Goal: Communication & Community: Answer question/provide support

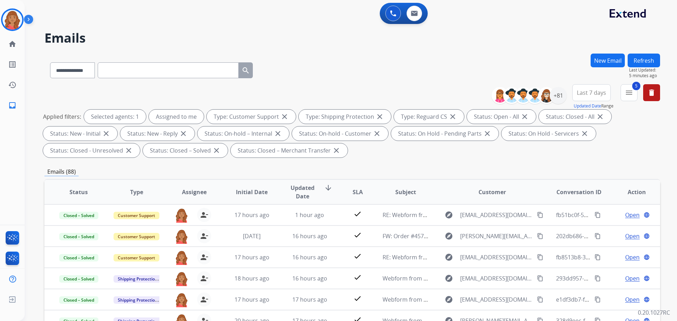
select select "**********"
click at [631, 93] on mat-icon "menu" at bounding box center [629, 93] width 8 height 8
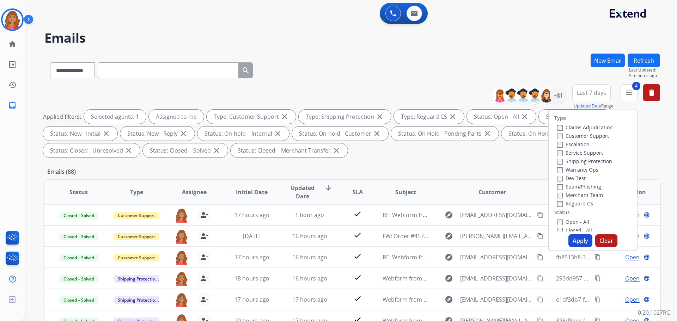
drag, startPoint x: 575, startPoint y: 238, endPoint x: 560, endPoint y: 233, distance: 15.3
click at [575, 238] on button "Apply" at bounding box center [581, 241] width 24 height 13
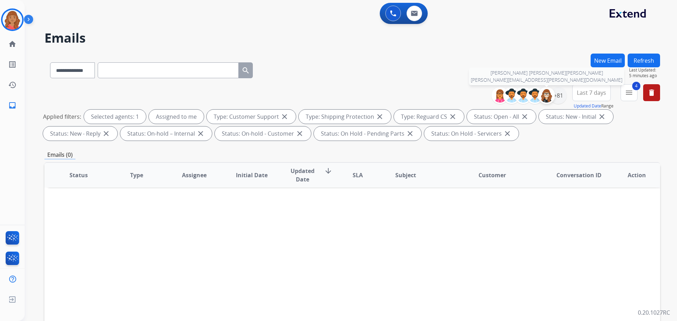
click at [552, 101] on div at bounding box center [546, 95] width 17 height 17
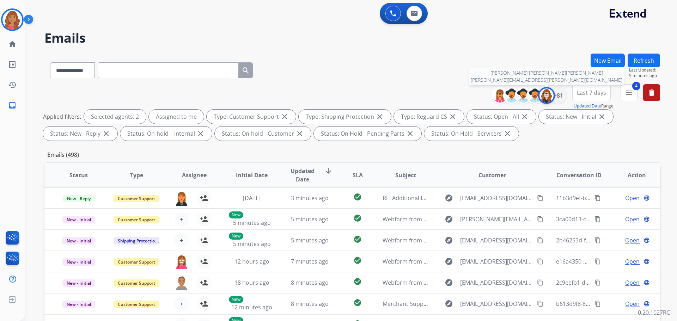
click at [548, 101] on img at bounding box center [547, 96] width 14 height 14
click at [553, 98] on div "+81" at bounding box center [558, 95] width 17 height 17
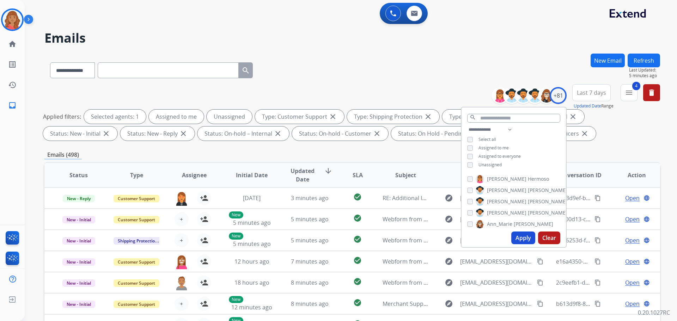
click at [523, 235] on button "Apply" at bounding box center [523, 238] width 24 height 13
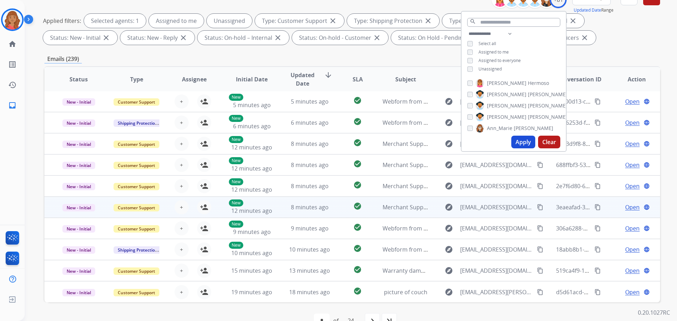
scroll to position [114, 0]
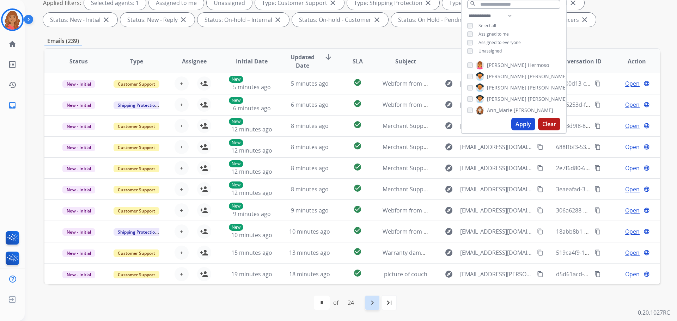
click at [372, 303] on mat-icon "navigate_next" at bounding box center [372, 303] width 8 height 8
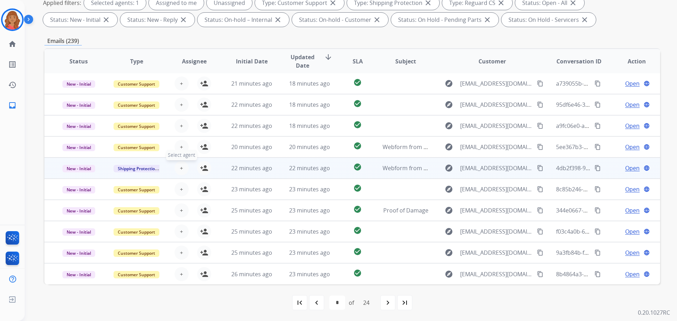
click at [181, 166] on span "+" at bounding box center [181, 168] width 3 height 8
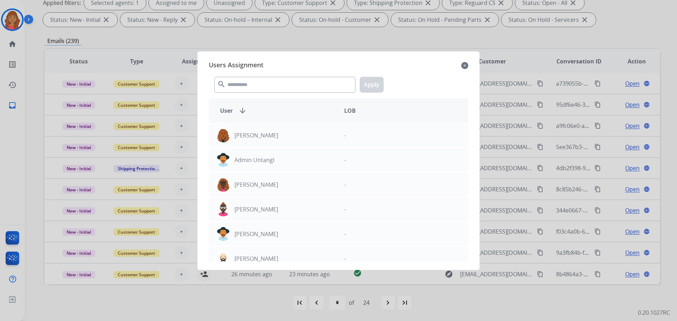
click at [461, 65] on mat-icon "close" at bounding box center [464, 65] width 7 height 8
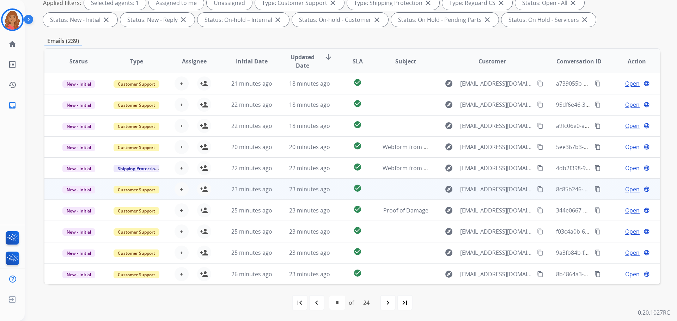
drag, startPoint x: 202, startPoint y: 168, endPoint x: 211, endPoint y: 186, distance: 20.0
click at [202, 168] on mat-icon "person_add" at bounding box center [204, 168] width 8 height 8
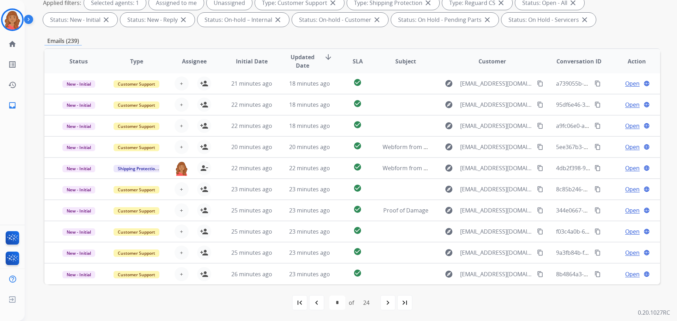
click at [388, 308] on div "navigate_next" at bounding box center [388, 303] width 16 height 16
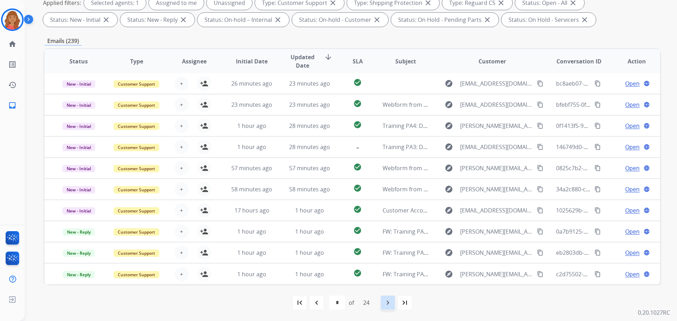
click at [387, 305] on mat-icon "navigate_next" at bounding box center [388, 303] width 8 height 8
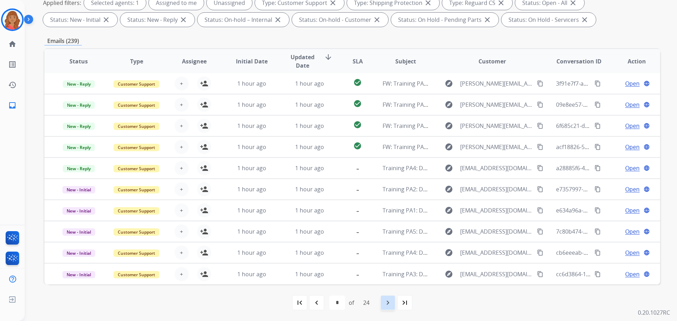
click at [390, 302] on mat-icon "navigate_next" at bounding box center [388, 303] width 8 height 8
click at [391, 304] on mat-icon "navigate_next" at bounding box center [388, 303] width 8 height 8
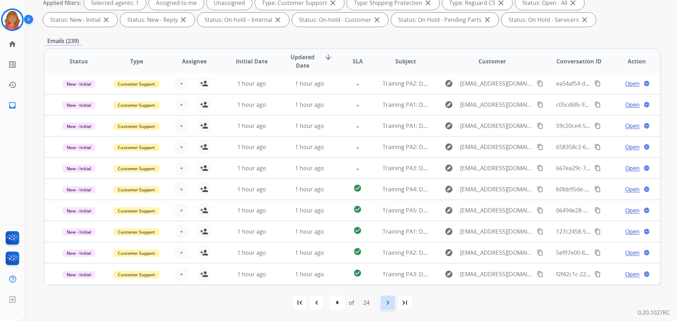
click at [394, 308] on div "navigate_next" at bounding box center [388, 303] width 16 height 16
click at [384, 301] on div "navigate_next" at bounding box center [388, 303] width 16 height 16
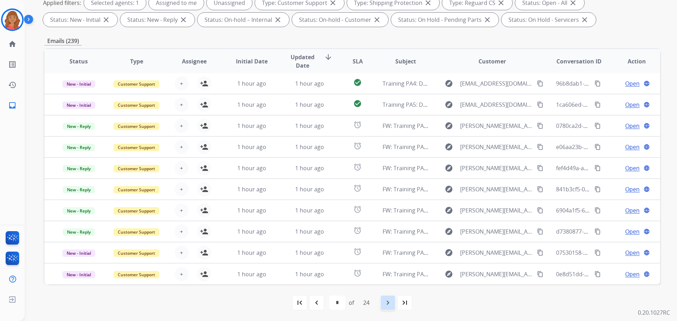
click at [388, 309] on div "navigate_next" at bounding box center [388, 303] width 16 height 16
click at [390, 308] on div "navigate_next" at bounding box center [388, 303] width 16 height 16
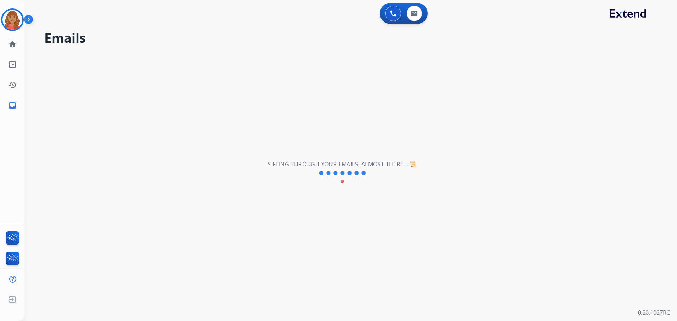
scroll to position [0, 0]
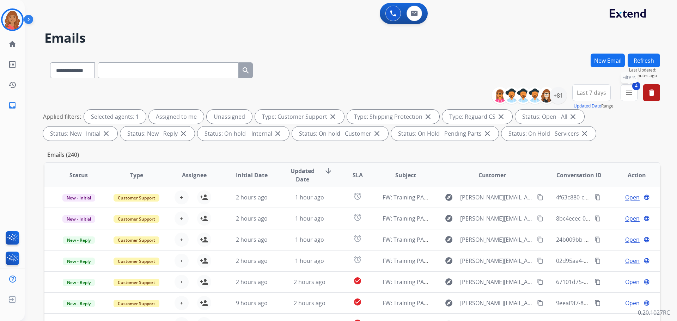
click at [628, 98] on button "4 menu Filters" at bounding box center [629, 92] width 17 height 17
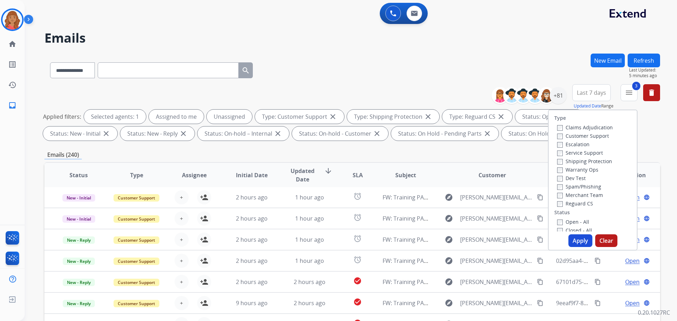
click at [557, 158] on label "Shipping Protection" at bounding box center [584, 161] width 55 height 7
drag, startPoint x: 581, startPoint y: 238, endPoint x: 553, endPoint y: 237, distance: 27.9
click at [579, 239] on button "Apply" at bounding box center [581, 241] width 24 height 13
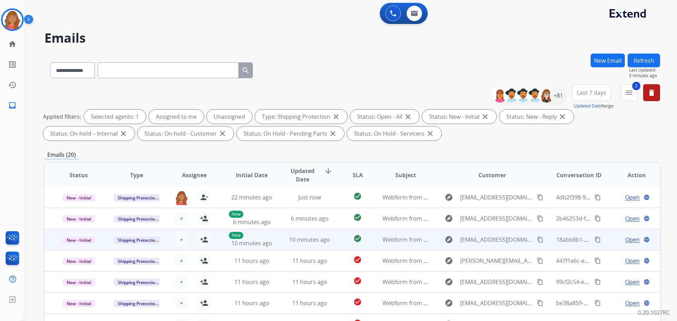
scroll to position [35, 0]
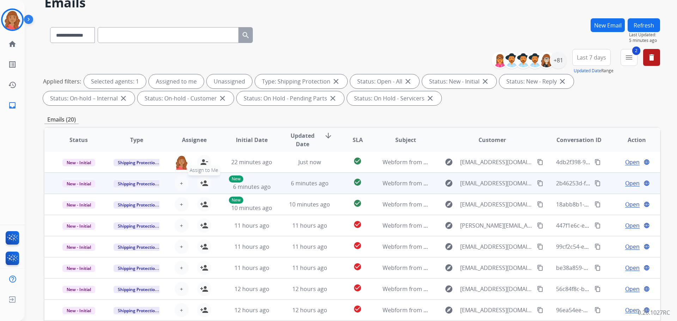
click at [201, 184] on mat-icon "person_add" at bounding box center [204, 183] width 8 height 8
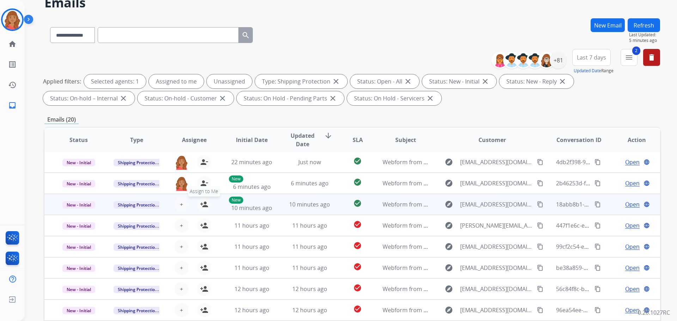
click at [205, 200] on button "person_add Assign to Me" at bounding box center [204, 205] width 14 height 14
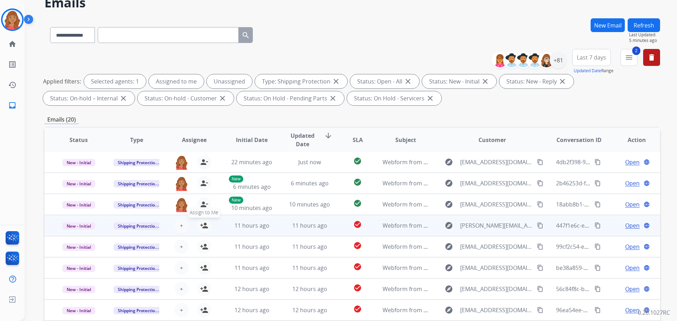
click at [202, 225] on mat-icon "person_add" at bounding box center [204, 226] width 8 height 8
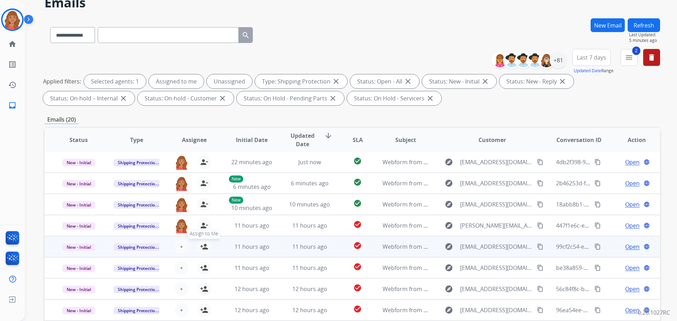
click at [205, 244] on mat-icon "person_add" at bounding box center [204, 247] width 8 height 8
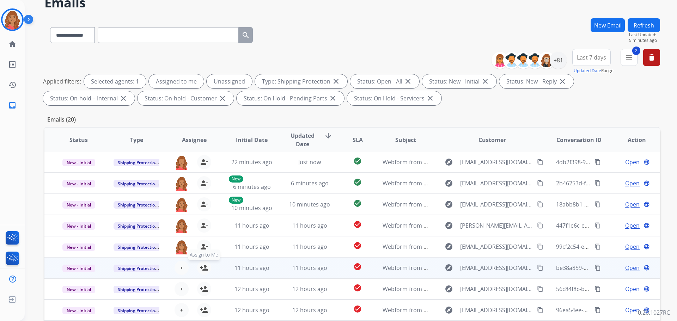
click at [202, 267] on mat-icon "person_add" at bounding box center [204, 268] width 8 height 8
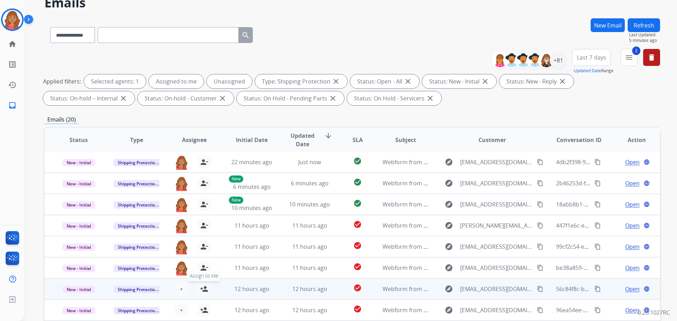
click at [204, 288] on mat-icon "person_add" at bounding box center [204, 289] width 8 height 8
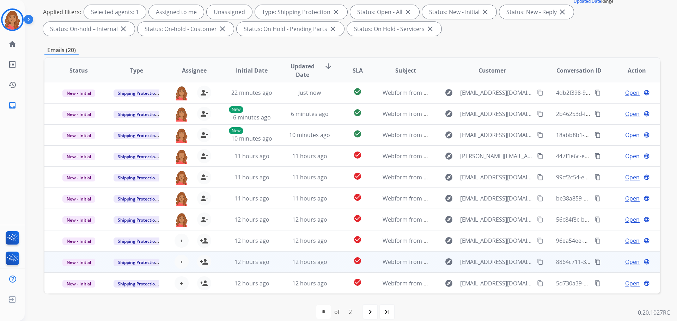
scroll to position [106, 0]
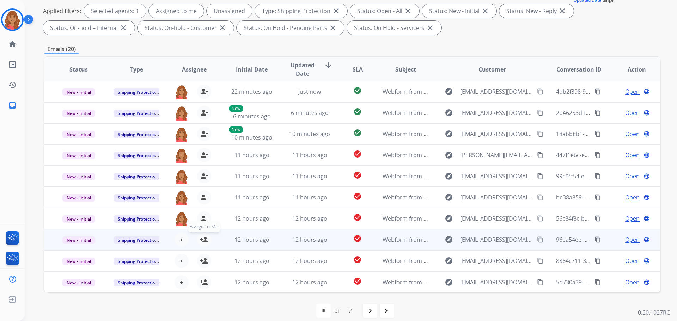
drag, startPoint x: 204, startPoint y: 236, endPoint x: 204, endPoint y: 248, distance: 11.3
click at [204, 237] on mat-icon "person_add" at bounding box center [204, 240] width 8 height 8
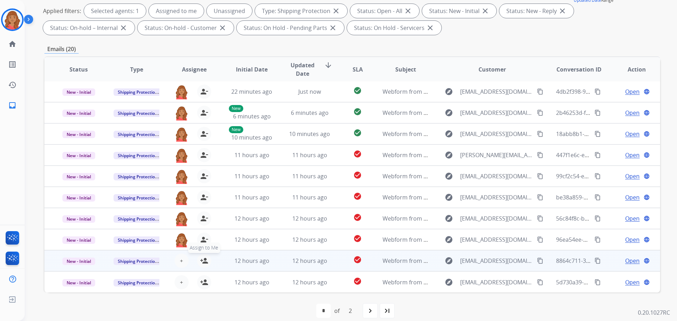
click at [205, 260] on mat-icon "person_add" at bounding box center [204, 261] width 8 height 8
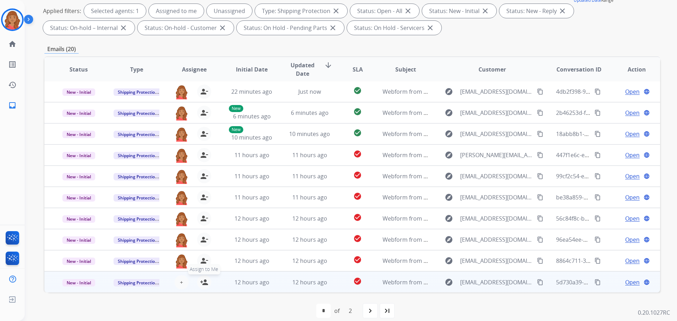
click at [201, 283] on mat-icon "person_add" at bounding box center [204, 282] width 8 height 8
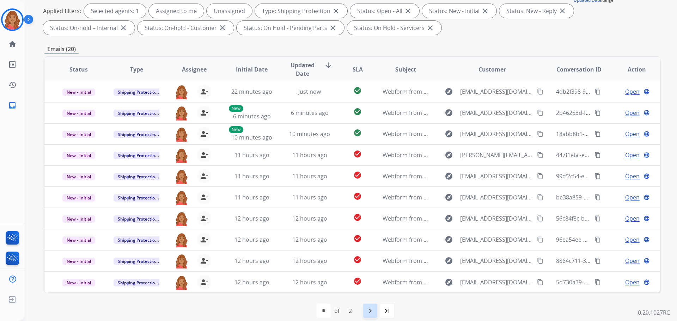
click at [374, 311] on mat-icon "navigate_next" at bounding box center [370, 311] width 8 height 8
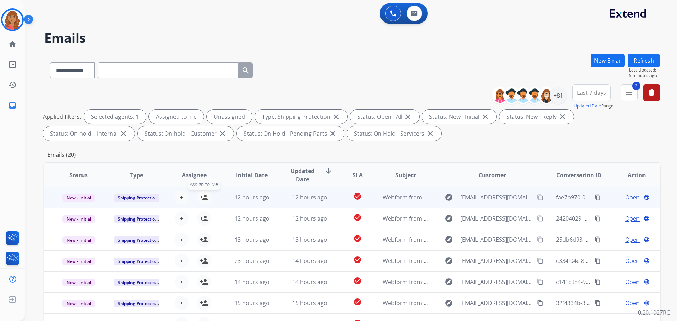
drag, startPoint x: 202, startPoint y: 196, endPoint x: 201, endPoint y: 203, distance: 7.1
click at [202, 196] on mat-icon "person_add" at bounding box center [204, 197] width 8 height 8
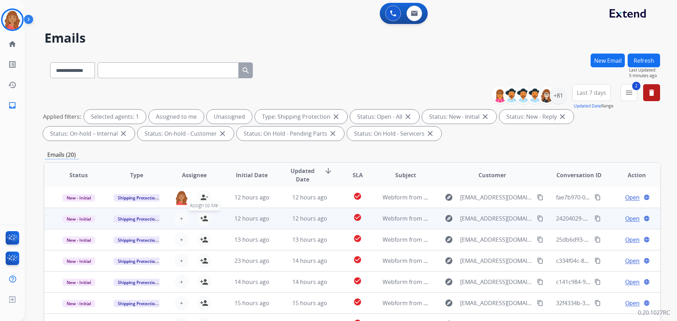
click at [204, 219] on mat-icon "person_add" at bounding box center [204, 218] width 8 height 8
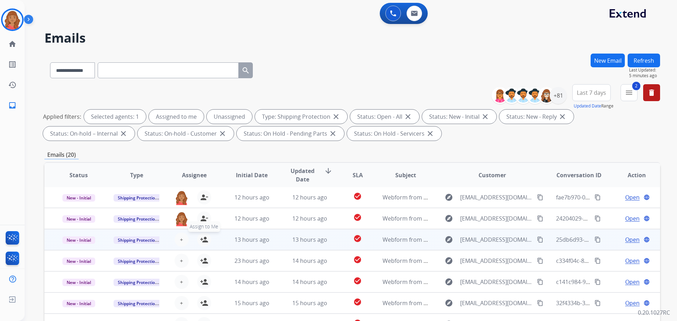
click at [201, 244] on button "person_add Assign to Me" at bounding box center [204, 240] width 14 height 14
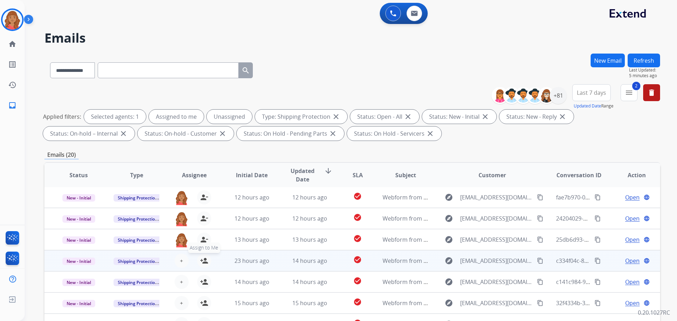
click at [202, 267] on button "person_add Assign to Me" at bounding box center [204, 261] width 14 height 14
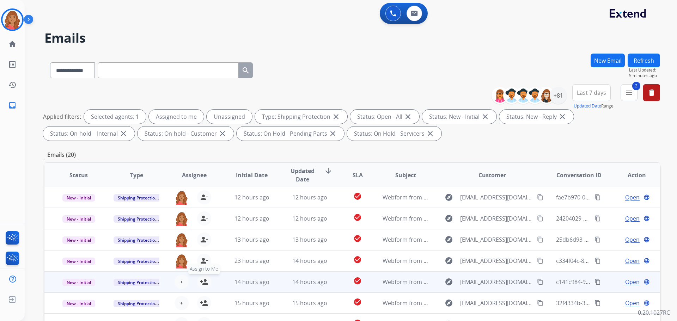
click at [205, 279] on mat-icon "person_add" at bounding box center [204, 282] width 8 height 8
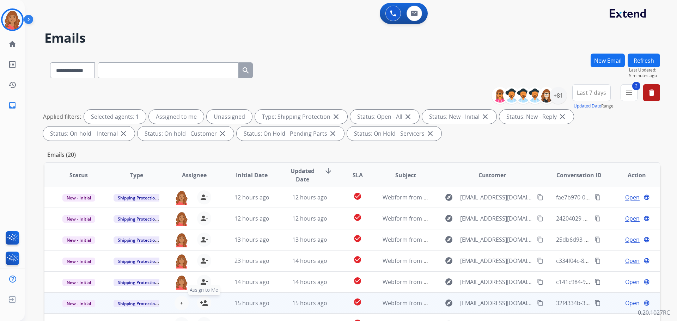
click at [204, 302] on mat-icon "person_add" at bounding box center [204, 303] width 8 height 8
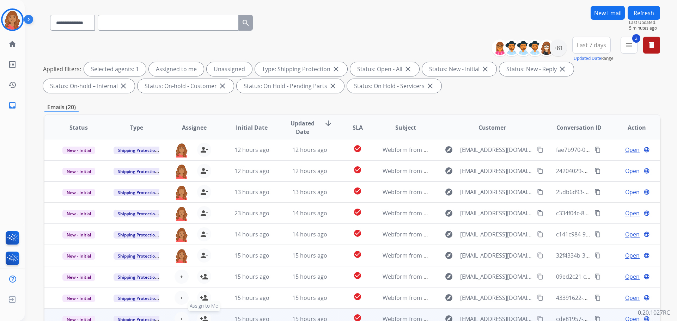
scroll to position [106, 0]
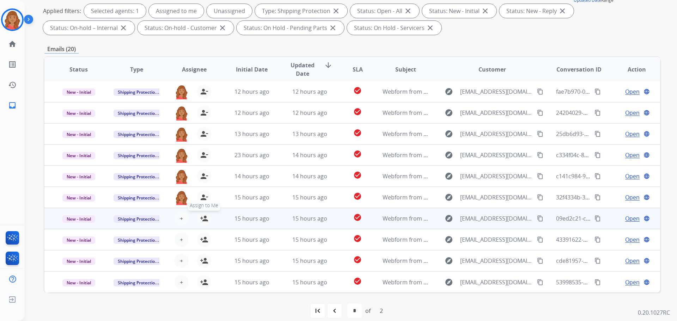
click at [202, 219] on mat-icon "person_add" at bounding box center [204, 218] width 8 height 8
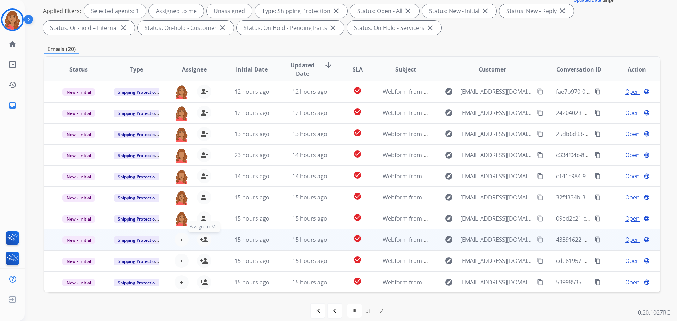
click at [204, 241] on mat-icon "person_add" at bounding box center [204, 240] width 8 height 8
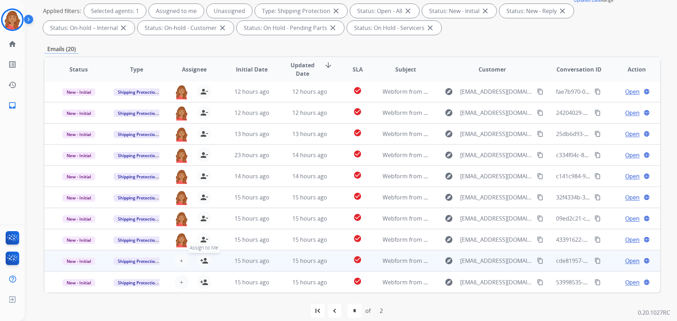
click at [204, 260] on mat-icon "person_add" at bounding box center [204, 261] width 8 height 8
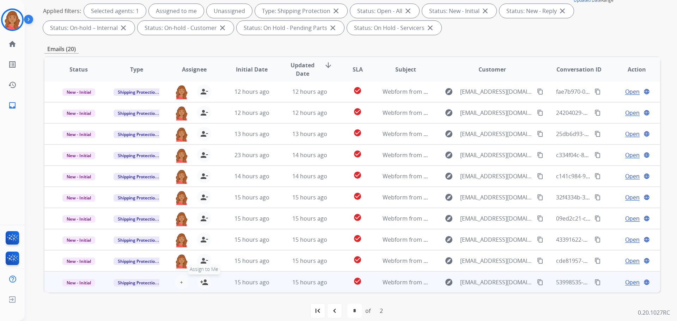
click at [202, 280] on mat-icon "person_add" at bounding box center [204, 282] width 8 height 8
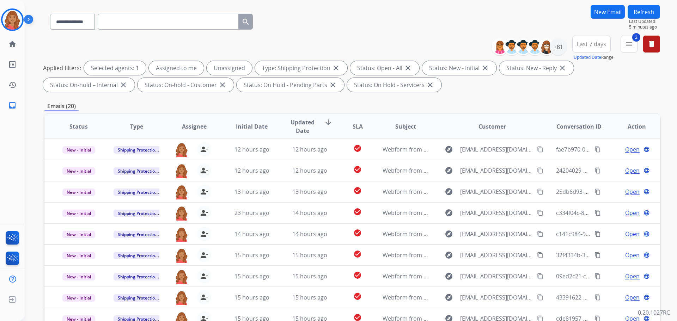
scroll to position [0, 0]
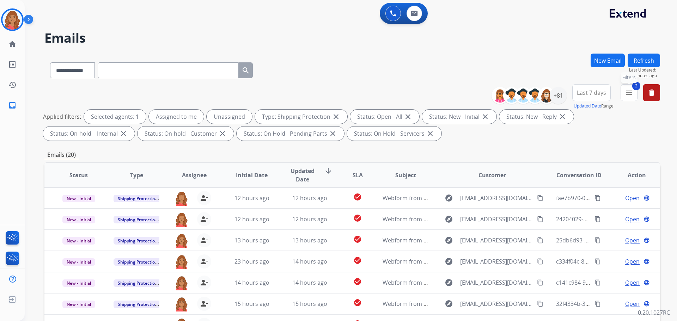
click at [626, 92] on mat-icon "menu" at bounding box center [629, 93] width 8 height 8
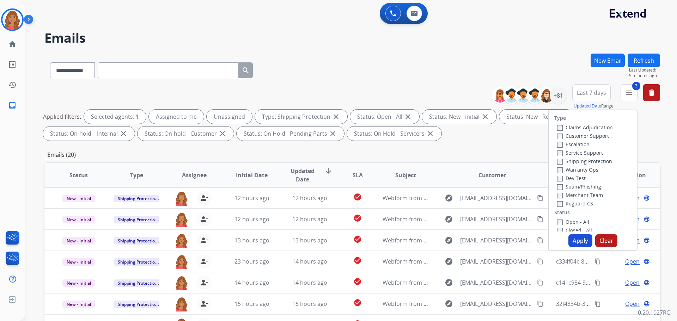
drag, startPoint x: 574, startPoint y: 237, endPoint x: 569, endPoint y: 235, distance: 5.4
click at [574, 237] on button "Apply" at bounding box center [581, 241] width 24 height 13
select select "*"
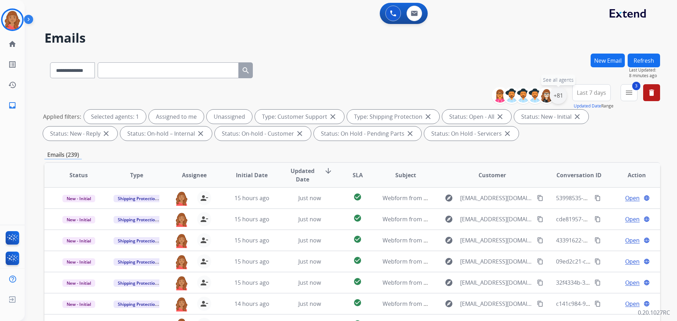
click at [560, 98] on div "+81" at bounding box center [558, 95] width 17 height 17
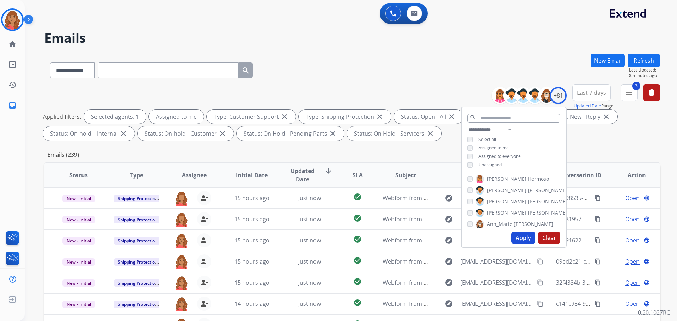
click at [522, 237] on button "Apply" at bounding box center [523, 238] width 24 height 13
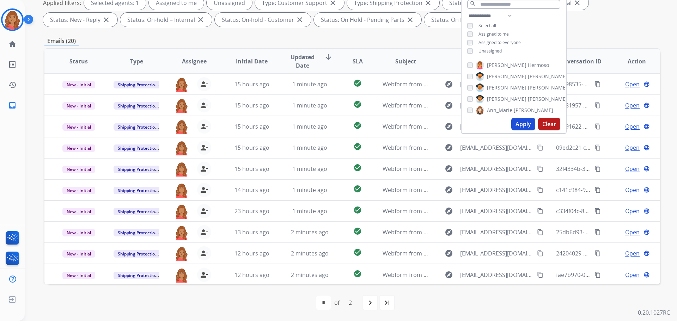
click at [522, 126] on button "Apply" at bounding box center [523, 124] width 24 height 13
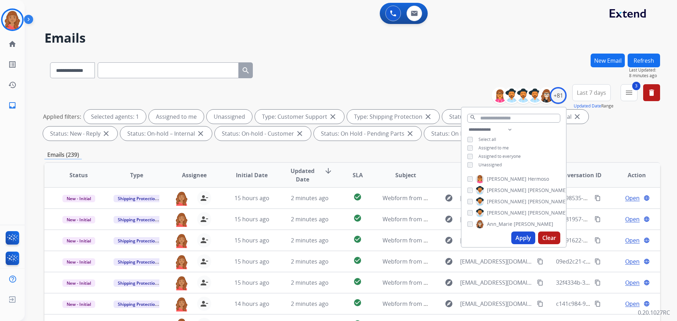
click at [424, 69] on div "**********" at bounding box center [352, 69] width 616 height 31
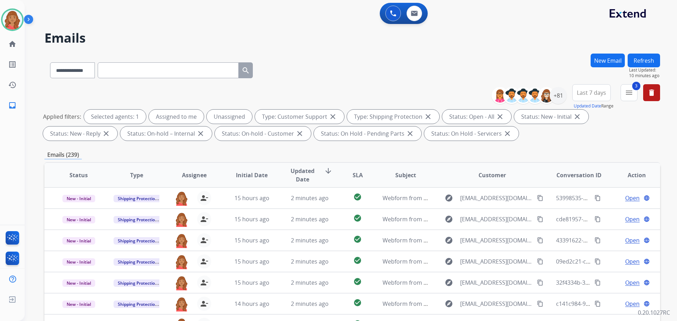
click at [611, 61] on button "New Email" at bounding box center [608, 61] width 34 height 14
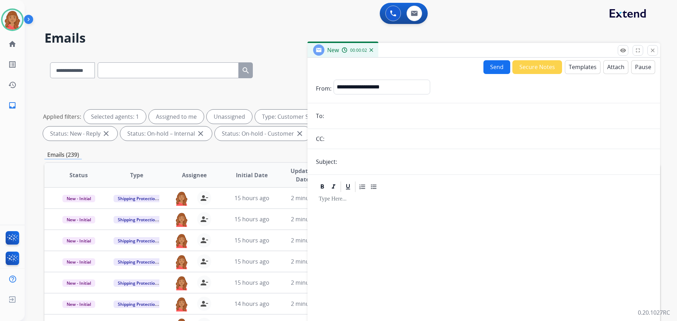
click at [576, 67] on button "Templates" at bounding box center [583, 67] width 36 height 14
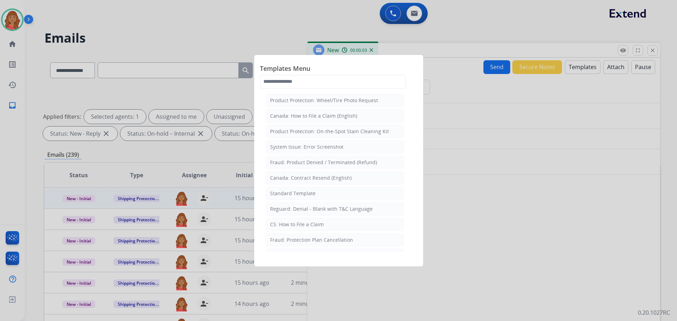
drag, startPoint x: 279, startPoint y: 196, endPoint x: 287, endPoint y: 201, distance: 8.7
click at [280, 196] on div "Standard Template" at bounding box center [293, 193] width 46 height 7
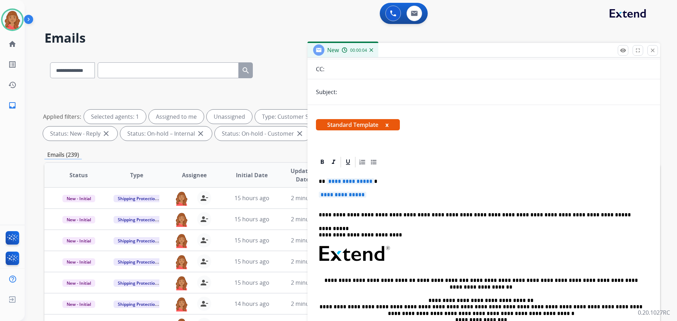
scroll to position [71, 0]
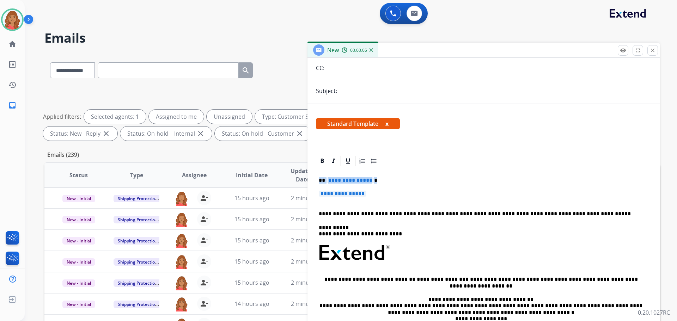
drag, startPoint x: 389, startPoint y: 193, endPoint x: 305, endPoint y: 183, distance: 84.6
click at [305, 183] on div "**********" at bounding box center [352, 245] width 616 height 382
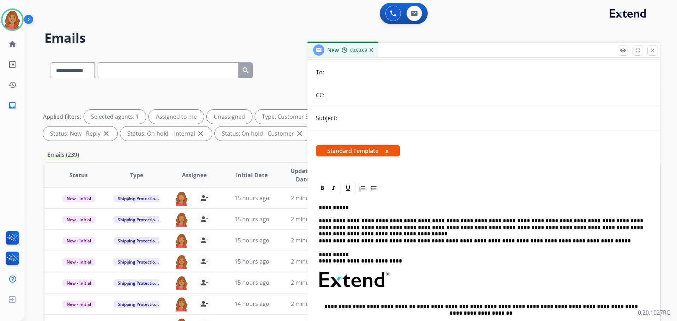
scroll to position [0, 0]
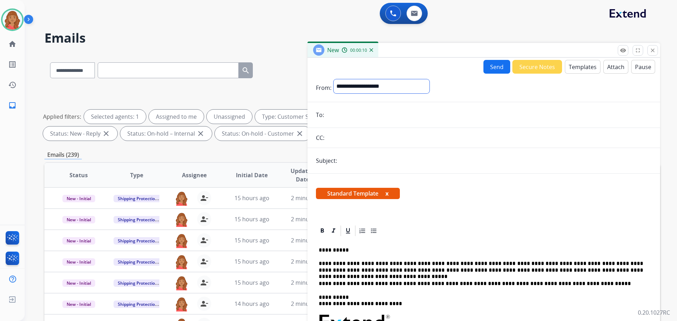
click at [355, 84] on select "**********" at bounding box center [382, 86] width 96 height 14
click at [334, 79] on select "**********" at bounding box center [382, 86] width 96 height 14
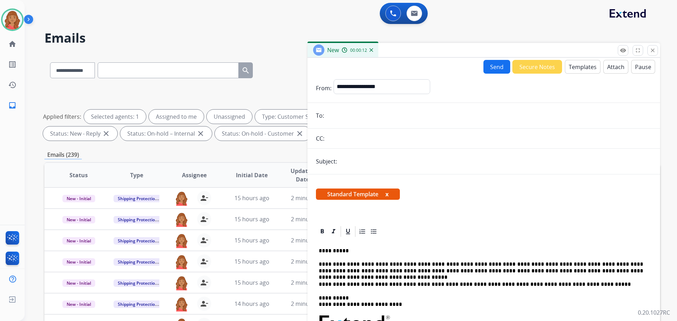
drag, startPoint x: 340, startPoint y: 111, endPoint x: 329, endPoint y: 118, distance: 12.8
click at [340, 111] on input "email" at bounding box center [489, 116] width 326 height 14
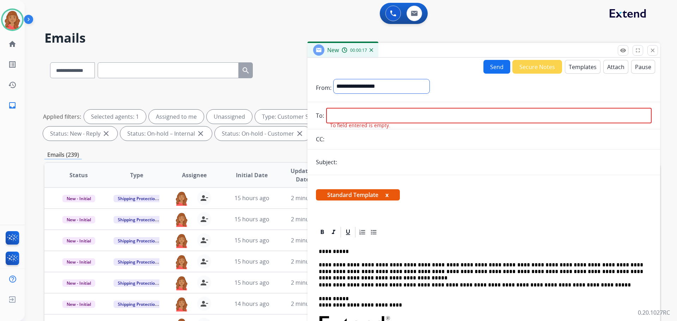
click at [407, 85] on select "**********" at bounding box center [382, 86] width 96 height 14
select select "**********"
click at [334, 79] on select "**********" at bounding box center [382, 86] width 96 height 14
click at [574, 71] on button "Templates" at bounding box center [583, 67] width 36 height 14
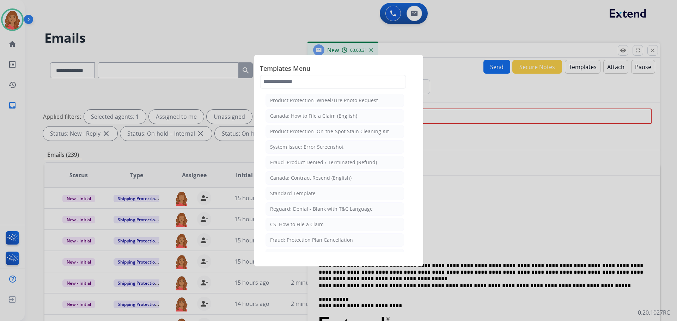
click at [444, 224] on div at bounding box center [338, 160] width 677 height 321
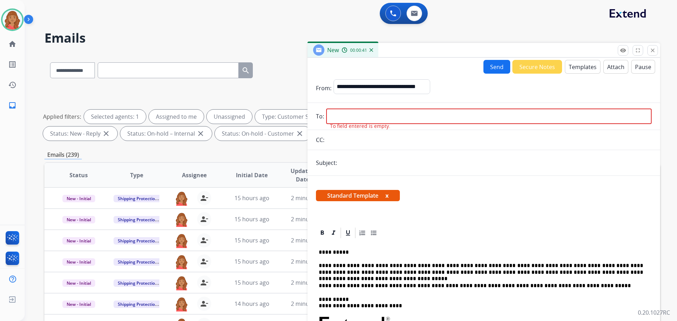
paste input "**********"
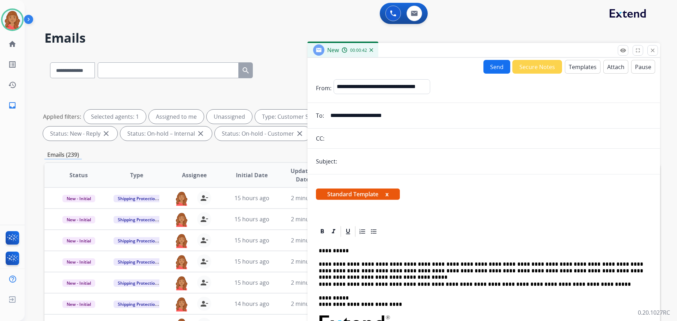
type input "**********"
click at [346, 164] on input "text" at bounding box center [495, 161] width 313 height 14
type input "**********"
click at [498, 70] on button "Send" at bounding box center [497, 67] width 27 height 14
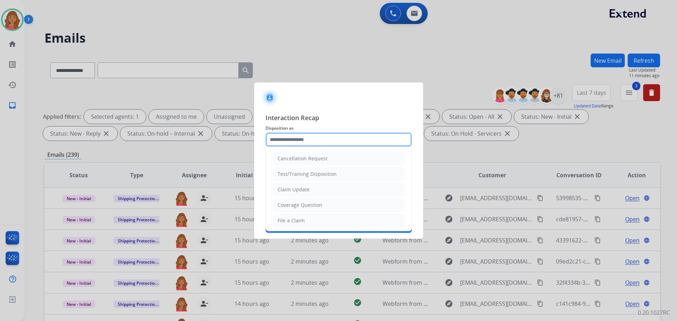
click at [313, 141] on input "text" at bounding box center [339, 140] width 146 height 14
click at [297, 187] on div "Claim Update" at bounding box center [294, 189] width 32 height 7
type input "**********"
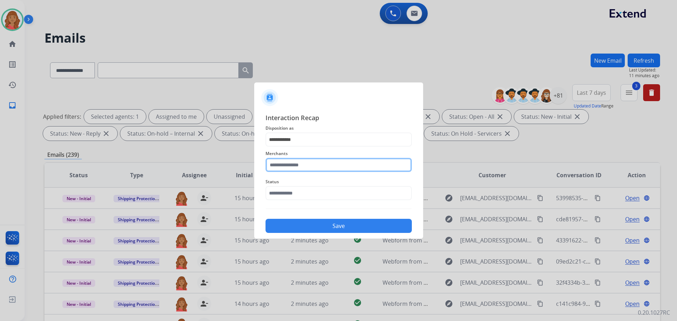
click at [301, 170] on input "text" at bounding box center [339, 165] width 146 height 14
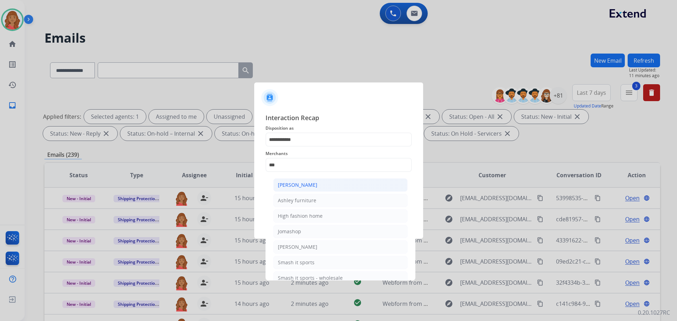
click at [297, 186] on div "[PERSON_NAME]" at bounding box center [298, 185] width 40 height 7
type input "**********"
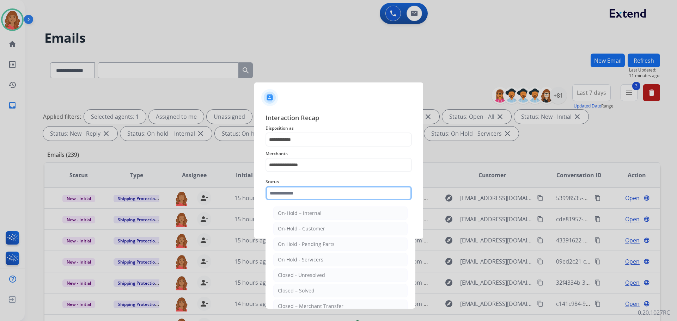
click at [298, 197] on input "text" at bounding box center [339, 193] width 146 height 14
click at [299, 287] on div "Closed – Solved" at bounding box center [296, 290] width 37 height 7
type input "**********"
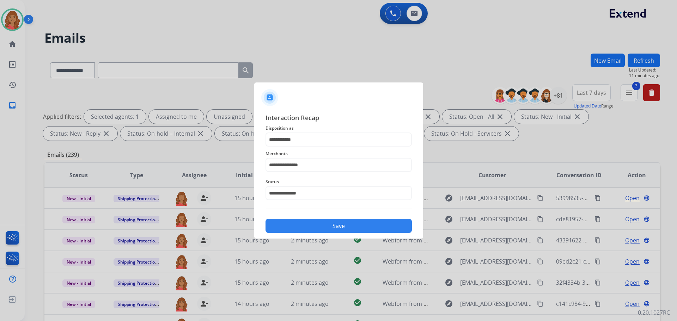
click at [303, 234] on div "**********" at bounding box center [338, 173] width 169 height 132
click at [319, 222] on button "Save" at bounding box center [339, 226] width 146 height 14
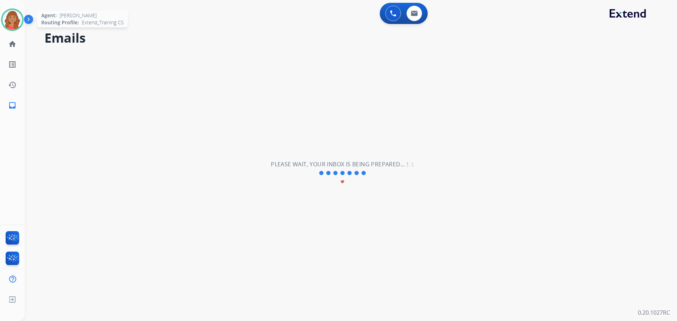
click at [14, 25] on img at bounding box center [12, 20] width 20 height 20
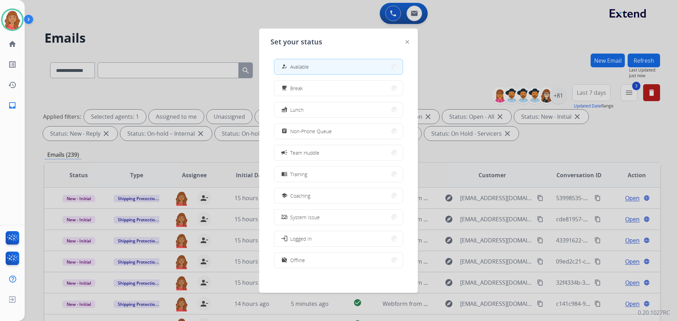
click at [174, 15] on div at bounding box center [338, 160] width 677 height 321
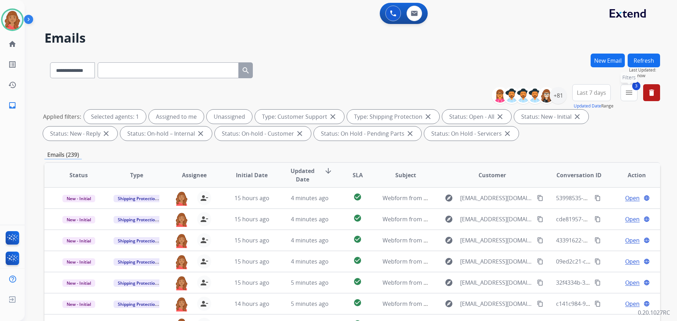
click at [629, 99] on button "3 menu Filters" at bounding box center [629, 92] width 17 height 17
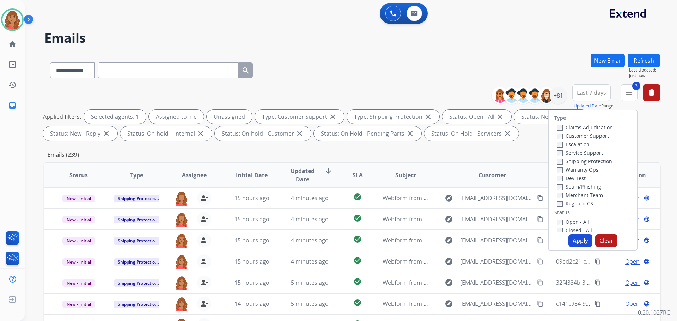
click at [510, 40] on h2 "Emails" at bounding box center [352, 38] width 616 height 14
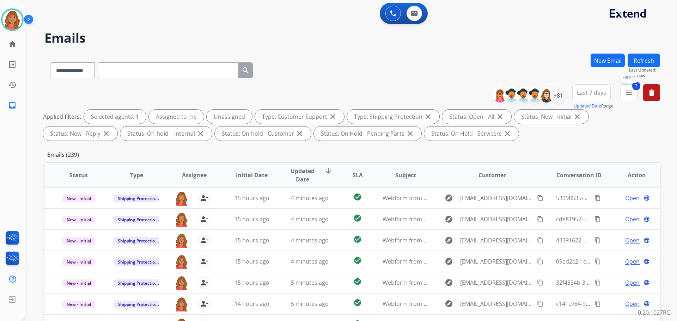
click at [629, 96] on mat-icon "menu" at bounding box center [629, 93] width 8 height 8
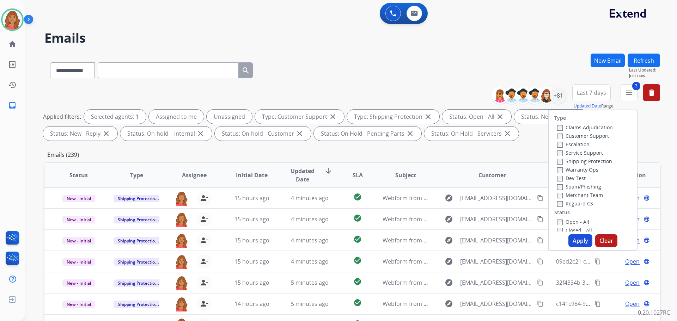
click at [547, 37] on h2 "Emails" at bounding box center [352, 38] width 616 height 14
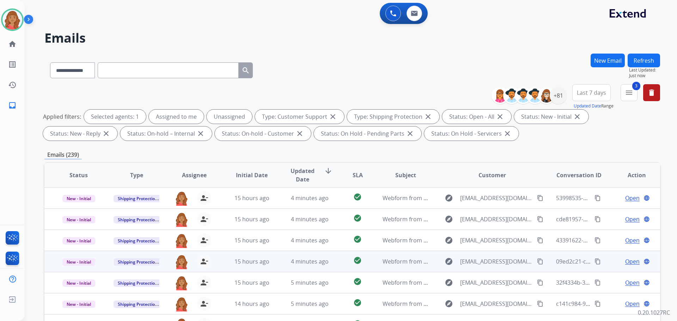
drag, startPoint x: 531, startPoint y: 241, endPoint x: 486, endPoint y: 265, distance: 51.1
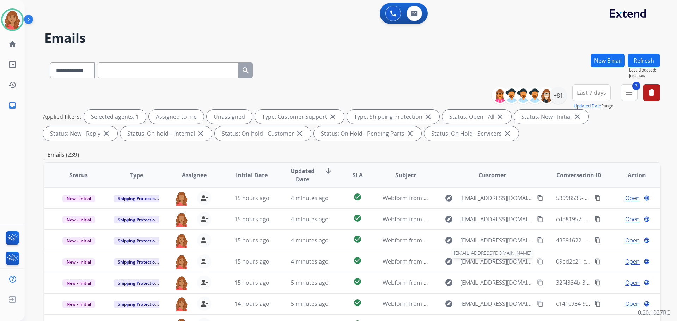
drag, startPoint x: 486, startPoint y: 265, endPoint x: 426, endPoint y: 61, distance: 212.4
click at [426, 61] on div "**********" at bounding box center [352, 69] width 616 height 31
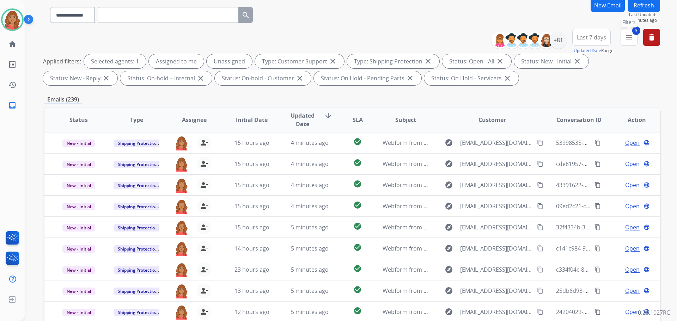
scroll to position [43, 0]
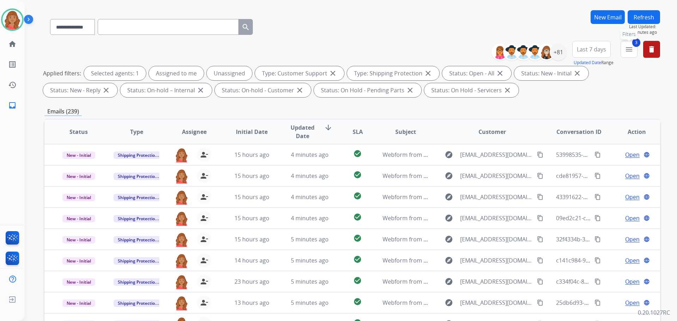
drag, startPoint x: 631, startPoint y: 50, endPoint x: 622, endPoint y: 73, distance: 24.7
click at [631, 50] on mat-icon "menu" at bounding box center [629, 49] width 8 height 8
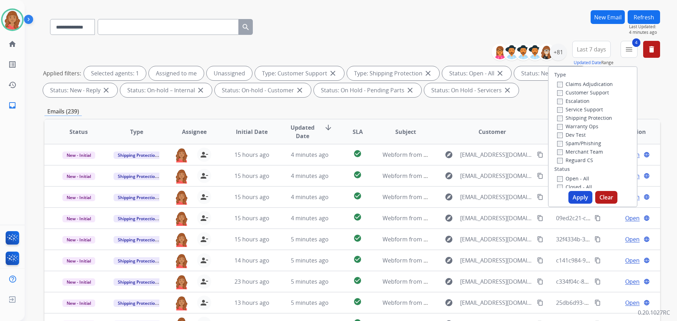
click at [573, 195] on button "Apply" at bounding box center [581, 197] width 24 height 13
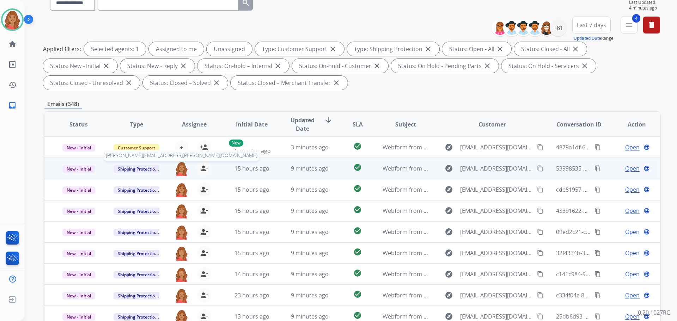
scroll to position [71, 0]
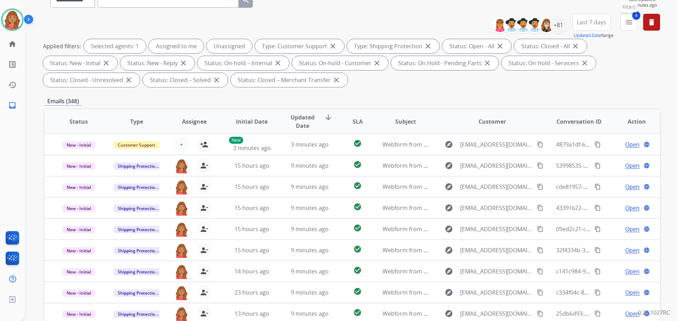
click at [628, 27] on button "4 menu Filters" at bounding box center [629, 22] width 17 height 17
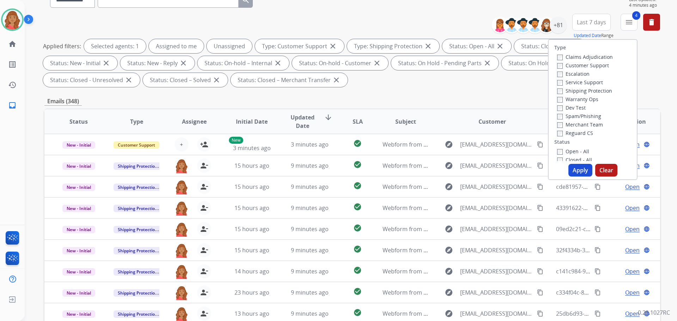
click at [559, 151] on label "Open - All" at bounding box center [573, 151] width 32 height 7
click at [577, 168] on button "Apply" at bounding box center [581, 170] width 24 height 13
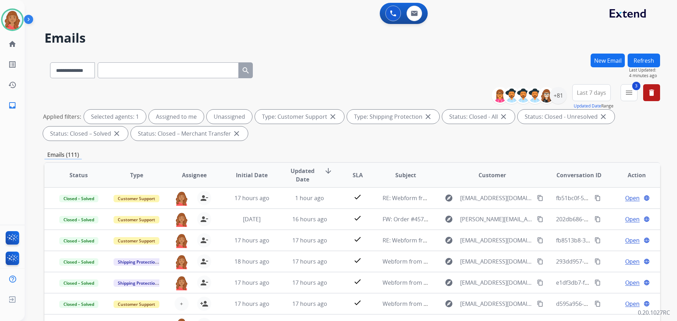
click at [611, 63] on button "New Email" at bounding box center [608, 61] width 34 height 14
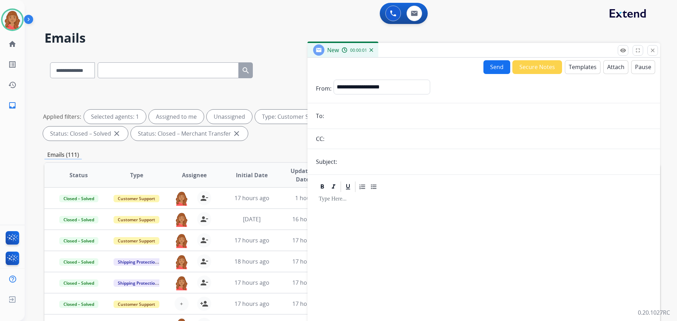
click at [655, 50] on mat-icon "close" at bounding box center [653, 50] width 6 height 6
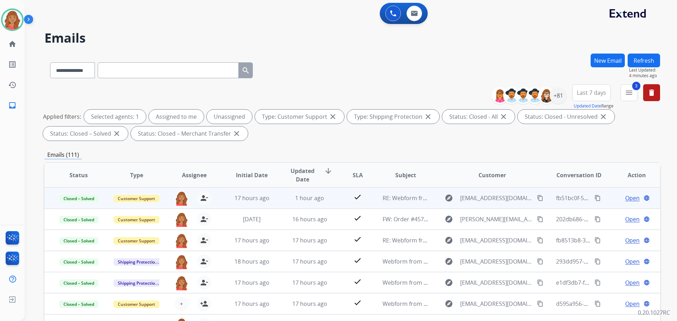
click at [335, 202] on td "check" at bounding box center [352, 198] width 38 height 21
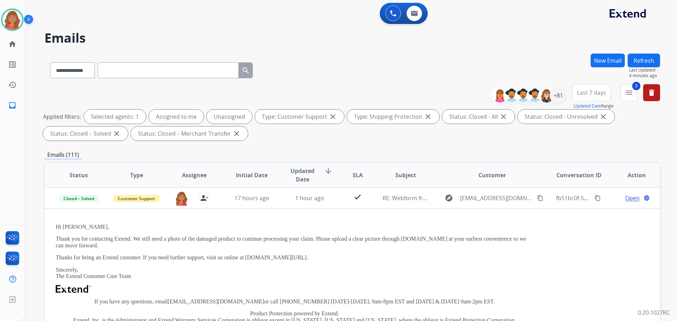
click at [610, 65] on button "New Email" at bounding box center [608, 61] width 34 height 14
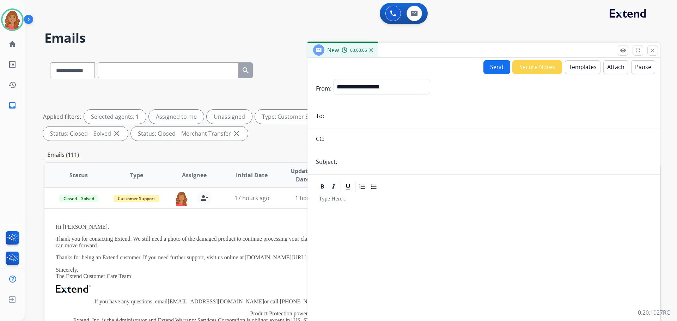
paste input "**********"
type input "**********"
click at [352, 87] on select "**********" at bounding box center [382, 87] width 96 height 14
select select "**********"
click at [334, 80] on select "**********" at bounding box center [382, 87] width 96 height 14
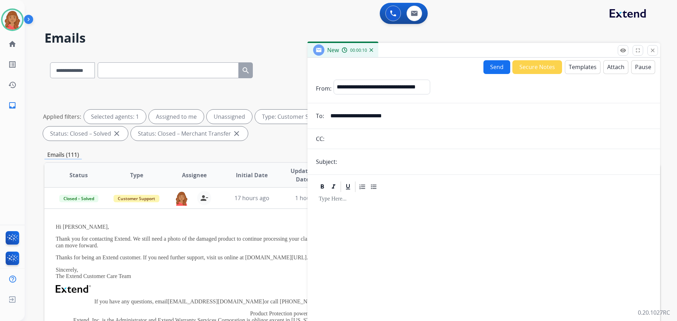
click at [574, 72] on button "Templates" at bounding box center [583, 67] width 36 height 14
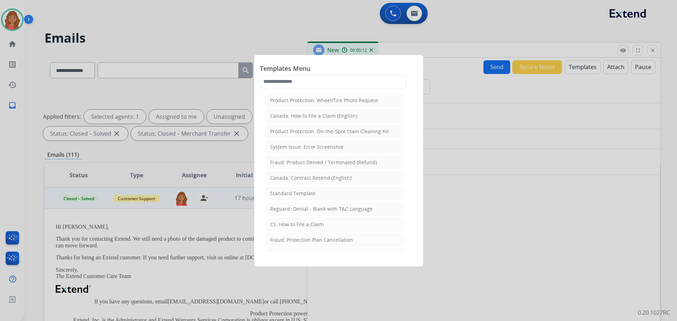
click at [286, 193] on div "Standard Template" at bounding box center [293, 193] width 46 height 7
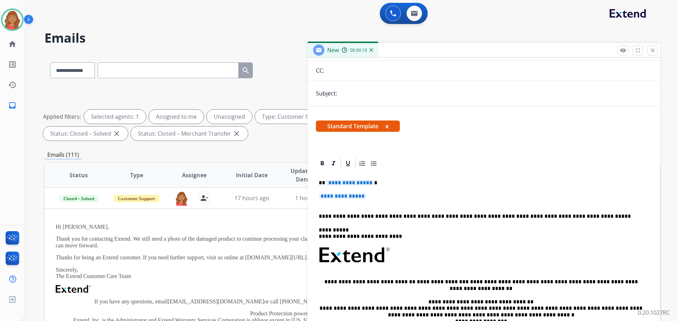
scroll to position [71, 0]
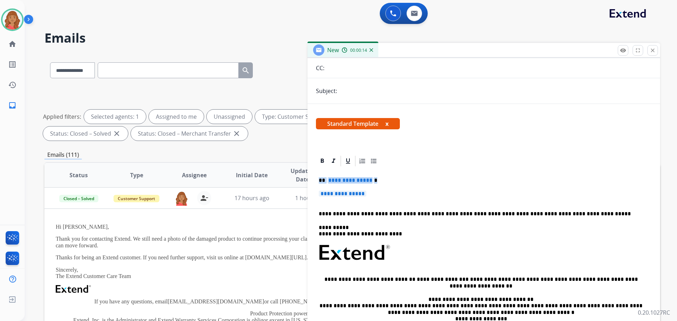
drag, startPoint x: 375, startPoint y: 190, endPoint x: 295, endPoint y: 181, distance: 80.9
click at [291, 178] on div "**********" at bounding box center [352, 245] width 616 height 382
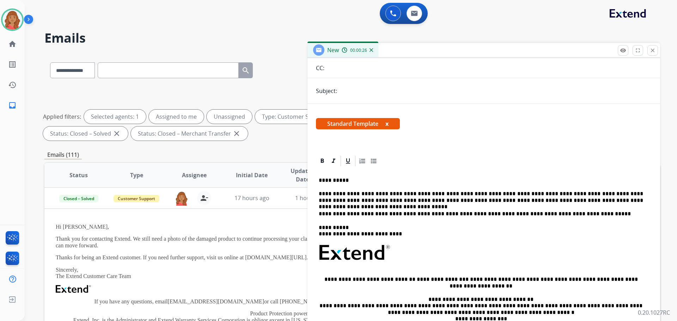
scroll to position [0, 0]
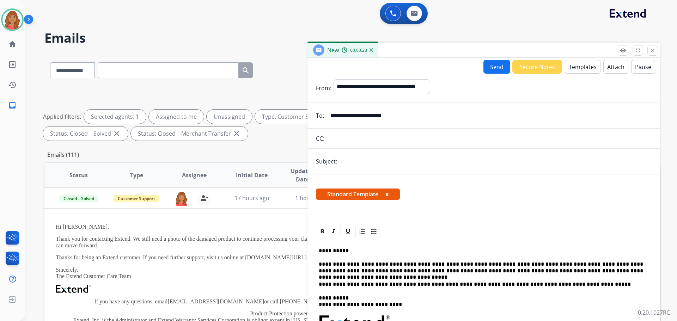
click at [493, 65] on button "Send" at bounding box center [497, 67] width 27 height 14
drag, startPoint x: 353, startPoint y: 160, endPoint x: 359, endPoint y: 162, distance: 5.9
click at [354, 161] on input "text" at bounding box center [495, 161] width 313 height 15
type input "**********"
click at [497, 67] on button "Send" at bounding box center [497, 67] width 27 height 14
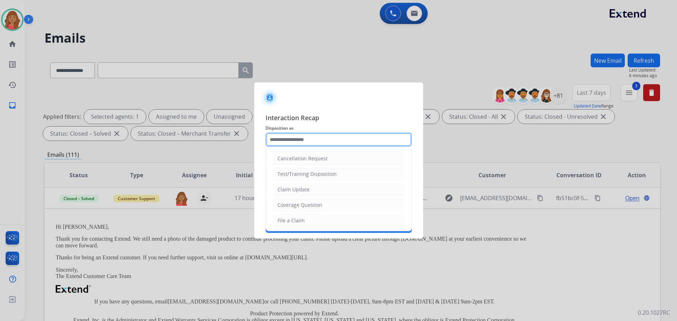
drag, startPoint x: 293, startPoint y: 136, endPoint x: 293, endPoint y: 151, distance: 15.2
click at [294, 136] on input "text" at bounding box center [339, 140] width 146 height 14
click at [290, 186] on li "Claim Update" at bounding box center [339, 189] width 132 height 13
type input "**********"
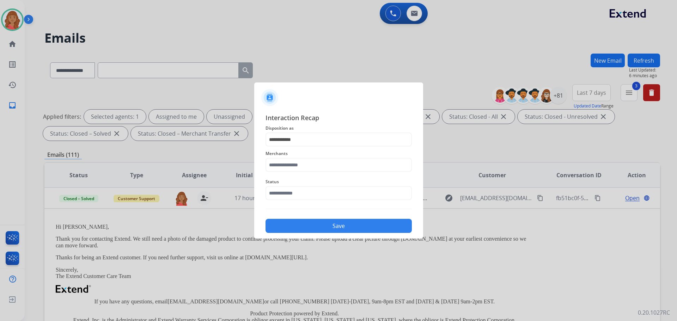
drag, startPoint x: 288, startPoint y: 158, endPoint x: 289, endPoint y: 162, distance: 3.9
click at [289, 159] on div "Merchants" at bounding box center [339, 161] width 146 height 28
click at [289, 172] on input "text" at bounding box center [339, 165] width 146 height 14
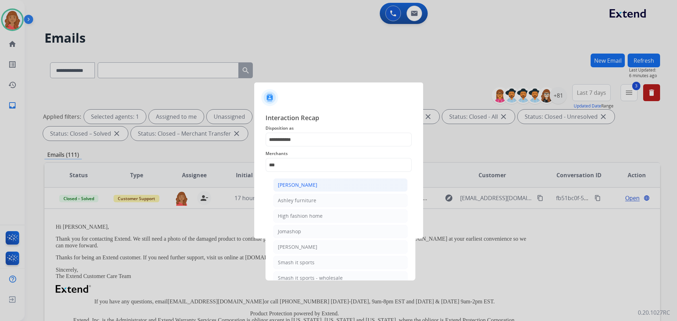
click at [300, 186] on div "[PERSON_NAME]" at bounding box center [298, 185] width 40 height 7
type input "**********"
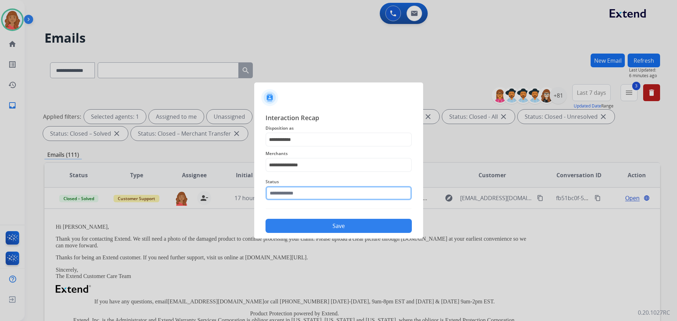
click at [293, 196] on input "text" at bounding box center [339, 193] width 146 height 14
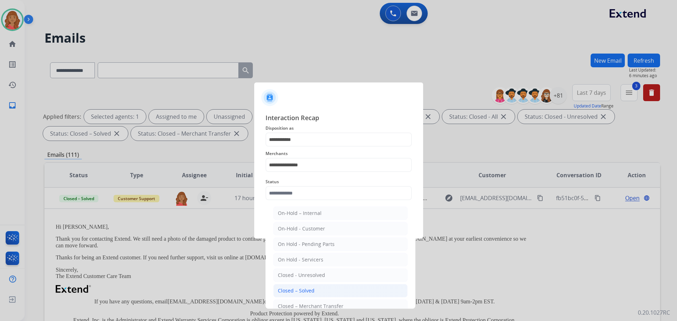
click at [296, 287] on li "Closed – Solved" at bounding box center [340, 290] width 134 height 13
type input "**********"
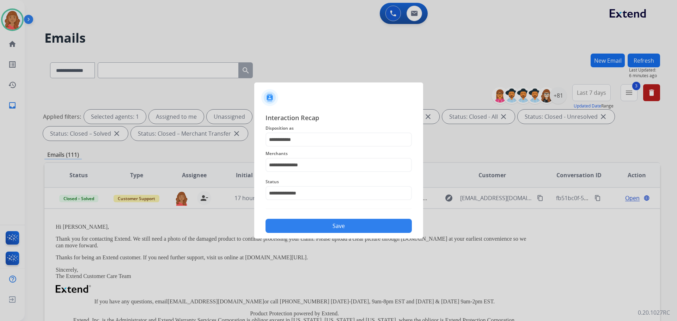
click at [304, 229] on button "Save" at bounding box center [339, 226] width 146 height 14
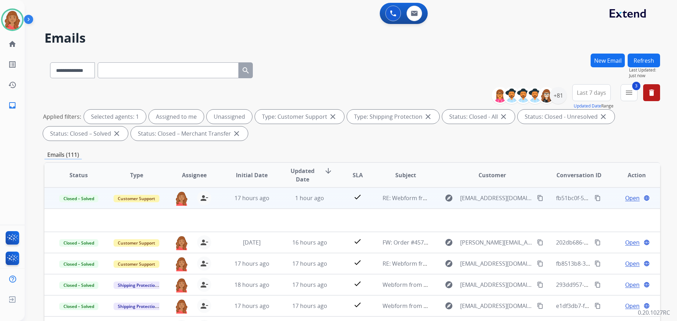
drag, startPoint x: 594, startPoint y: 198, endPoint x: 586, endPoint y: 199, distance: 8.5
click at [595, 198] on mat-icon "content_copy" at bounding box center [598, 198] width 6 height 6
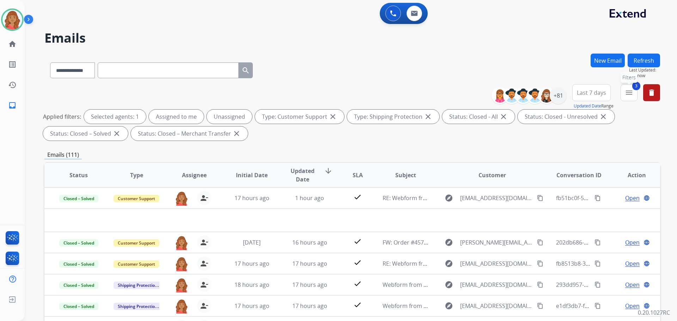
click at [632, 93] on mat-icon "menu" at bounding box center [629, 93] width 8 height 8
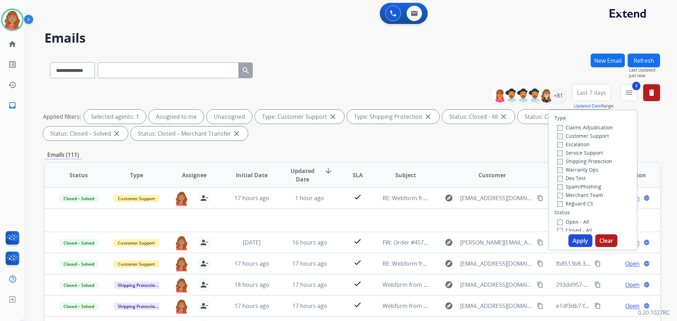
click at [572, 236] on button "Apply" at bounding box center [581, 241] width 24 height 13
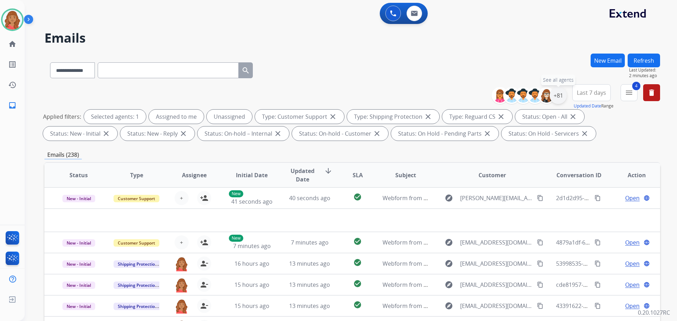
click at [556, 99] on div "+81" at bounding box center [558, 95] width 17 height 17
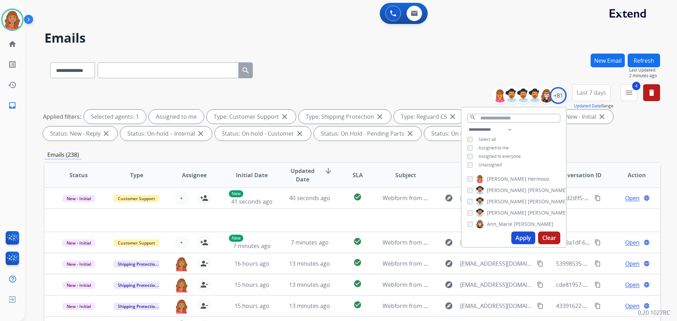
click at [518, 232] on button "Apply" at bounding box center [523, 238] width 24 height 13
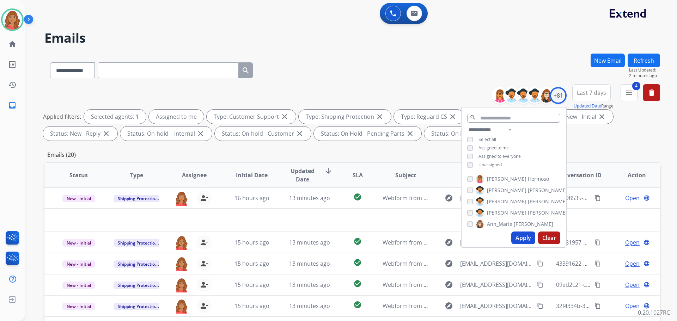
click at [313, 157] on div "**********" at bounding box center [352, 245] width 616 height 382
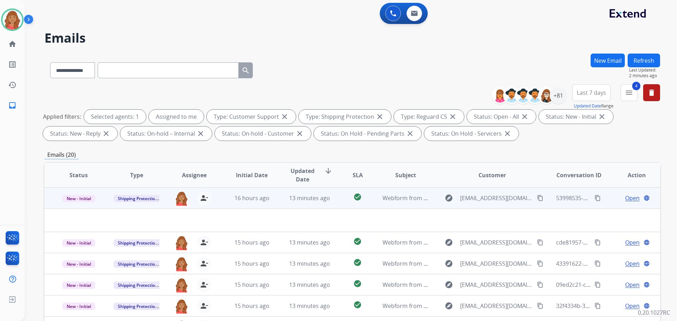
click at [537, 198] on mat-icon "content_copy" at bounding box center [540, 198] width 6 height 6
click at [275, 201] on td "13 minutes ago" at bounding box center [304, 198] width 58 height 21
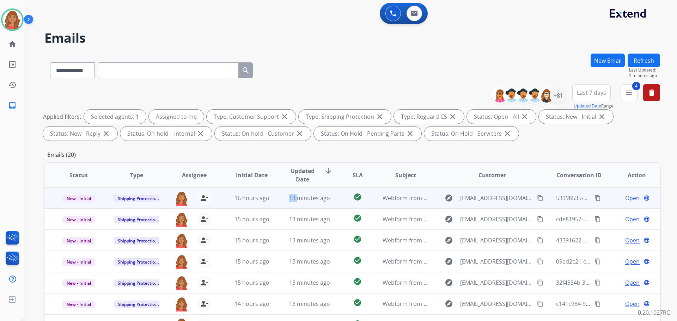
click at [275, 201] on td "13 minutes ago" at bounding box center [304, 198] width 58 height 21
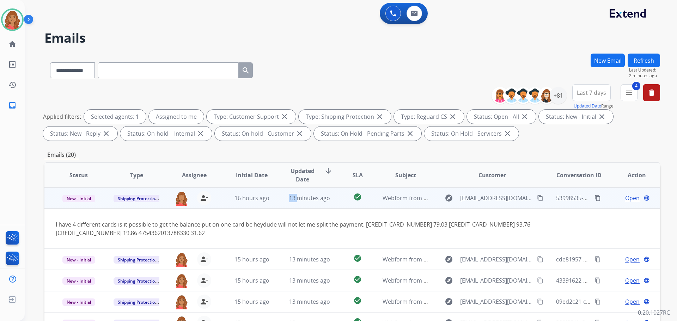
click at [537, 200] on mat-icon "content_copy" at bounding box center [540, 198] width 6 height 6
click at [626, 200] on span "Open" at bounding box center [632, 198] width 14 height 8
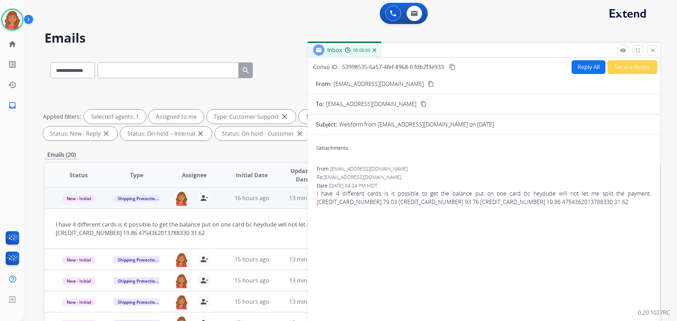
click at [575, 68] on button "Reply All" at bounding box center [589, 67] width 34 height 14
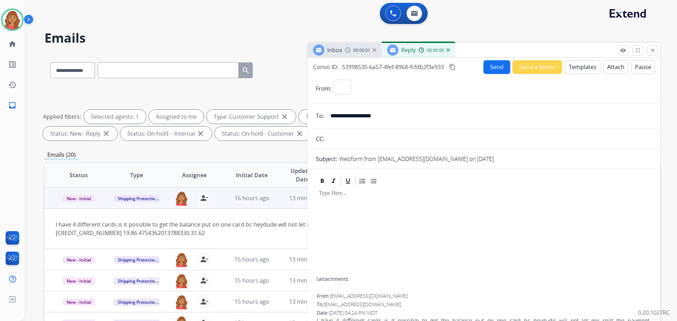
select select "**********"
click at [580, 68] on button "Templates" at bounding box center [583, 67] width 36 height 14
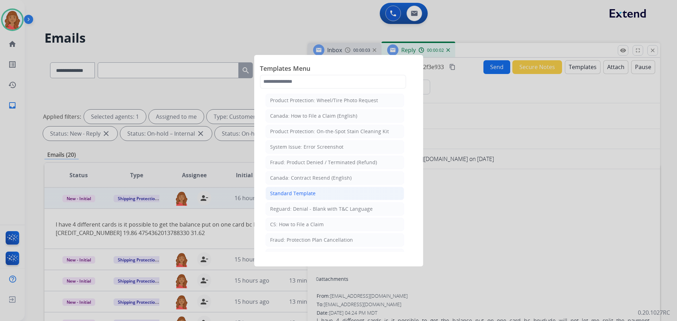
click at [305, 190] on div "Standard Template" at bounding box center [293, 193] width 46 height 7
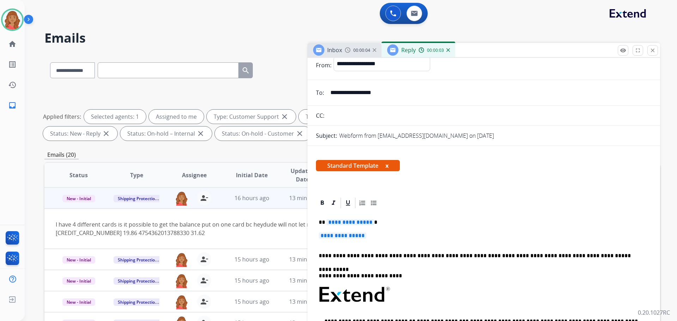
scroll to position [35, 0]
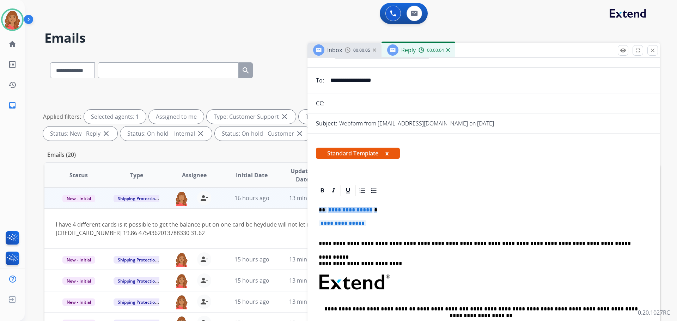
drag, startPoint x: 381, startPoint y: 222, endPoint x: 308, endPoint y: 207, distance: 74.5
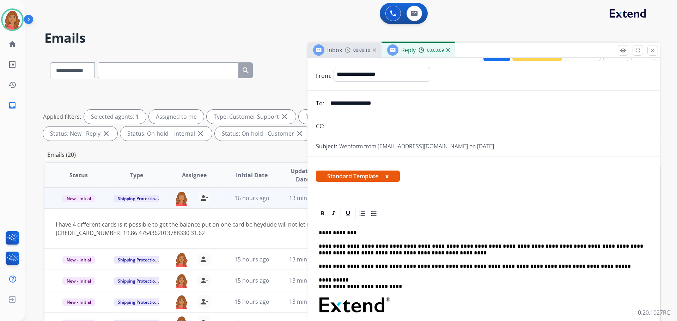
scroll to position [0, 0]
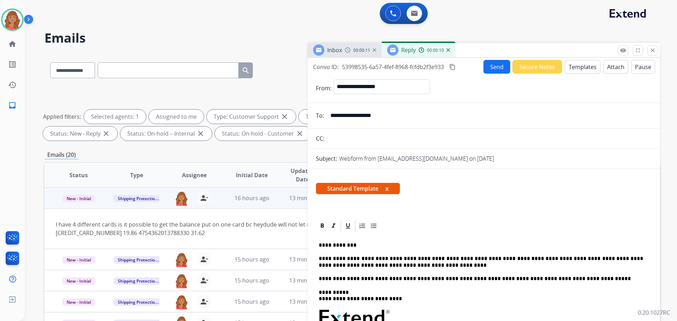
click at [453, 68] on mat-icon "content_copy" at bounding box center [452, 67] width 6 height 6
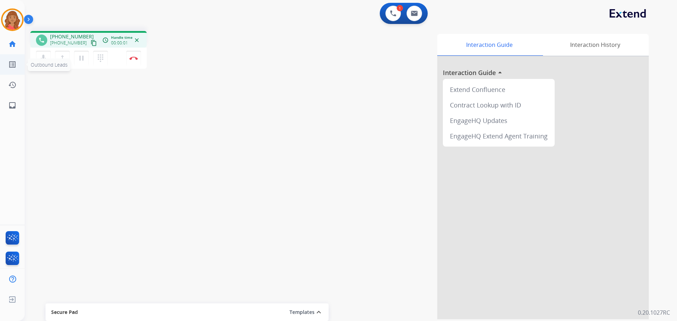
drag, startPoint x: 85, startPoint y: 43, endPoint x: 19, endPoint y: 60, distance: 68.3
click at [91, 43] on mat-icon "content_copy" at bounding box center [94, 43] width 6 height 6
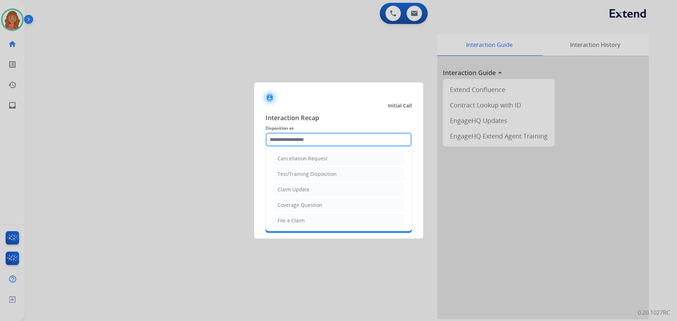
click at [317, 143] on input "text" at bounding box center [339, 140] width 146 height 14
drag, startPoint x: 299, startPoint y: 217, endPoint x: 300, endPoint y: 190, distance: 27.5
click at [299, 217] on li "File a Claim" at bounding box center [339, 220] width 132 height 13
type input "**********"
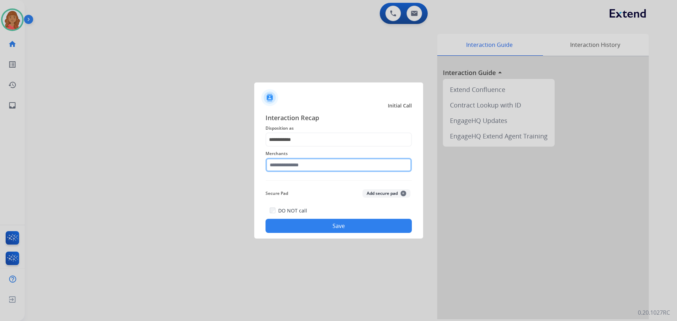
click at [303, 160] on input "text" at bounding box center [339, 165] width 146 height 14
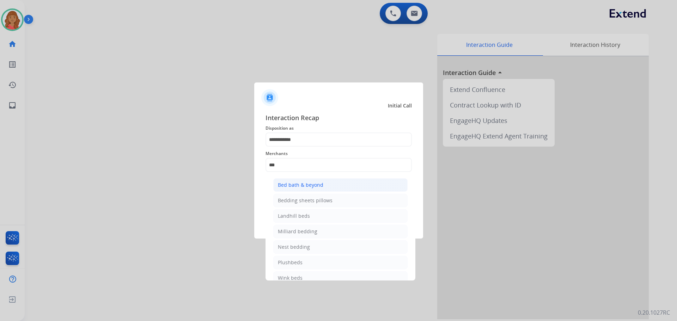
click at [306, 185] on div "Bed bath & beyond" at bounding box center [301, 185] width 46 height 7
type input "**********"
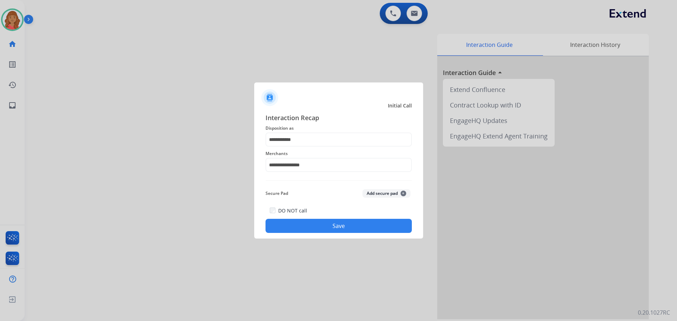
drag, startPoint x: 341, startPoint y: 226, endPoint x: 348, endPoint y: 216, distance: 12.7
click at [341, 226] on button "Save" at bounding box center [339, 226] width 146 height 14
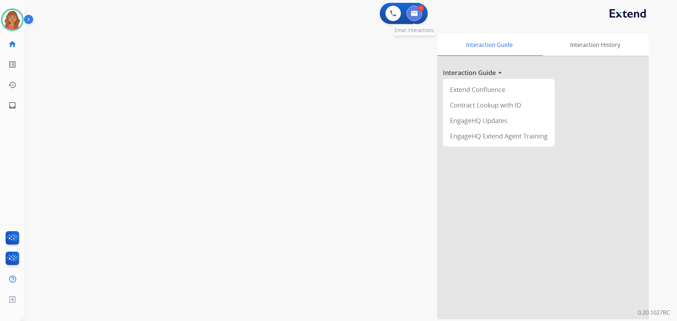
click at [420, 12] on button at bounding box center [415, 14] width 16 height 16
select select "**********"
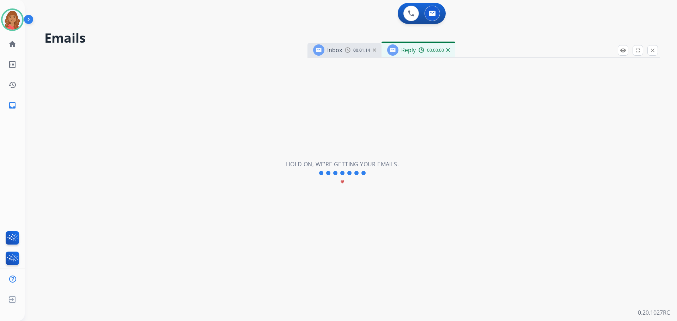
select select "**********"
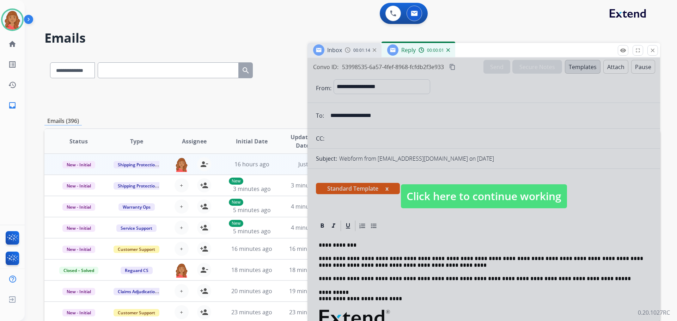
drag, startPoint x: 444, startPoint y: 207, endPoint x: 457, endPoint y: 188, distance: 23.4
click at [444, 207] on span "Click here to continue working" at bounding box center [484, 196] width 166 height 24
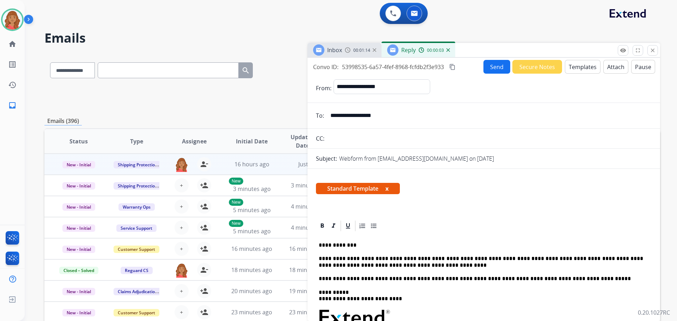
click at [491, 68] on button "Send" at bounding box center [497, 67] width 27 height 14
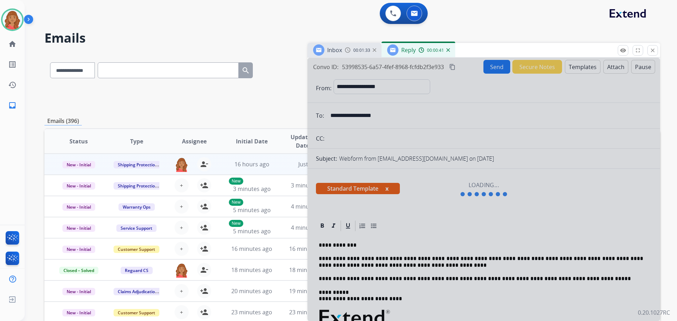
click at [492, 70] on div at bounding box center [484, 189] width 353 height 263
click at [469, 199] on div at bounding box center [484, 189] width 353 height 263
drag, startPoint x: 471, startPoint y: 198, endPoint x: 448, endPoint y: 194, distance: 23.0
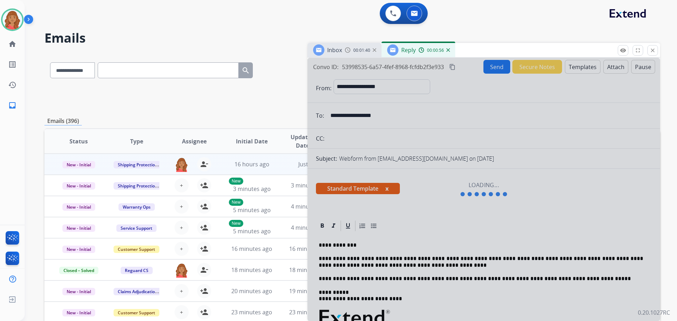
click at [469, 198] on div at bounding box center [484, 189] width 353 height 263
click at [496, 69] on div at bounding box center [484, 189] width 353 height 263
click at [495, 69] on div at bounding box center [484, 189] width 353 height 263
drag, startPoint x: 495, startPoint y: 69, endPoint x: 277, endPoint y: 23, distance: 222.7
click at [487, 68] on div at bounding box center [484, 189] width 353 height 263
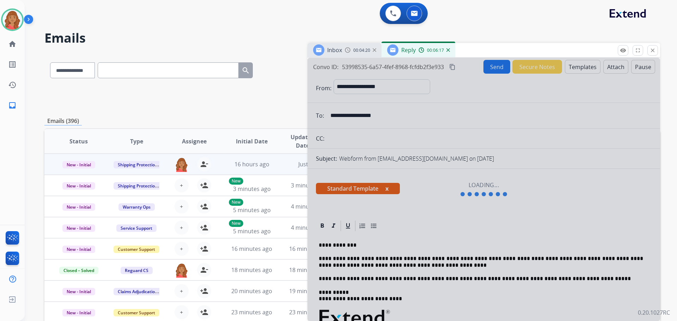
drag, startPoint x: 651, startPoint y: 49, endPoint x: 636, endPoint y: 54, distance: 16.4
click at [651, 50] on mat-icon "close" at bounding box center [653, 50] width 6 height 6
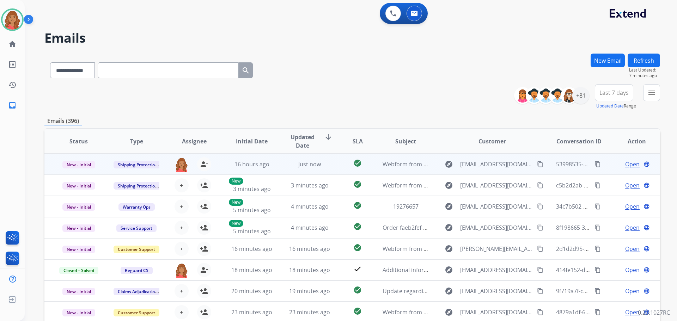
click at [321, 169] on td "Just now" at bounding box center [304, 164] width 58 height 21
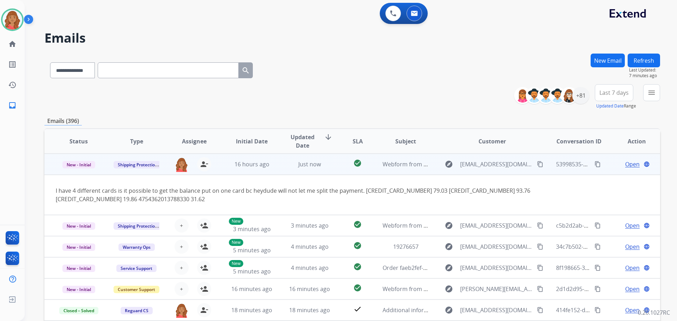
click at [537, 164] on mat-icon "content_copy" at bounding box center [540, 164] width 6 height 6
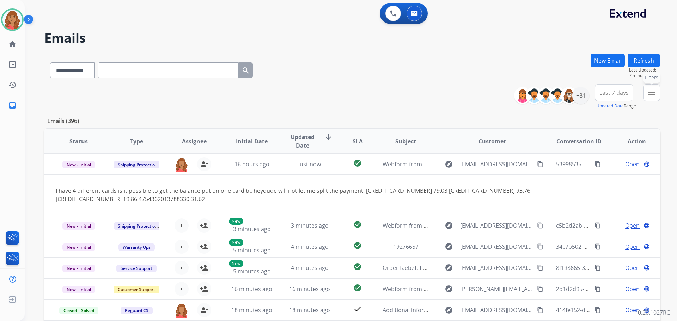
click at [650, 94] on mat-icon "menu" at bounding box center [652, 93] width 8 height 8
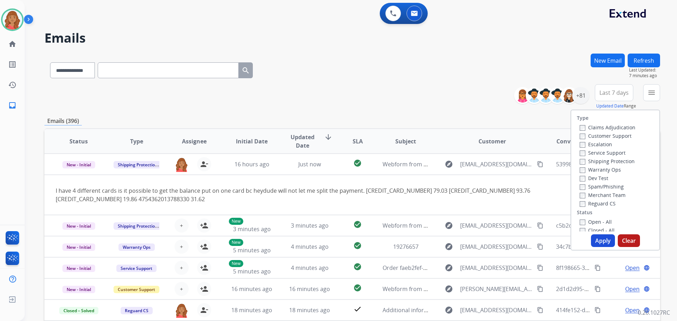
click at [581, 137] on label "Customer Support" at bounding box center [606, 136] width 52 height 7
click at [599, 235] on button "Apply" at bounding box center [603, 241] width 24 height 13
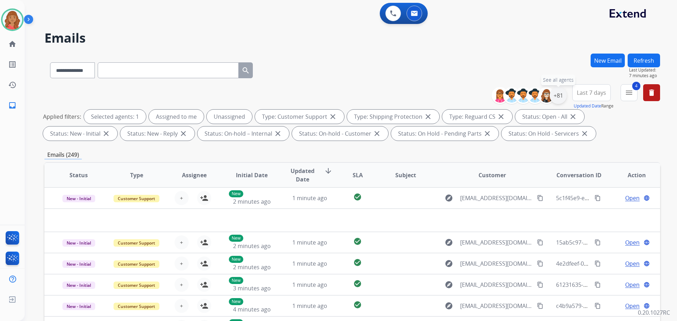
click at [558, 97] on div "+81" at bounding box center [558, 95] width 17 height 17
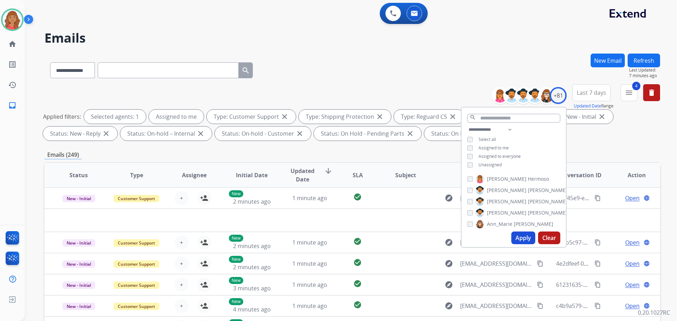
click at [525, 239] on button "Apply" at bounding box center [523, 238] width 24 height 13
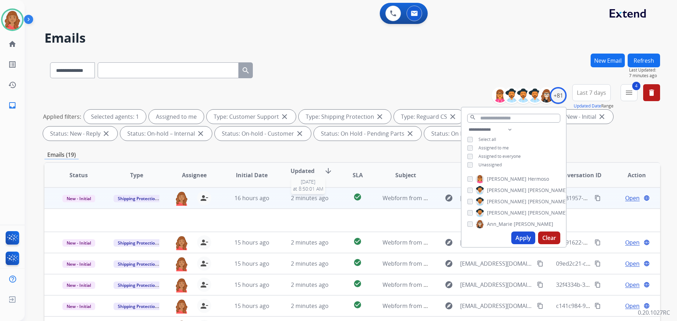
click at [291, 201] on span "2 minutes ago" at bounding box center [310, 198] width 38 height 8
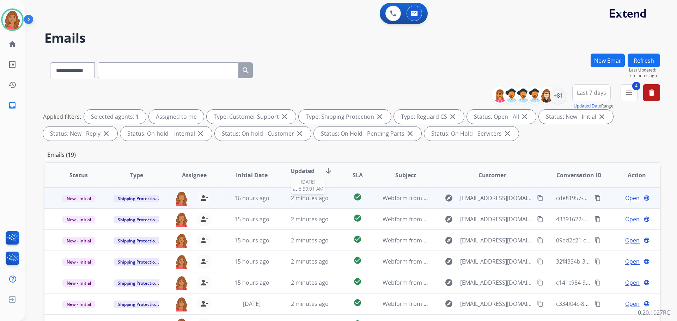
click at [291, 201] on span "2 minutes ago" at bounding box center [310, 198] width 38 height 8
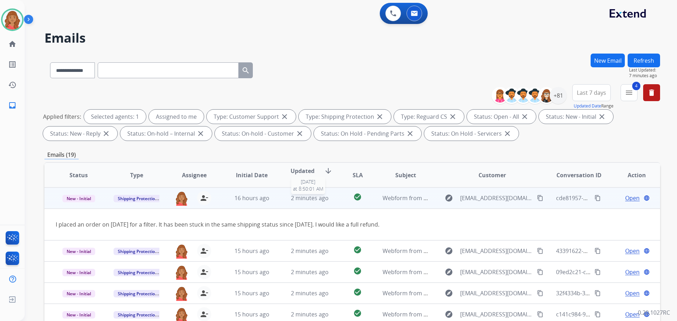
click at [291, 201] on span "2 minutes ago" at bounding box center [310, 198] width 38 height 8
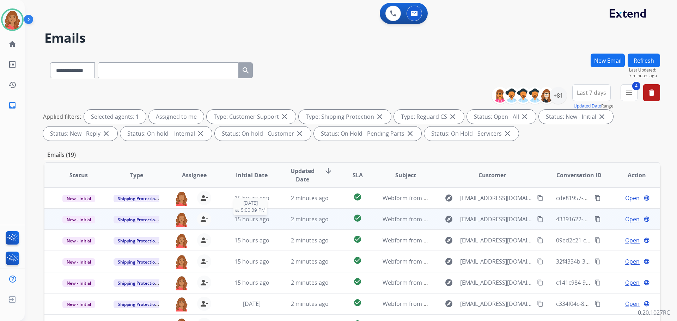
click at [264, 220] on span "15 hours ago" at bounding box center [252, 220] width 35 height 8
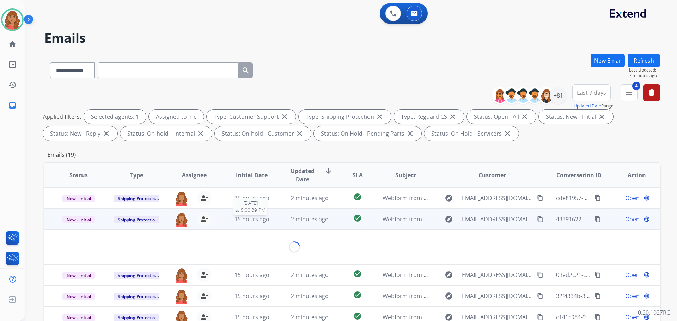
scroll to position [21, 0]
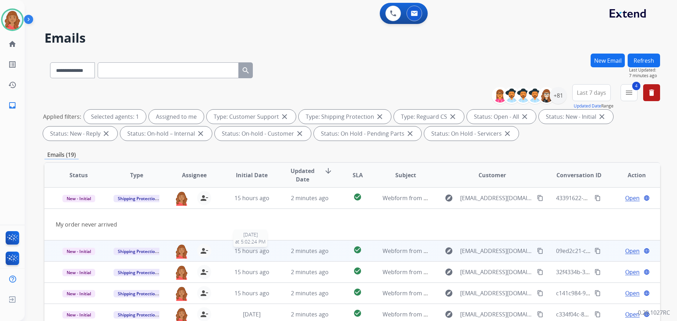
click at [240, 251] on span "15 hours ago" at bounding box center [252, 251] width 35 height 8
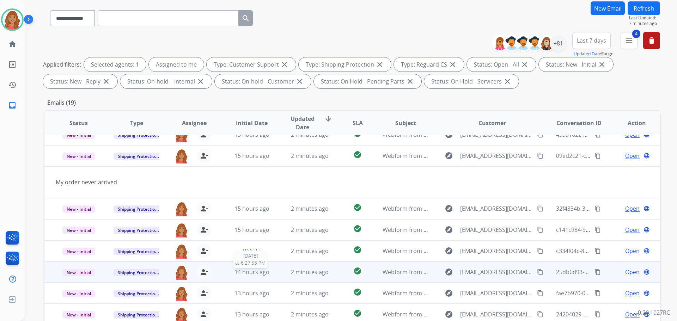
scroll to position [106, 0]
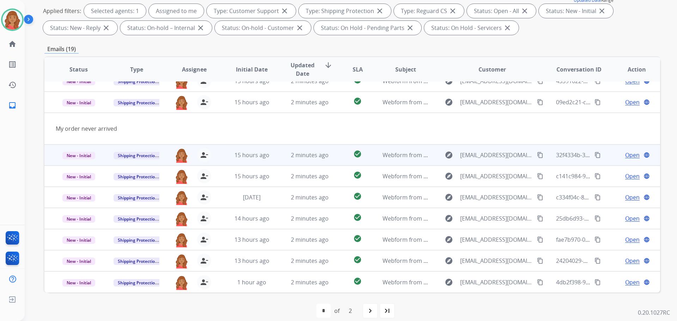
click at [251, 159] on div "15 hours ago" at bounding box center [252, 155] width 46 height 8
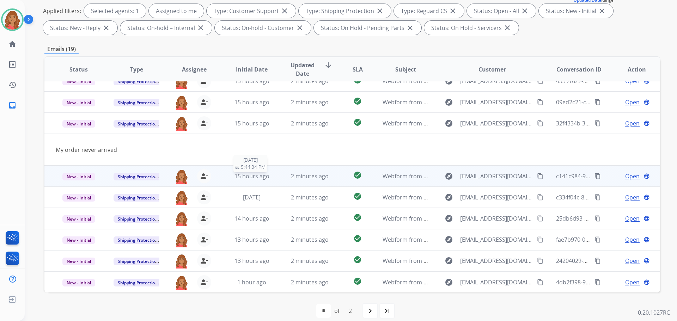
click at [248, 174] on span "15 hours ago" at bounding box center [252, 176] width 35 height 8
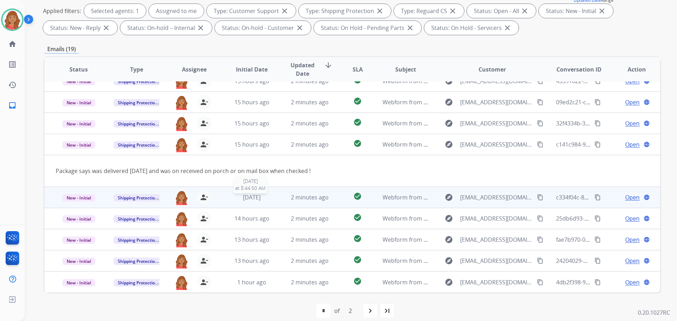
click at [250, 201] on span "[DATE]" at bounding box center [252, 198] width 18 height 8
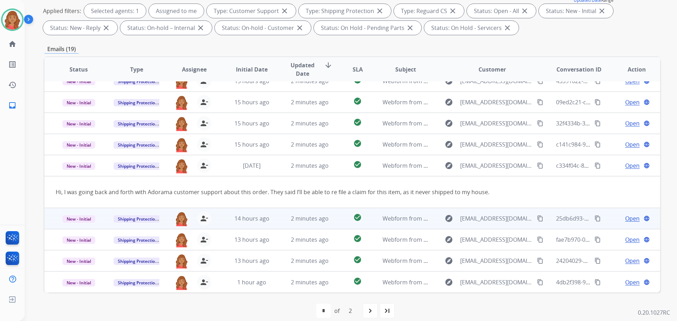
click at [251, 226] on td "14 hours ago" at bounding box center [247, 218] width 58 height 21
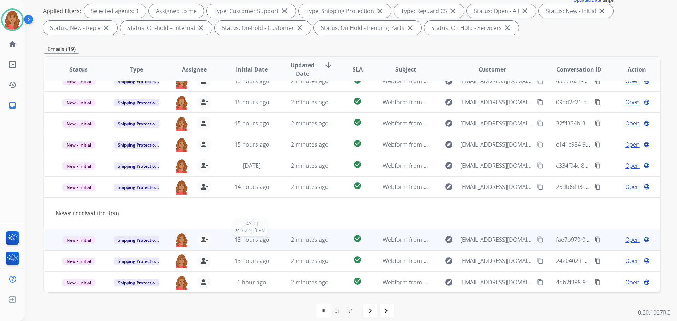
click at [253, 238] on span "13 hours ago" at bounding box center [252, 240] width 35 height 8
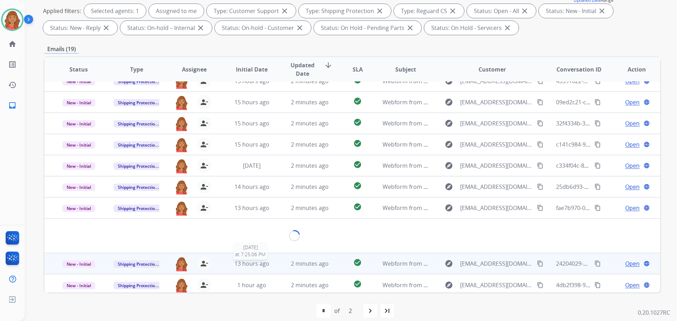
click at [251, 265] on div "13 hours ago" at bounding box center [252, 264] width 46 height 8
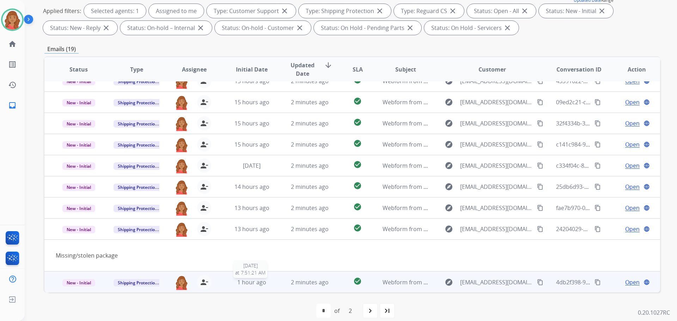
click at [250, 284] on span "1 hour ago" at bounding box center [251, 283] width 29 height 8
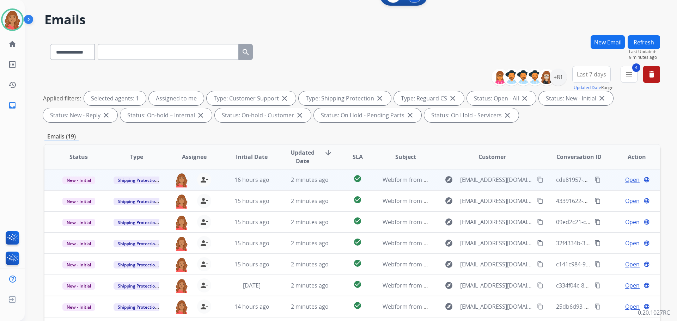
scroll to position [0, 0]
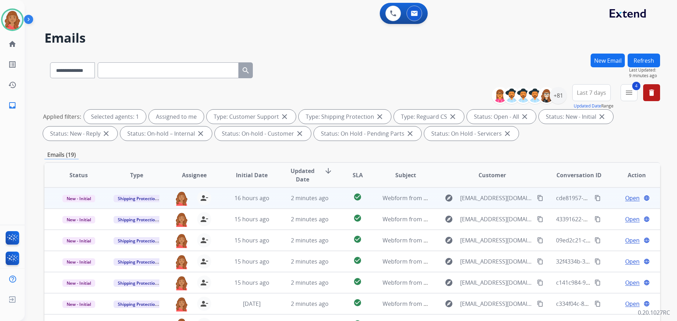
click at [537, 198] on mat-icon "content_copy" at bounding box center [540, 198] width 6 height 6
click at [625, 198] on span "Open" at bounding box center [632, 198] width 14 height 8
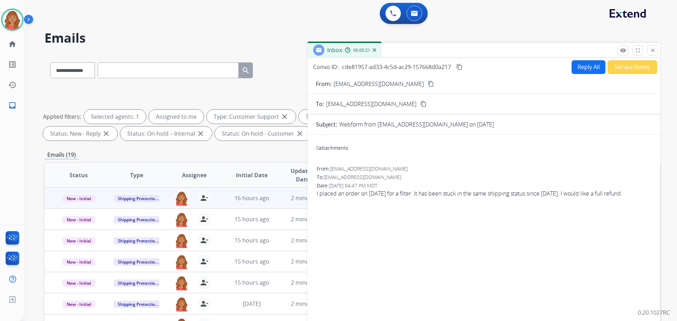
click at [586, 66] on button "Reply All" at bounding box center [589, 67] width 34 height 14
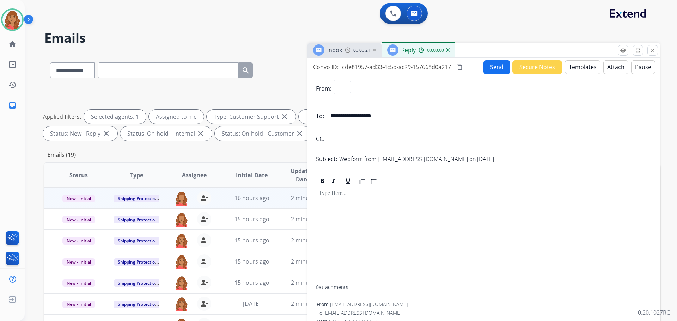
select select "**********"
click at [578, 71] on button "Templates" at bounding box center [583, 67] width 36 height 14
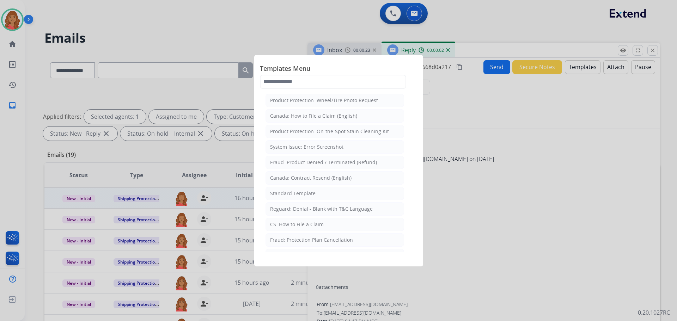
drag, startPoint x: 296, startPoint y: 196, endPoint x: 301, endPoint y: 196, distance: 5.0
click at [301, 196] on div "Standard Template" at bounding box center [293, 193] width 46 height 7
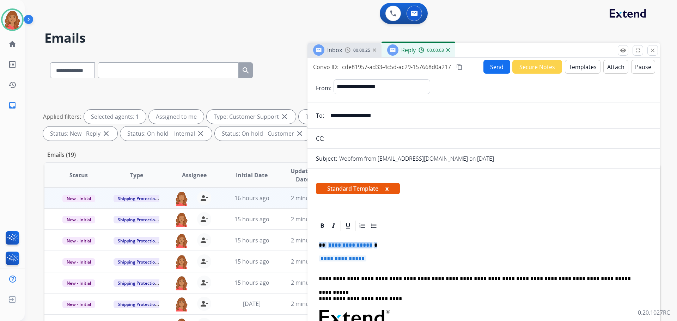
drag, startPoint x: 378, startPoint y: 265, endPoint x: 317, endPoint y: 243, distance: 65.4
drag, startPoint x: 371, startPoint y: 262, endPoint x: 308, endPoint y: 243, distance: 66.4
click at [303, 245] on div "**********" at bounding box center [352, 245] width 616 height 382
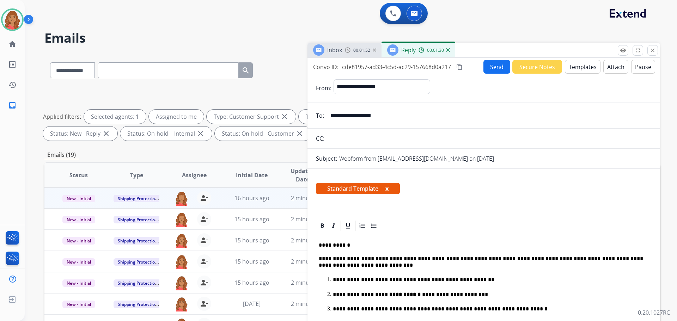
click at [460, 65] on mat-icon "content_copy" at bounding box center [459, 67] width 6 height 6
click at [490, 66] on button "Send" at bounding box center [497, 67] width 27 height 14
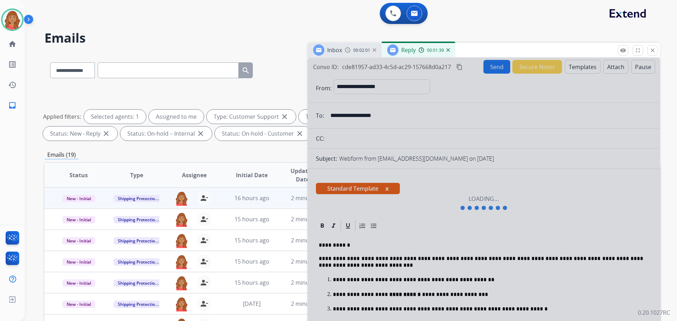
click at [460, 66] on div at bounding box center [484, 203] width 353 height 291
click at [653, 50] on mat-icon "close" at bounding box center [653, 50] width 6 height 6
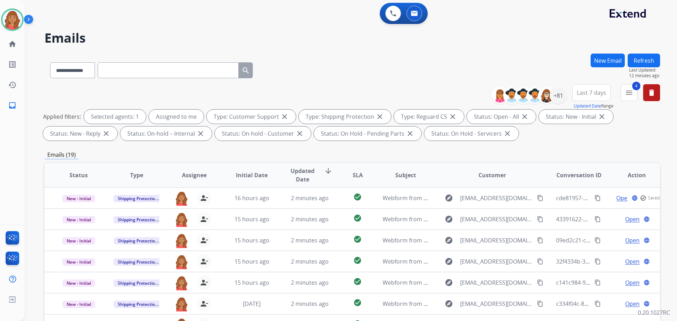
click at [603, 57] on button "New Email" at bounding box center [608, 61] width 34 height 14
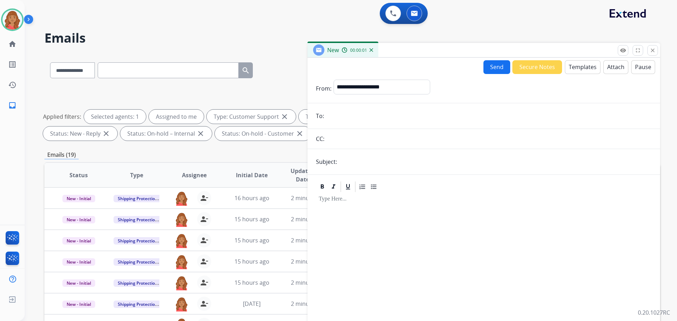
click at [574, 71] on button "Templates" at bounding box center [583, 67] width 36 height 14
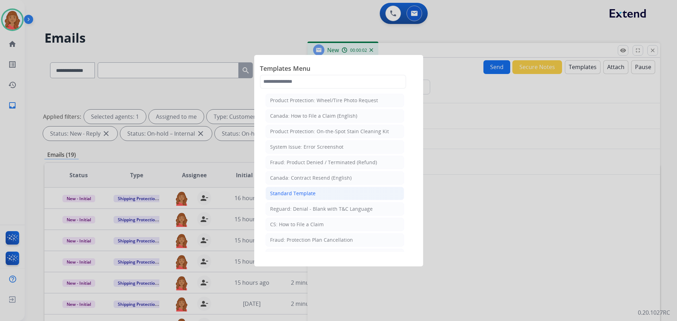
click at [301, 197] on li "Standard Template" at bounding box center [335, 193] width 139 height 13
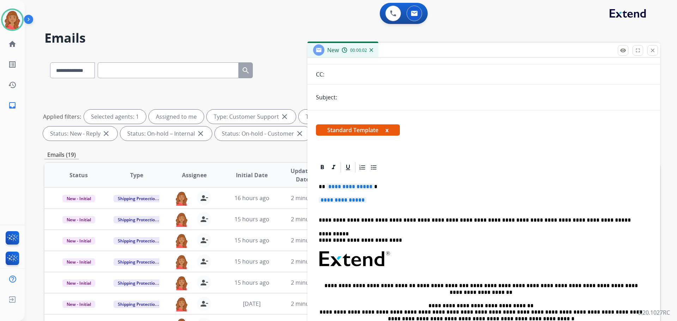
scroll to position [71, 0]
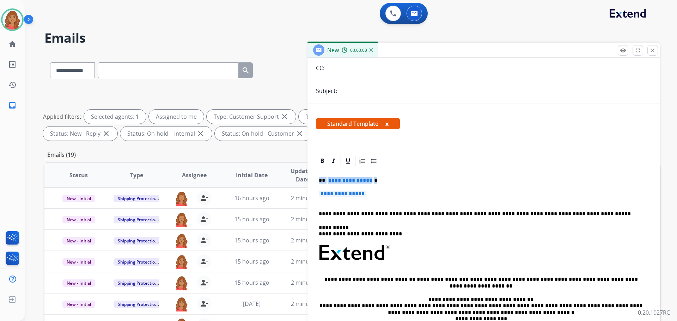
drag, startPoint x: 374, startPoint y: 193, endPoint x: 308, endPoint y: 171, distance: 70.1
click at [308, 171] on div "**********" at bounding box center [484, 263] width 353 height 216
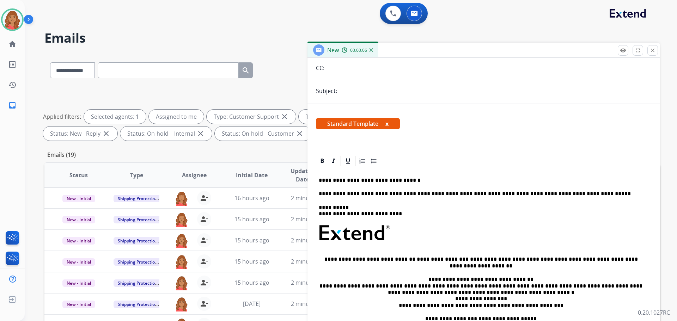
scroll to position [0, 0]
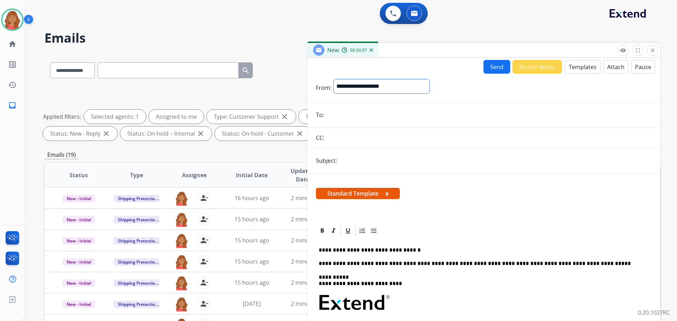
click at [351, 80] on select "**********" at bounding box center [382, 86] width 96 height 14
select select "**********"
click at [334, 79] on select "**********" at bounding box center [382, 86] width 96 height 14
click at [334, 106] on form "**********" at bounding box center [484, 250] width 353 height 353
click at [337, 118] on input "email" at bounding box center [489, 116] width 326 height 14
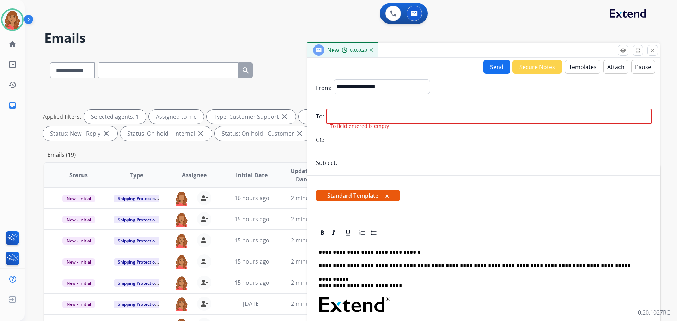
paste input "**********"
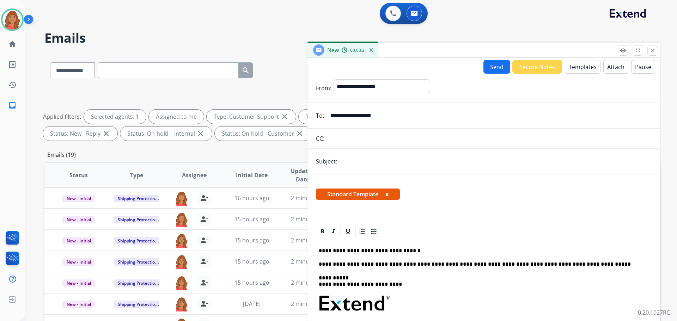
type input "**********"
click at [347, 165] on input "text" at bounding box center [495, 161] width 313 height 14
type input "**********"
click at [494, 70] on button "Send" at bounding box center [497, 67] width 27 height 14
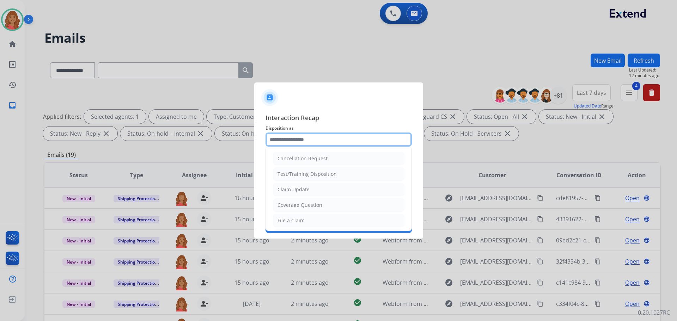
click at [325, 139] on input "text" at bounding box center [339, 140] width 146 height 14
type input "*"
click at [300, 192] on div "Claim Update" at bounding box center [294, 189] width 32 height 7
type input "**********"
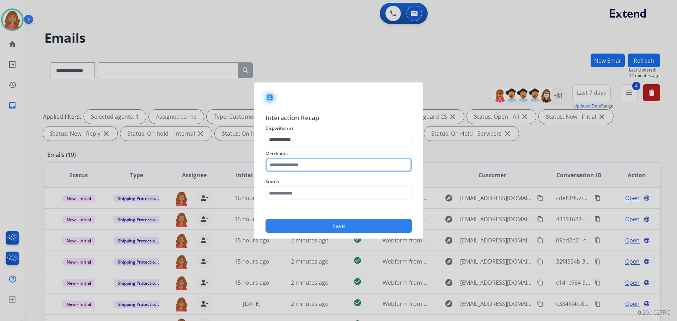
click at [297, 159] on input "text" at bounding box center [339, 165] width 146 height 14
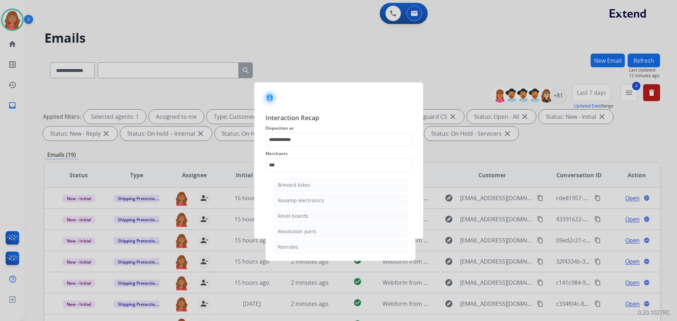
drag, startPoint x: 299, startPoint y: 232, endPoint x: 298, endPoint y: 228, distance: 4.5
click at [301, 231] on div "Revolution parts" at bounding box center [297, 231] width 39 height 7
type input "**********"
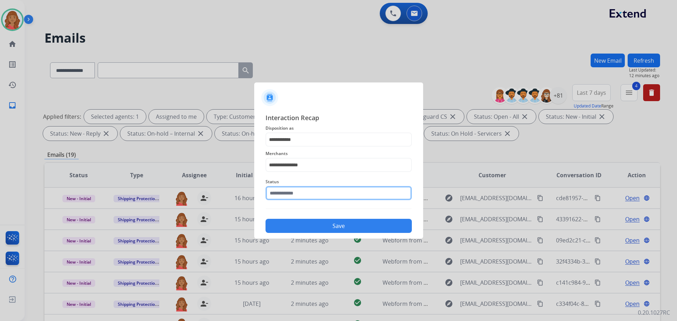
click at [284, 198] on input "text" at bounding box center [339, 193] width 146 height 14
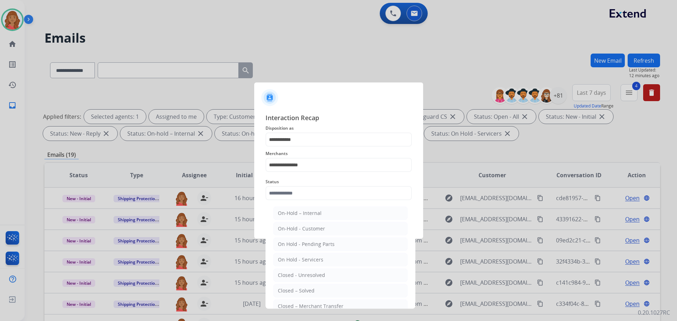
drag, startPoint x: 300, startPoint y: 286, endPoint x: 300, endPoint y: 280, distance: 6.4
click at [300, 286] on li "Closed – Solved" at bounding box center [340, 290] width 134 height 13
type input "**********"
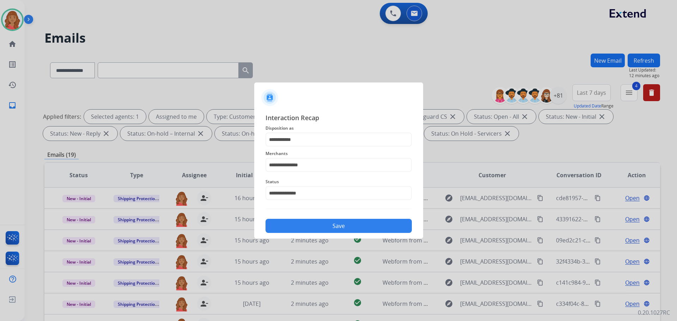
click at [307, 231] on button "Save" at bounding box center [339, 226] width 146 height 14
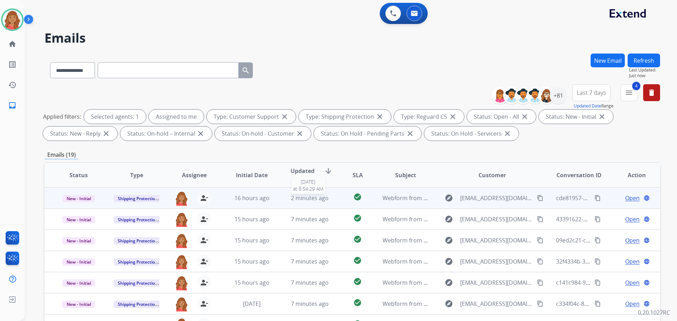
click at [293, 201] on span "2 minutes ago" at bounding box center [310, 198] width 38 height 8
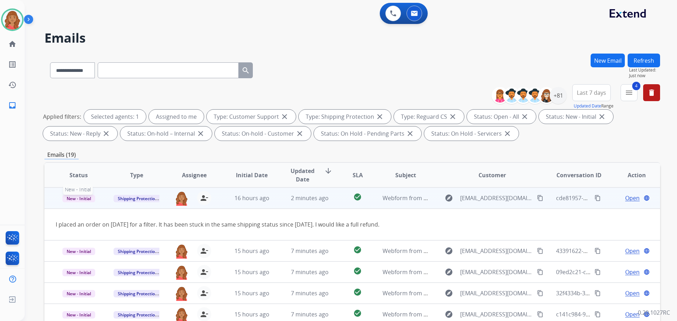
click at [87, 201] on span "New - Initial" at bounding box center [78, 198] width 33 height 7
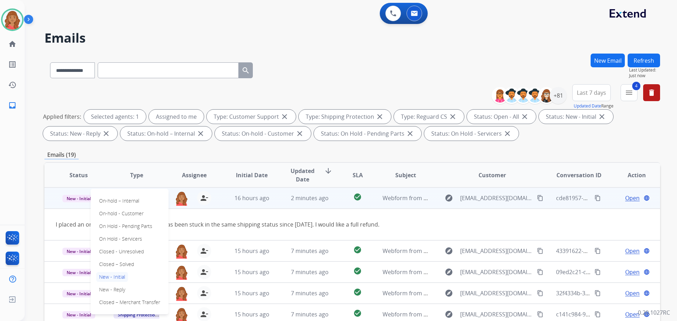
click at [626, 198] on span "Open" at bounding box center [632, 198] width 14 height 8
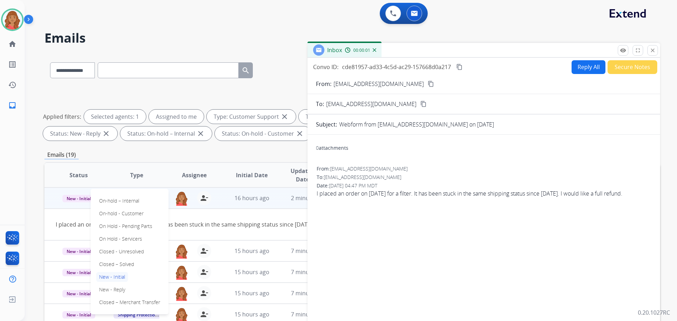
click at [618, 68] on button "Secure Notes" at bounding box center [633, 67] width 50 height 14
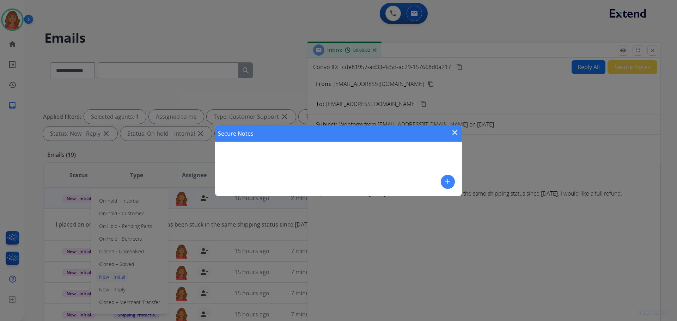
drag, startPoint x: 271, startPoint y: 172, endPoint x: 334, endPoint y: 172, distance: 63.1
click at [274, 172] on div "Secure Notes close add" at bounding box center [338, 161] width 247 height 71
click at [448, 183] on mat-icon "add" at bounding box center [448, 182] width 8 height 8
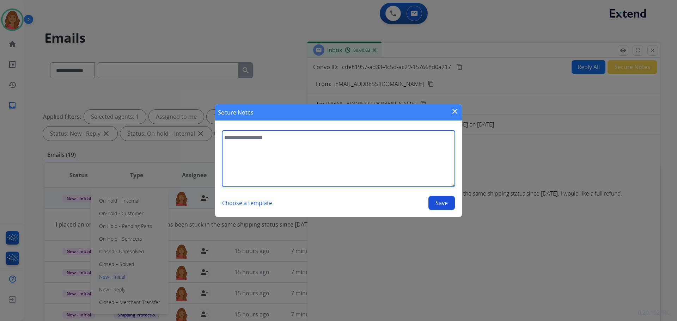
click at [284, 170] on textarea at bounding box center [338, 159] width 233 height 56
type textarea "*"
click at [318, 137] on textarea "**********" at bounding box center [338, 159] width 233 height 56
type textarea "**********"
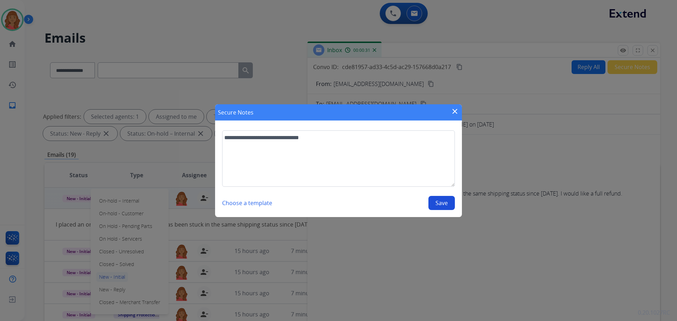
click at [435, 202] on button "Save" at bounding box center [442, 203] width 26 height 14
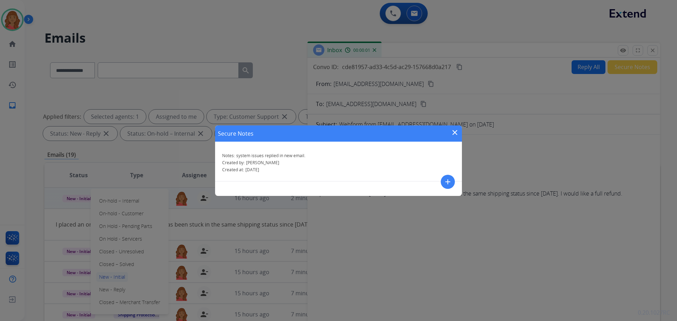
click at [446, 183] on mat-icon "add" at bounding box center [448, 182] width 8 height 8
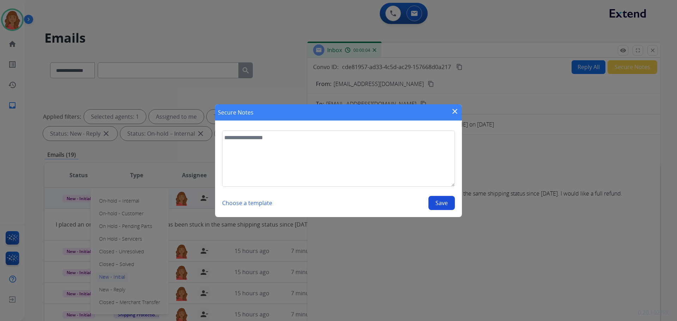
click at [453, 110] on mat-icon "close" at bounding box center [455, 111] width 8 height 8
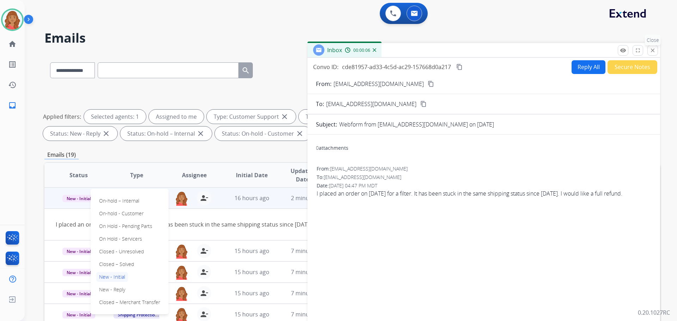
click at [651, 52] on mat-icon "close" at bounding box center [653, 50] width 6 height 6
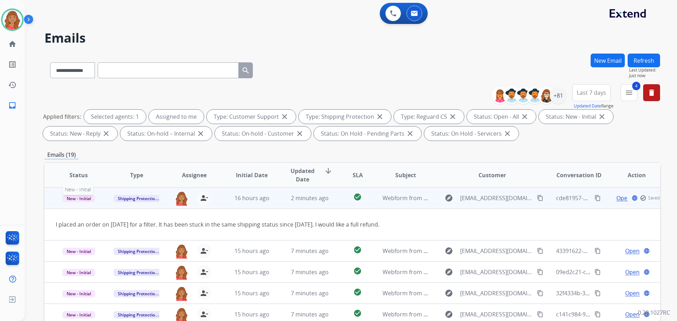
drag, startPoint x: 82, startPoint y: 200, endPoint x: 88, endPoint y: 204, distance: 7.3
click at [85, 202] on span "New - Initial" at bounding box center [78, 198] width 33 height 7
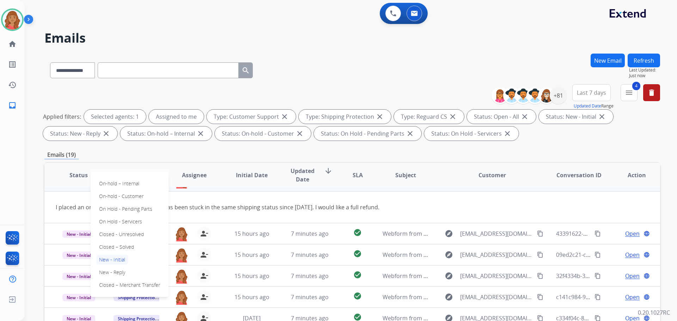
scroll to position [32, 0]
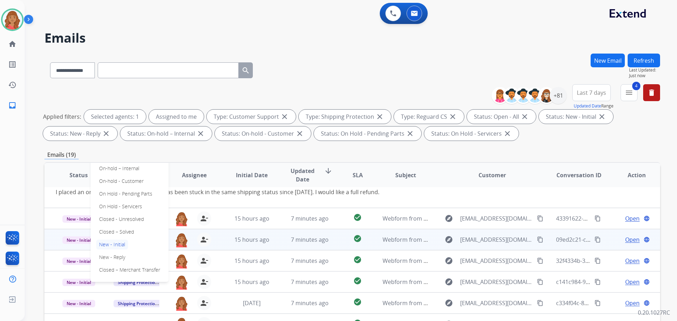
drag, startPoint x: 118, startPoint y: 231, endPoint x: 126, endPoint y: 231, distance: 8.5
click at [118, 230] on p "Closed – Solved" at bounding box center [116, 232] width 41 height 10
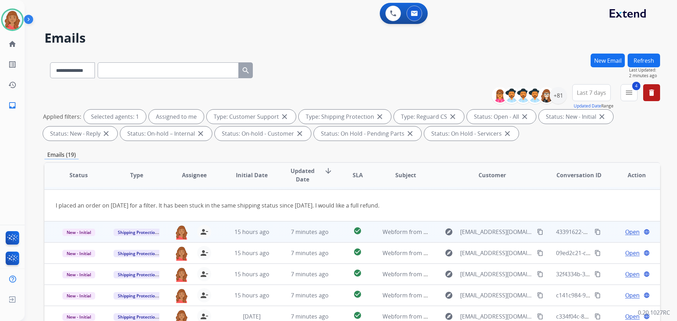
scroll to position [0, 0]
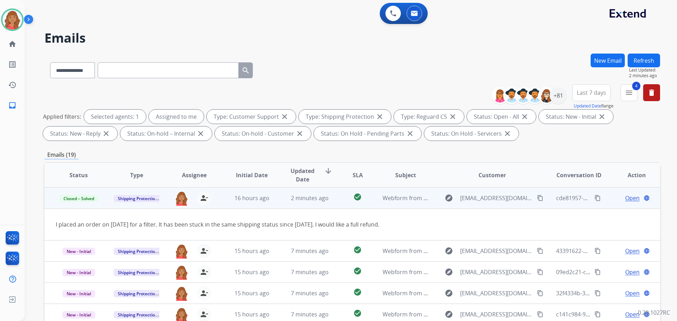
click at [537, 197] on mat-icon "content_copy" at bounding box center [540, 198] width 6 height 6
click at [14, 18] on img at bounding box center [12, 20] width 20 height 20
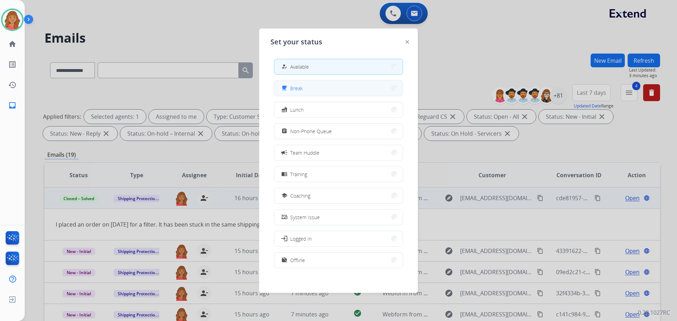
click at [303, 91] on span "Break" at bounding box center [296, 88] width 13 height 7
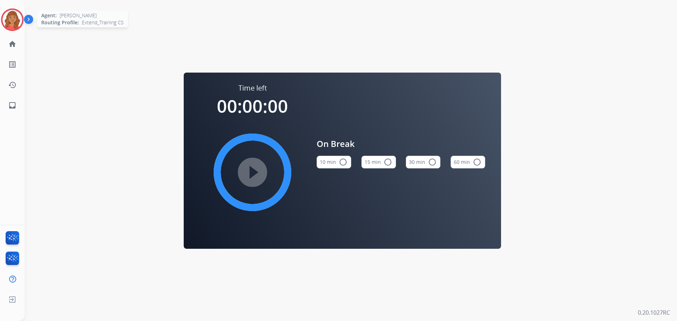
click at [17, 20] on img at bounding box center [12, 20] width 20 height 20
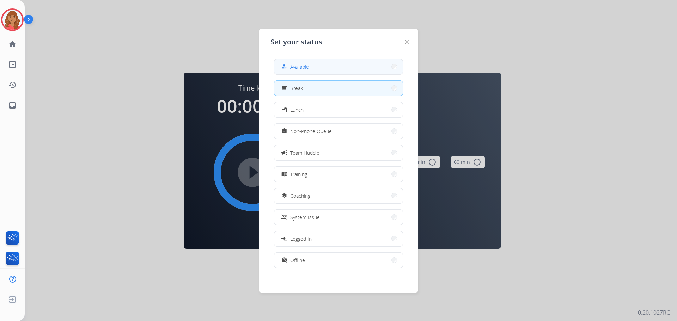
click at [309, 63] on span "Available" at bounding box center [299, 66] width 19 height 7
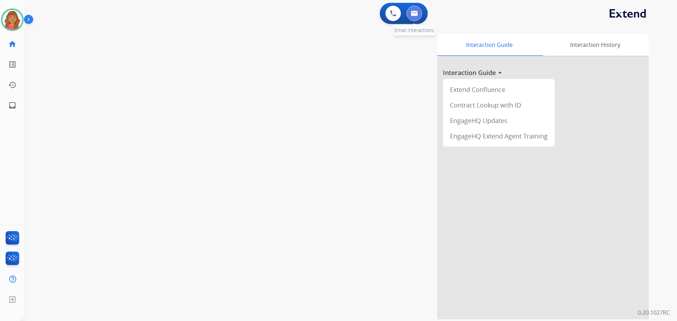
click at [414, 17] on button at bounding box center [415, 14] width 16 height 16
select select "**********"
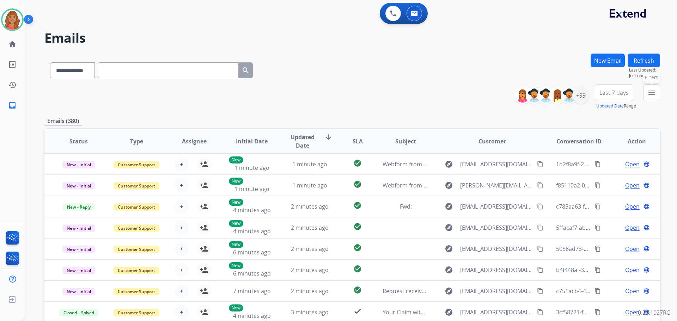
drag, startPoint x: 651, startPoint y: 95, endPoint x: 647, endPoint y: 101, distance: 8.1
click at [652, 95] on mat-icon "menu" at bounding box center [652, 93] width 8 height 8
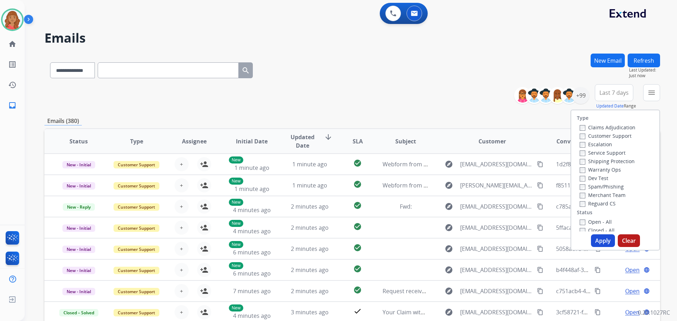
click at [582, 137] on label "Customer Support" at bounding box center [606, 136] width 52 height 7
click at [599, 236] on button "Apply" at bounding box center [603, 241] width 24 height 13
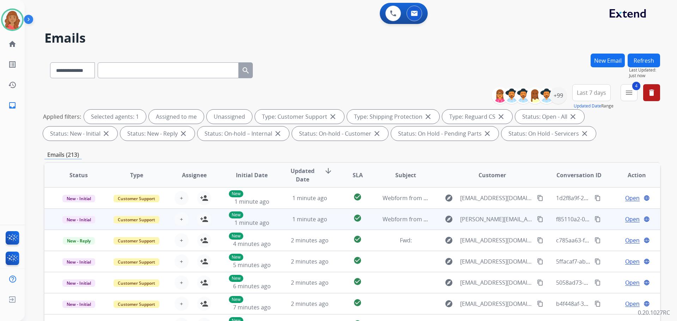
scroll to position [1, 0]
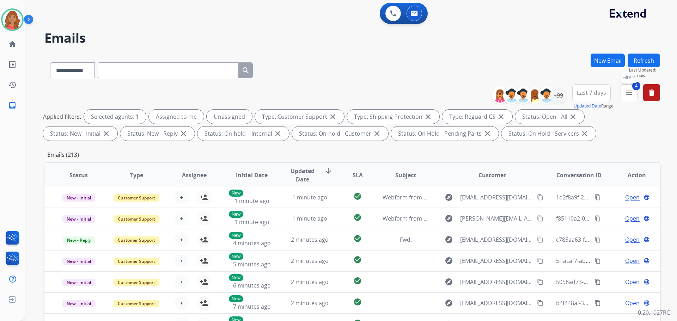
click at [629, 93] on mat-icon "menu" at bounding box center [629, 93] width 8 height 8
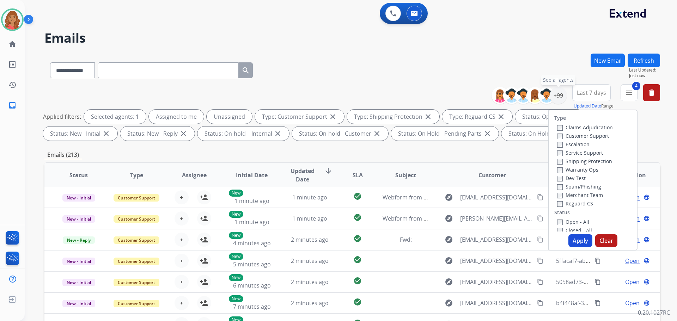
click at [557, 99] on div "+99" at bounding box center [558, 95] width 17 height 17
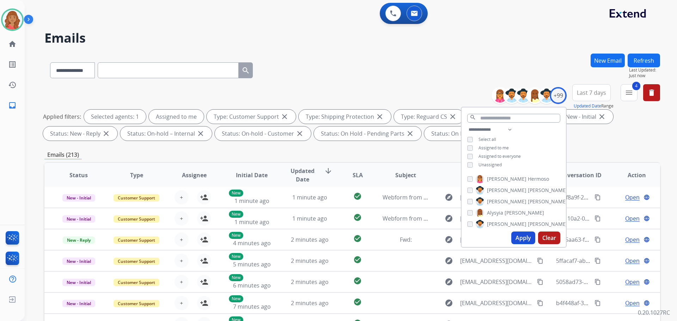
click at [515, 240] on button "Apply" at bounding box center [523, 238] width 24 height 13
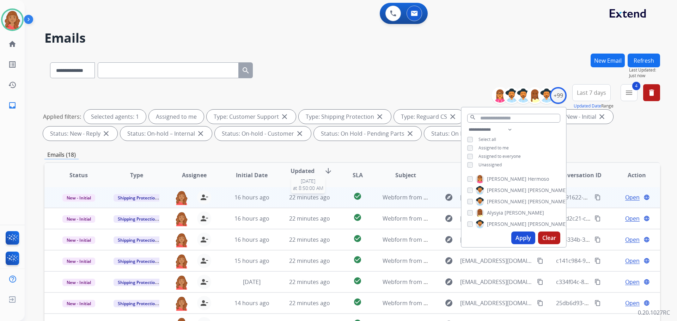
click at [320, 200] on span "22 minutes ago" at bounding box center [309, 198] width 41 height 8
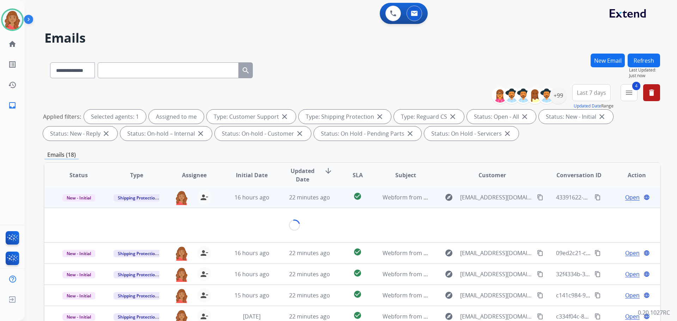
scroll to position [0, 0]
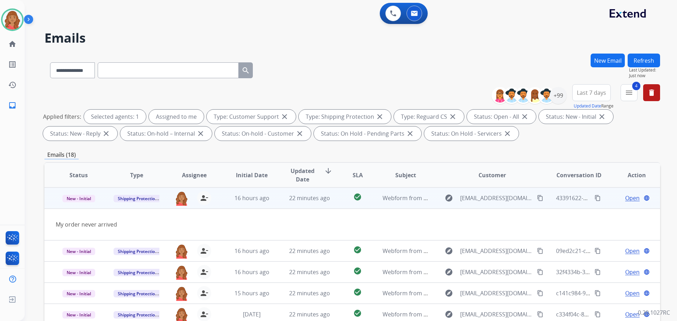
click at [537, 197] on mat-icon "content_copy" at bounding box center [540, 198] width 6 height 6
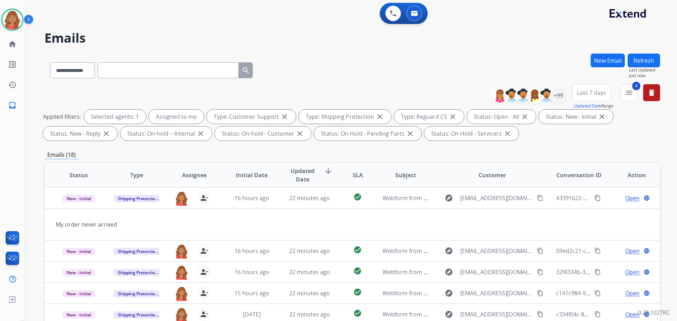
click at [608, 62] on button "New Email" at bounding box center [608, 61] width 34 height 14
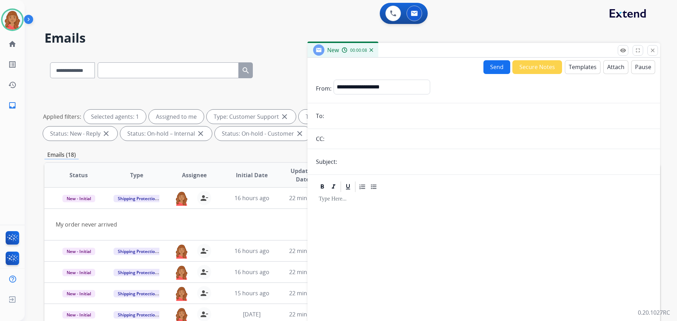
paste input "**********"
type input "**********"
click at [354, 85] on select "**********" at bounding box center [382, 87] width 96 height 14
select select "**********"
click at [334, 80] on select "**********" at bounding box center [382, 87] width 96 height 14
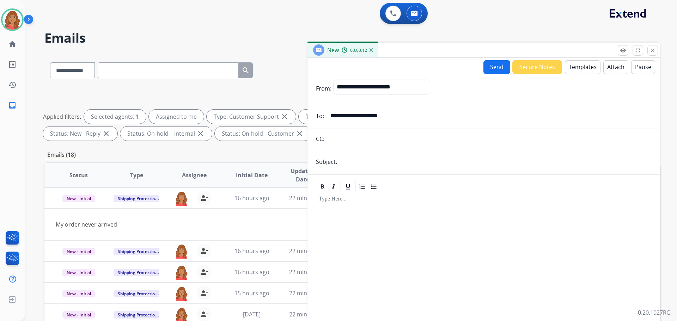
click at [345, 166] on input "text" at bounding box center [495, 162] width 313 height 14
click at [370, 165] on input "text" at bounding box center [495, 162] width 313 height 15
type input "**********"
click at [583, 69] on button "Templates" at bounding box center [583, 67] width 36 height 14
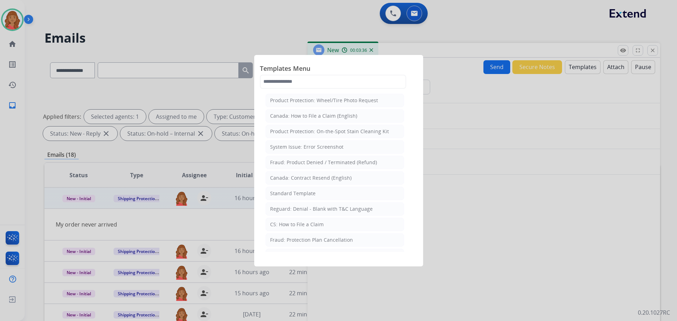
drag, startPoint x: 278, startPoint y: 196, endPoint x: 298, endPoint y: 203, distance: 21.6
click at [281, 196] on div "Standard Template" at bounding box center [293, 193] width 46 height 7
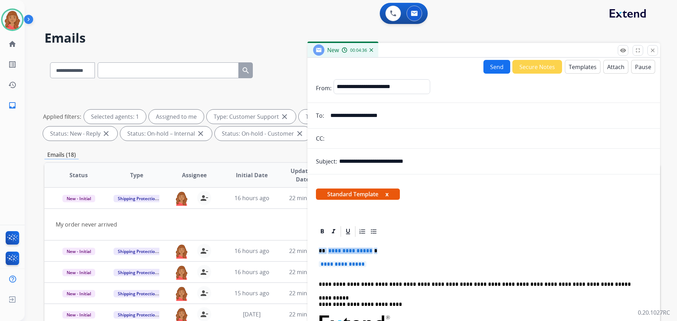
drag, startPoint x: 335, startPoint y: 260, endPoint x: 314, endPoint y: 248, distance: 23.7
drag, startPoint x: 341, startPoint y: 262, endPoint x: 396, endPoint y: 267, distance: 55.3
click at [398, 267] on p "**********" at bounding box center [484, 267] width 330 height 13
drag, startPoint x: 344, startPoint y: 260, endPoint x: 305, endPoint y: 248, distance: 40.5
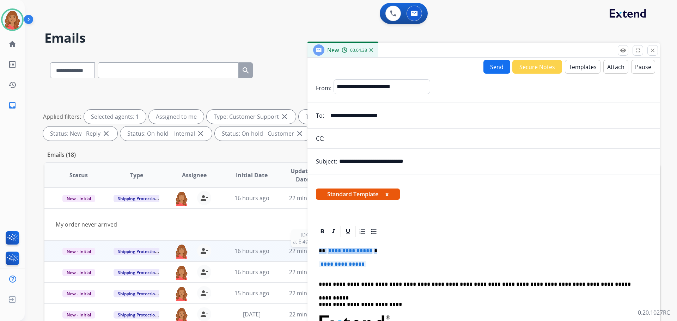
click at [305, 248] on div "**********" at bounding box center [352, 245] width 616 height 382
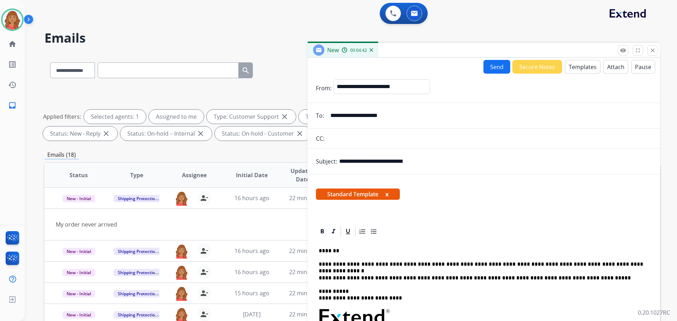
click at [495, 68] on button "Send" at bounding box center [497, 67] width 27 height 14
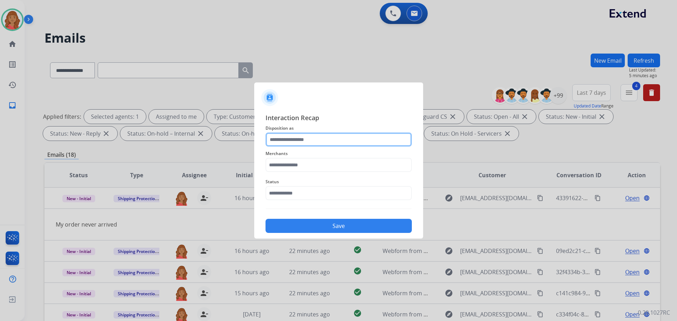
click at [312, 143] on input "text" at bounding box center [339, 140] width 146 height 14
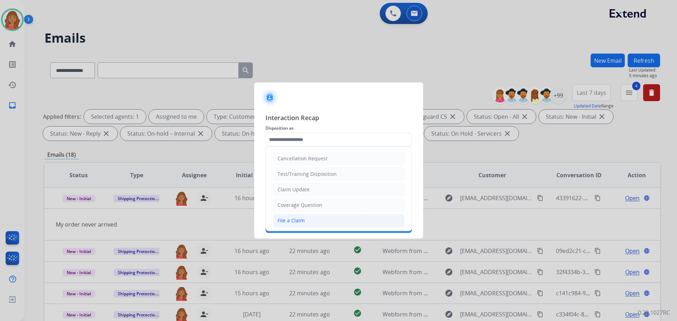
click at [295, 218] on div "File a Claim" at bounding box center [291, 220] width 27 height 7
type input "**********"
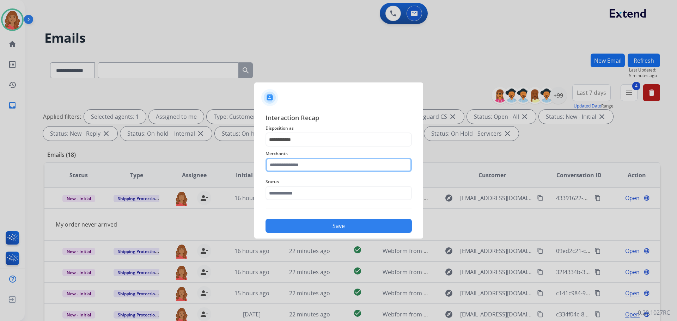
click at [295, 171] on input "text" at bounding box center [339, 165] width 146 height 14
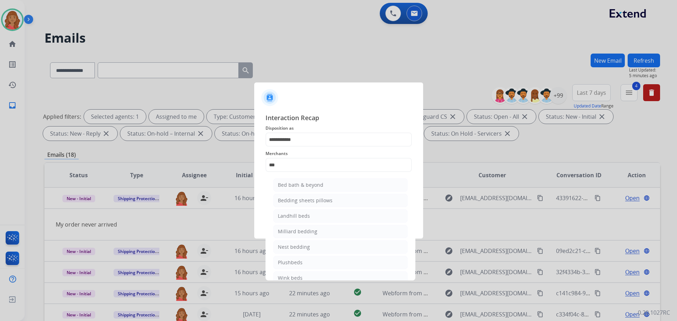
click at [294, 183] on div "Bed bath & beyond" at bounding box center [301, 185] width 46 height 7
type input "**********"
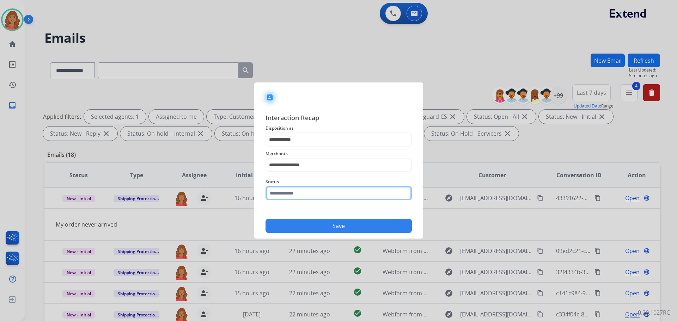
click at [295, 198] on input "text" at bounding box center [339, 193] width 146 height 14
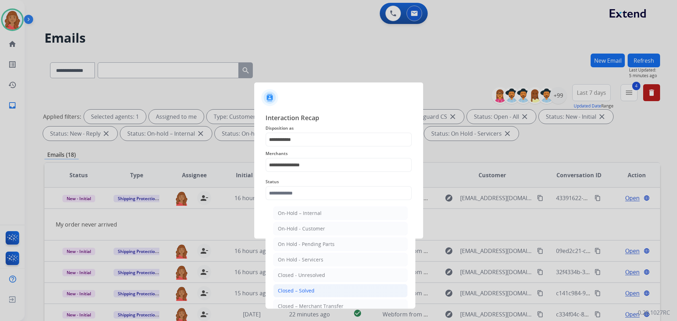
click at [289, 287] on div "Closed – Solved" at bounding box center [296, 290] width 37 height 7
type input "**********"
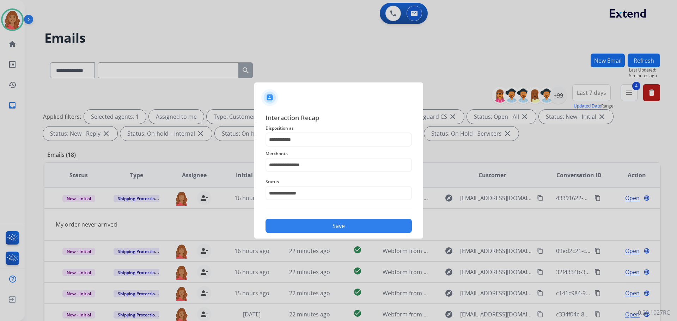
click at [306, 228] on button "Save" at bounding box center [339, 226] width 146 height 14
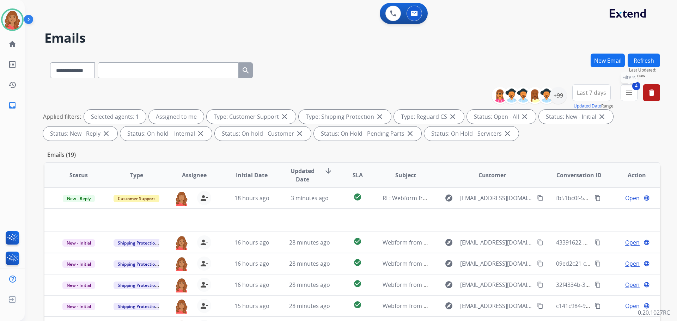
drag, startPoint x: 629, startPoint y: 94, endPoint x: 621, endPoint y: 101, distance: 10.5
click at [629, 95] on mat-icon "menu" at bounding box center [629, 93] width 8 height 8
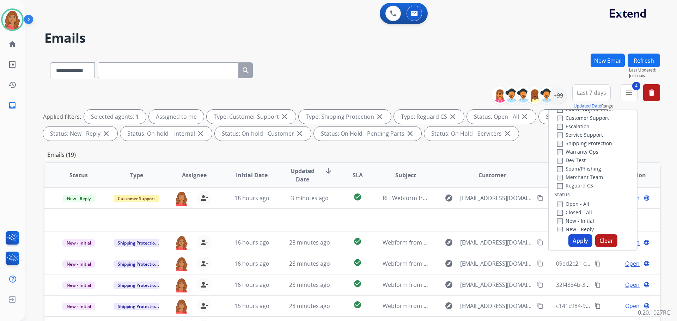
scroll to position [35, 0]
click at [572, 237] on button "Apply" at bounding box center [581, 241] width 24 height 13
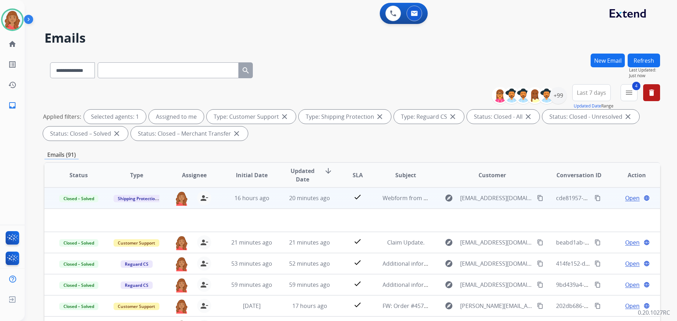
click at [595, 199] on mat-icon "content_copy" at bounding box center [598, 198] width 6 height 6
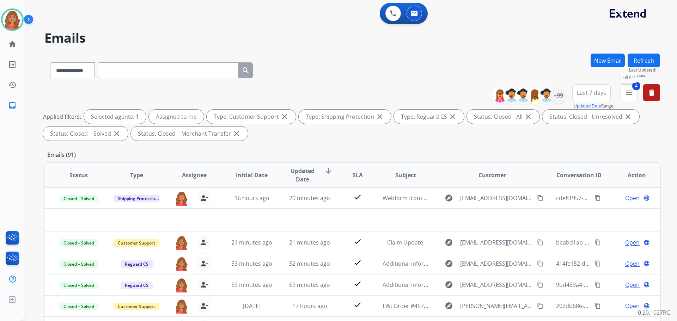
drag, startPoint x: 627, startPoint y: 92, endPoint x: 623, endPoint y: 101, distance: 9.5
click at [627, 92] on mat-icon "menu" at bounding box center [629, 93] width 8 height 8
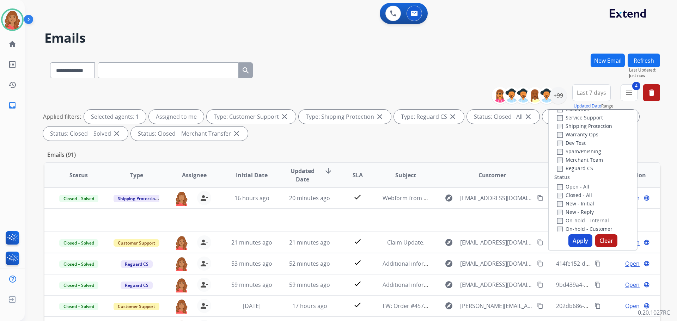
click at [559, 195] on label "Closed - All" at bounding box center [574, 195] width 35 height 7
click at [574, 237] on button "Apply" at bounding box center [581, 241] width 24 height 13
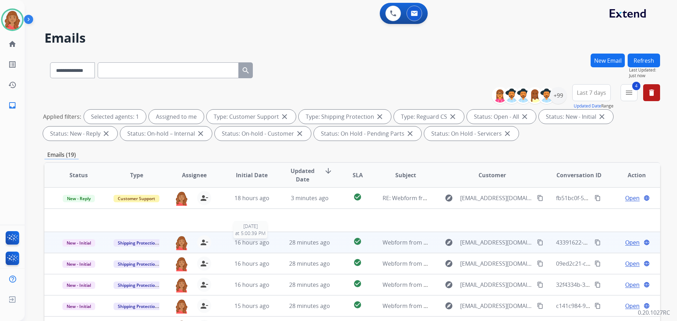
click at [261, 245] on span "16 hours ago" at bounding box center [252, 243] width 35 height 8
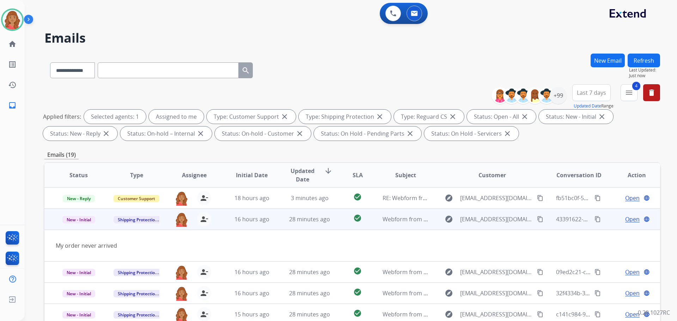
scroll to position [21, 0]
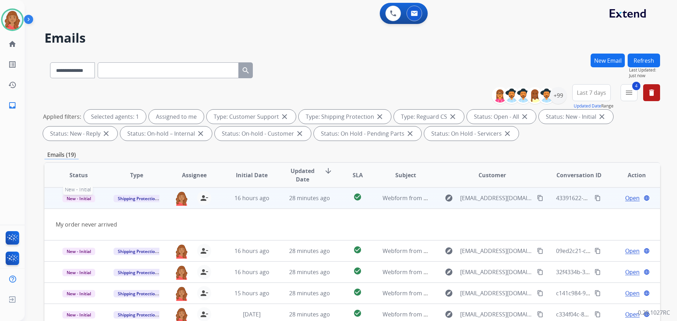
click at [74, 198] on span "New - Initial" at bounding box center [78, 198] width 33 height 7
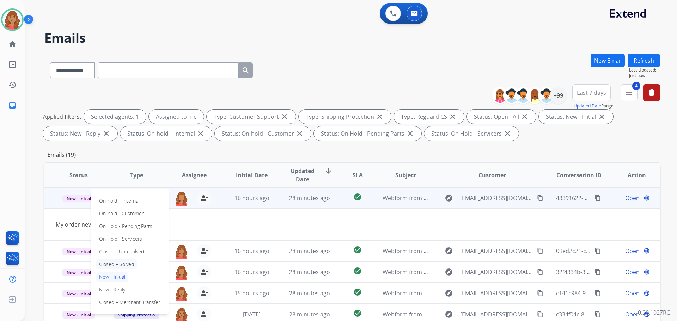
click at [119, 263] on p "Closed – Solved" at bounding box center [116, 265] width 41 height 10
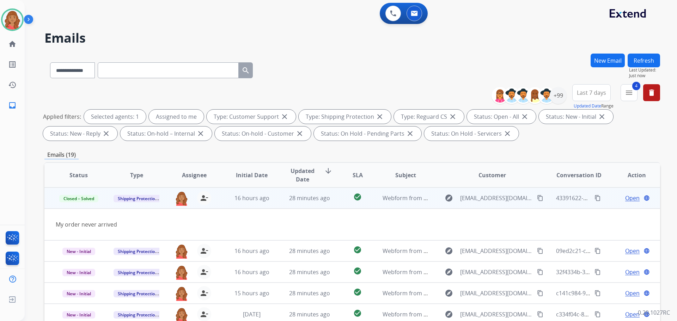
click at [630, 198] on span "Open" at bounding box center [632, 198] width 14 height 8
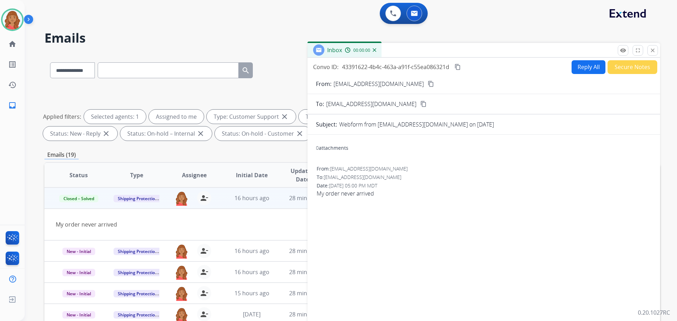
click at [619, 71] on button "Secure Notes" at bounding box center [633, 67] width 50 height 14
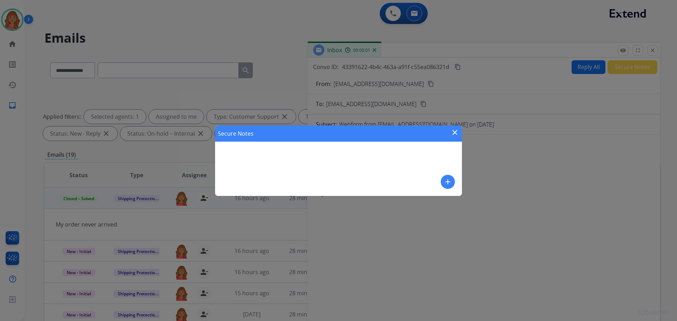
click at [279, 173] on div "Secure Notes close add" at bounding box center [338, 161] width 247 height 71
click at [249, 162] on div "Secure Notes close add" at bounding box center [338, 161] width 247 height 71
click at [250, 161] on div "Secure Notes close add" at bounding box center [338, 161] width 247 height 71
click at [448, 184] on mat-icon "add" at bounding box center [448, 182] width 8 height 8
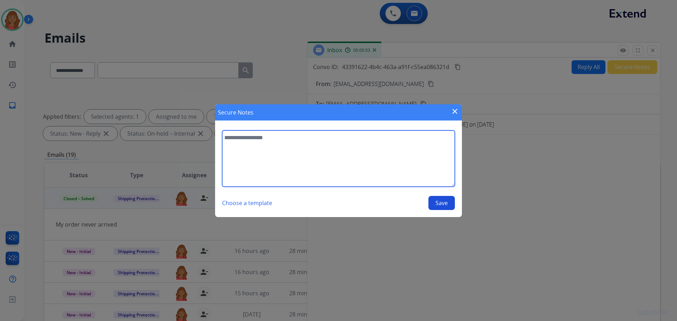
click at [245, 149] on textarea at bounding box center [338, 159] width 233 height 56
type textarea "**********"
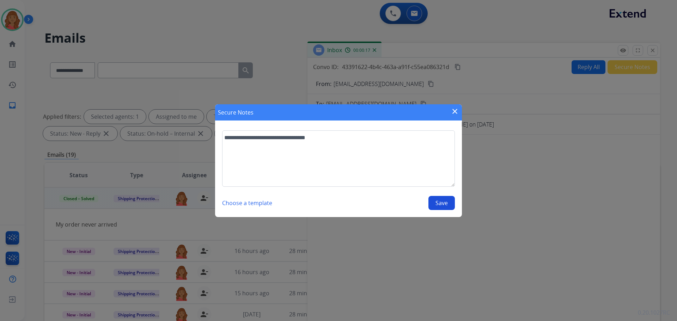
click at [435, 201] on button "Save" at bounding box center [442, 203] width 26 height 14
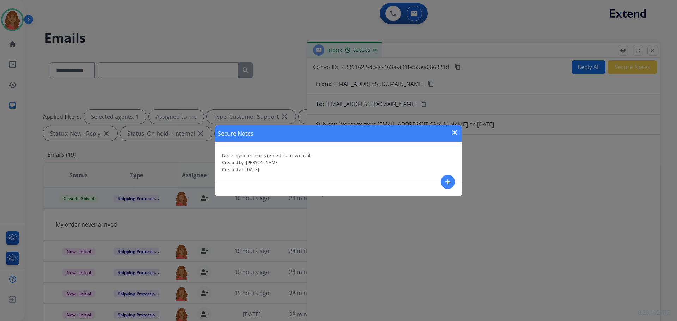
click at [457, 132] on mat-icon "close" at bounding box center [455, 132] width 8 height 8
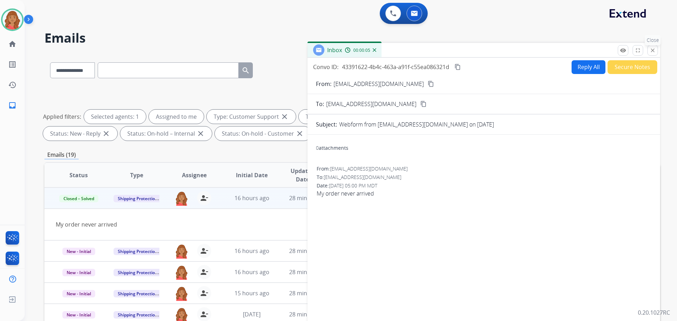
click at [655, 50] on mat-icon "close" at bounding box center [653, 50] width 6 height 6
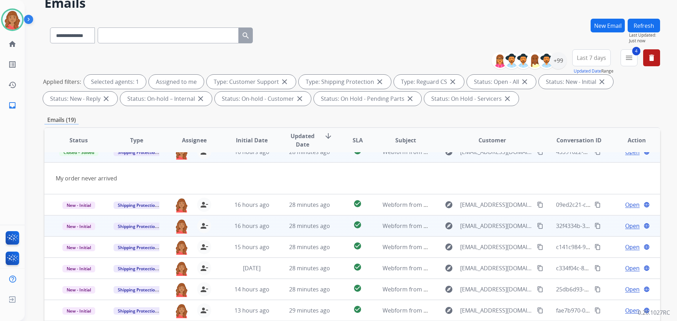
scroll to position [35, 0]
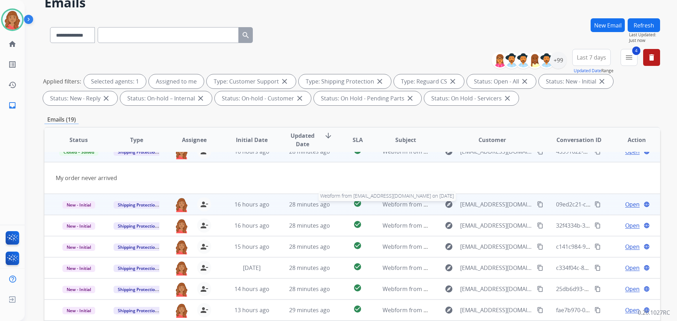
click at [412, 203] on span "Webform from [EMAIL_ADDRESS][DOMAIN_NAME] on [DATE]" at bounding box center [463, 205] width 160 height 8
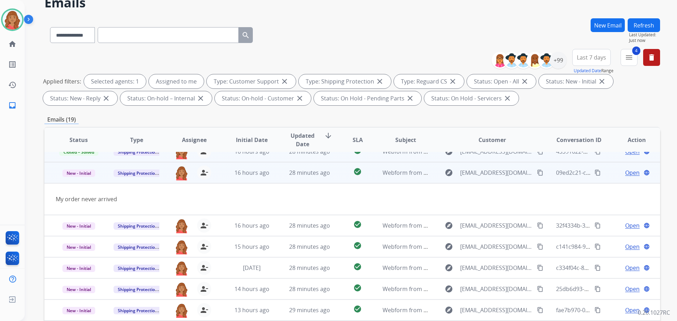
click at [537, 174] on mat-icon "content_copy" at bounding box center [540, 173] width 6 height 6
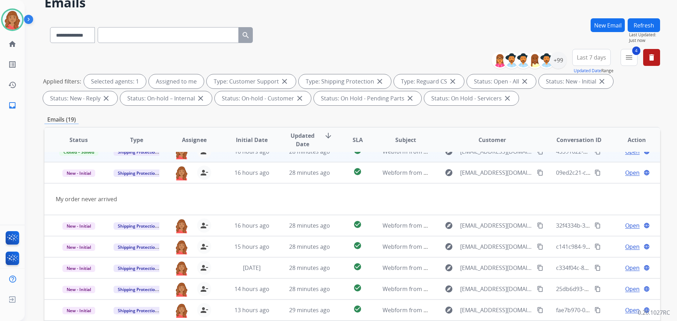
scroll to position [0, 0]
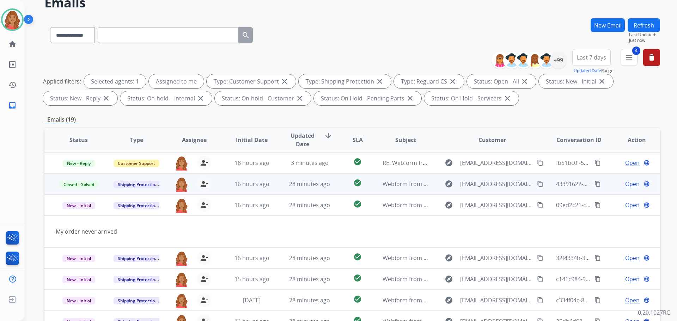
drag, startPoint x: 16, startPoint y: 150, endPoint x: 285, endPoint y: 187, distance: 270.9
click at [287, 187] on div "28 minutes ago" at bounding box center [310, 184] width 46 height 8
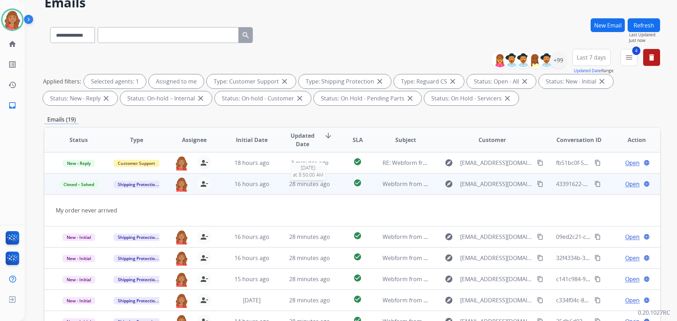
scroll to position [21, 0]
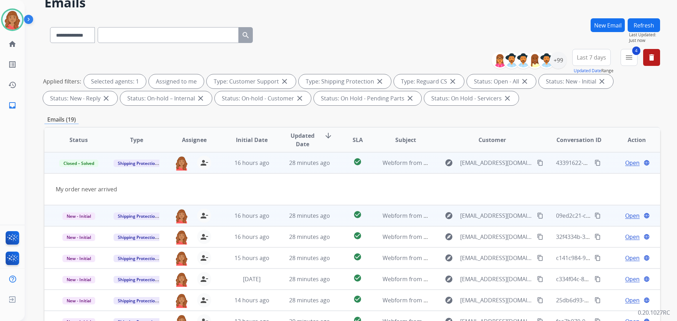
drag, startPoint x: 533, startPoint y: 217, endPoint x: 516, endPoint y: 216, distance: 16.9
click at [537, 217] on mat-icon "content_copy" at bounding box center [540, 216] width 6 height 6
click at [271, 216] on div "16 hours ago" at bounding box center [252, 216] width 46 height 8
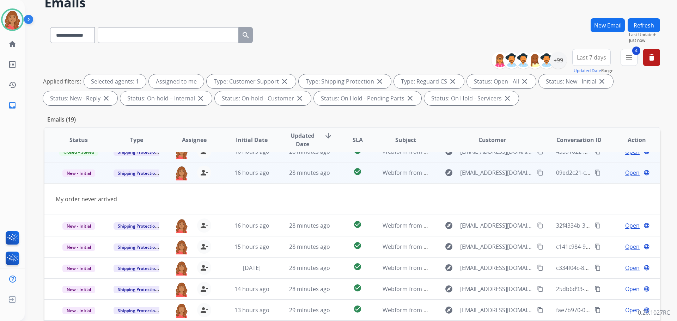
click at [241, 178] on td "16 hours ago" at bounding box center [247, 172] width 58 height 21
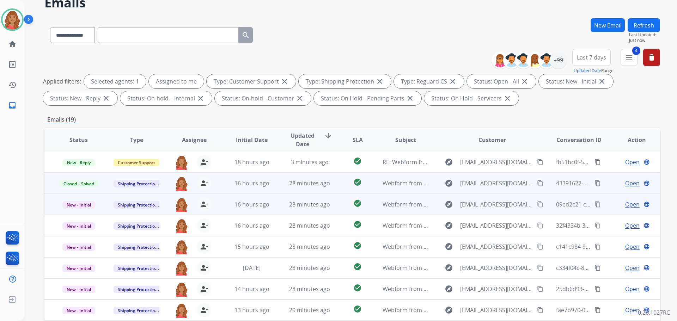
scroll to position [1, 0]
click at [79, 206] on span "New - Initial" at bounding box center [78, 204] width 33 height 7
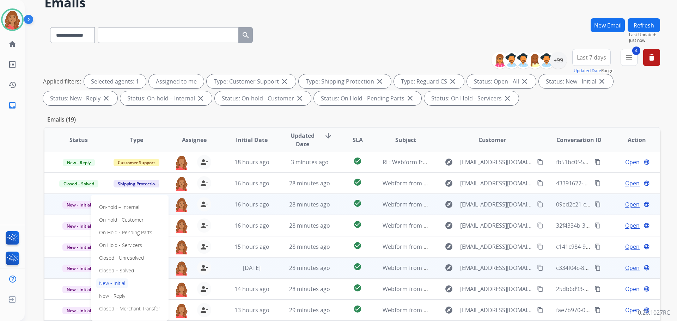
click at [115, 274] on p "Closed – Solved" at bounding box center [116, 271] width 41 height 10
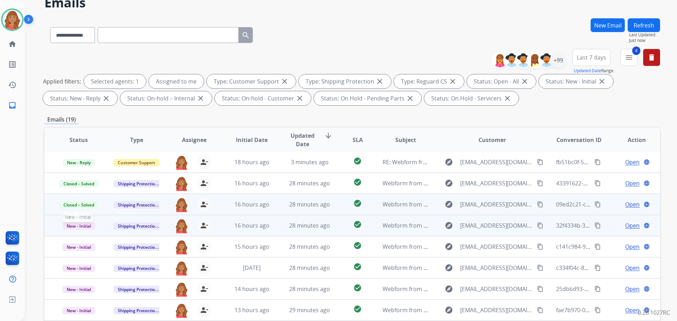
click at [83, 226] on span "New - Initial" at bounding box center [78, 226] width 33 height 7
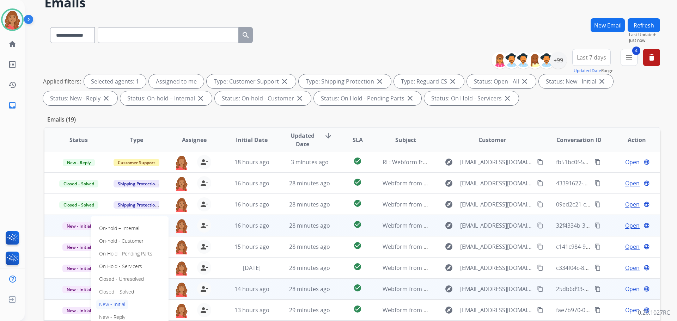
click at [121, 295] on p "Closed – Solved" at bounding box center [116, 292] width 41 height 10
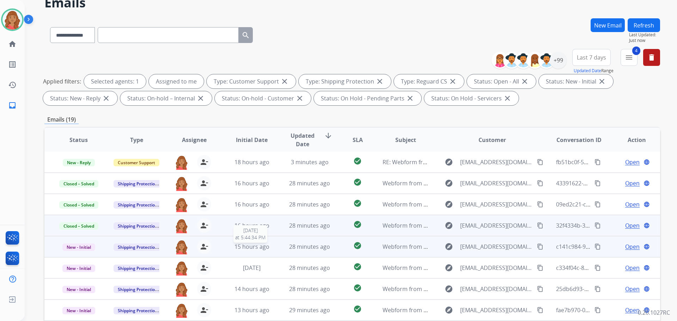
click at [261, 249] on span "15 hours ago" at bounding box center [252, 247] width 35 height 8
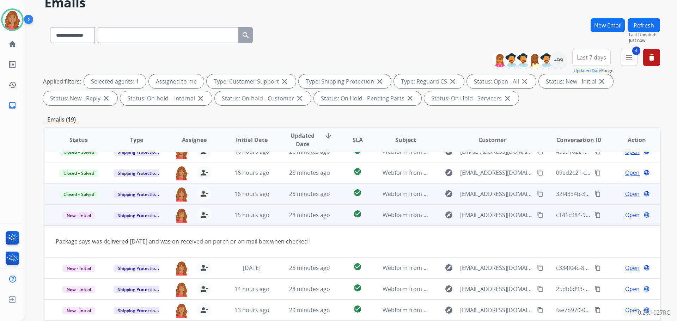
drag, startPoint x: 536, startPoint y: 214, endPoint x: 532, endPoint y: 214, distance: 4.6
click at [537, 214] on mat-icon "content_copy" at bounding box center [540, 215] width 6 height 6
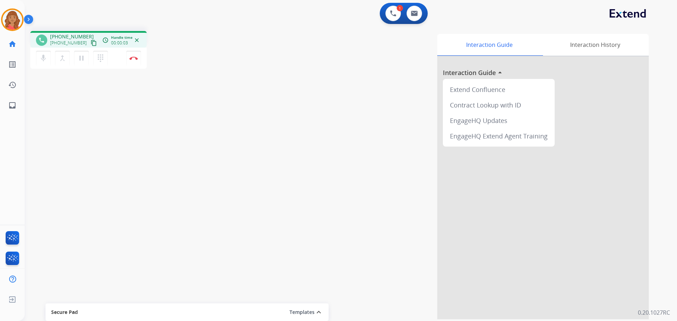
drag, startPoint x: 89, startPoint y: 42, endPoint x: 16, endPoint y: 42, distance: 73.0
click at [91, 42] on mat-icon "content_copy" at bounding box center [94, 43] width 6 height 6
click at [133, 60] on img at bounding box center [133, 58] width 8 height 4
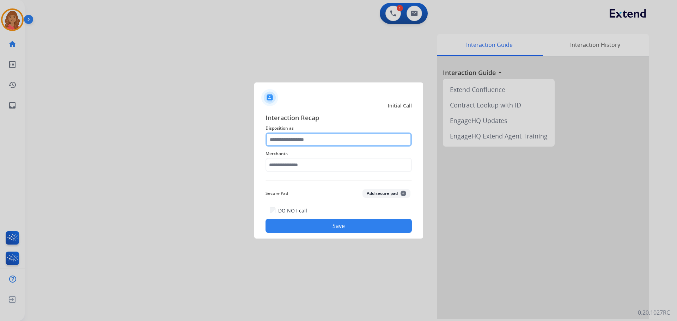
click at [290, 141] on input "text" at bounding box center [339, 140] width 146 height 14
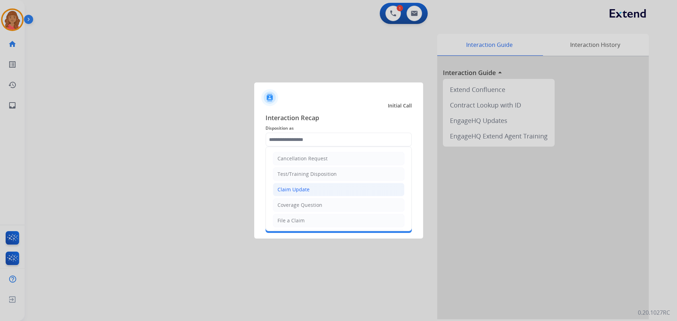
click at [296, 190] on div "Claim Update" at bounding box center [294, 189] width 32 height 7
type input "**********"
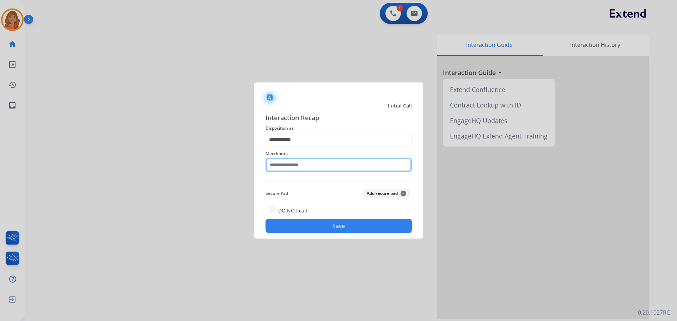
click at [288, 169] on input "text" at bounding box center [339, 165] width 146 height 14
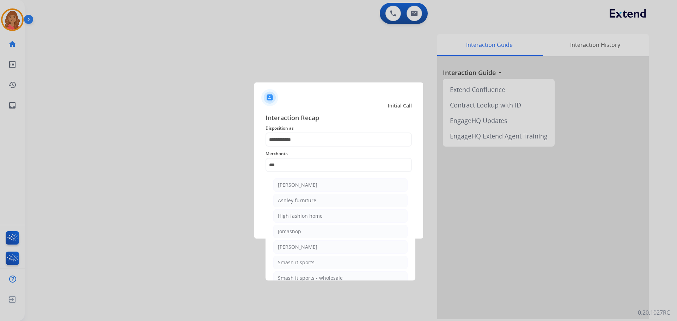
drag, startPoint x: 298, startPoint y: 202, endPoint x: 301, endPoint y: 209, distance: 7.3
click at [298, 202] on div "Ashley furniture" at bounding box center [297, 200] width 38 height 7
type input "**********"
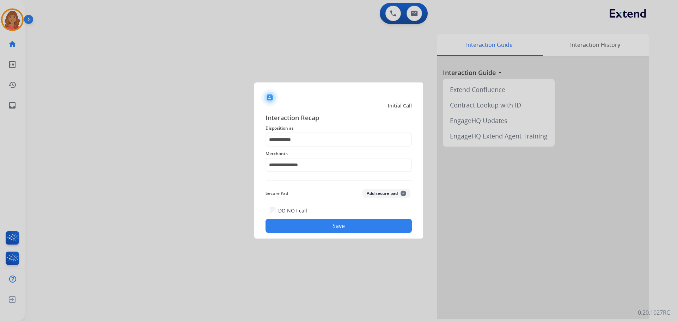
click at [311, 223] on button "Save" at bounding box center [339, 226] width 146 height 14
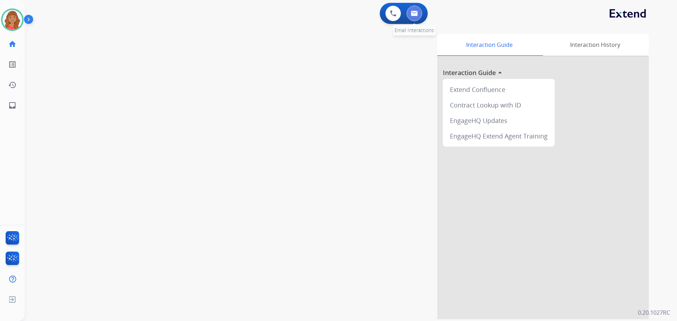
click at [418, 15] on button at bounding box center [415, 14] width 16 height 16
select select "**********"
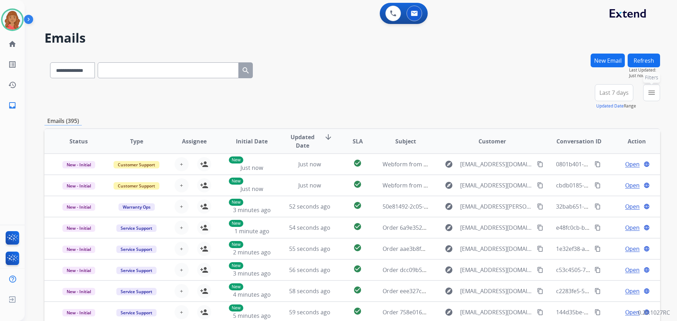
click at [655, 91] on mat-icon "menu" at bounding box center [652, 93] width 8 height 8
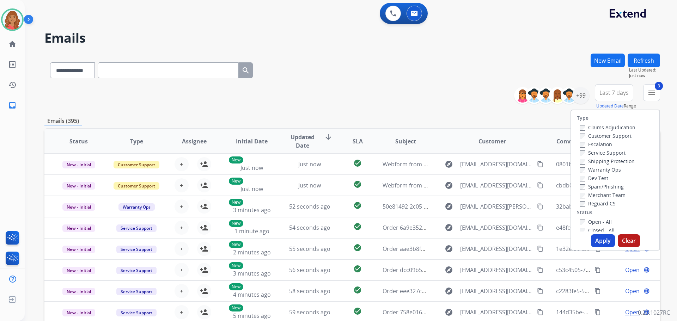
click at [580, 218] on div "Open - All" at bounding box center [617, 222] width 74 height 8
click at [602, 244] on button "Apply" at bounding box center [603, 241] width 24 height 13
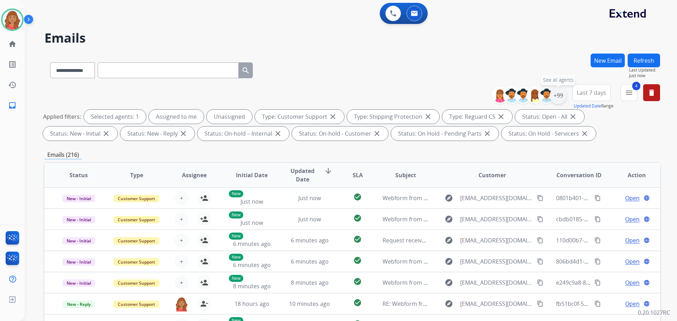
click at [560, 95] on div "+99" at bounding box center [558, 95] width 17 height 17
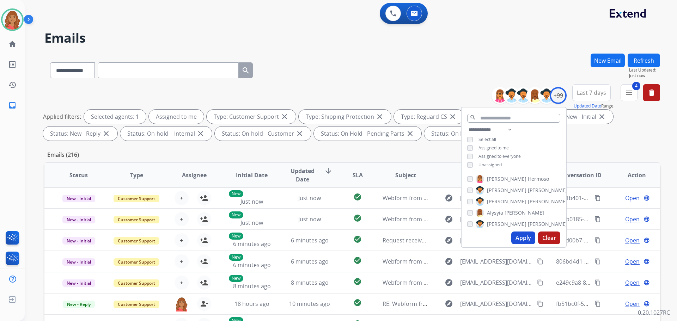
click at [514, 237] on button "Apply" at bounding box center [523, 238] width 24 height 13
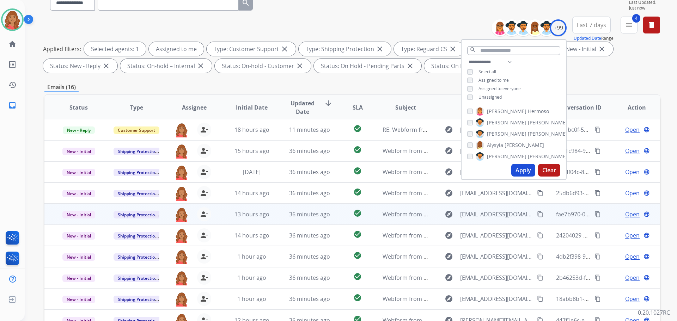
scroll to position [114, 0]
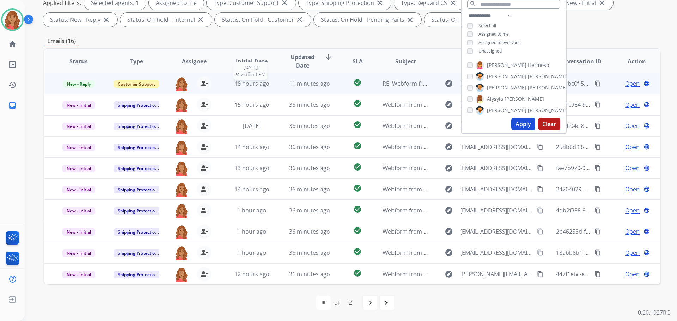
click at [270, 85] on div "18 hours ago" at bounding box center [252, 83] width 46 height 8
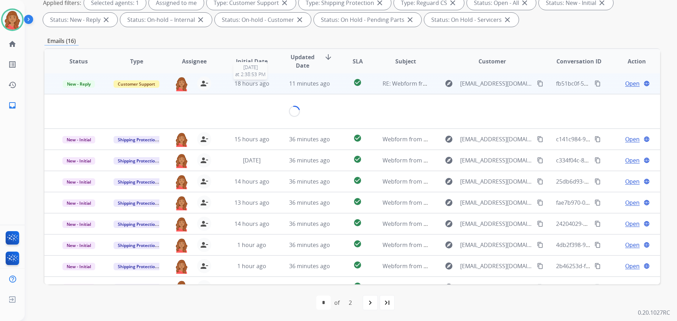
scroll to position [0, 0]
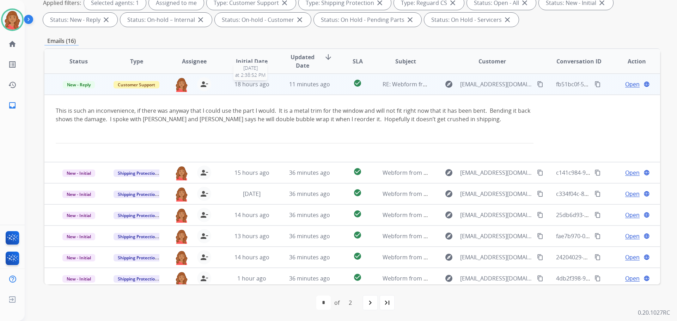
click at [261, 85] on span "18 hours ago" at bounding box center [252, 84] width 35 height 8
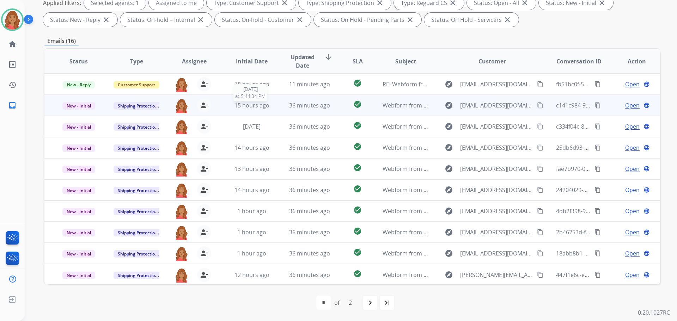
click at [251, 105] on span "15 hours ago" at bounding box center [252, 106] width 35 height 8
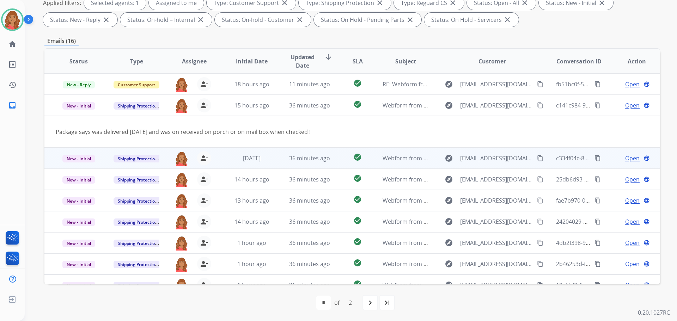
scroll to position [21, 0]
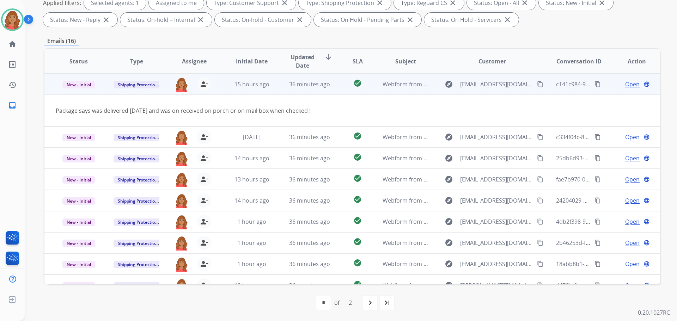
drag, startPoint x: 404, startPoint y: 116, endPoint x: 424, endPoint y: 125, distance: 21.6
click at [404, 116] on td "Package says was delivered [DATE] and was on received on porch or on mail box w…" at bounding box center [294, 111] width 501 height 32
click at [81, 86] on span "New - Initial" at bounding box center [78, 84] width 33 height 7
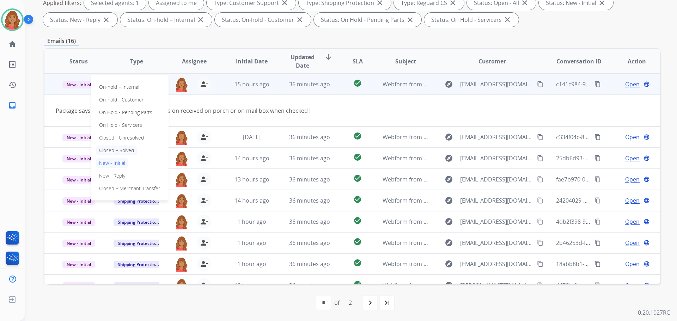
click at [119, 149] on p "Closed – Solved" at bounding box center [116, 151] width 41 height 10
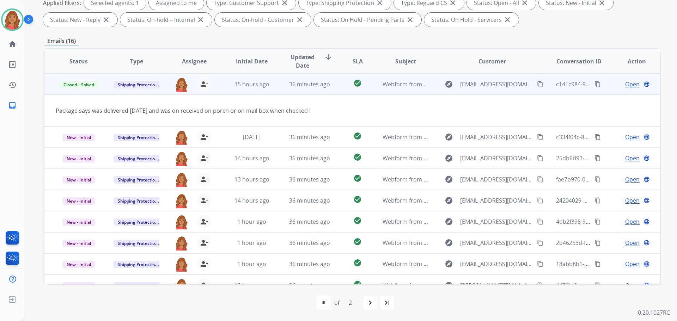
click at [632, 86] on span "Open" at bounding box center [632, 84] width 14 height 8
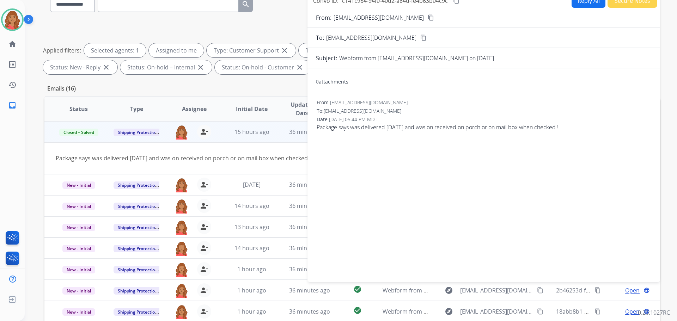
scroll to position [0, 0]
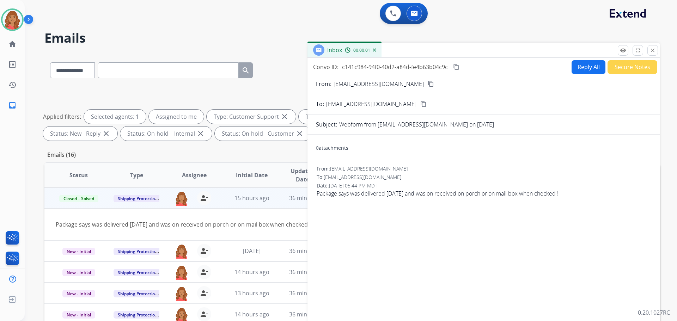
click at [621, 67] on button "Secure Notes" at bounding box center [633, 67] width 50 height 14
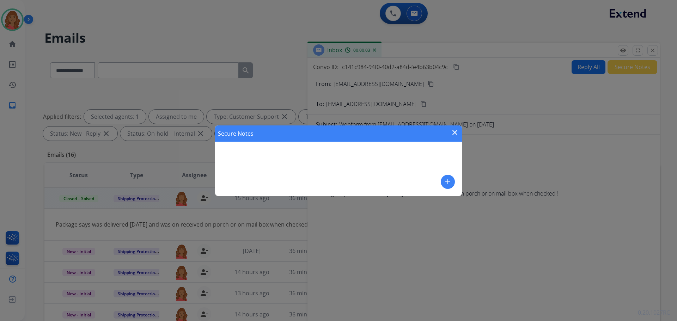
drag, startPoint x: 442, startPoint y: 179, endPoint x: 450, endPoint y: 177, distance: 8.0
click at [450, 177] on button "add" at bounding box center [448, 182] width 14 height 14
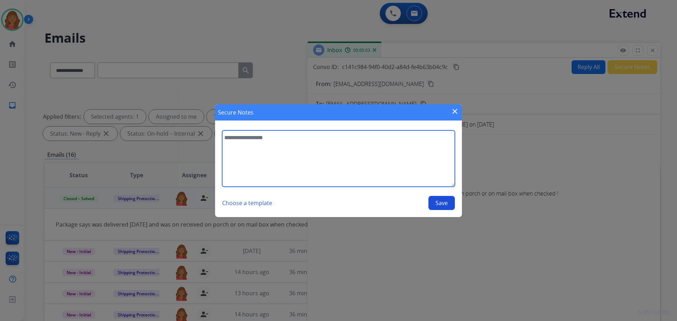
drag, startPoint x: 283, startPoint y: 160, endPoint x: 279, endPoint y: 159, distance: 4.8
click at [283, 160] on textarea at bounding box center [338, 159] width 233 height 56
type textarea "*"
drag, startPoint x: 293, startPoint y: 139, endPoint x: 246, endPoint y: 137, distance: 46.9
click at [303, 140] on textarea "**********" at bounding box center [338, 159] width 233 height 56
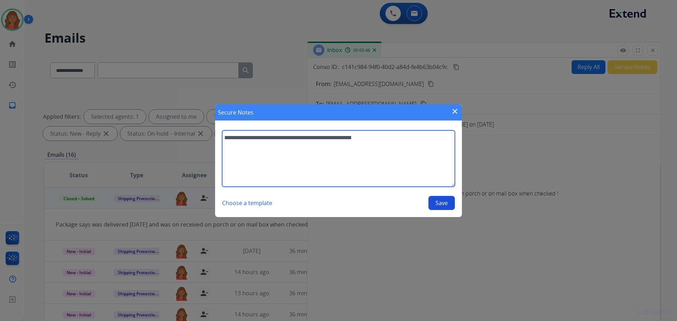
type textarea "**********"
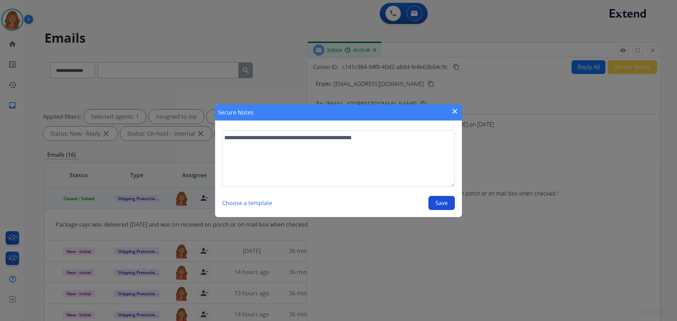
click at [433, 205] on button "Save" at bounding box center [442, 203] width 26 height 14
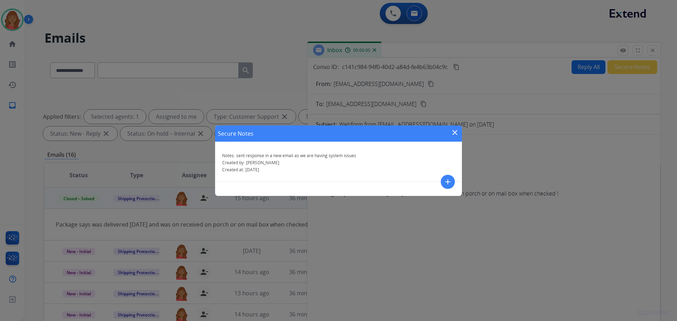
click at [455, 134] on mat-icon "close" at bounding box center [455, 132] width 8 height 8
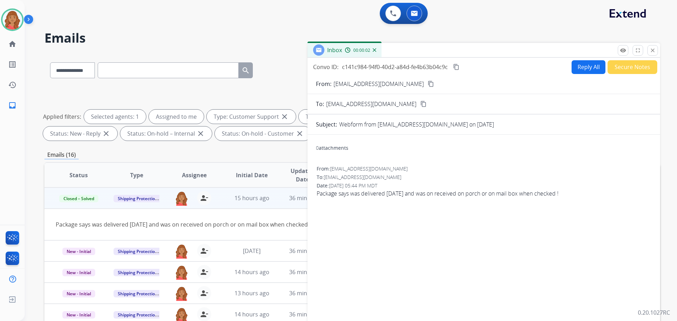
drag, startPoint x: 654, startPoint y: 52, endPoint x: 638, endPoint y: 66, distance: 20.5
click at [653, 52] on mat-icon "close" at bounding box center [653, 50] width 6 height 6
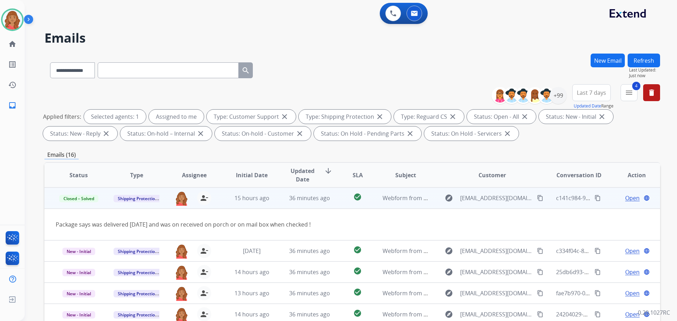
click at [537, 200] on mat-icon "content_copy" at bounding box center [540, 198] width 6 height 6
click at [610, 61] on button "New Email" at bounding box center [608, 61] width 34 height 14
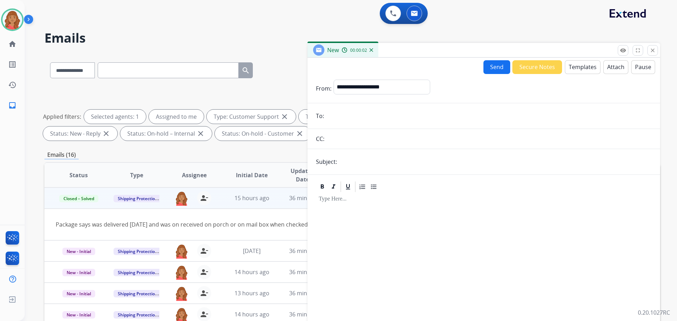
paste input "**********"
type input "**********"
click at [366, 89] on select "**********" at bounding box center [382, 87] width 96 height 14
select select "**********"
click at [334, 80] on select "**********" at bounding box center [382, 87] width 96 height 14
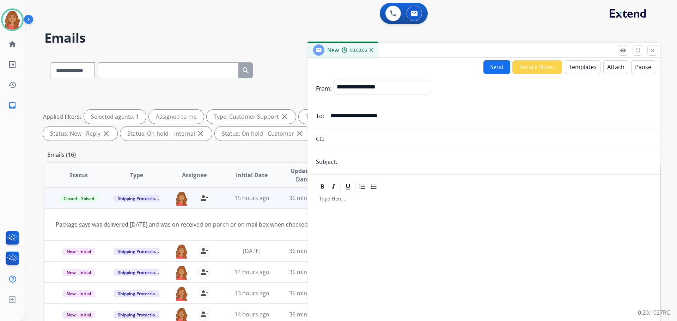
click at [350, 165] on input "text" at bounding box center [495, 162] width 313 height 14
type input "**********"
click at [575, 66] on button "Templates" at bounding box center [583, 67] width 36 height 14
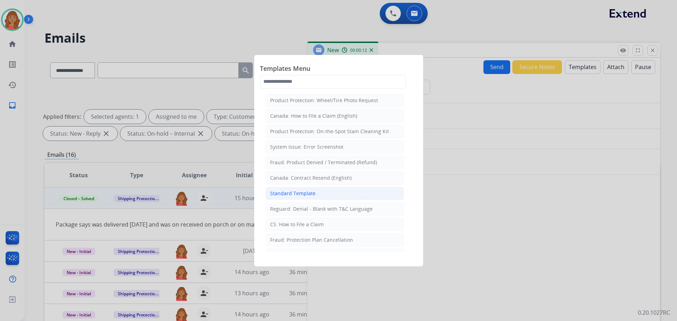
click at [298, 196] on div "Standard Template" at bounding box center [293, 193] width 46 height 7
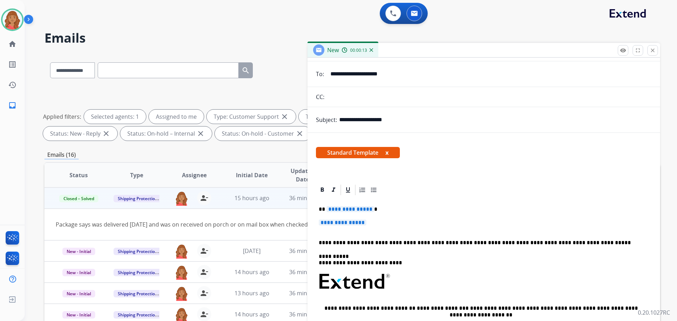
scroll to position [98, 0]
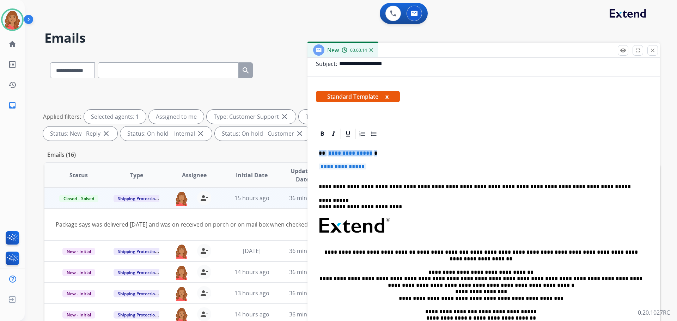
drag, startPoint x: 353, startPoint y: 169, endPoint x: 315, endPoint y: 151, distance: 42.9
click at [315, 151] on div "**********" at bounding box center [484, 236] width 353 height 216
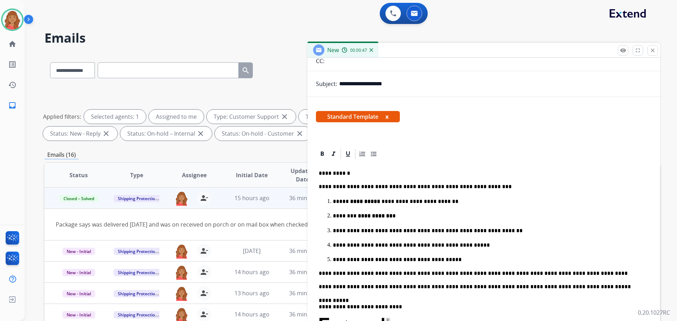
scroll to position [0, 0]
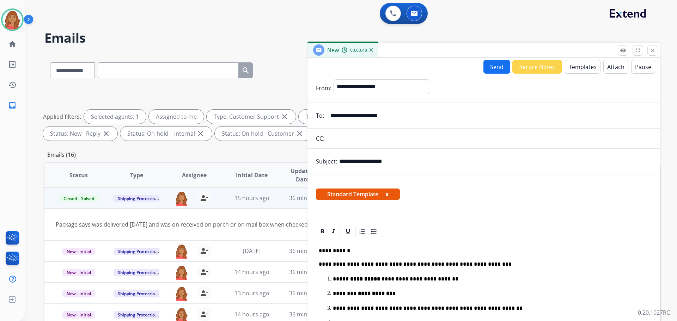
click at [500, 67] on button "Send" at bounding box center [497, 67] width 27 height 14
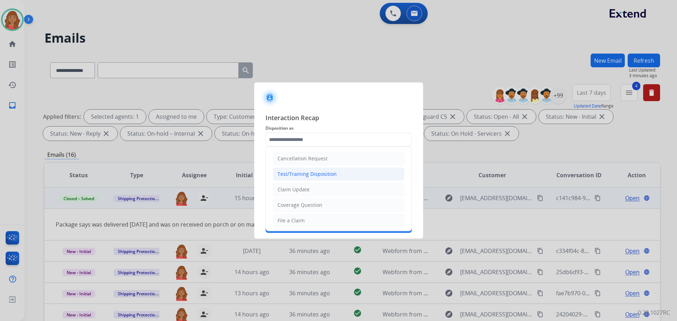
click at [294, 138] on input "text" at bounding box center [339, 140] width 146 height 14
drag, startPoint x: 287, startPoint y: 219, endPoint x: 287, endPoint y: 192, distance: 27.9
click at [289, 215] on li "File a Claim" at bounding box center [339, 220] width 132 height 13
type input "**********"
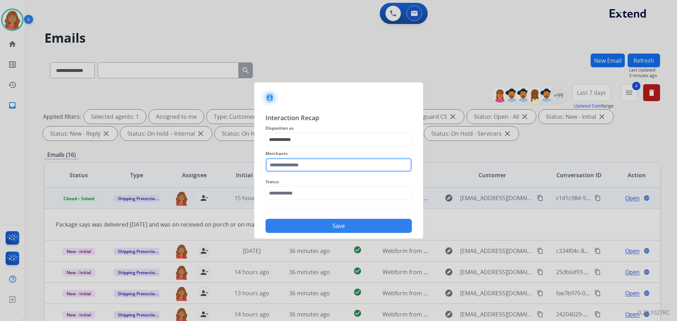
drag, startPoint x: 293, startPoint y: 166, endPoint x: 294, endPoint y: 171, distance: 4.7
click at [293, 166] on input "text" at bounding box center [339, 165] width 146 height 14
click at [285, 191] on li "Jomashop" at bounding box center [340, 184] width 134 height 13
type input "********"
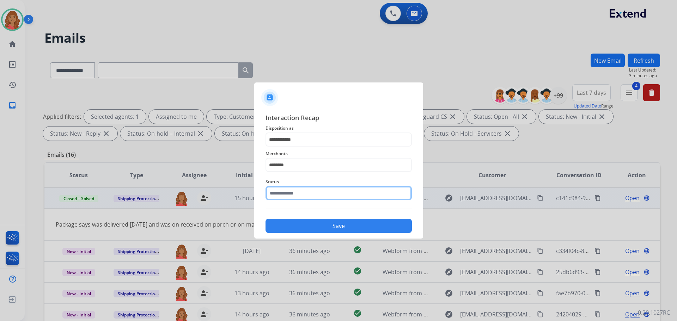
click at [291, 197] on input "text" at bounding box center [339, 193] width 146 height 14
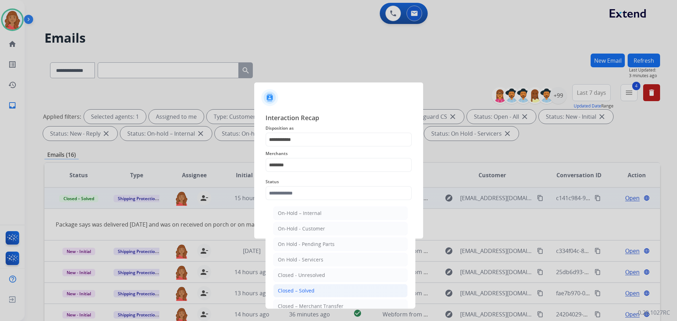
drag, startPoint x: 292, startPoint y: 291, endPoint x: 293, endPoint y: 277, distance: 13.4
click at [292, 290] on div "Closed – Solved" at bounding box center [296, 290] width 37 height 7
type input "**********"
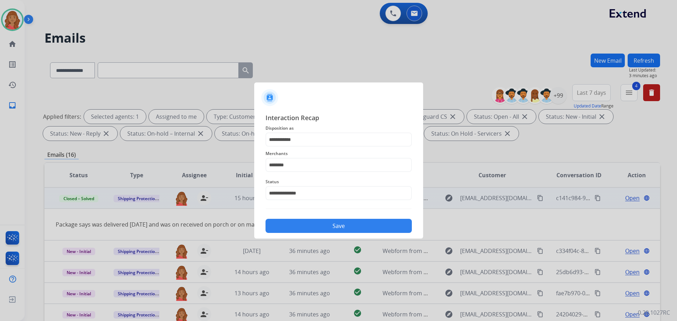
click at [300, 225] on button "Save" at bounding box center [339, 226] width 146 height 14
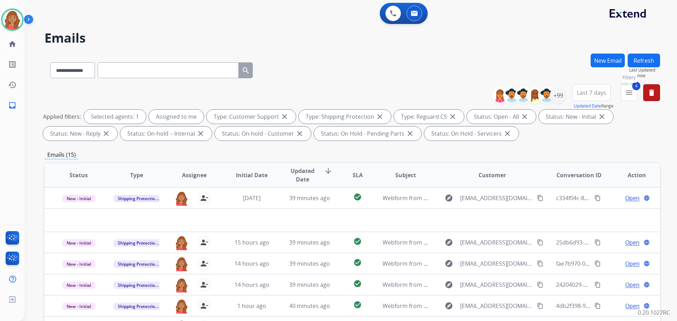
click at [630, 90] on mat-icon "menu" at bounding box center [629, 93] width 8 height 8
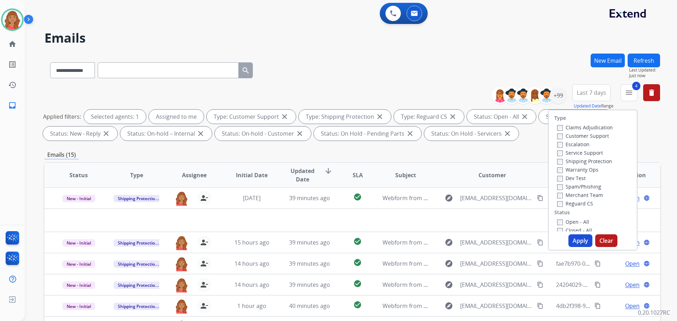
click at [575, 238] on button "Apply" at bounding box center [581, 241] width 24 height 13
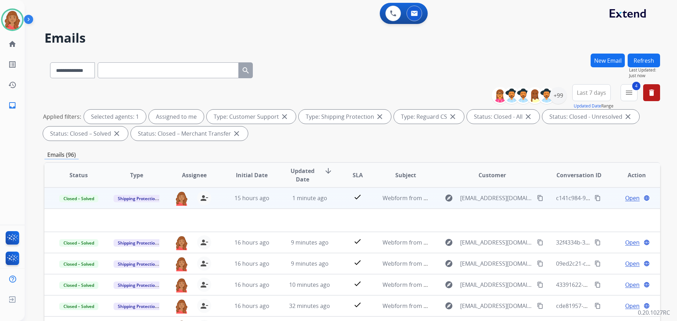
click at [595, 198] on mat-icon "content_copy" at bounding box center [598, 198] width 6 height 6
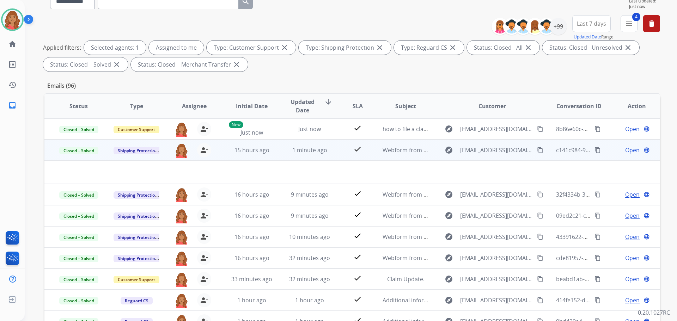
scroll to position [8, 0]
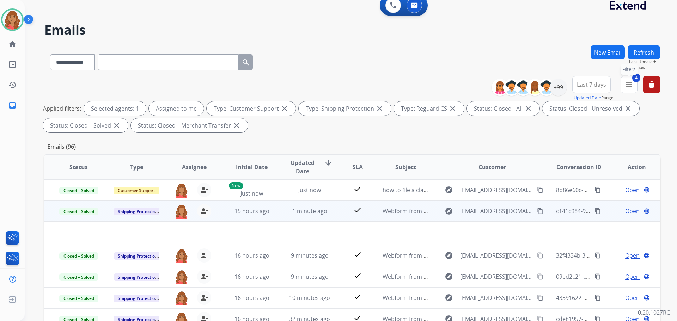
drag, startPoint x: 634, startPoint y: 81, endPoint x: 618, endPoint y: 93, distance: 19.8
click at [634, 81] on span "4" at bounding box center [636, 78] width 8 height 8
click at [630, 82] on mat-icon "menu" at bounding box center [629, 84] width 8 height 8
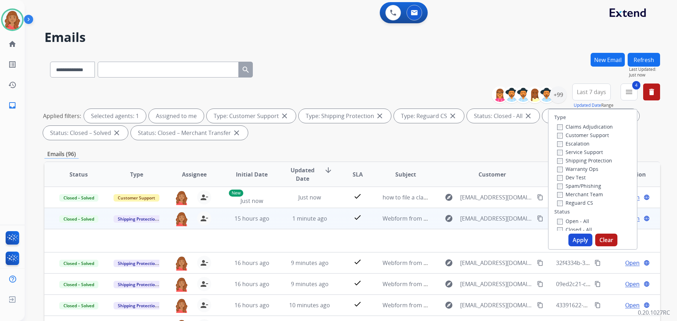
scroll to position [0, 0]
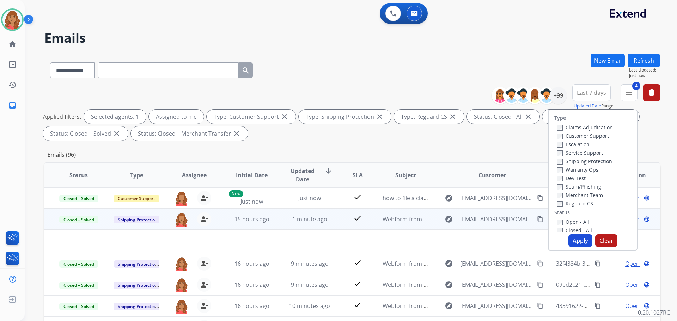
click at [576, 238] on button "Apply" at bounding box center [581, 241] width 24 height 13
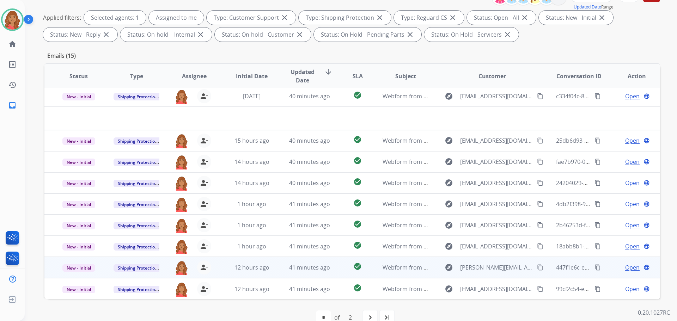
scroll to position [114, 0]
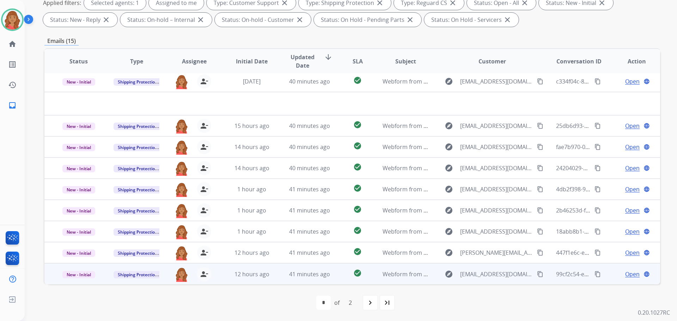
click at [275, 276] on td "41 minutes ago" at bounding box center [304, 273] width 58 height 21
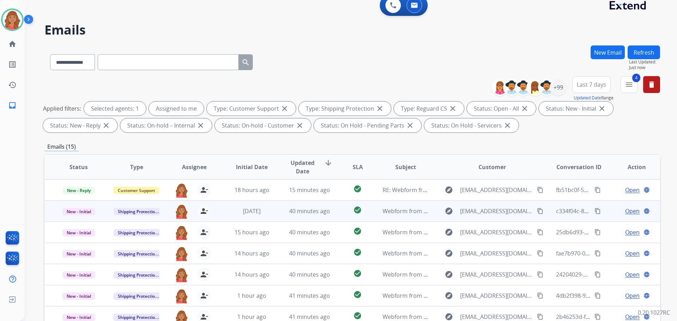
scroll to position [0, 0]
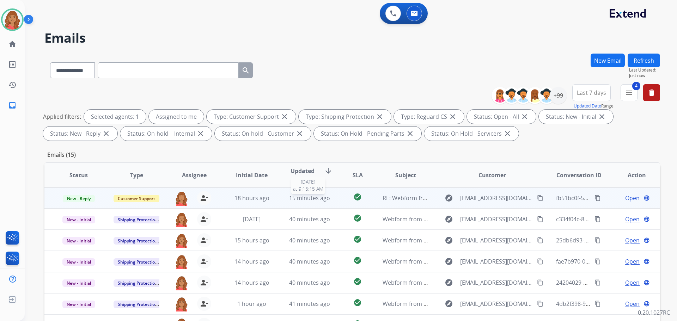
click at [303, 202] on span "15 minutes ago" at bounding box center [309, 198] width 41 height 8
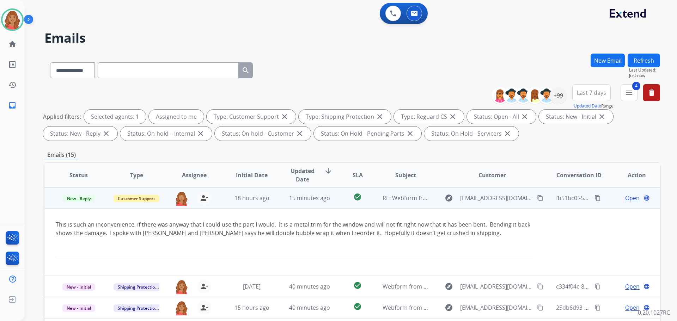
click at [537, 196] on mat-icon "content_copy" at bounding box center [540, 198] width 6 height 6
click at [625, 199] on span "Open" at bounding box center [632, 198] width 14 height 8
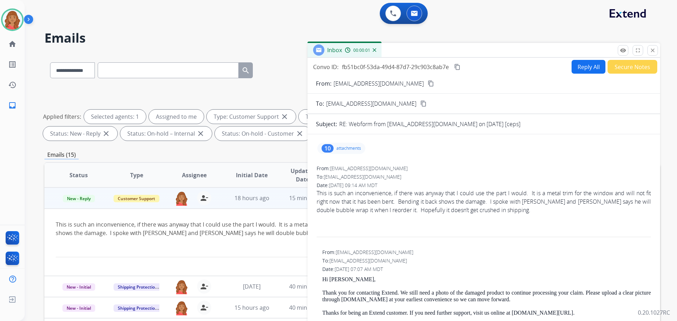
click at [351, 148] on p "attachments" at bounding box center [348, 149] width 25 height 6
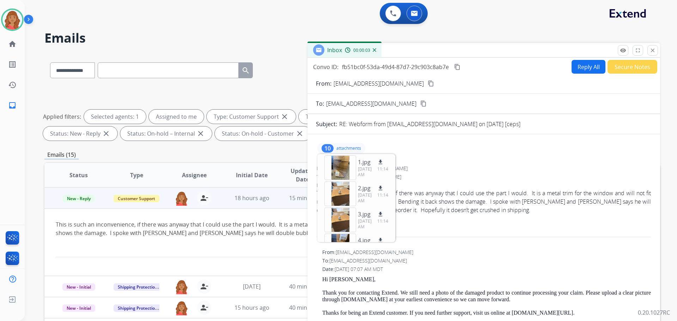
click at [416, 148] on div "10 attachments 1.jpg download [DATE] 11:14 AM 2.jpg download [DATE] 11:14 AM 3.…" at bounding box center [484, 148] width 336 height 17
click at [436, 154] on div "10 attachments 1.jpg download [DATE] 11:14 AM 2.jpg download [DATE] 11:14 AM 3.…" at bounding box center [484, 148] width 336 height 17
click at [417, 238] on div at bounding box center [484, 238] width 334 height 2
click at [338, 147] on p "attachments" at bounding box center [348, 149] width 25 height 6
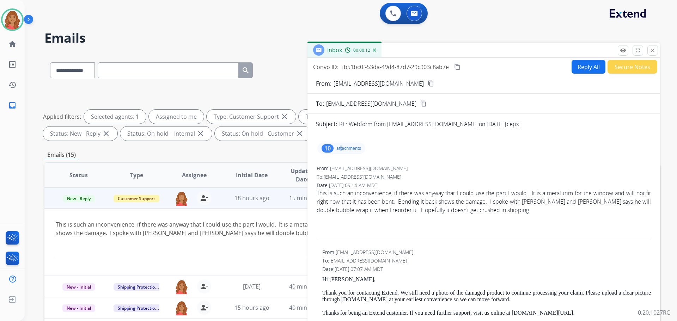
click at [341, 147] on p "attachments" at bounding box center [348, 149] width 25 height 6
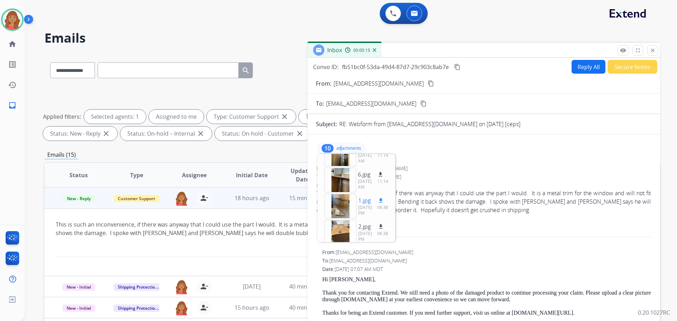
scroll to position [106, 0]
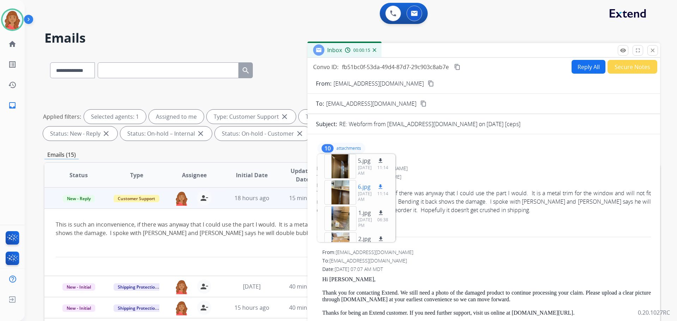
click at [340, 194] on div at bounding box center [341, 192] width 32 height 25
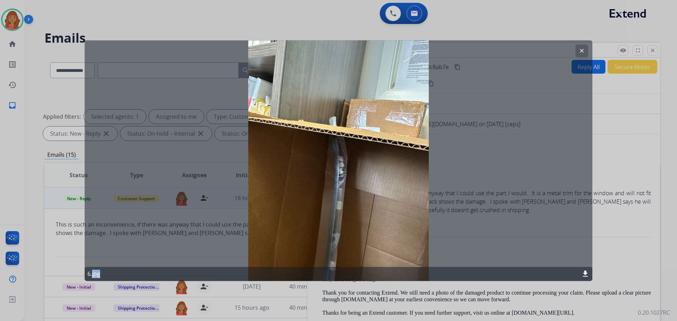
click at [340, 194] on div "clear 6.jpg download" at bounding box center [339, 160] width 508 height 241
click at [580, 50] on mat-icon "clear" at bounding box center [582, 51] width 6 height 6
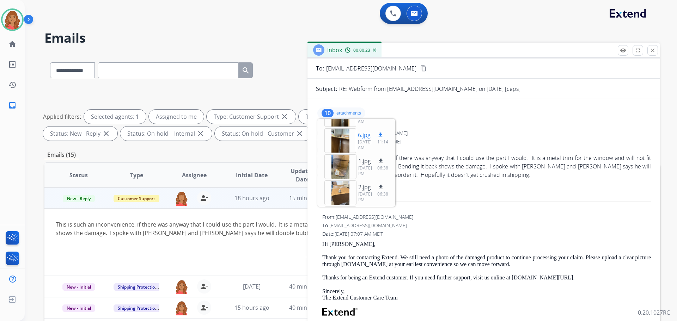
scroll to position [104, 0]
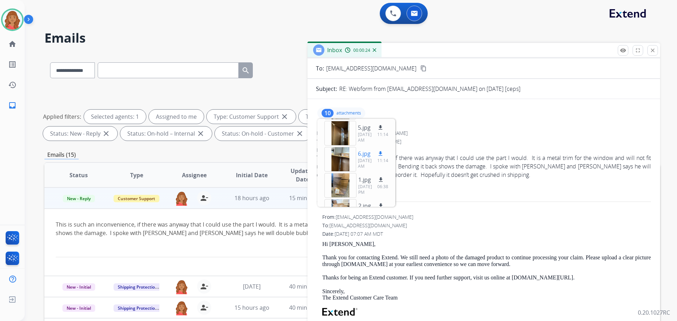
click at [341, 161] on div at bounding box center [341, 159] width 32 height 25
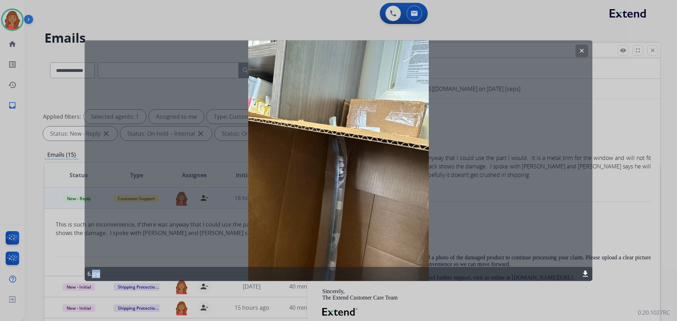
click at [341, 161] on div "clear 6.jpg download" at bounding box center [339, 160] width 508 height 241
drag, startPoint x: 579, startPoint y: 48, endPoint x: 578, endPoint y: 51, distance: 3.6
click at [579, 48] on mat-icon "clear" at bounding box center [582, 51] width 6 height 6
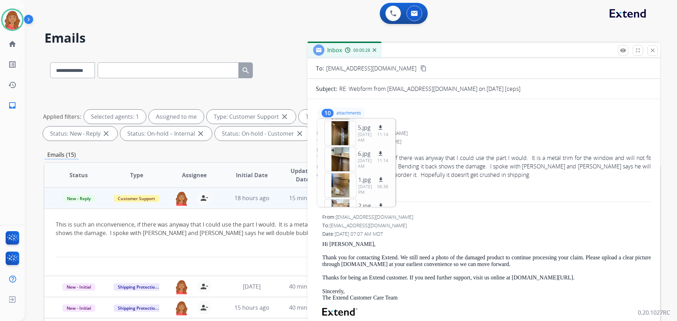
click at [451, 132] on div "From: [EMAIL_ADDRESS][DOMAIN_NAME]" at bounding box center [484, 133] width 334 height 7
drag, startPoint x: 344, startPoint y: 111, endPoint x: 349, endPoint y: 119, distance: 9.1
click at [344, 111] on p "attachments" at bounding box center [348, 113] width 25 height 6
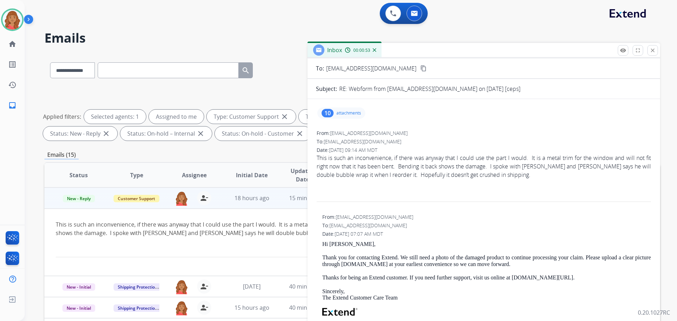
click at [354, 118] on div "10 attachments" at bounding box center [341, 113] width 48 height 11
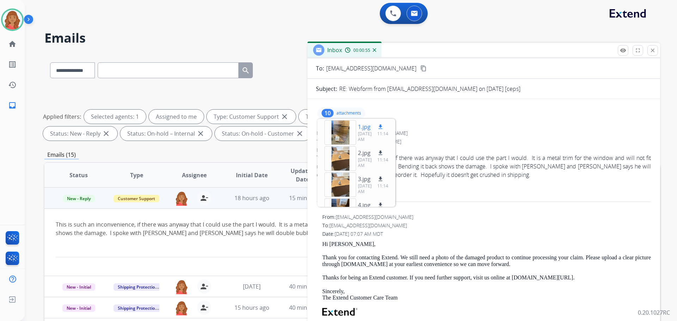
click at [341, 137] on div at bounding box center [341, 132] width 32 height 25
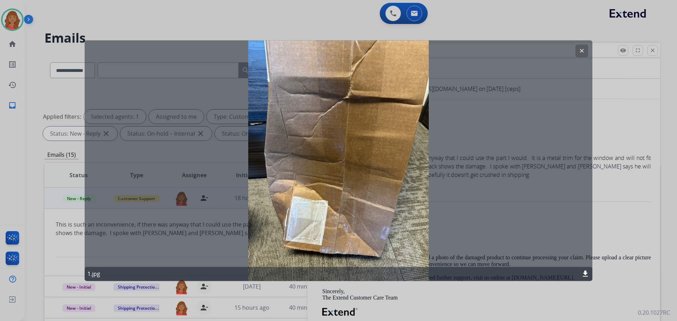
click at [580, 48] on mat-icon "clear" at bounding box center [582, 51] width 6 height 6
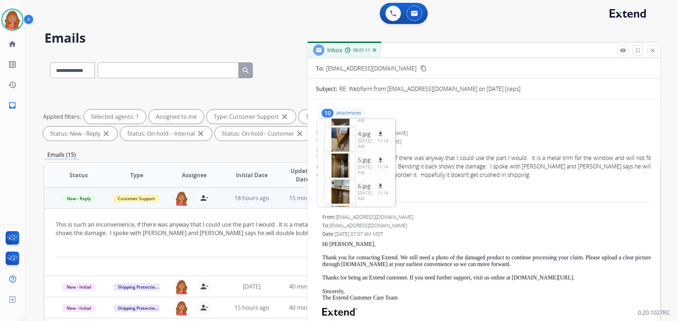
scroll to position [106, 0]
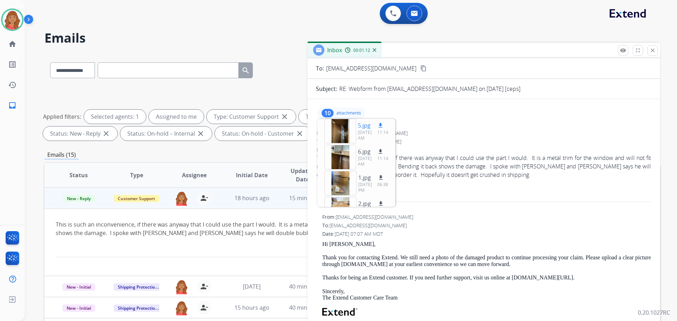
click at [343, 134] on div at bounding box center [341, 131] width 32 height 25
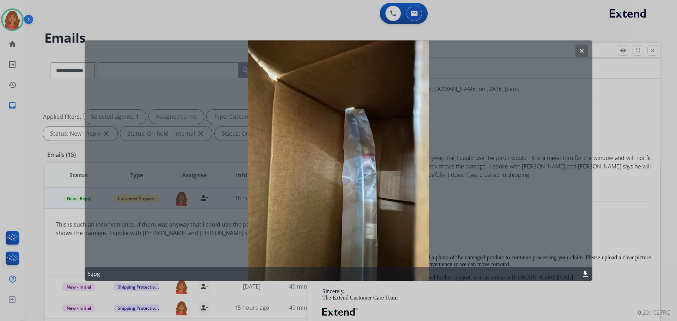
drag, startPoint x: 580, startPoint y: 48, endPoint x: 576, endPoint y: 48, distance: 3.5
click at [580, 48] on mat-icon "clear" at bounding box center [582, 51] width 6 height 6
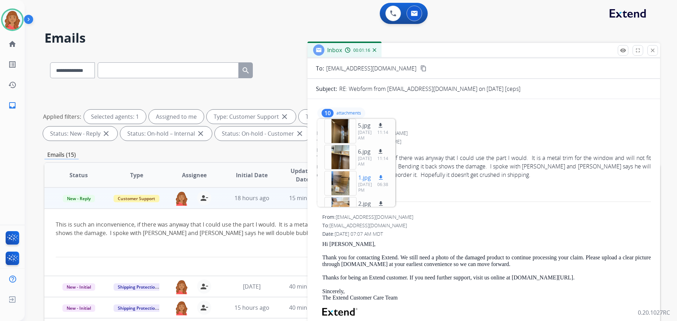
click at [341, 186] on div at bounding box center [341, 183] width 32 height 25
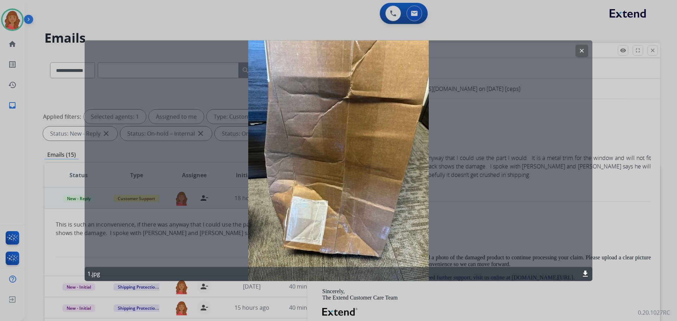
drag, startPoint x: 576, startPoint y: 51, endPoint x: 553, endPoint y: 62, distance: 24.9
click at [577, 51] on button "clear" at bounding box center [582, 50] width 13 height 13
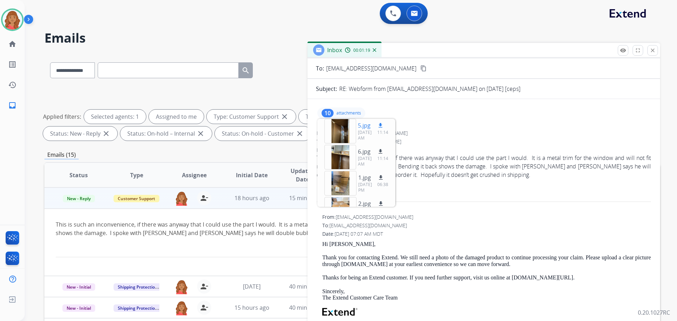
click at [341, 137] on div at bounding box center [341, 131] width 32 height 25
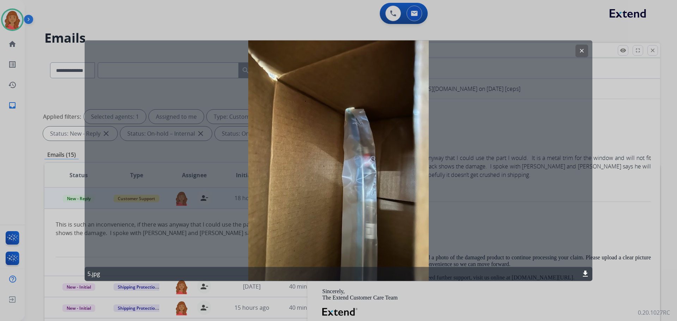
drag, startPoint x: 579, startPoint y: 47, endPoint x: 513, endPoint y: 82, distance: 74.9
click at [579, 47] on button "clear" at bounding box center [582, 50] width 13 height 13
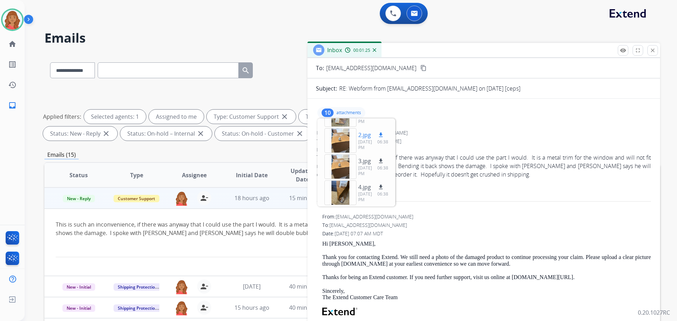
scroll to position [35, 0]
drag, startPoint x: 441, startPoint y: 116, endPoint x: 395, endPoint y: 133, distance: 48.6
click at [442, 118] on div "10 attachments 1.jpg download [DATE] 11:14 AM 2.jpg download [DATE] 11:14 AM 3.…" at bounding box center [484, 113] width 336 height 17
drag, startPoint x: 336, startPoint y: 113, endPoint x: 340, endPoint y: 112, distance: 3.9
click at [338, 112] on div "10 attachments 1.jpg download [DATE] 11:14 AM 2.jpg download [DATE] 11:14 AM 3.…" at bounding box center [341, 113] width 48 height 11
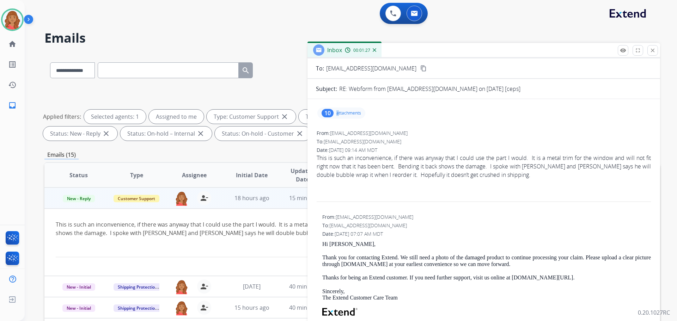
scroll to position [0, 0]
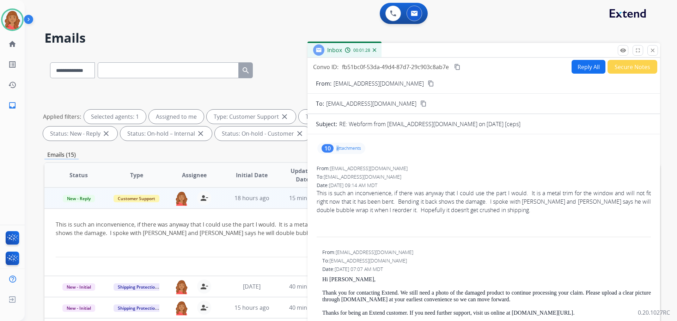
click at [589, 65] on button "Reply All" at bounding box center [589, 67] width 34 height 14
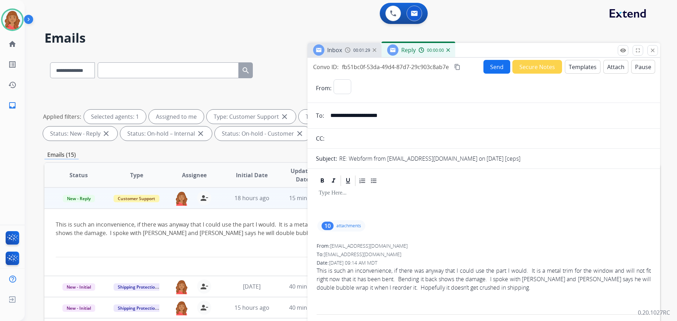
select select "**********"
drag, startPoint x: 320, startPoint y: 200, endPoint x: 323, endPoint y: 206, distance: 6.3
click at [320, 201] on div at bounding box center [484, 203] width 336 height 32
click at [584, 68] on button "Templates" at bounding box center [583, 67] width 36 height 14
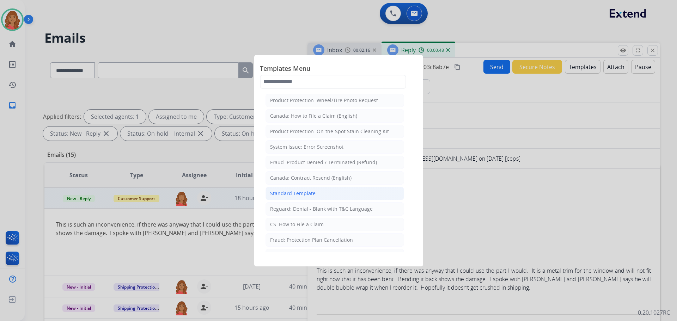
click at [303, 190] on div "Standard Template" at bounding box center [293, 193] width 46 height 7
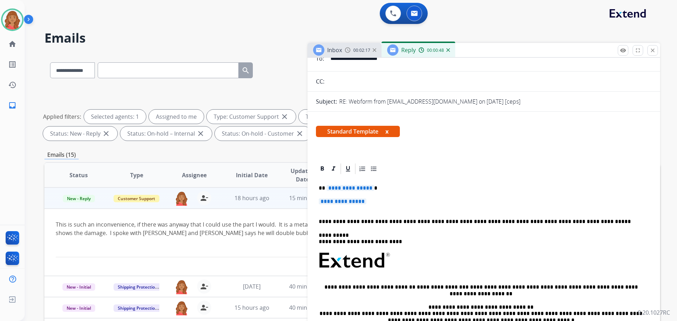
scroll to position [71, 0]
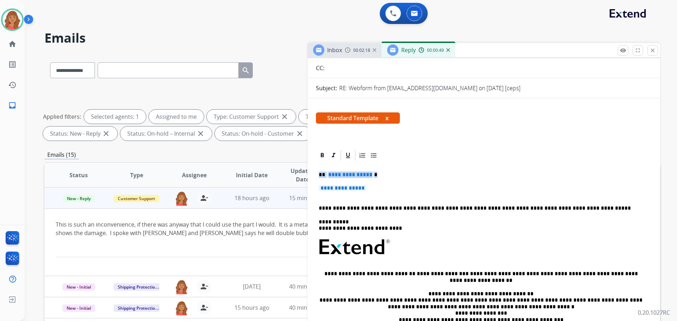
drag, startPoint x: 375, startPoint y: 192, endPoint x: 314, endPoint y: 172, distance: 64.1
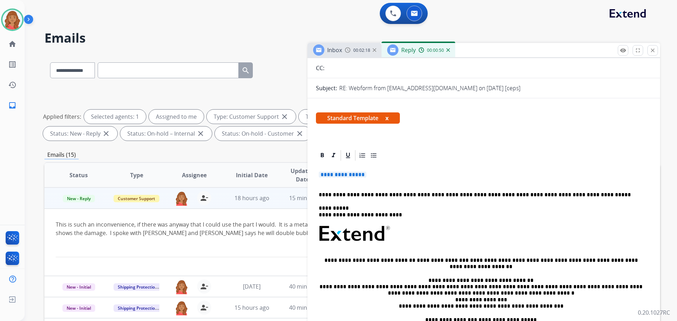
scroll to position [57, 0]
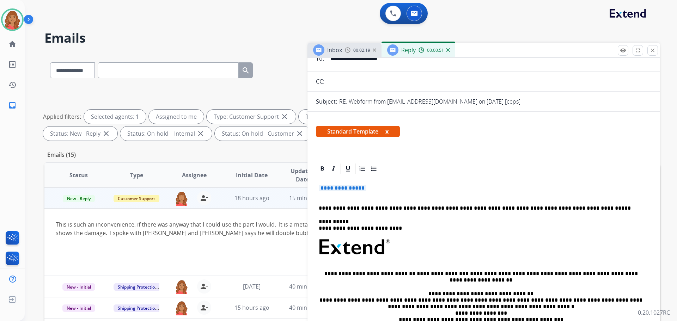
drag, startPoint x: 362, startPoint y: 189, endPoint x: 296, endPoint y: 183, distance: 65.6
click at [296, 183] on div "**********" at bounding box center [352, 245] width 616 height 382
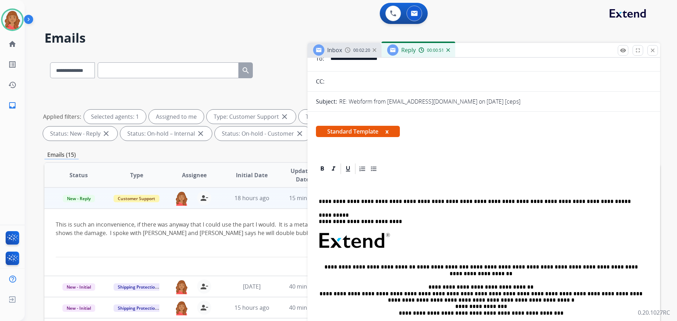
drag, startPoint x: 327, startPoint y: 187, endPoint x: 325, endPoint y: 184, distance: 3.7
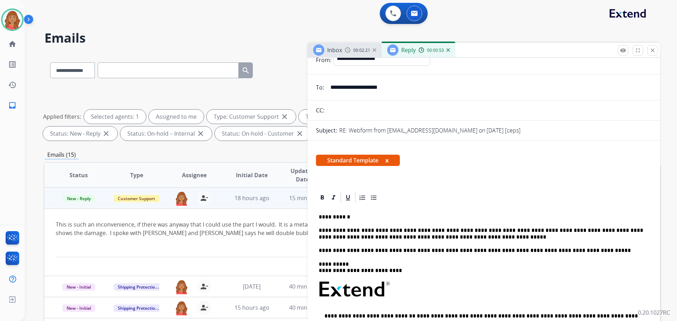
scroll to position [0, 0]
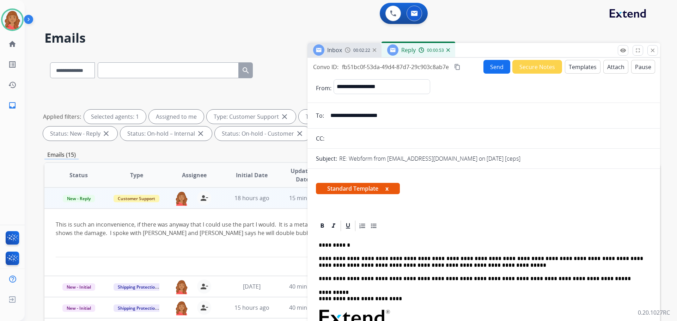
click at [577, 66] on button "Templates" at bounding box center [583, 67] width 36 height 14
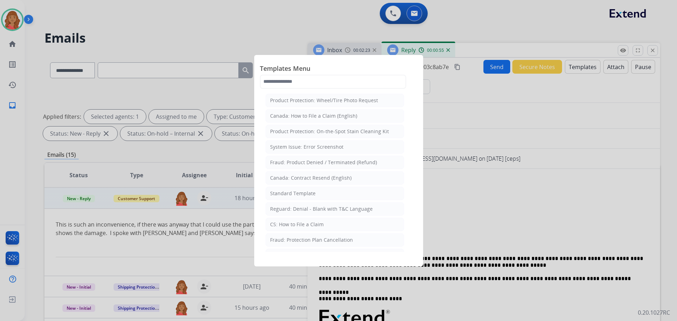
click at [474, 105] on div at bounding box center [338, 160] width 677 height 321
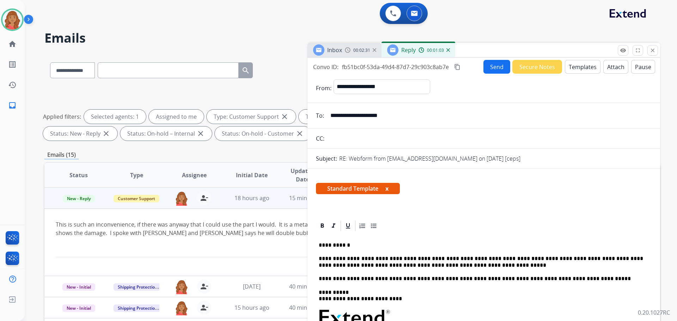
click at [491, 65] on button "Send" at bounding box center [497, 67] width 27 height 14
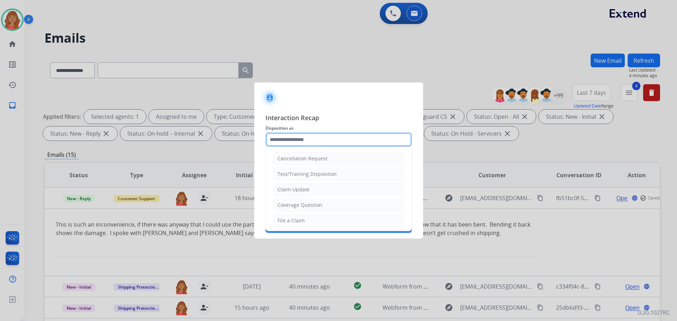
drag, startPoint x: 311, startPoint y: 140, endPoint x: 298, endPoint y: 176, distance: 38.6
click at [310, 140] on input "text" at bounding box center [339, 140] width 146 height 14
click at [295, 188] on div "Claim Update" at bounding box center [294, 189] width 32 height 7
type input "**********"
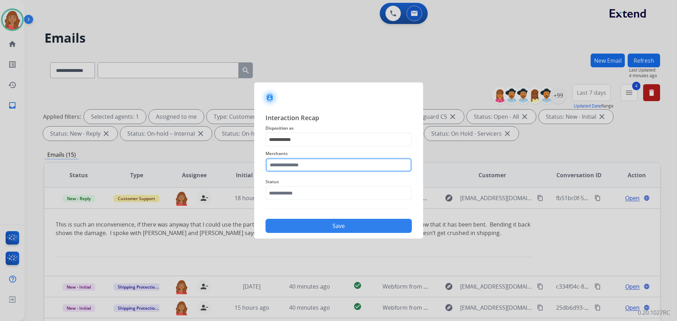
click at [294, 165] on input "text" at bounding box center [339, 165] width 146 height 14
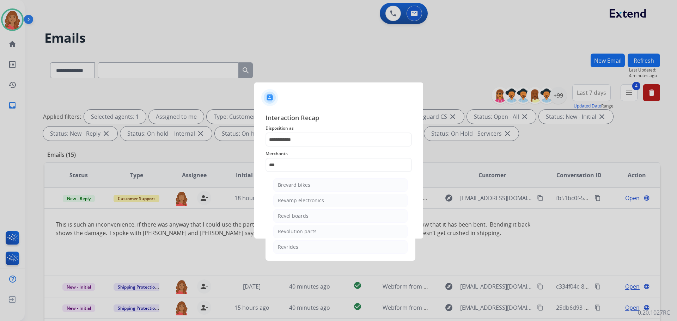
click at [293, 232] on div "Revolution parts" at bounding box center [297, 231] width 39 height 7
type input "**********"
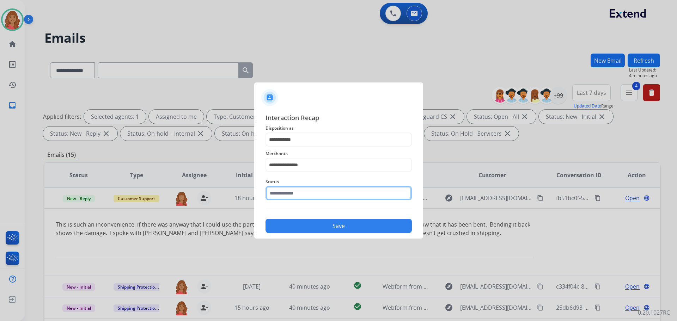
click at [285, 200] on input "text" at bounding box center [339, 193] width 146 height 14
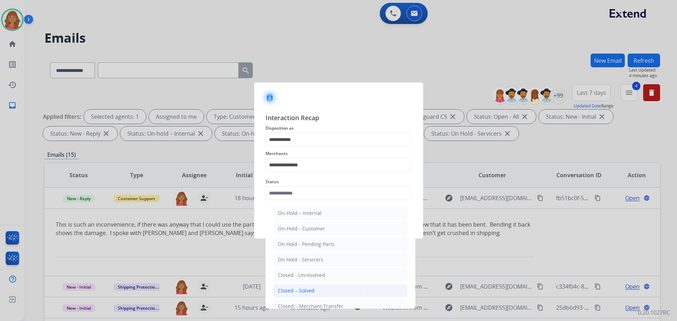
click at [293, 289] on div "Closed – Solved" at bounding box center [296, 290] width 37 height 7
type input "**********"
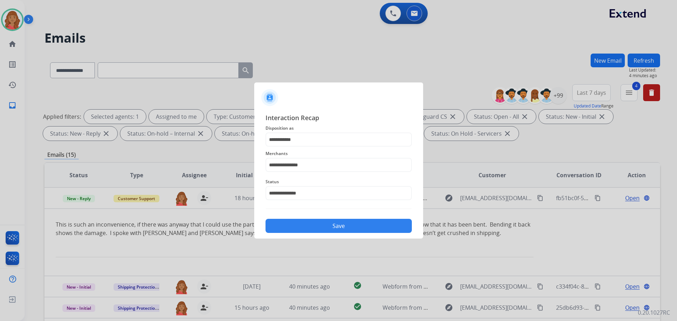
click at [324, 229] on button "Save" at bounding box center [339, 226] width 146 height 14
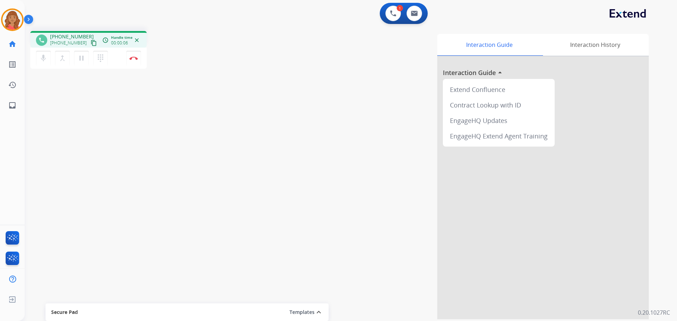
drag, startPoint x: 85, startPoint y: 41, endPoint x: 80, endPoint y: 43, distance: 5.1
click at [91, 41] on mat-icon "content_copy" at bounding box center [94, 43] width 6 height 6
click at [134, 60] on button "Disconnect" at bounding box center [133, 58] width 15 height 15
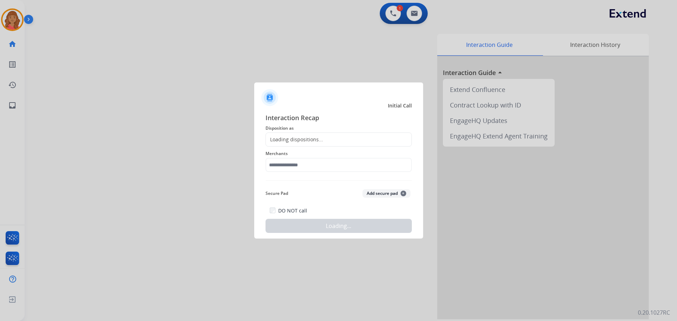
click at [293, 139] on div "Loading dispositions..." at bounding box center [294, 139] width 57 height 7
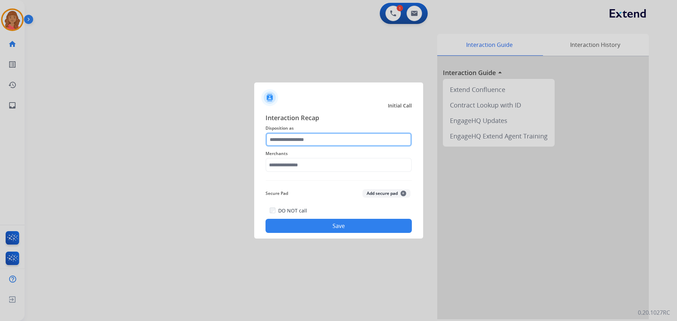
click at [291, 142] on input "text" at bounding box center [339, 140] width 146 height 14
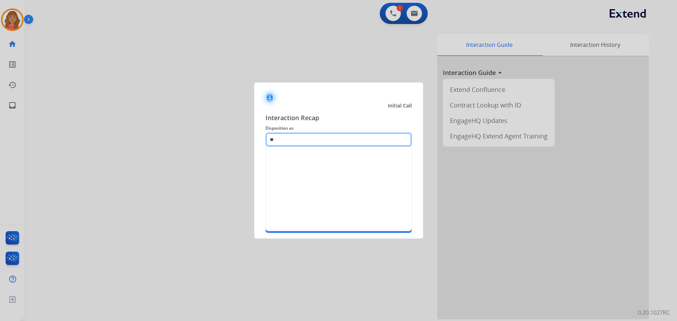
type input "*"
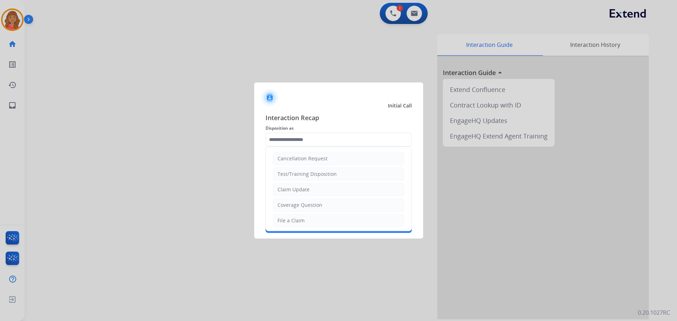
click at [291, 186] on li "Claim Update" at bounding box center [339, 189] width 132 height 13
type input "**********"
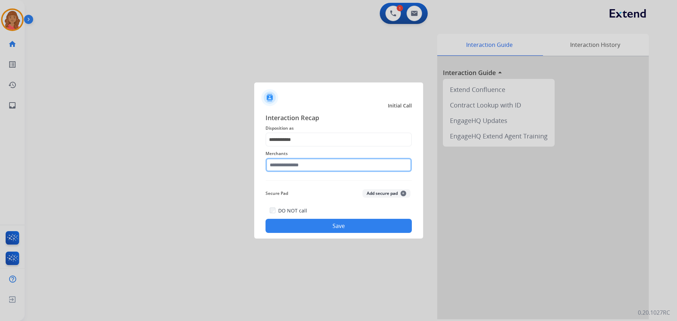
click at [290, 171] on input "text" at bounding box center [339, 165] width 146 height 14
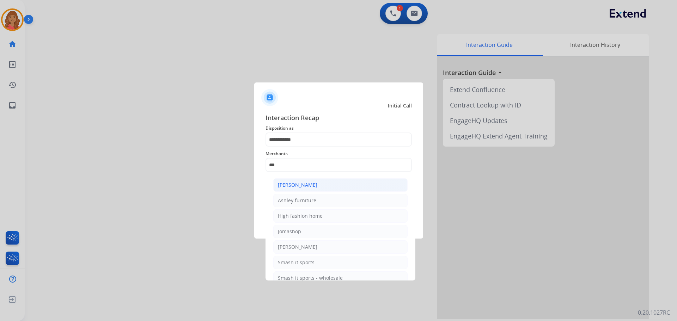
click at [292, 184] on div "[PERSON_NAME]" at bounding box center [298, 185] width 40 height 7
type input "**********"
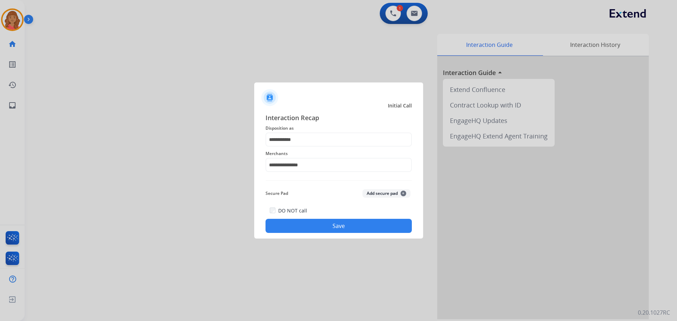
click at [301, 218] on div "DO NOT call Save" at bounding box center [339, 219] width 146 height 27
drag, startPoint x: 334, startPoint y: 224, endPoint x: 336, endPoint y: 219, distance: 6.3
click at [334, 224] on button "Save" at bounding box center [339, 226] width 146 height 14
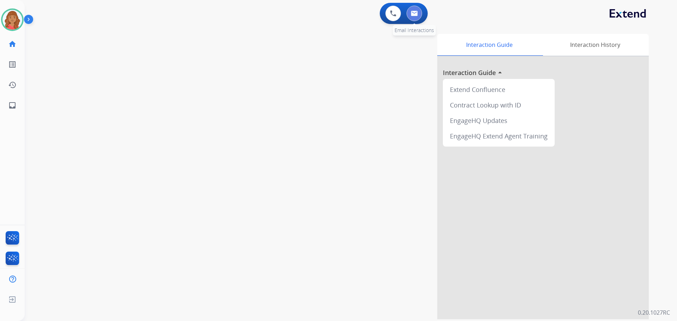
click at [418, 12] on button at bounding box center [415, 14] width 16 height 16
select select "**********"
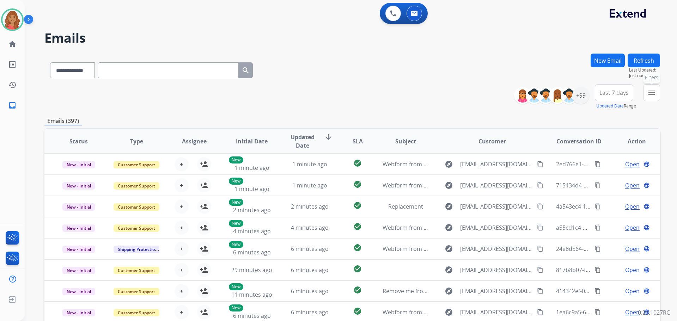
click at [650, 95] on mat-icon "menu" at bounding box center [652, 93] width 8 height 8
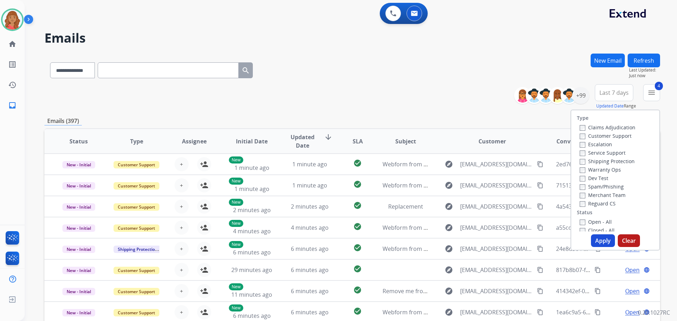
click at [595, 237] on button "Apply" at bounding box center [603, 241] width 24 height 13
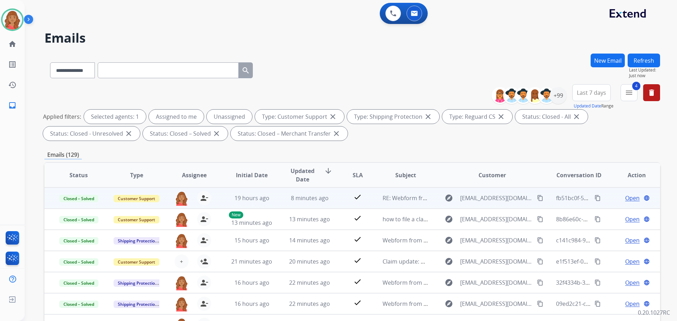
click at [595, 198] on mat-icon "content_copy" at bounding box center [598, 198] width 6 height 6
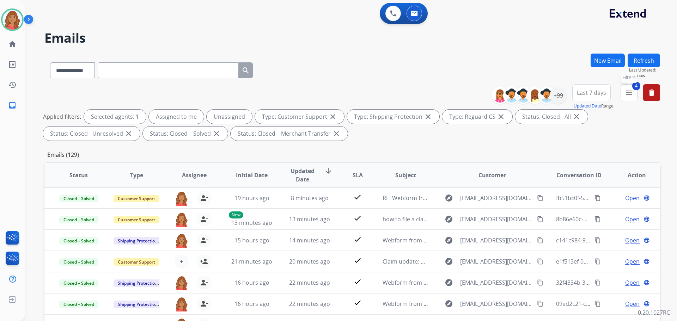
click at [631, 92] on mat-icon "menu" at bounding box center [629, 93] width 8 height 8
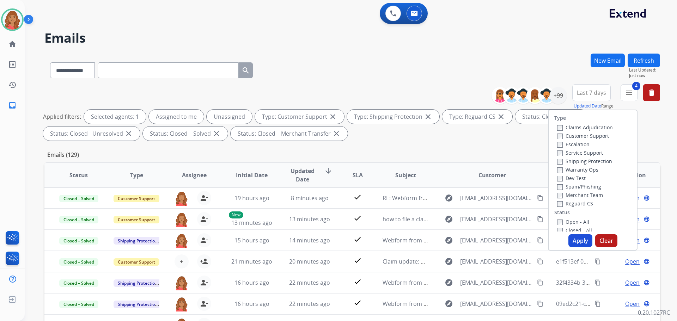
click at [571, 239] on button "Apply" at bounding box center [581, 241] width 24 height 13
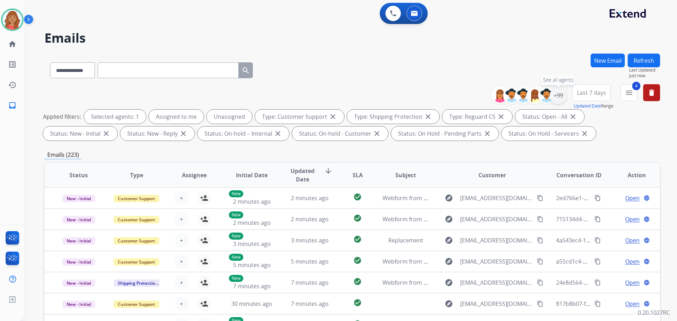
click at [562, 98] on div "+99" at bounding box center [558, 95] width 17 height 17
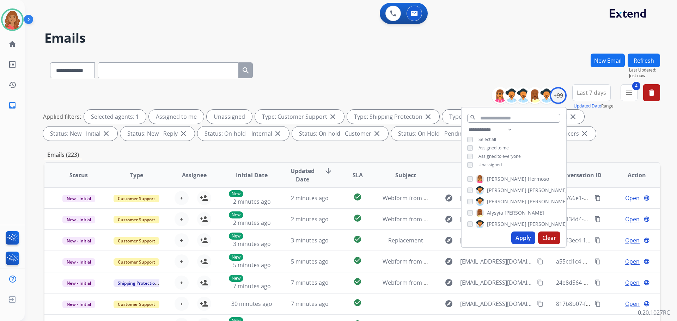
click at [471, 162] on div "**********" at bounding box center [514, 148] width 104 height 45
click at [517, 242] on button "Apply" at bounding box center [523, 238] width 24 height 13
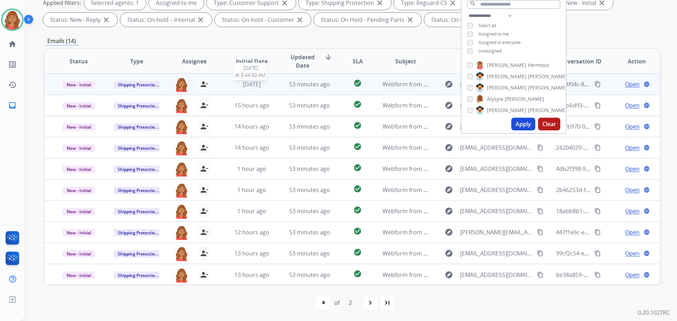
click at [267, 85] on div "[DATE]" at bounding box center [252, 84] width 46 height 8
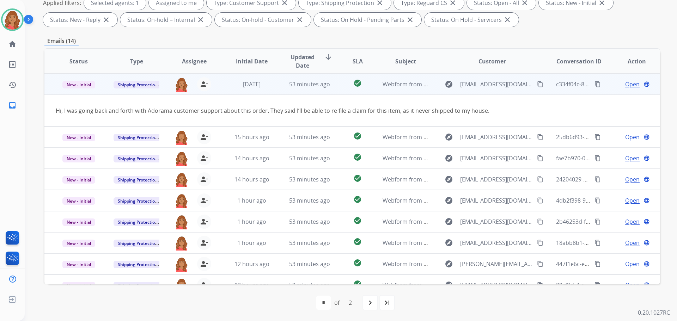
click at [537, 83] on mat-icon "content_copy" at bounding box center [540, 84] width 6 height 6
click at [629, 86] on span "Open" at bounding box center [632, 84] width 14 height 8
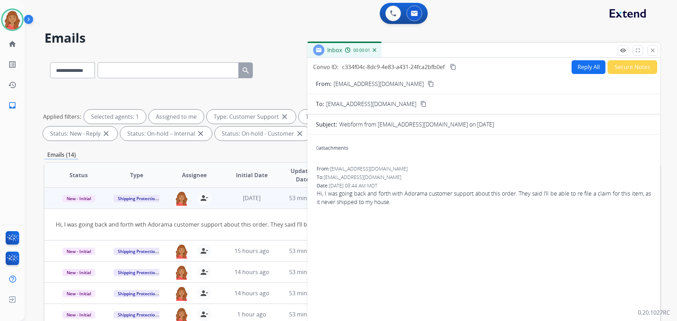
click at [572, 72] on button "Reply All" at bounding box center [589, 67] width 34 height 14
select select "**********"
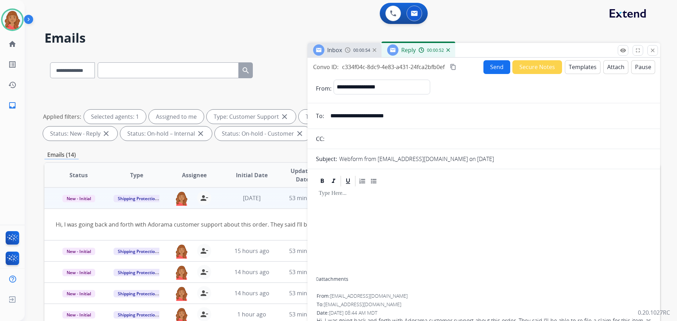
click at [575, 68] on button "Templates" at bounding box center [583, 67] width 36 height 14
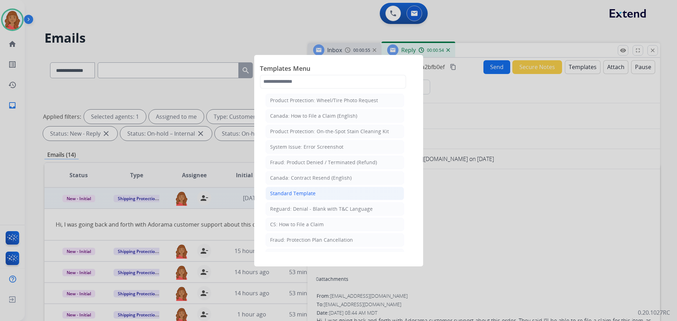
click at [296, 195] on div "Standard Template" at bounding box center [293, 193] width 46 height 7
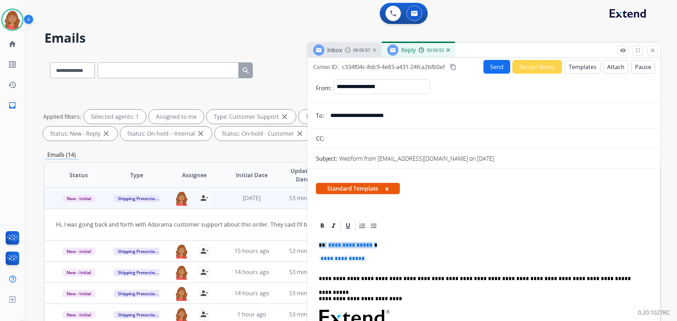
drag, startPoint x: 383, startPoint y: 263, endPoint x: 317, endPoint y: 245, distance: 68.5
click at [305, 244] on div "**********" at bounding box center [352, 245] width 616 height 382
click at [382, 260] on p "**********" at bounding box center [484, 262] width 330 height 13
drag, startPoint x: 375, startPoint y: 262, endPoint x: 319, endPoint y: 247, distance: 58.5
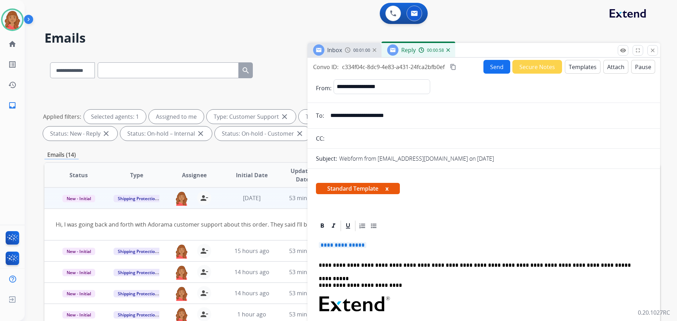
drag, startPoint x: 374, startPoint y: 253, endPoint x: 319, endPoint y: 244, distance: 55.7
click at [319, 244] on p "**********" at bounding box center [484, 248] width 330 height 13
click at [378, 244] on p "**********" at bounding box center [484, 248] width 330 height 13
click at [376, 245] on p "**********" at bounding box center [484, 248] width 330 height 13
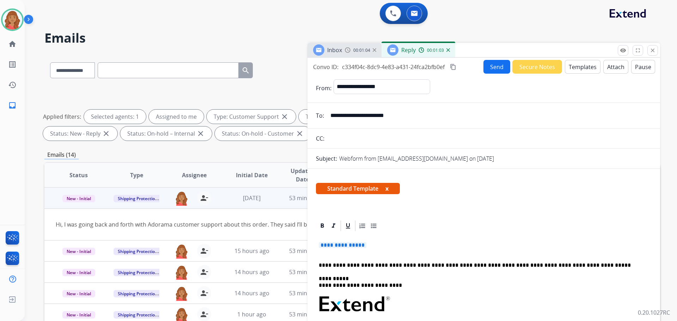
drag, startPoint x: 376, startPoint y: 245, endPoint x: 368, endPoint y: 245, distance: 8.1
click at [368, 245] on p "**********" at bounding box center [484, 248] width 330 height 13
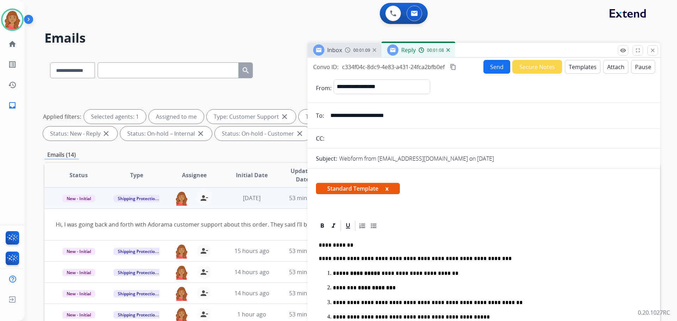
drag, startPoint x: 454, startPoint y: 65, endPoint x: 503, endPoint y: 75, distance: 50.7
click at [454, 65] on mat-icon "content_copy" at bounding box center [453, 67] width 6 height 6
click at [495, 70] on button "Send" at bounding box center [497, 67] width 27 height 14
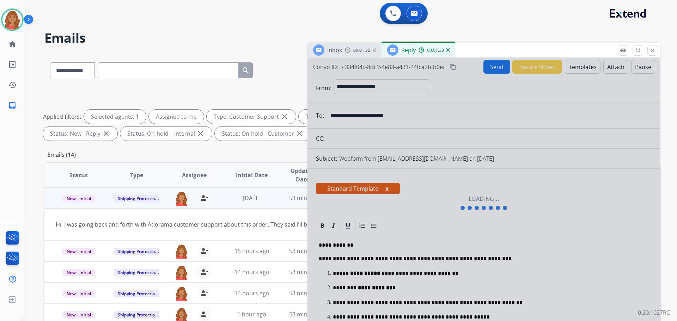
drag, startPoint x: 657, startPoint y: 50, endPoint x: 641, endPoint y: 72, distance: 26.7
click at [657, 50] on button "close Close" at bounding box center [653, 50] width 11 height 11
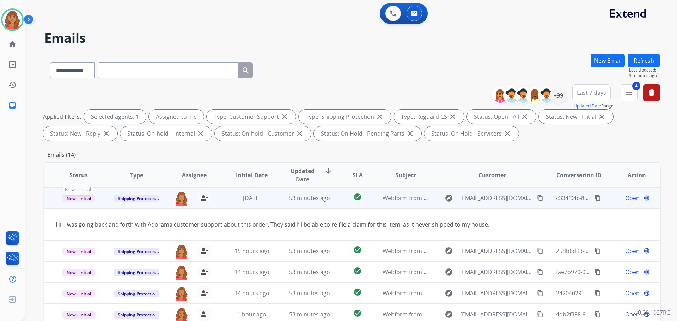
click at [87, 199] on span "New - Initial" at bounding box center [78, 198] width 33 height 7
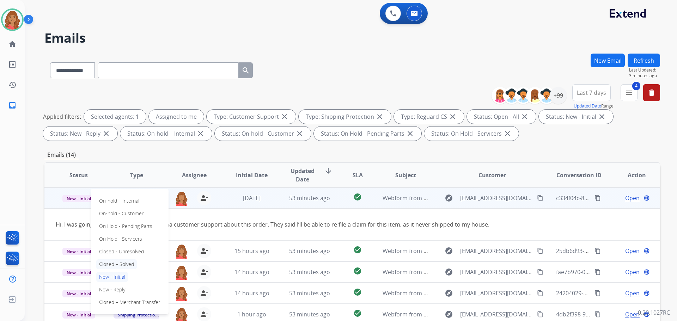
click at [118, 263] on p "Closed – Solved" at bounding box center [116, 265] width 41 height 10
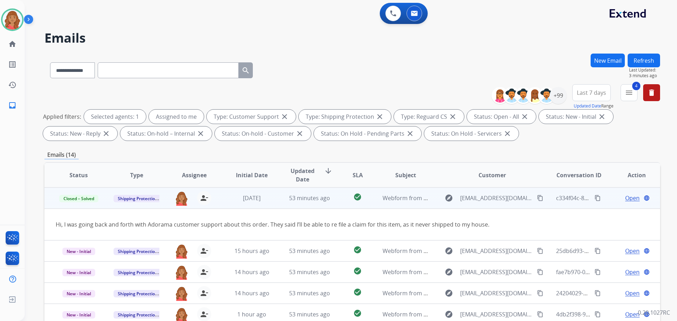
click at [627, 195] on span "Open" at bounding box center [632, 198] width 14 height 8
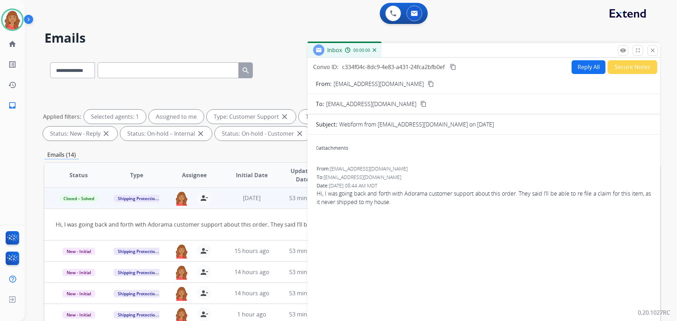
click at [619, 69] on button "Secure Notes" at bounding box center [633, 67] width 50 height 14
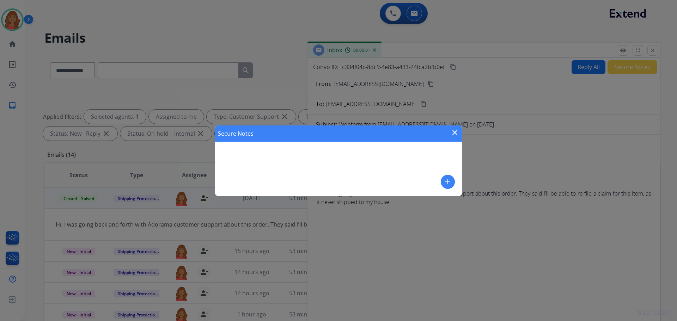
click at [267, 168] on div "Secure Notes close add" at bounding box center [338, 161] width 247 height 71
click at [444, 179] on mat-icon "add" at bounding box center [448, 182] width 8 height 8
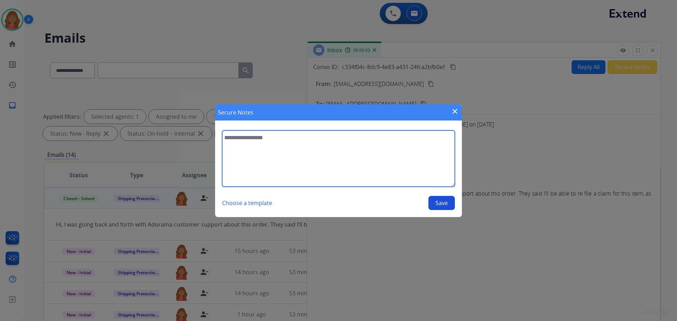
click at [264, 159] on textarea at bounding box center [338, 159] width 233 height 56
type textarea "**********"
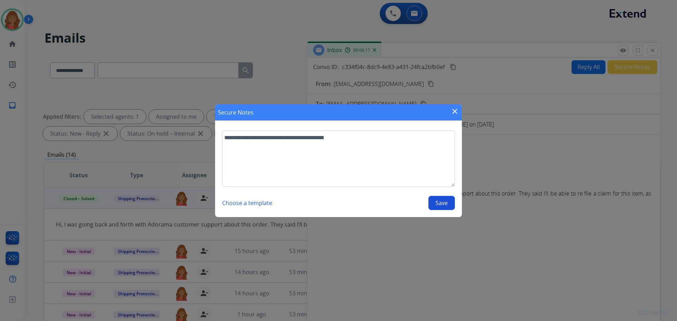
click at [436, 201] on button "Save" at bounding box center [442, 203] width 26 height 14
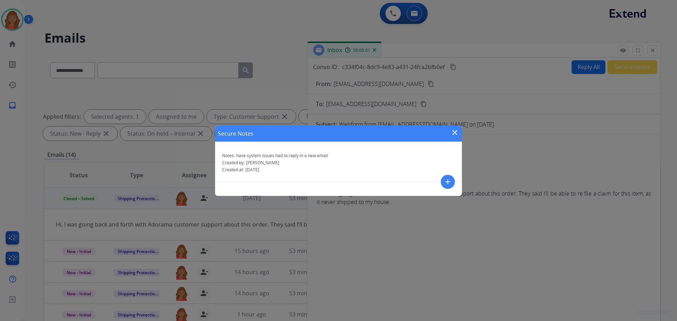
click at [455, 129] on mat-icon "close" at bounding box center [455, 132] width 8 height 8
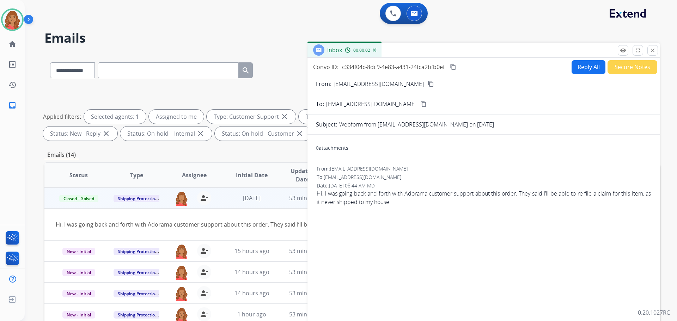
click at [579, 67] on button "Reply All" at bounding box center [589, 67] width 34 height 14
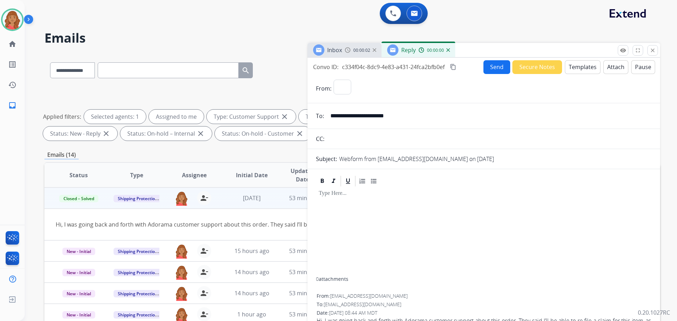
select select "**********"
click at [579, 68] on button "Templates" at bounding box center [583, 67] width 36 height 14
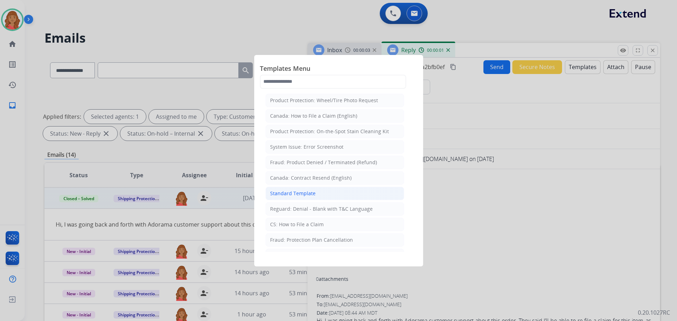
click at [314, 192] on li "Standard Template" at bounding box center [335, 193] width 139 height 13
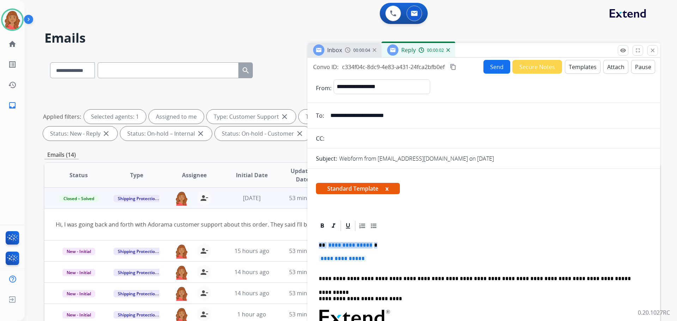
drag, startPoint x: 377, startPoint y: 261, endPoint x: 303, endPoint y: 238, distance: 77.8
click at [303, 238] on div "**********" at bounding box center [352, 245] width 616 height 382
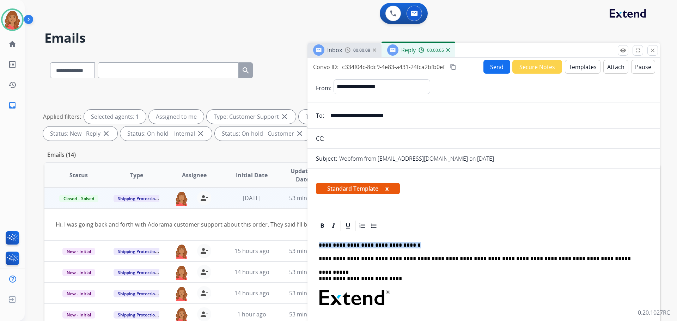
drag, startPoint x: 363, startPoint y: 237, endPoint x: 304, endPoint y: 237, distance: 59.3
click at [304, 237] on div "**********" at bounding box center [352, 245] width 616 height 382
click at [301, 238] on td "Hi, I was going back and forth with Adorama customer support about this order. …" at bounding box center [294, 225] width 501 height 32
drag, startPoint x: 413, startPoint y: 245, endPoint x: 315, endPoint y: 278, distance: 103.6
click at [285, 241] on div "**********" at bounding box center [352, 245] width 616 height 382
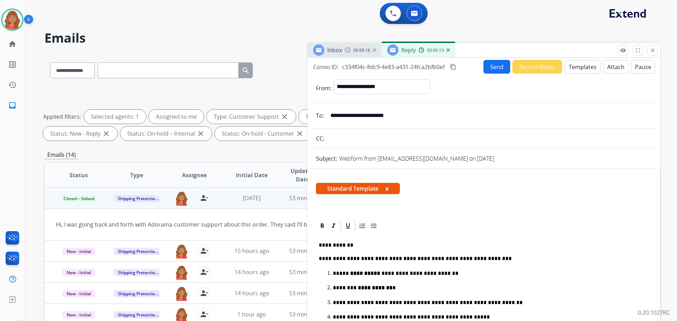
click at [497, 62] on button "Send" at bounding box center [497, 67] width 27 height 14
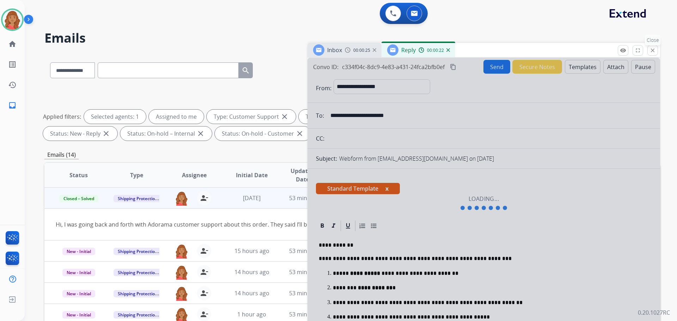
click at [655, 52] on mat-icon "close" at bounding box center [653, 50] width 6 height 6
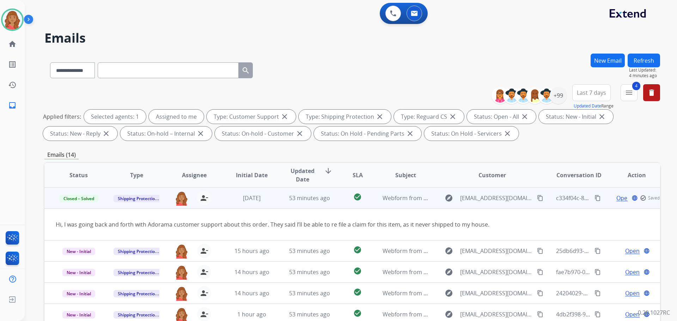
click at [606, 60] on button "New Email" at bounding box center [608, 61] width 34 height 14
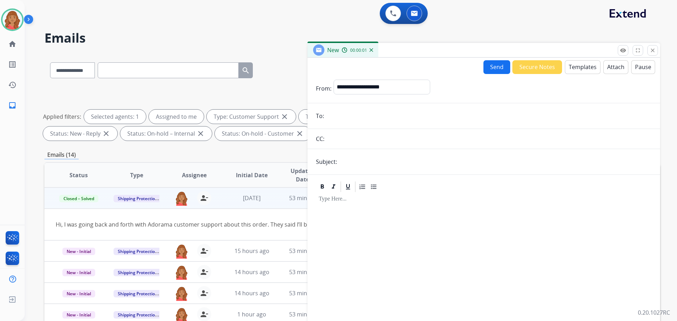
click at [574, 64] on button "Templates" at bounding box center [583, 67] width 36 height 14
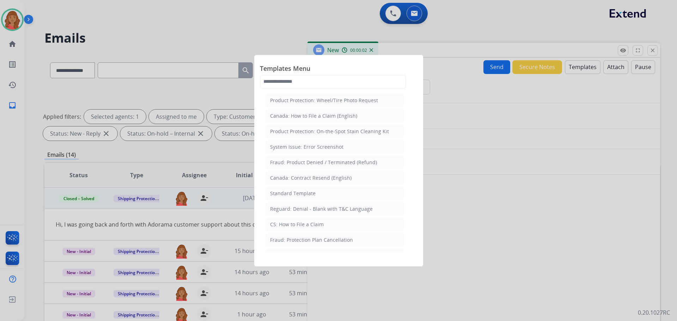
drag, startPoint x: 315, startPoint y: 190, endPoint x: 340, endPoint y: 217, distance: 36.7
click at [316, 190] on li "Standard Template" at bounding box center [335, 193] width 139 height 13
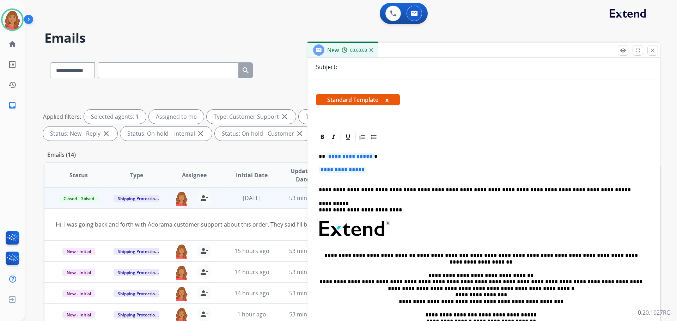
scroll to position [98, 0]
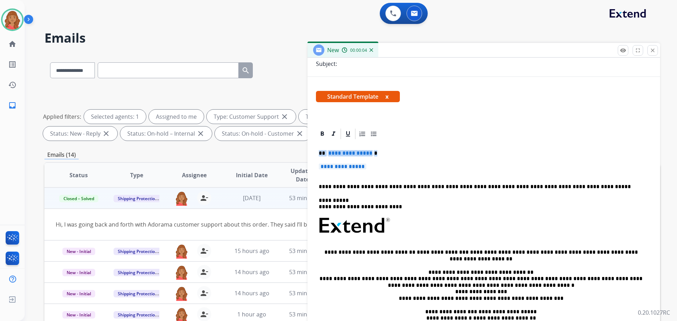
drag, startPoint x: 342, startPoint y: 156, endPoint x: 306, endPoint y: 148, distance: 36.4
click at [302, 147] on div "**********" at bounding box center [352, 245] width 616 height 382
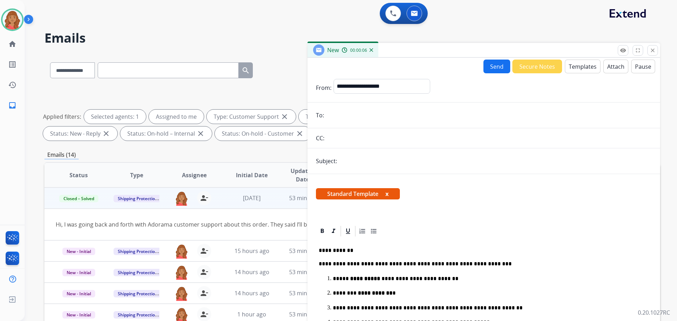
scroll to position [0, 0]
click at [363, 86] on select "**********" at bounding box center [382, 86] width 96 height 14
select select "**********"
click at [334, 79] on select "**********" at bounding box center [382, 86] width 96 height 14
click at [338, 116] on input "email" at bounding box center [489, 116] width 326 height 14
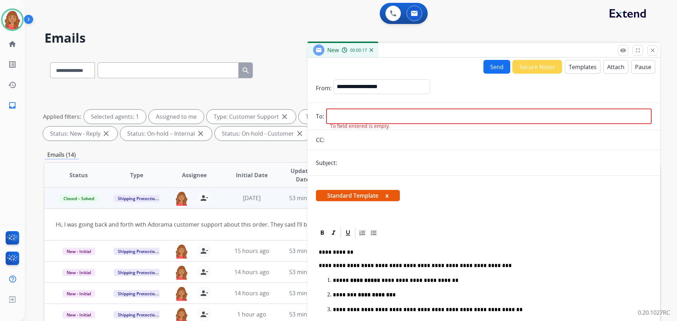
paste input "**********"
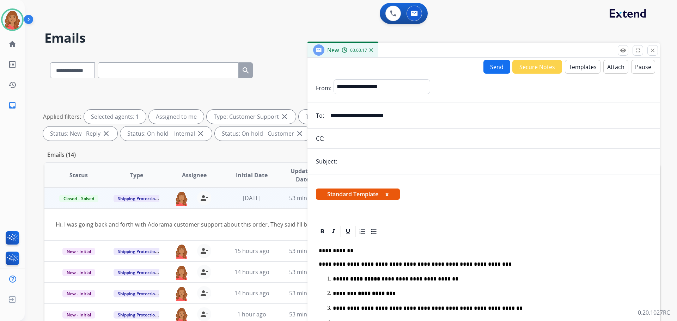
type input "**********"
drag, startPoint x: 355, startPoint y: 160, endPoint x: 356, endPoint y: 164, distance: 3.6
click at [355, 160] on input "text" at bounding box center [495, 161] width 313 height 14
click at [344, 163] on input "**********" at bounding box center [495, 161] width 313 height 14
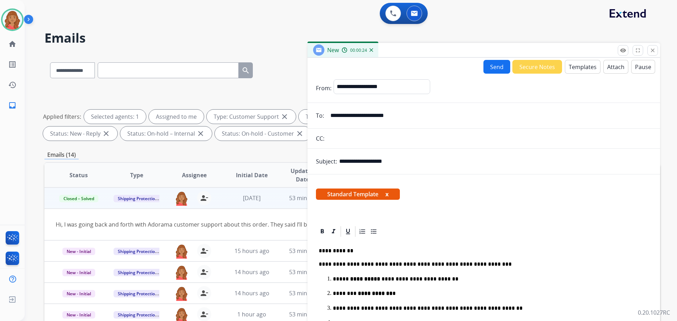
click at [393, 160] on input "**********" at bounding box center [495, 161] width 313 height 14
type input "**********"
click at [495, 69] on button "Send" at bounding box center [497, 67] width 27 height 14
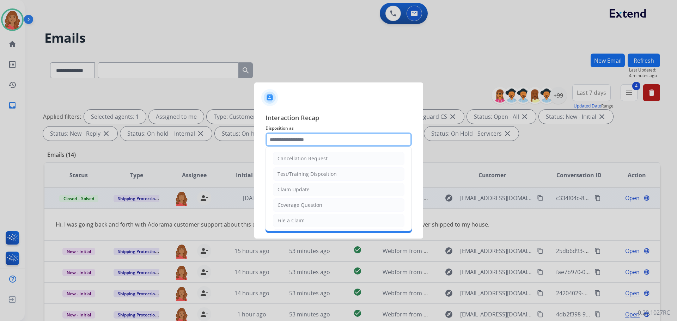
click at [312, 142] on input "text" at bounding box center [339, 140] width 146 height 14
drag, startPoint x: 292, startPoint y: 220, endPoint x: 294, endPoint y: 210, distance: 10.1
click at [292, 218] on div "File a Claim" at bounding box center [291, 220] width 27 height 7
type input "**********"
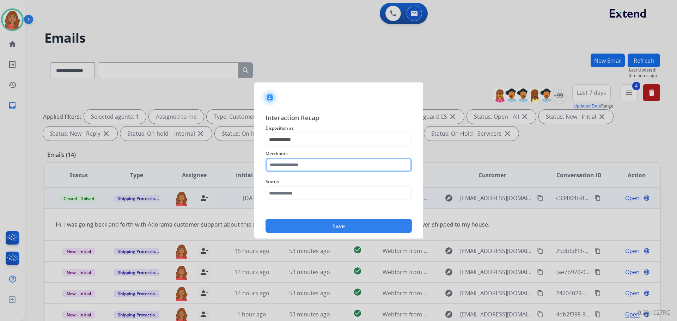
click at [290, 167] on input "text" at bounding box center [339, 165] width 146 height 14
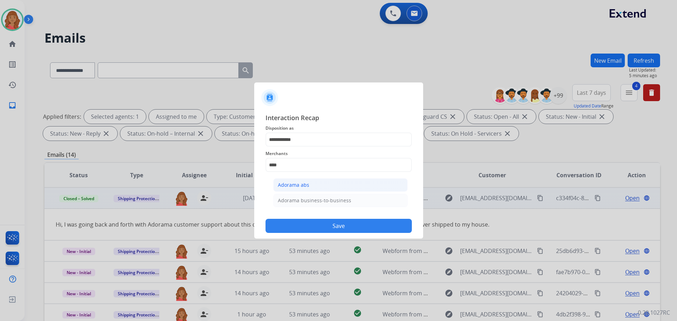
click at [288, 189] on div "Adorama abs" at bounding box center [293, 185] width 31 height 7
type input "**********"
click at [290, 196] on input "text" at bounding box center [339, 193] width 146 height 14
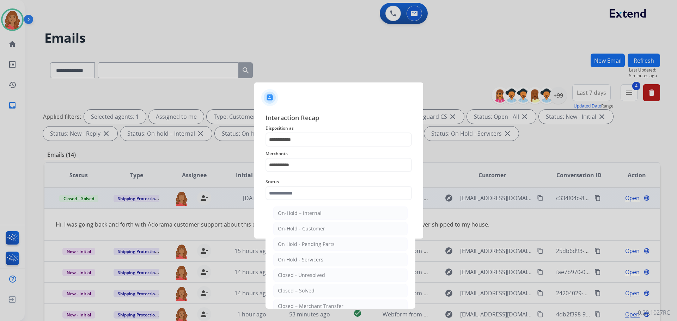
click at [297, 287] on li "Closed – Solved" at bounding box center [340, 290] width 134 height 13
type input "**********"
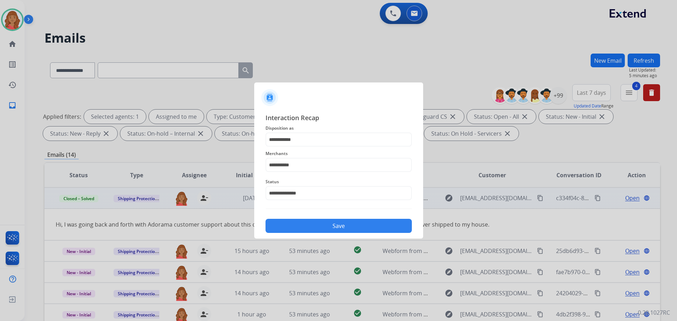
click at [306, 222] on button "Save" at bounding box center [339, 226] width 146 height 14
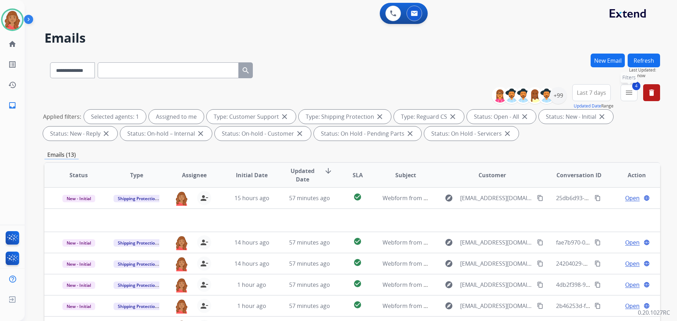
click at [625, 96] on mat-icon "menu" at bounding box center [629, 93] width 8 height 8
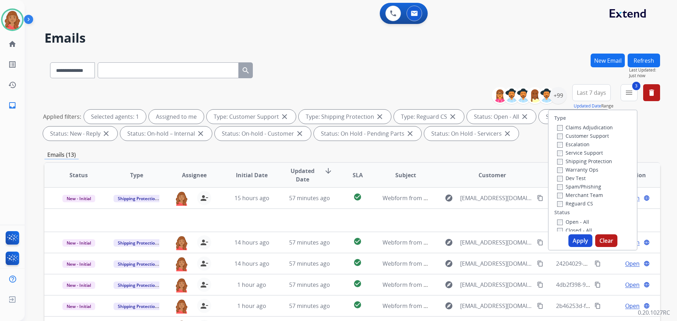
click at [556, 233] on div "Type Claims Adjudication Customer Support Escalation Service Support Shipping P…" at bounding box center [593, 180] width 90 height 141
click at [581, 242] on button "Apply" at bounding box center [581, 241] width 24 height 13
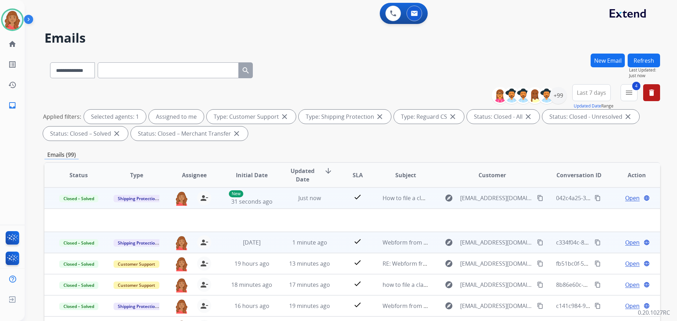
click at [595, 199] on mat-icon "content_copy" at bounding box center [598, 198] width 6 height 6
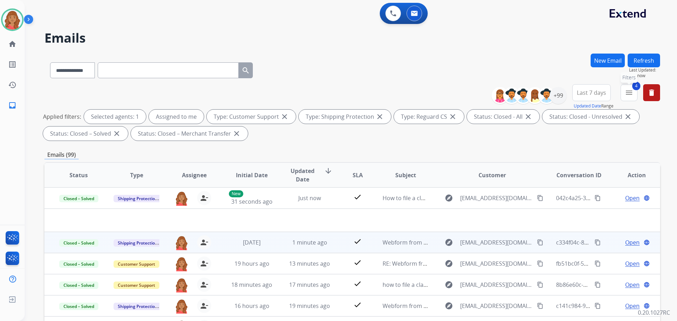
drag, startPoint x: 629, startPoint y: 95, endPoint x: 603, endPoint y: 115, distance: 32.4
click at [628, 95] on mat-icon "menu" at bounding box center [629, 93] width 8 height 8
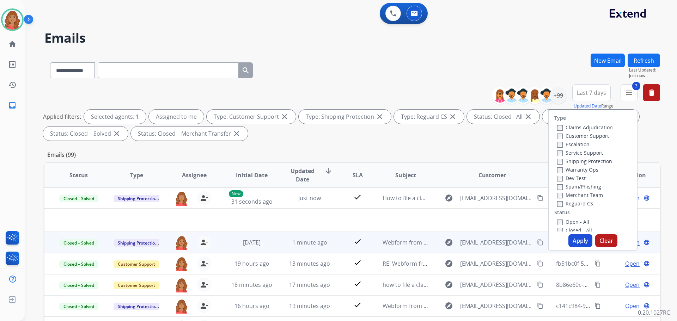
drag, startPoint x: 556, startPoint y: 219, endPoint x: 559, endPoint y: 226, distance: 7.6
click at [557, 219] on label "Open - All" at bounding box center [573, 222] width 32 height 7
click at [570, 242] on button "Apply" at bounding box center [581, 241] width 24 height 13
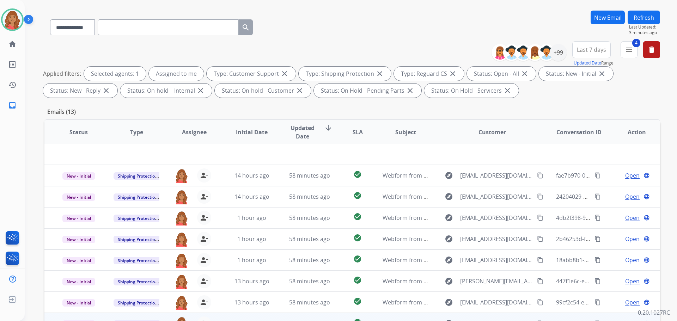
scroll to position [114, 0]
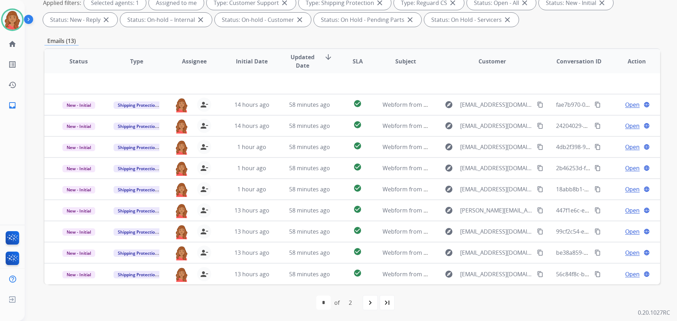
click at [375, 308] on div "navigate_next" at bounding box center [371, 303] width 16 height 16
select select "*"
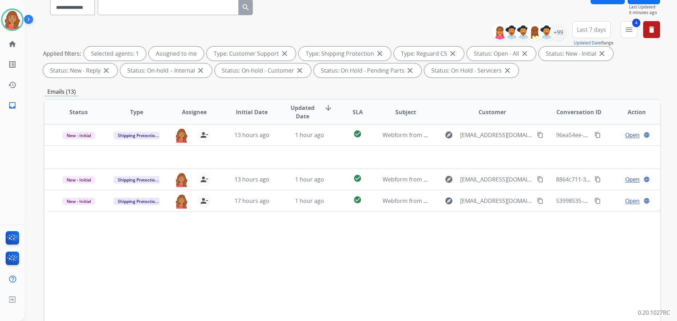
scroll to position [71, 0]
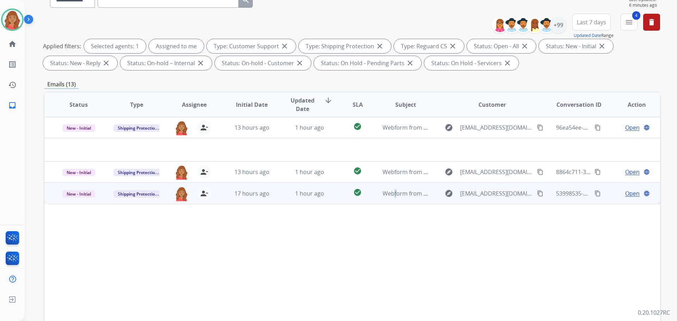
click at [390, 200] on td "Webform from [EMAIL_ADDRESS][DOMAIN_NAME] on [DATE]" at bounding box center [400, 193] width 58 height 21
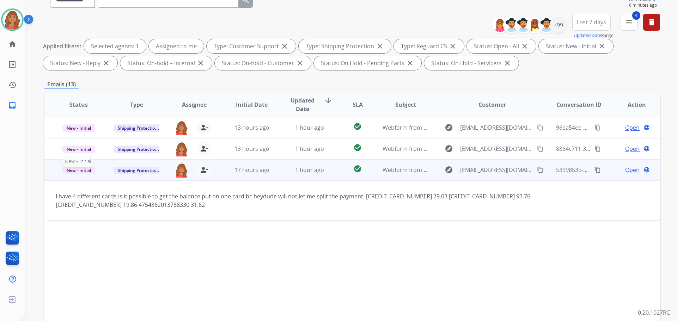
click at [83, 171] on span "New - Initial" at bounding box center [78, 170] width 33 height 7
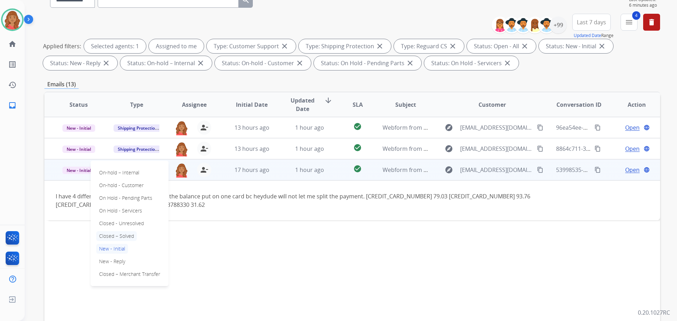
click at [114, 235] on p "Closed – Solved" at bounding box center [116, 236] width 41 height 10
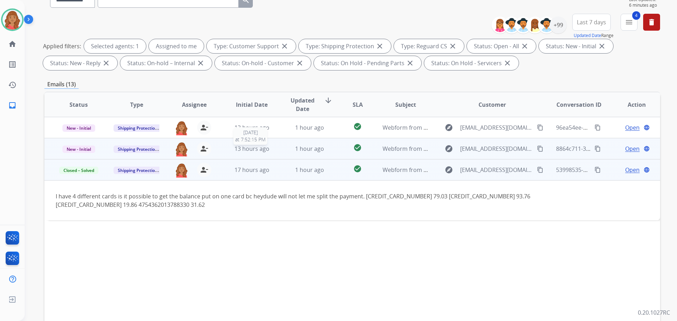
click at [249, 151] on span "13 hours ago" at bounding box center [252, 149] width 35 height 8
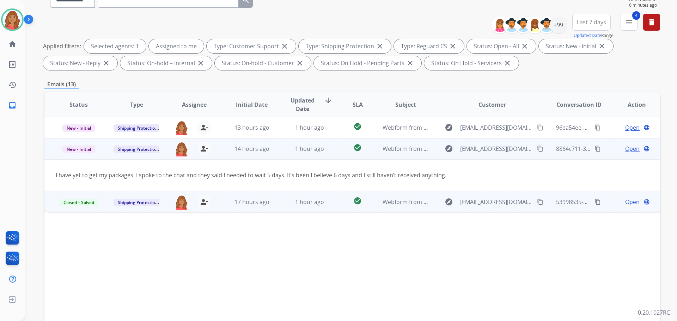
click at [634, 147] on span "Open" at bounding box center [632, 149] width 14 height 8
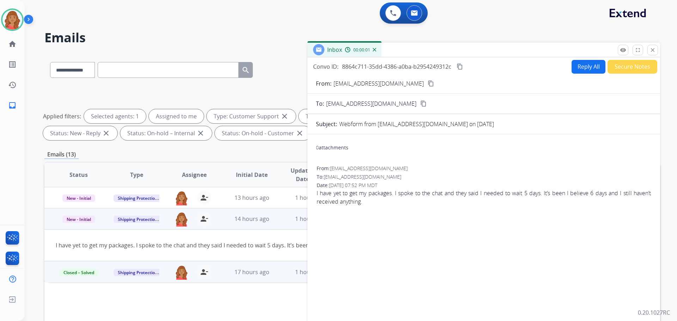
scroll to position [0, 0]
click at [460, 67] on mat-icon "content_copy" at bounding box center [460, 67] width 6 height 6
click at [428, 84] on mat-icon "content_copy" at bounding box center [431, 84] width 6 height 6
drag, startPoint x: 583, startPoint y: 75, endPoint x: 572, endPoint y: 81, distance: 12.8
click at [583, 75] on form "From: [EMAIL_ADDRESS][DOMAIN_NAME] content_copy To: [EMAIL_ADDRESS][DOMAIN_NAME…" at bounding box center [484, 210] width 353 height 272
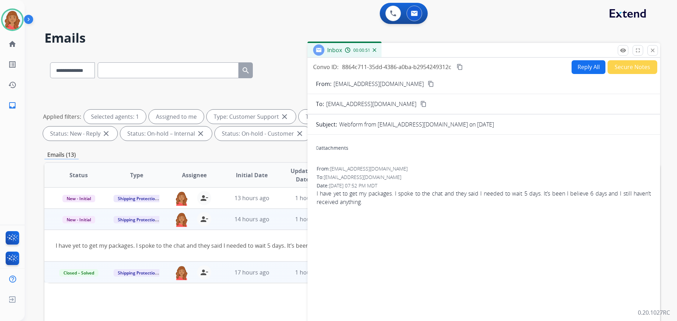
click at [586, 70] on button "Reply All" at bounding box center [589, 67] width 34 height 14
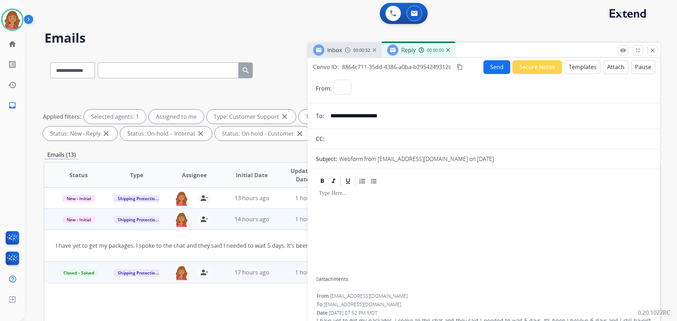
select select "**********"
click at [582, 66] on button "Templates" at bounding box center [583, 67] width 36 height 14
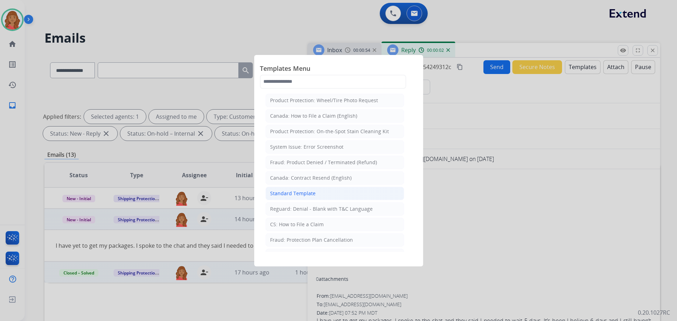
click at [305, 196] on div "Standard Template" at bounding box center [293, 193] width 46 height 7
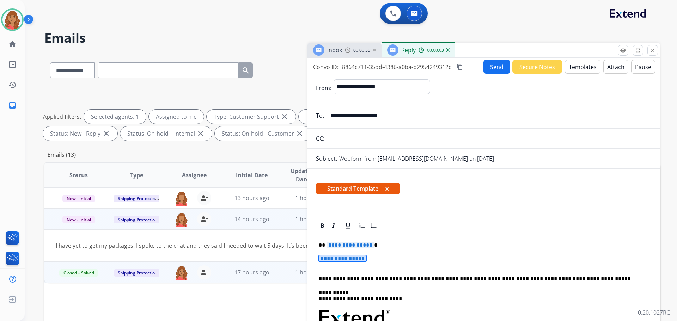
drag, startPoint x: 392, startPoint y: 268, endPoint x: 340, endPoint y: 256, distance: 53.4
click at [342, 256] on p "**********" at bounding box center [484, 262] width 330 height 13
drag, startPoint x: 397, startPoint y: 264, endPoint x: 317, endPoint y: 244, distance: 82.5
drag, startPoint x: 406, startPoint y: 272, endPoint x: 387, endPoint y: 267, distance: 20.0
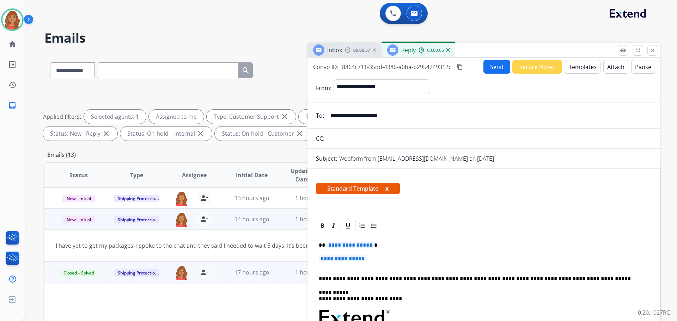
drag, startPoint x: 373, startPoint y: 262, endPoint x: 317, endPoint y: 244, distance: 58.6
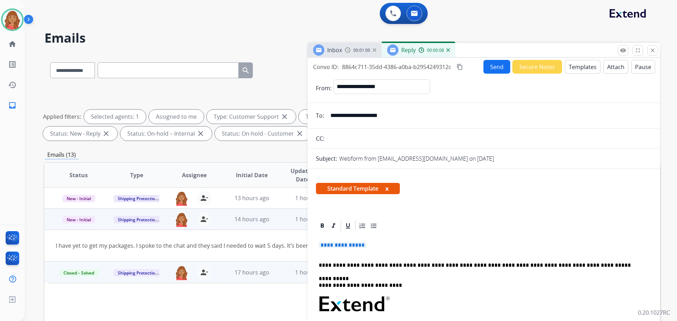
drag, startPoint x: 383, startPoint y: 255, endPoint x: 294, endPoint y: 237, distance: 91.0
click at [294, 237] on div "**********" at bounding box center [352, 245] width 616 height 382
drag, startPoint x: 351, startPoint y: 252, endPoint x: 365, endPoint y: 245, distance: 15.8
click at [366, 244] on span "**********" at bounding box center [343, 245] width 48 height 6
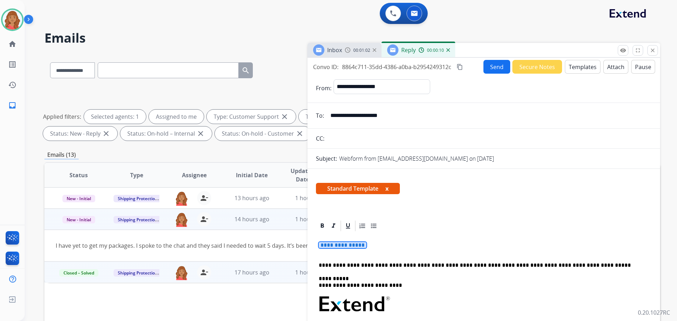
click at [370, 244] on p "**********" at bounding box center [484, 248] width 330 height 13
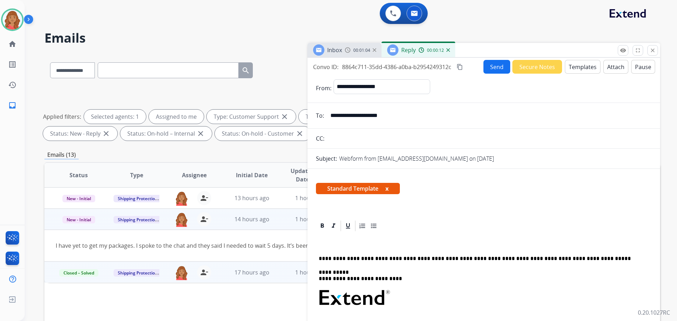
click at [495, 72] on button "Send" at bounding box center [497, 67] width 27 height 14
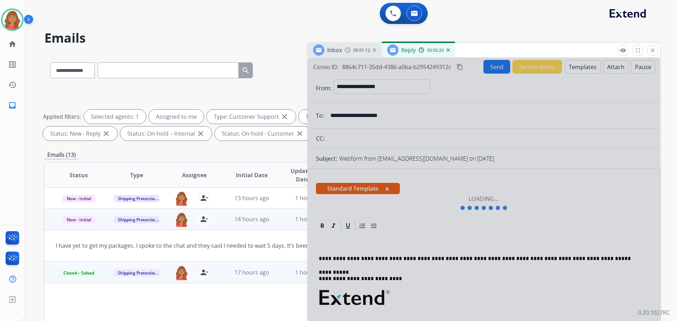
click at [660, 49] on div "Inbox 00:01:12 Reply 00:00:20" at bounding box center [484, 50] width 353 height 15
click at [655, 51] on mat-icon "close" at bounding box center [653, 50] width 6 height 6
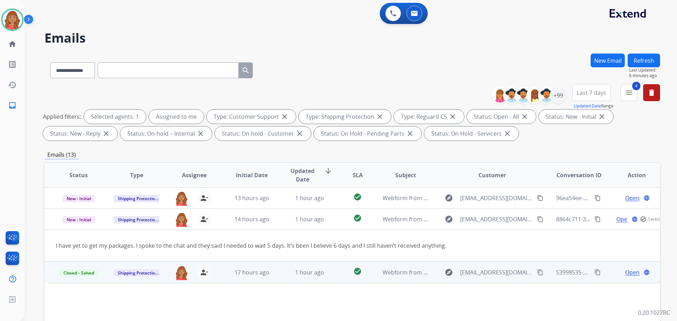
click at [625, 272] on span "Open" at bounding box center [632, 272] width 14 height 8
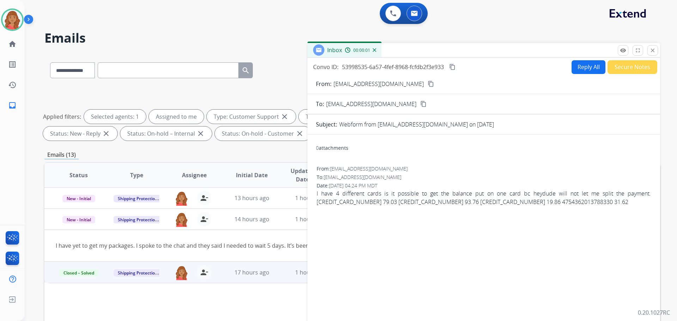
drag, startPoint x: 580, startPoint y: 51, endPoint x: 581, endPoint y: 57, distance: 6.2
click at [581, 54] on div "Inbox 00:00:01" at bounding box center [484, 50] width 353 height 15
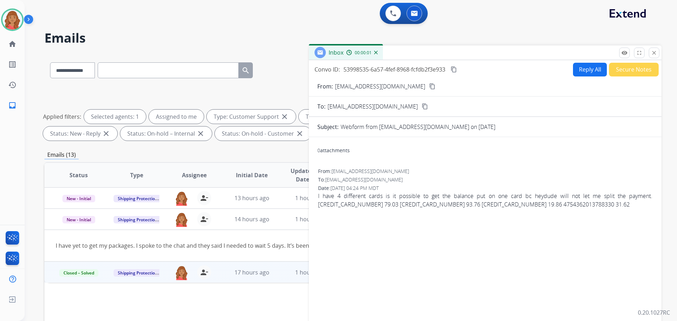
click at [584, 70] on button "Reply All" at bounding box center [590, 70] width 34 height 14
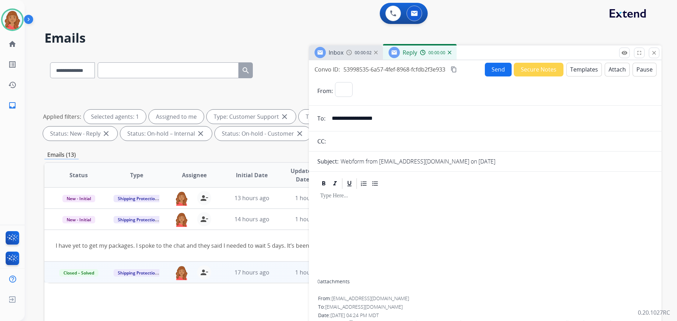
select select "**********"
drag, startPoint x: 333, startPoint y: 243, endPoint x: 341, endPoint y: 232, distance: 13.1
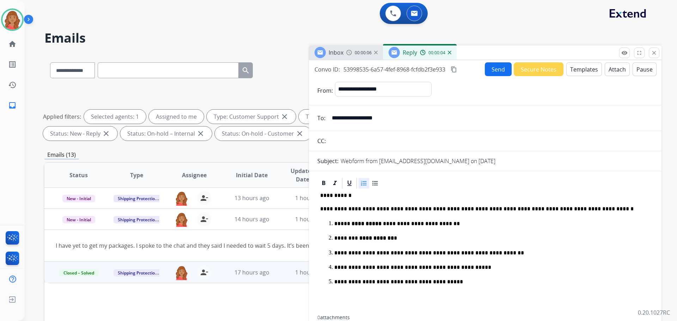
click at [319, 196] on div "**********" at bounding box center [485, 252] width 336 height 125
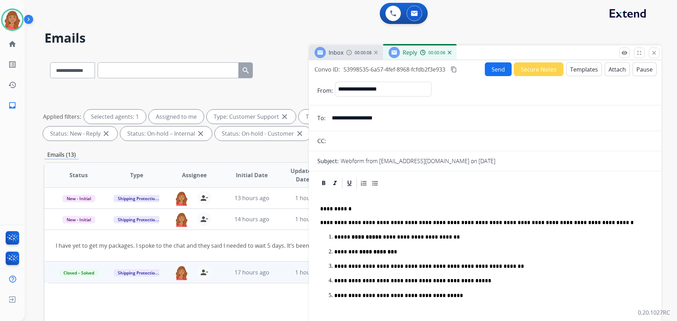
click at [494, 65] on button "Send" at bounding box center [498, 69] width 27 height 14
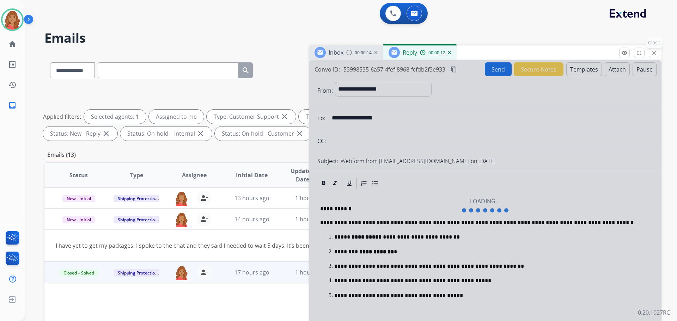
click at [658, 49] on button "close Close" at bounding box center [654, 53] width 11 height 11
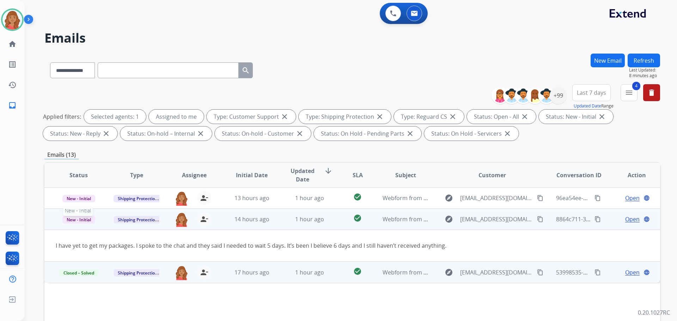
click at [83, 220] on span "New - Initial" at bounding box center [78, 219] width 33 height 7
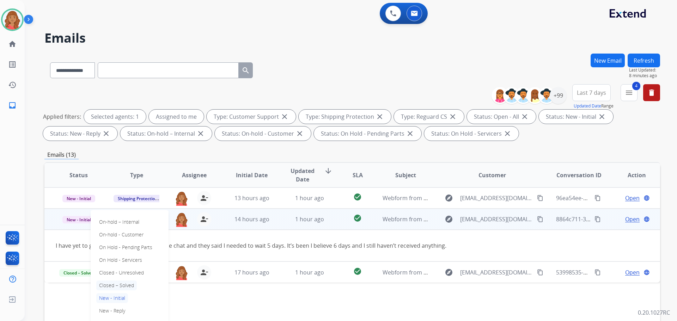
click at [120, 284] on p "Closed – Solved" at bounding box center [116, 286] width 41 height 10
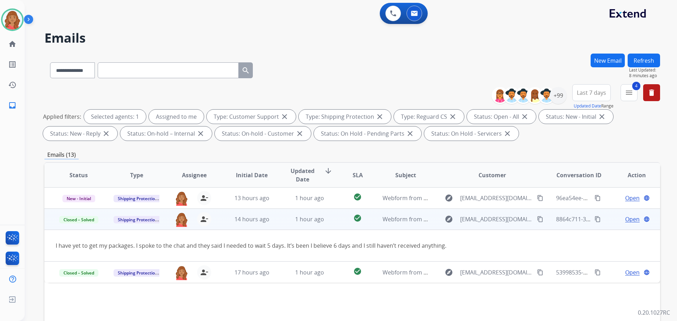
click at [625, 219] on span "Open" at bounding box center [632, 219] width 14 height 8
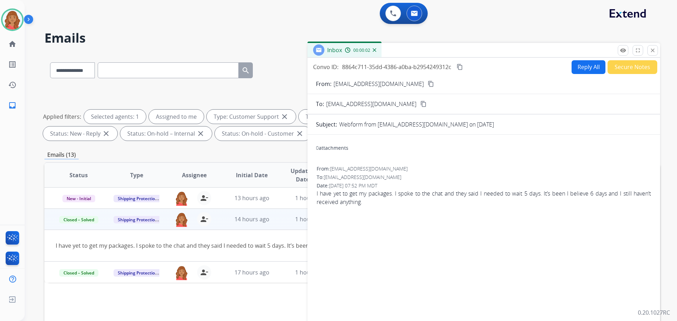
click at [628, 67] on button "Secure Notes" at bounding box center [633, 67] width 50 height 14
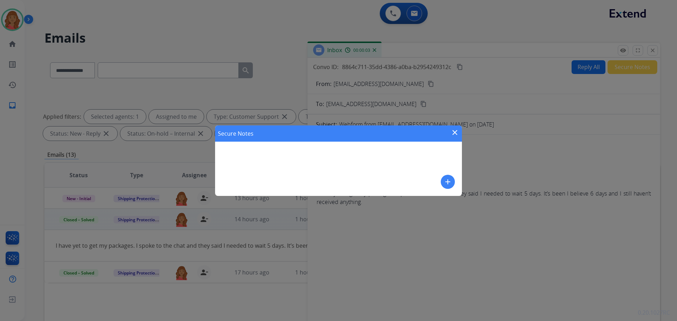
click at [250, 172] on div "Secure Notes close add" at bounding box center [338, 161] width 247 height 71
click at [239, 158] on div "Secure Notes close add" at bounding box center [338, 161] width 247 height 71
click at [239, 157] on div "Secure Notes close add" at bounding box center [338, 161] width 247 height 71
click at [260, 157] on div "Secure Notes close add" at bounding box center [338, 161] width 247 height 71
drag, startPoint x: 455, startPoint y: 180, endPoint x: 411, endPoint y: 180, distance: 44.1
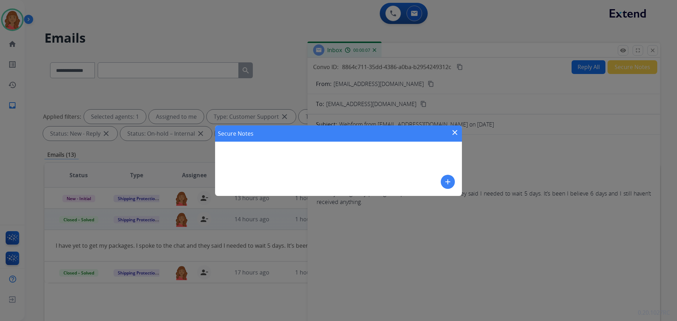
click at [455, 180] on div "Secure Notes close add" at bounding box center [338, 161] width 247 height 71
click at [446, 181] on mat-icon "add" at bounding box center [448, 182] width 8 height 8
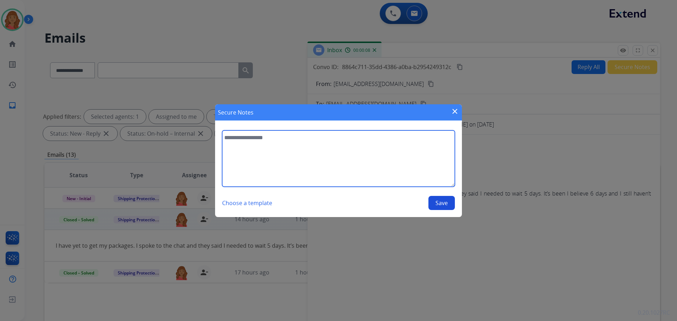
click at [249, 147] on textarea at bounding box center [338, 159] width 233 height 56
type textarea "**********"
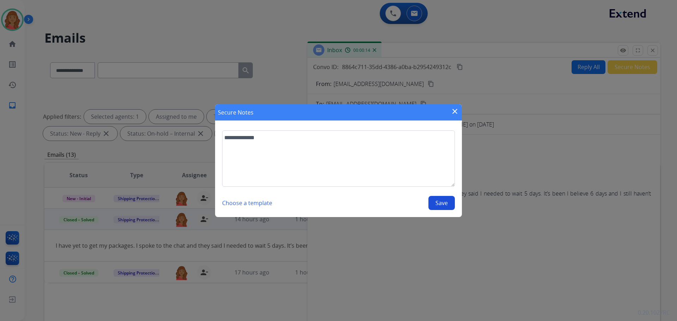
click at [442, 204] on button "Save" at bounding box center [442, 203] width 26 height 14
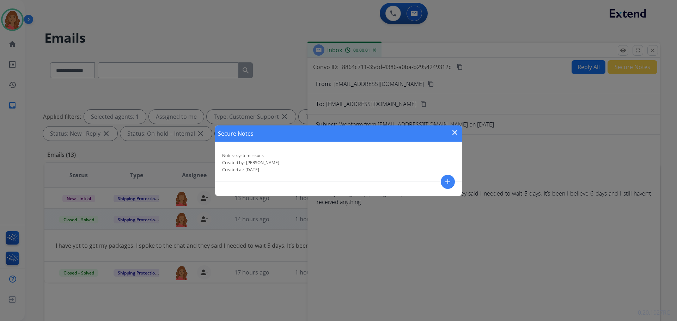
click at [455, 133] on mat-icon "close" at bounding box center [455, 132] width 8 height 8
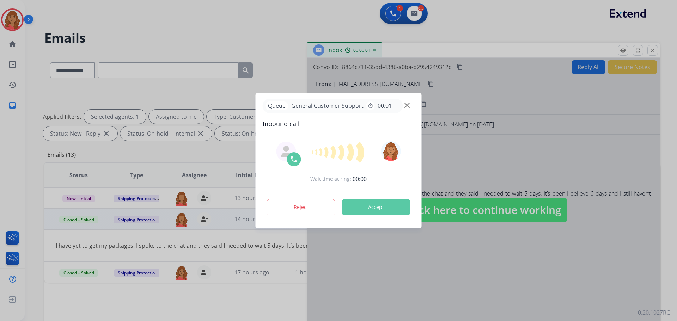
click at [651, 50] on div at bounding box center [338, 160] width 677 height 321
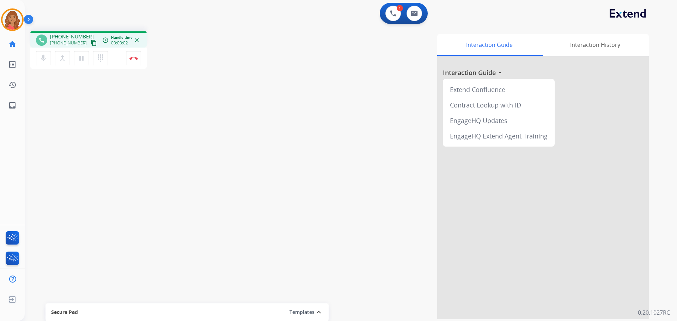
click at [91, 44] on mat-icon "content_copy" at bounding box center [94, 43] width 6 height 6
click at [139, 60] on button "Disconnect" at bounding box center [133, 58] width 15 height 15
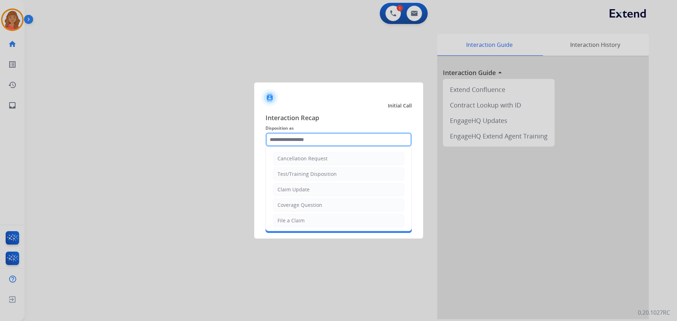
click at [291, 140] on input "text" at bounding box center [339, 140] width 146 height 14
click at [292, 190] on div "Claim Update" at bounding box center [294, 189] width 32 height 7
type input "**********"
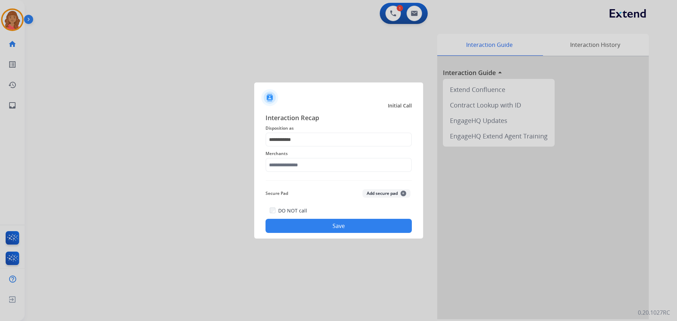
click at [292, 190] on div "Secure Pad Add secure pad +" at bounding box center [339, 194] width 146 height 14
click at [290, 169] on input "text" at bounding box center [339, 165] width 146 height 14
click at [294, 186] on div "My trio rings" at bounding box center [293, 185] width 30 height 7
type input "**********"
click at [313, 228] on button "Save" at bounding box center [339, 226] width 146 height 14
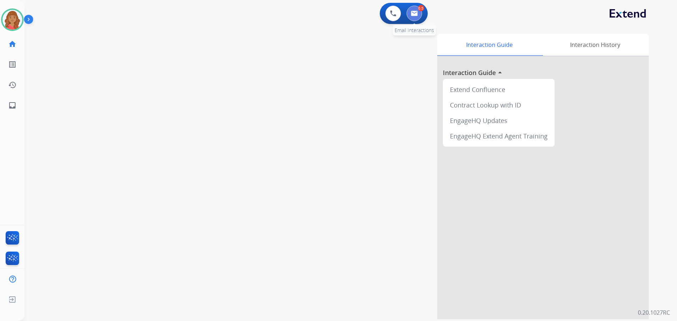
click at [416, 14] on img at bounding box center [414, 14] width 7 height 6
select select "**********"
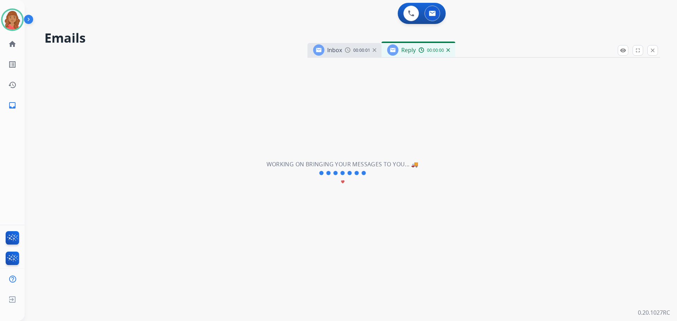
select select "**********"
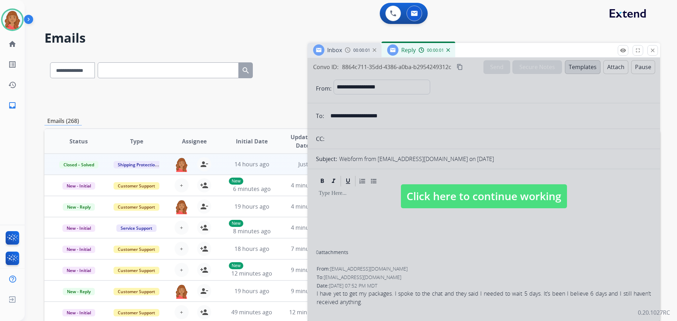
click at [457, 198] on span "Click here to continue working" at bounding box center [484, 196] width 166 height 24
select select
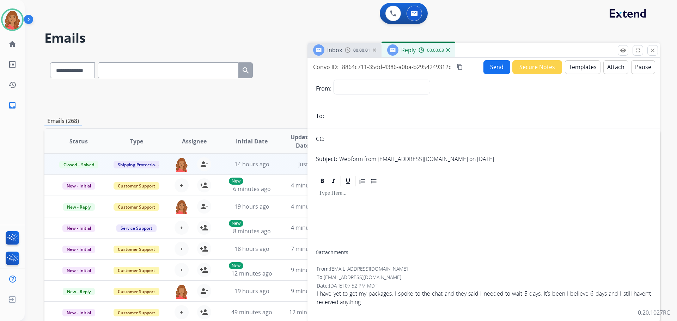
click at [360, 163] on form "**********" at bounding box center [484, 196] width 353 height 244
drag, startPoint x: 358, startPoint y: 85, endPoint x: 350, endPoint y: 80, distance: 9.6
drag, startPoint x: 350, startPoint y: 80, endPoint x: 349, endPoint y: 88, distance: 7.4
click at [348, 86] on select "**********" at bounding box center [382, 87] width 96 height 14
click at [347, 87] on select "**********" at bounding box center [382, 87] width 96 height 14
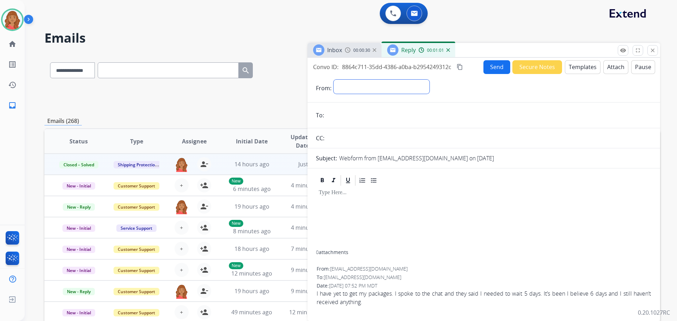
drag, startPoint x: 346, startPoint y: 84, endPoint x: 342, endPoint y: 85, distance: 4.3
click at [341, 84] on select "**********" at bounding box center [382, 87] width 96 height 14
select select "**********"
click at [334, 80] on select "**********" at bounding box center [382, 87] width 96 height 14
drag, startPoint x: 340, startPoint y: 109, endPoint x: 339, endPoint y: 119, distance: 10.0
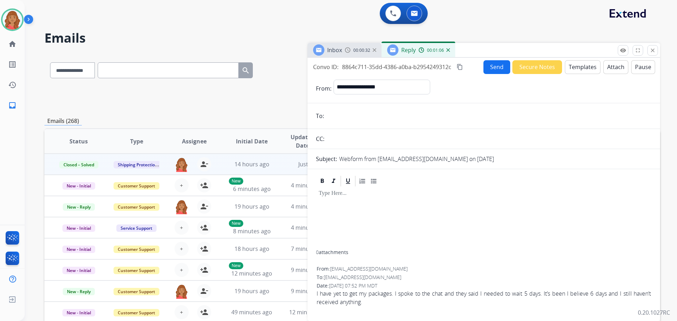
click at [339, 119] on input "email" at bounding box center [489, 116] width 326 height 14
paste input "**********"
type input "**********"
click at [572, 72] on button "Templates" at bounding box center [583, 67] width 36 height 14
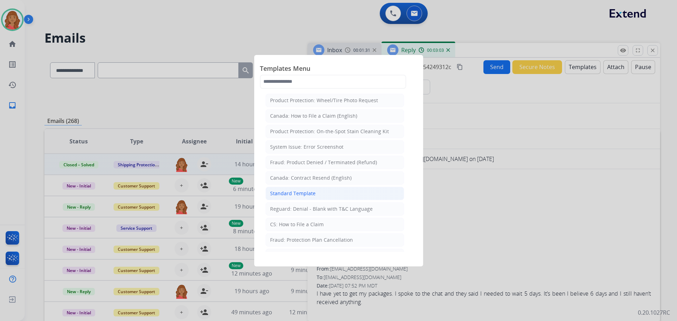
click at [305, 193] on div "Standard Template" at bounding box center [293, 193] width 46 height 7
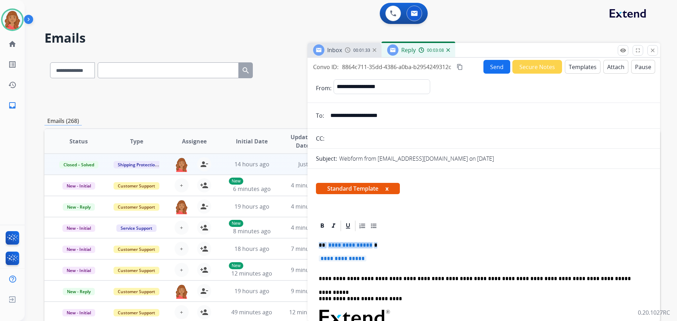
drag, startPoint x: 373, startPoint y: 262, endPoint x: 319, endPoint y: 247, distance: 55.8
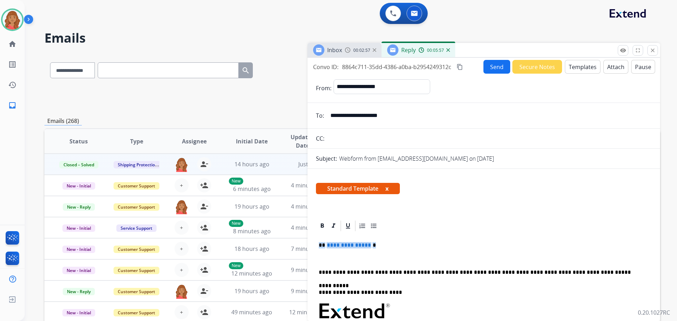
drag, startPoint x: 370, startPoint y: 249, endPoint x: 322, endPoint y: 241, distance: 49.1
click at [320, 243] on p "**********" at bounding box center [481, 245] width 325 height 6
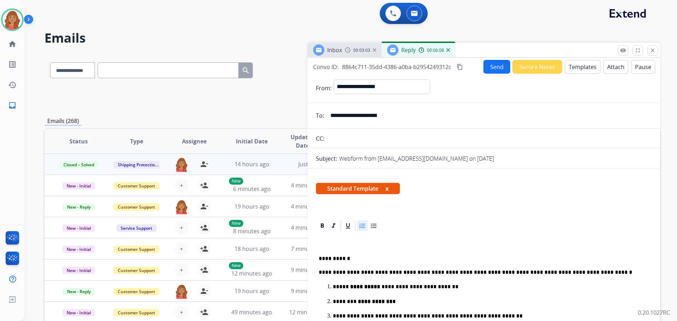
click at [486, 67] on button "Send" at bounding box center [497, 67] width 27 height 14
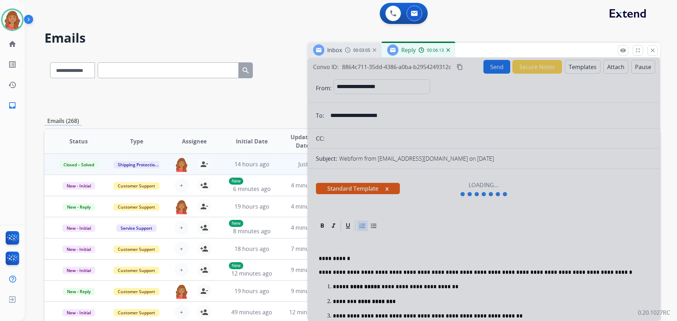
click at [458, 66] on div at bounding box center [484, 189] width 353 height 263
click at [16, 23] on img at bounding box center [12, 20] width 20 height 20
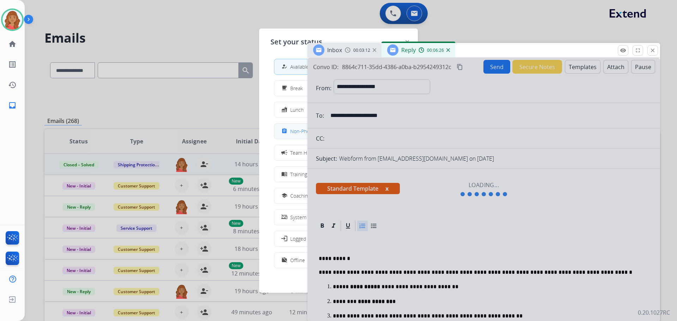
click at [290, 132] on div "assignment" at bounding box center [285, 131] width 10 height 8
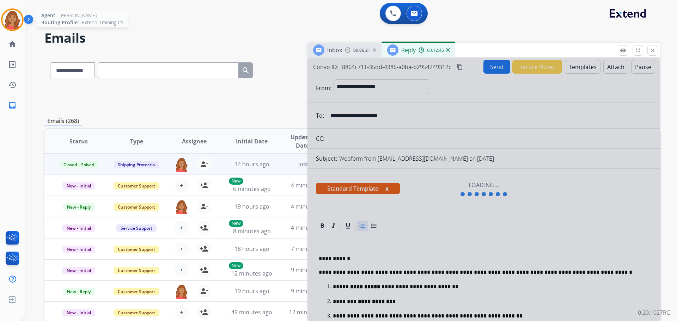
click at [19, 10] on div "Agent: [PERSON_NAME] Profile: Extend_Training CS" at bounding box center [12, 19] width 23 height 23
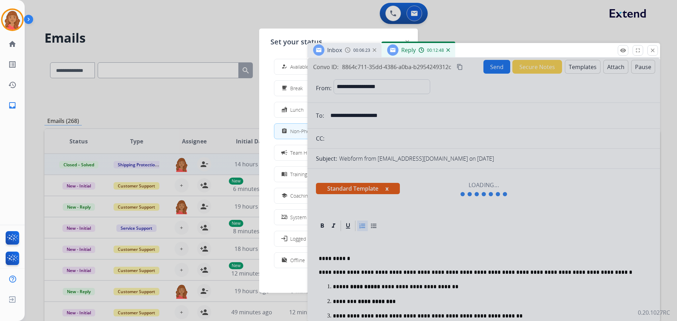
drag, startPoint x: 287, startPoint y: 70, endPoint x: 293, endPoint y: 71, distance: 6.8
click at [289, 70] on div "how_to_reg" at bounding box center [285, 66] width 10 height 8
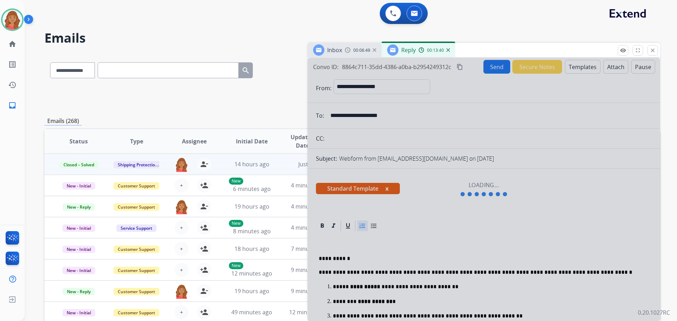
drag, startPoint x: 655, startPoint y: 47, endPoint x: 644, endPoint y: 58, distance: 14.7
click at [655, 47] on mat-icon "close" at bounding box center [653, 50] width 6 height 6
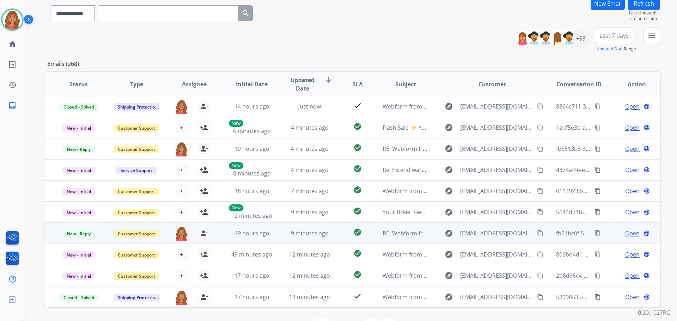
scroll to position [80, 0]
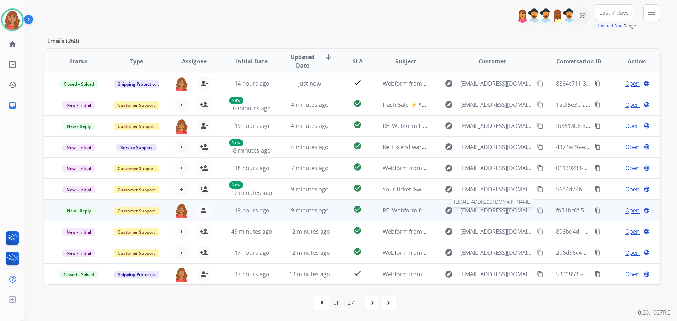
click at [486, 210] on span "[EMAIL_ADDRESS][DOMAIN_NAME]" at bounding box center [496, 210] width 73 height 8
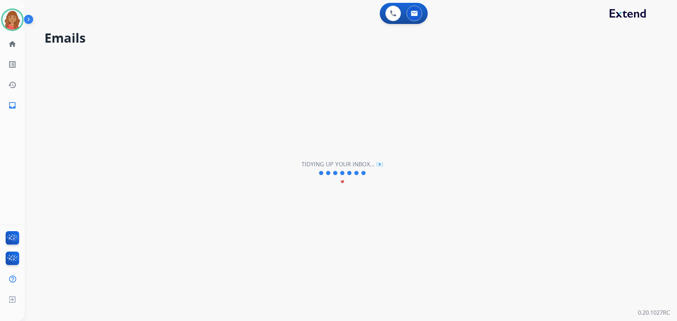
scroll to position [0, 0]
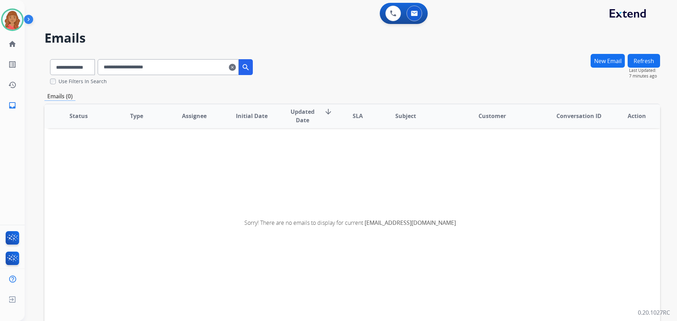
click at [236, 67] on mat-icon "clear" at bounding box center [232, 67] width 7 height 8
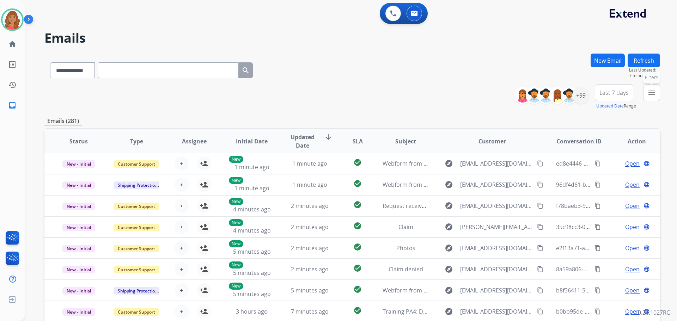
click at [654, 94] on mat-icon "menu" at bounding box center [652, 93] width 8 height 8
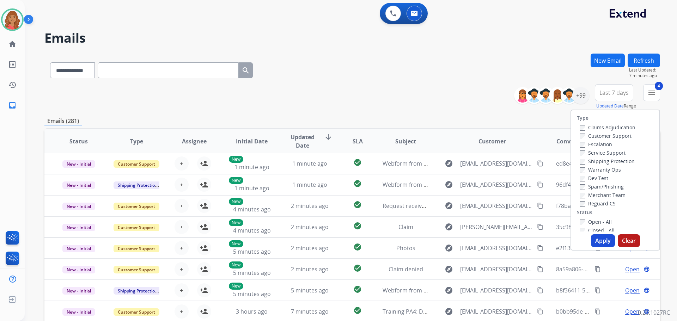
click at [598, 241] on button "Apply" at bounding box center [603, 241] width 24 height 13
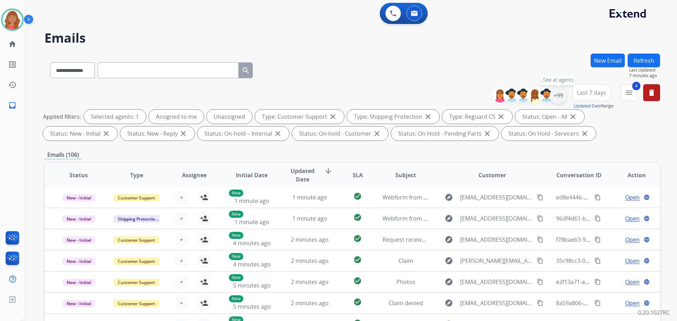
click at [553, 97] on div "+99" at bounding box center [558, 95] width 17 height 17
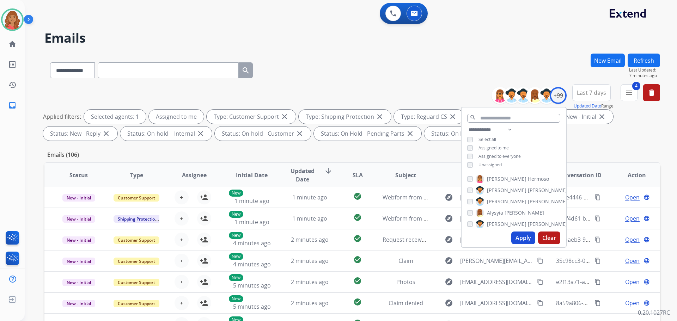
click at [519, 239] on button "Apply" at bounding box center [523, 238] width 24 height 13
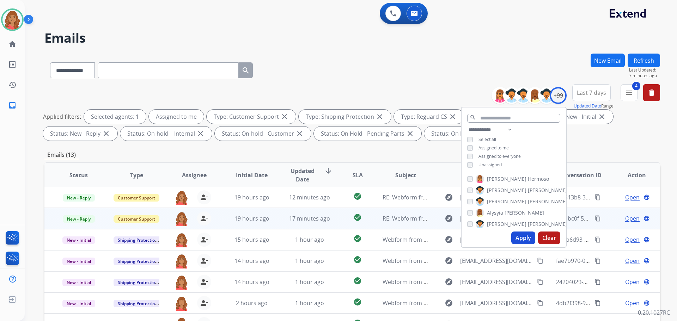
scroll to position [114, 0]
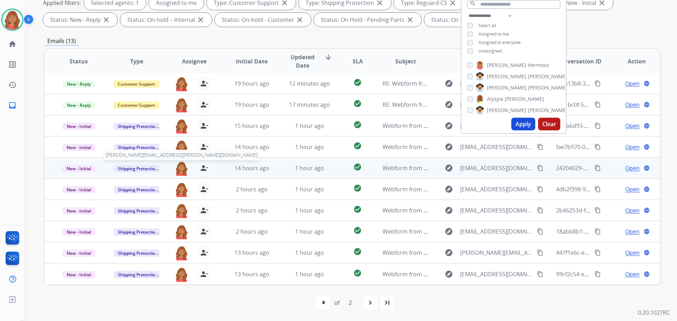
click at [175, 161] on button "[PERSON_NAME][EMAIL_ADDRESS][PERSON_NAME][DOMAIN_NAME]" at bounding box center [182, 168] width 14 height 14
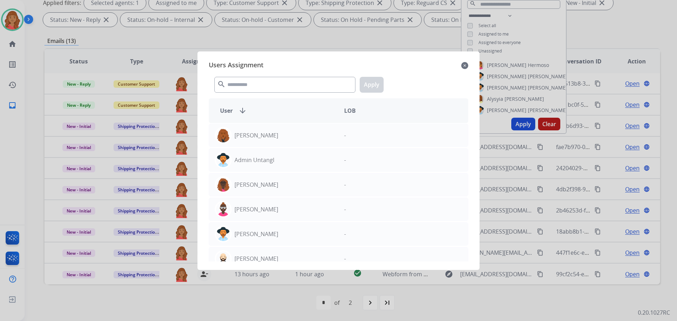
click at [465, 67] on mat-icon "close" at bounding box center [464, 65] width 7 height 8
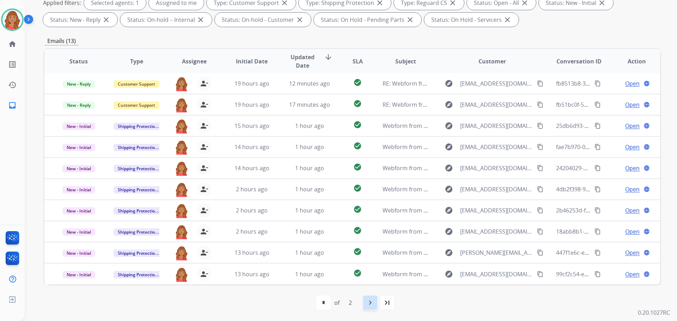
click at [368, 305] on mat-icon "navigate_next" at bounding box center [370, 303] width 8 height 8
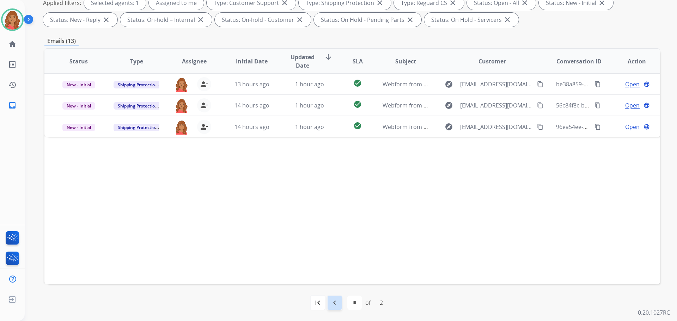
click at [338, 303] on mat-icon "navigate_before" at bounding box center [335, 303] width 8 height 8
select select "*"
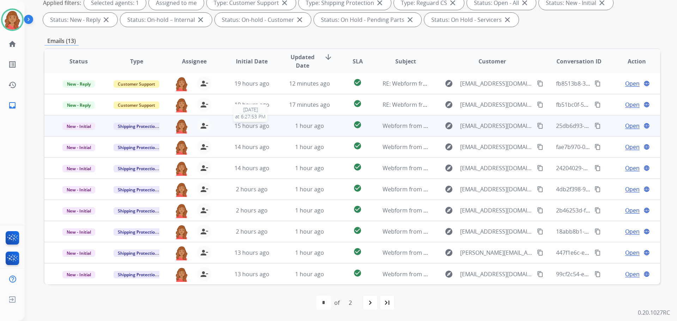
scroll to position [0, 0]
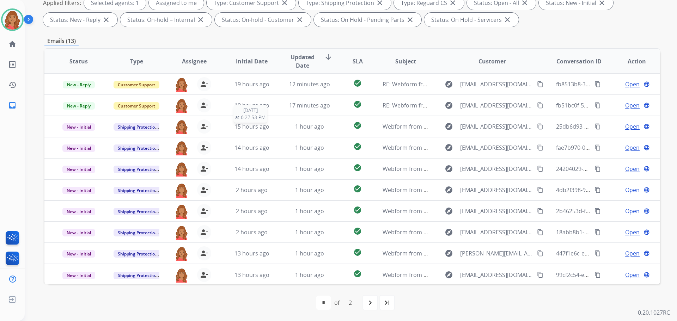
drag, startPoint x: 268, startPoint y: 122, endPoint x: 263, endPoint y: 53, distance: 70.0
click at [263, 53] on th "Initial Date" at bounding box center [247, 61] width 58 height 25
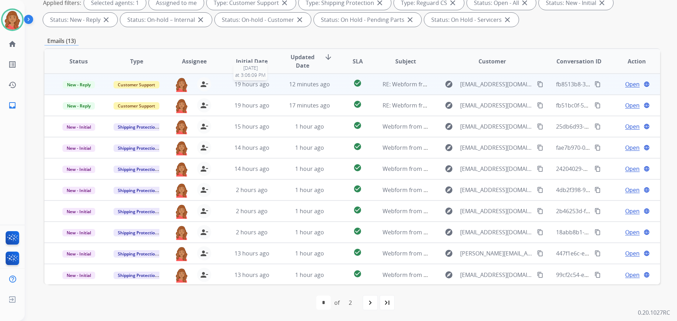
click at [259, 86] on span "19 hours ago" at bounding box center [252, 84] width 35 height 8
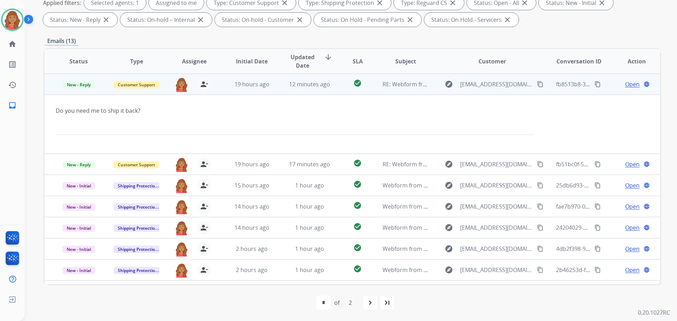
click at [625, 86] on span "Open" at bounding box center [632, 84] width 14 height 8
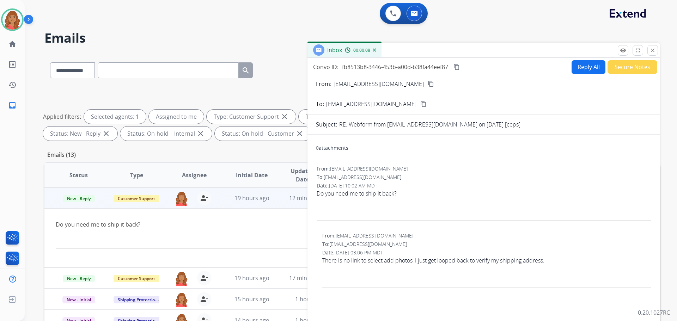
click at [653, 53] on mat-icon "close" at bounding box center [653, 50] width 6 height 6
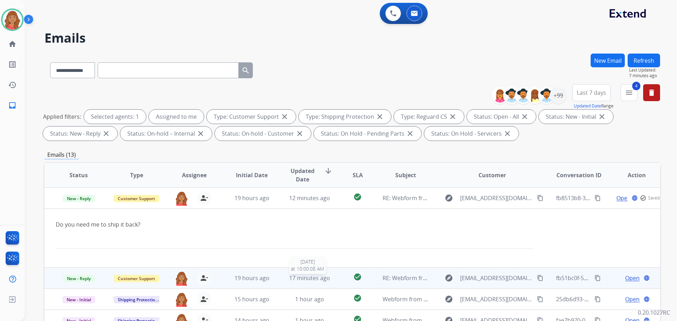
click at [291, 278] on span "17 minutes ago" at bounding box center [309, 278] width 41 height 8
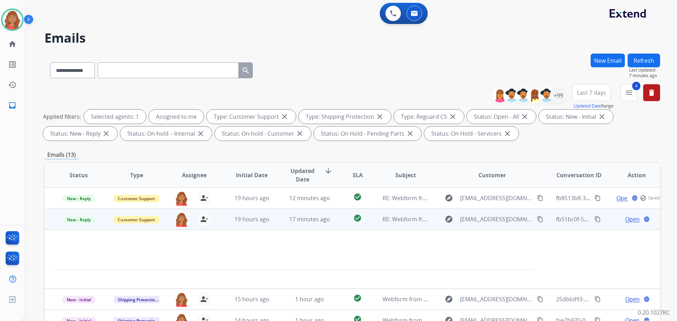
scroll to position [21, 0]
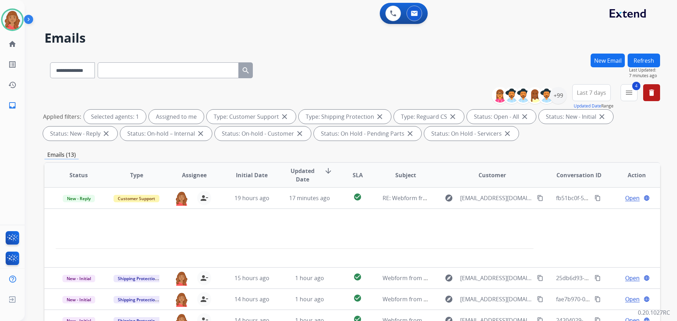
click at [618, 199] on div "Open language" at bounding box center [637, 198] width 46 height 8
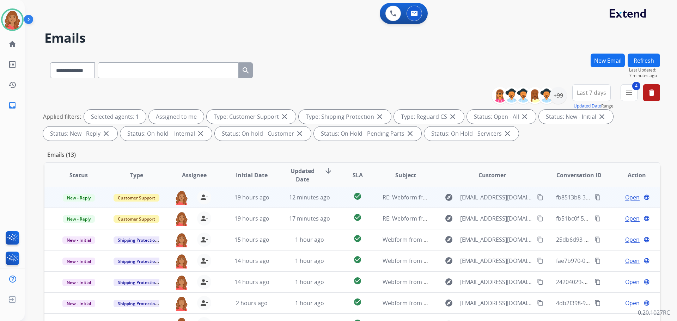
scroll to position [1, 0]
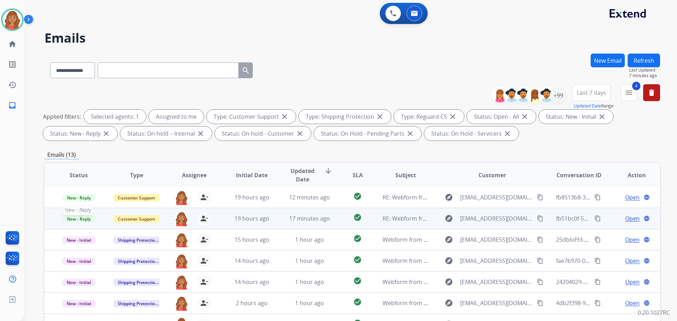
click at [72, 221] on span "New - Reply" at bounding box center [79, 219] width 32 height 7
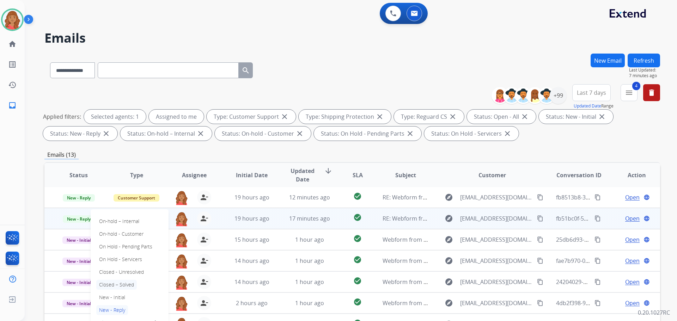
click at [112, 285] on p "Closed – Solved" at bounding box center [116, 285] width 41 height 10
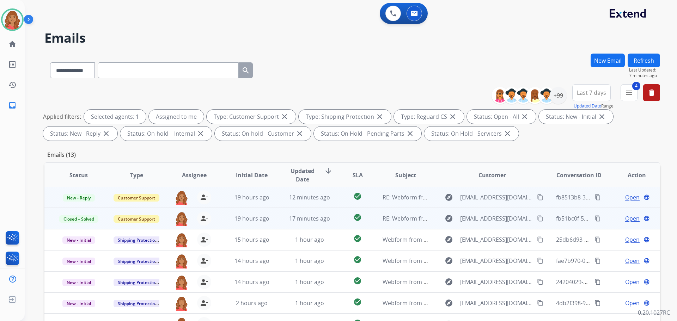
click at [625, 199] on span "Open" at bounding box center [632, 197] width 14 height 8
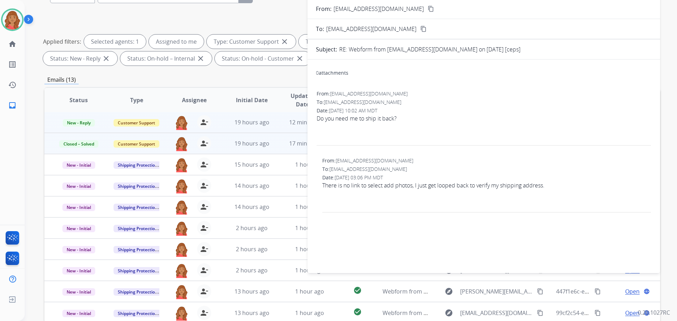
scroll to position [8, 0]
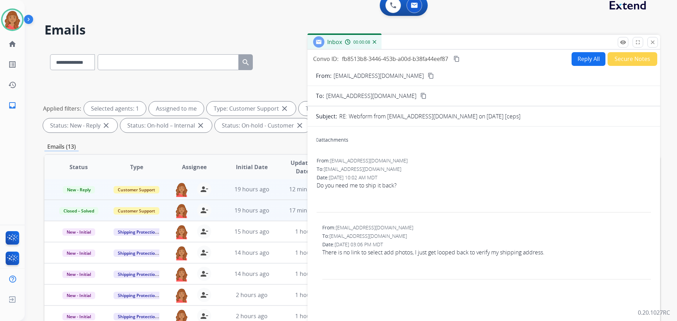
drag, startPoint x: 657, startPoint y: 48, endPoint x: 605, endPoint y: 59, distance: 53.3
click at [657, 47] on div "Inbox 00:00:08 Convo ID: fb8513b8-3446-453b-a00d-b38fa44eef87 content_copy Repl…" at bounding box center [484, 187] width 353 height 305
drag, startPoint x: 655, startPoint y: 42, endPoint x: 453, endPoint y: 101, distance: 210.4
click at [654, 42] on mat-icon "close" at bounding box center [653, 42] width 6 height 6
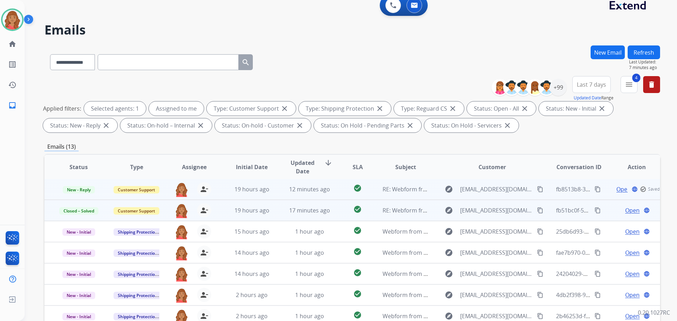
click at [80, 193] on td "New - Reply" at bounding box center [73, 189] width 58 height 21
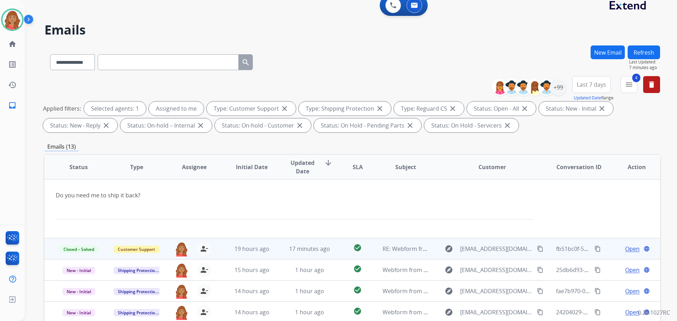
scroll to position [0, 0]
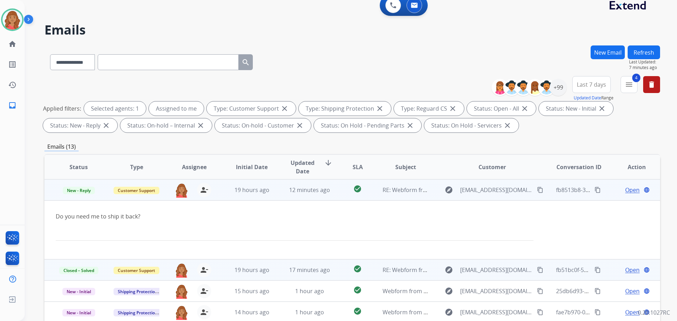
click at [77, 195] on td "New - Reply" at bounding box center [73, 190] width 58 height 21
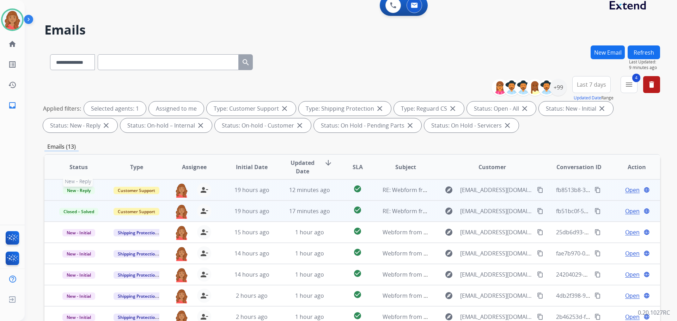
click at [77, 190] on span "New - Reply" at bounding box center [79, 190] width 32 height 7
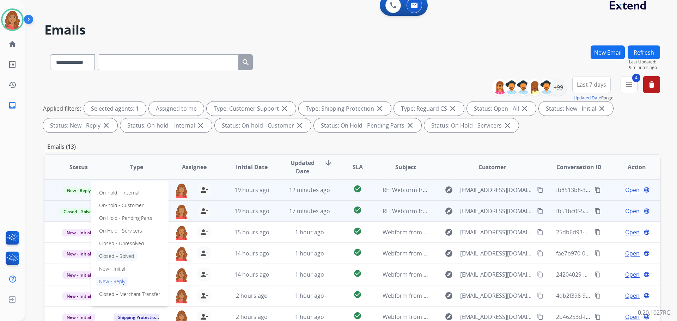
click at [111, 256] on p "Closed – Solved" at bounding box center [116, 256] width 41 height 10
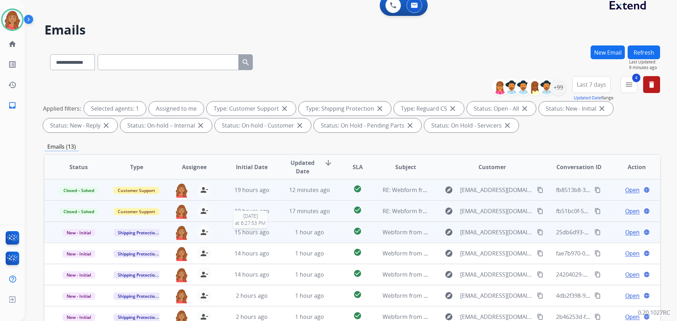
click at [272, 231] on div "15 hours ago" at bounding box center [252, 232] width 46 height 8
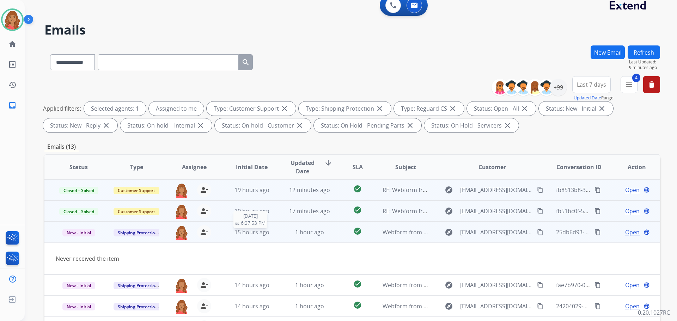
scroll to position [32, 0]
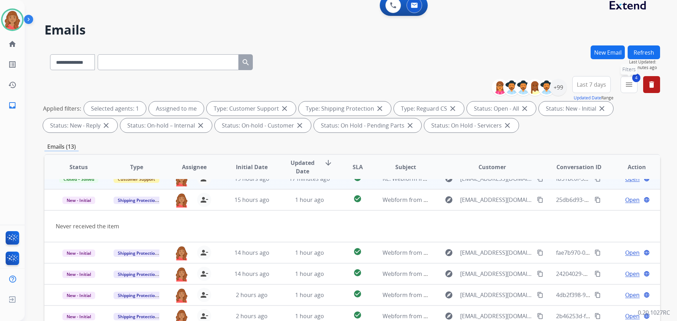
click at [630, 90] on button "4 menu Filters" at bounding box center [629, 84] width 17 height 17
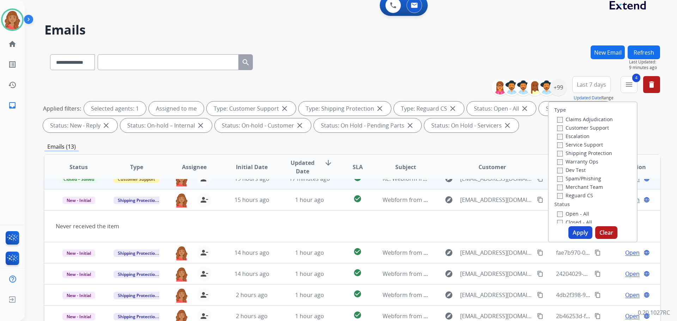
click at [581, 235] on button "Apply" at bounding box center [581, 232] width 24 height 13
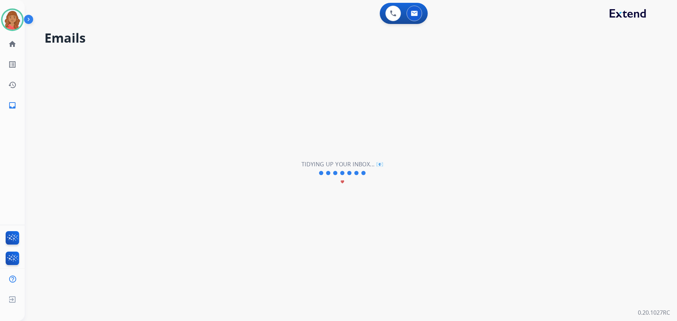
scroll to position [24, 0]
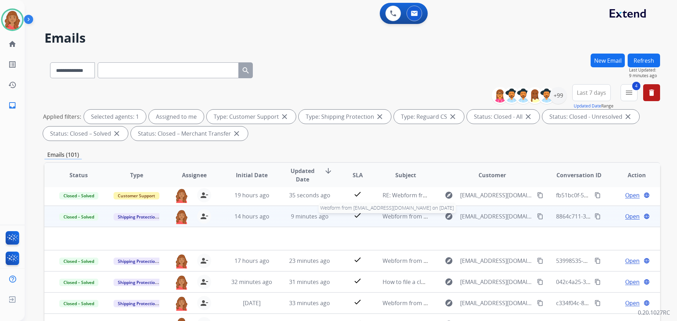
click at [414, 218] on span "Webform from [EMAIL_ADDRESS][DOMAIN_NAME] on [DATE]" at bounding box center [463, 217] width 160 height 8
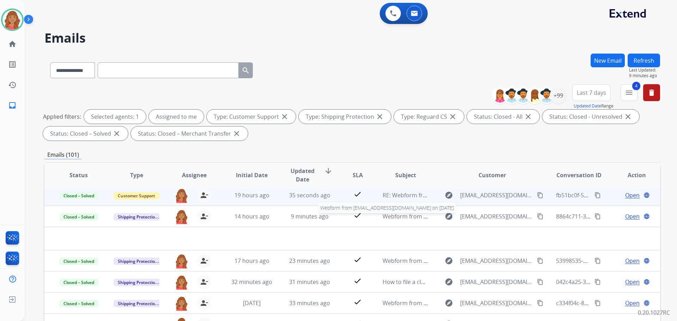
scroll to position [1, 0]
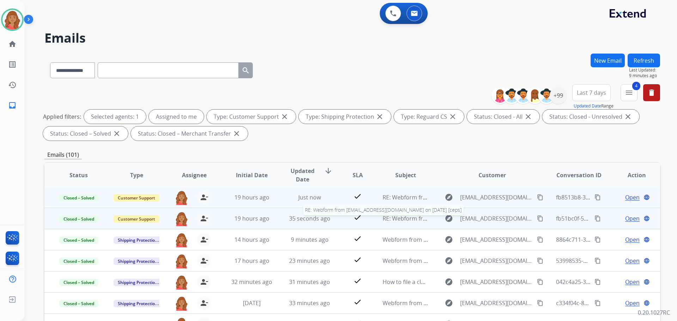
click at [396, 220] on span "RE: Webform from [EMAIL_ADDRESS][DOMAIN_NAME] on [DATE] [ceps]" at bounding box center [476, 219] width 187 height 8
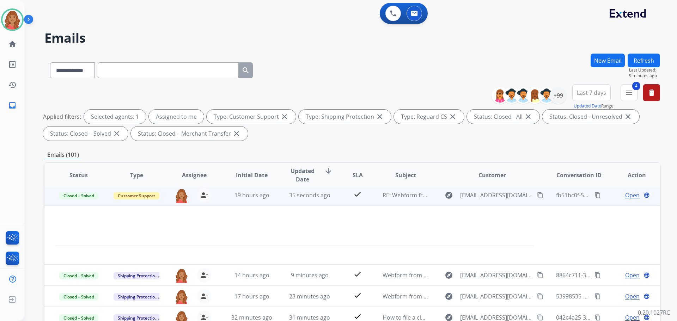
scroll to position [21, 0]
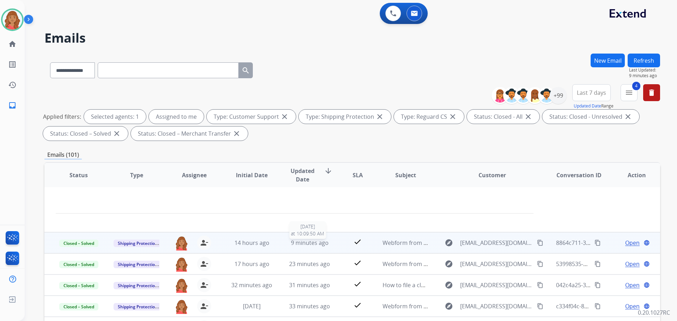
click at [298, 239] on span "9 minutes ago" at bounding box center [310, 243] width 38 height 8
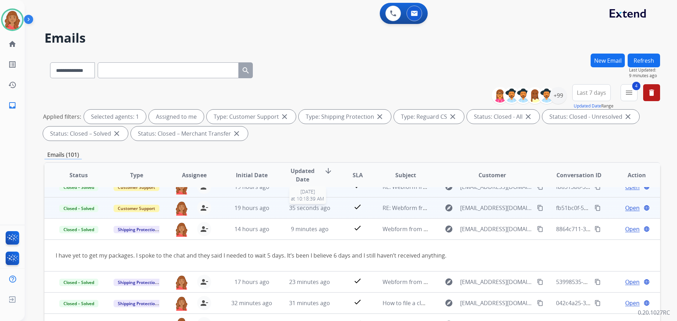
scroll to position [0, 0]
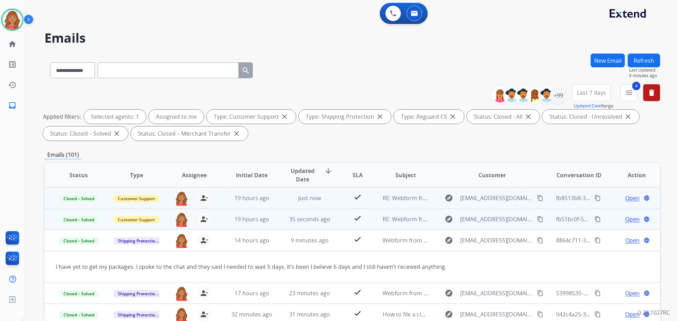
click at [625, 219] on span "Open" at bounding box center [632, 219] width 14 height 8
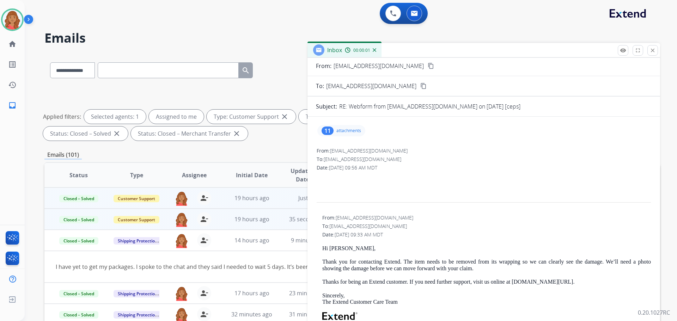
scroll to position [35, 0]
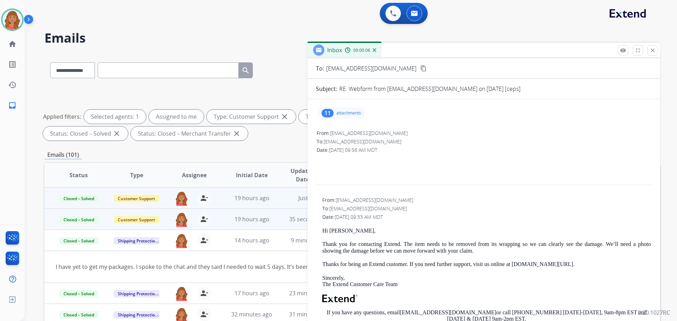
click at [334, 112] on div "11 attachments" at bounding box center [341, 113] width 48 height 11
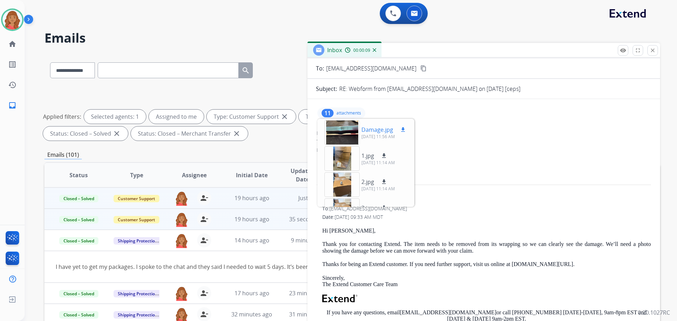
click at [339, 132] on div at bounding box center [342, 132] width 35 height 25
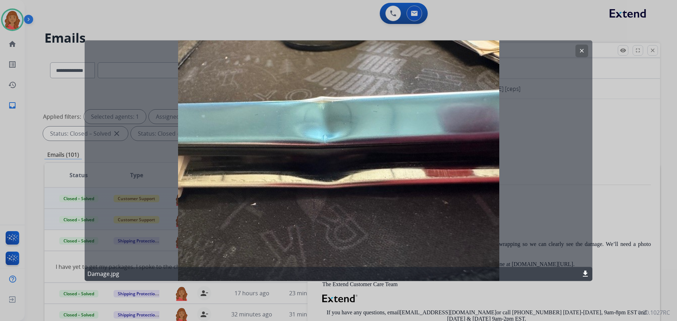
click at [576, 49] on button "clear" at bounding box center [582, 50] width 13 height 13
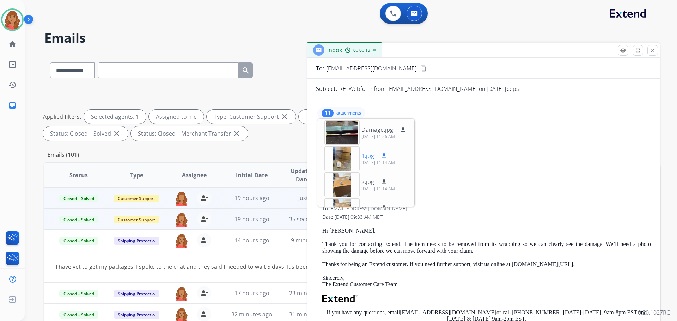
click at [345, 165] on div at bounding box center [342, 158] width 35 height 25
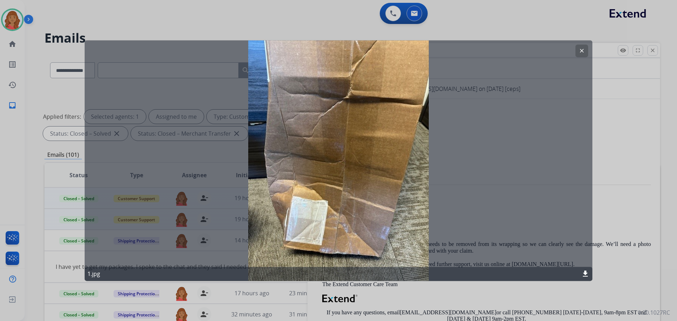
drag, startPoint x: 583, startPoint y: 49, endPoint x: 543, endPoint y: 75, distance: 47.9
click at [583, 49] on button "clear" at bounding box center [582, 50] width 13 height 13
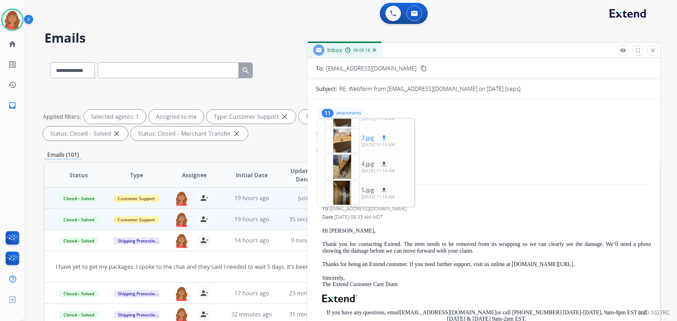
scroll to position [71, 0]
click at [345, 195] on div at bounding box center [342, 192] width 35 height 25
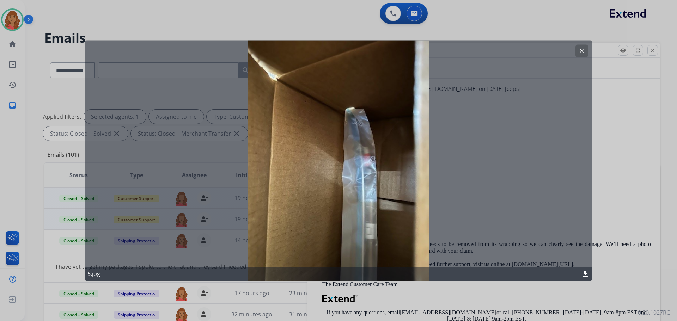
click at [582, 49] on mat-icon "clear" at bounding box center [582, 51] width 6 height 6
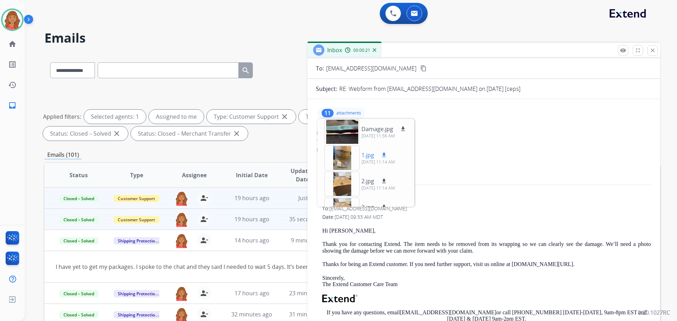
scroll to position [0, 0]
click at [402, 131] on mat-icon "download" at bounding box center [403, 130] width 6 height 6
click at [448, 214] on div "Date: [DATE] 09:33 AM MDT" at bounding box center [486, 217] width 329 height 7
click at [336, 108] on div "11 attachments Damage.jpg download [DATE] 11:56 AM 1.jpg download [DATE] 11:14 …" at bounding box center [341, 113] width 48 height 11
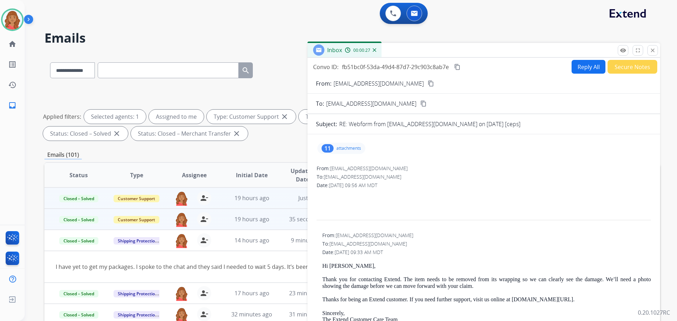
click at [398, 82] on div "From: [EMAIL_ADDRESS][DOMAIN_NAME] content_copy" at bounding box center [484, 83] width 353 height 8
click at [427, 81] on button "content_copy" at bounding box center [431, 83] width 8 height 8
drag, startPoint x: 652, startPoint y: 51, endPoint x: 608, endPoint y: 65, distance: 46.2
click at [653, 52] on mat-icon "close" at bounding box center [653, 50] width 6 height 6
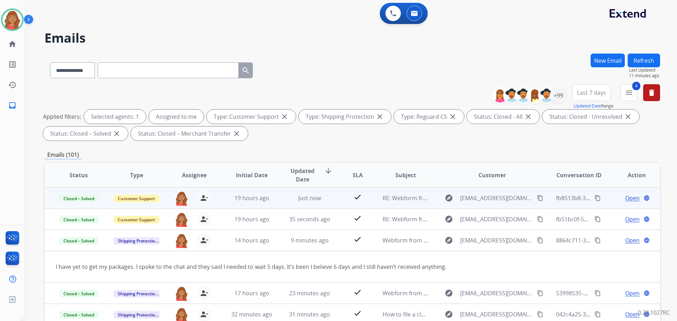
click at [617, 60] on button "New Email" at bounding box center [608, 61] width 34 height 14
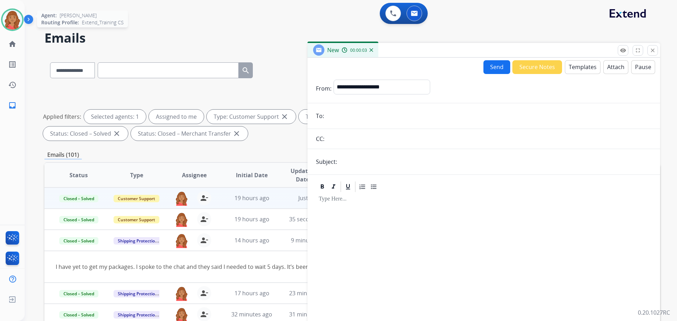
click at [14, 23] on img at bounding box center [12, 20] width 20 height 20
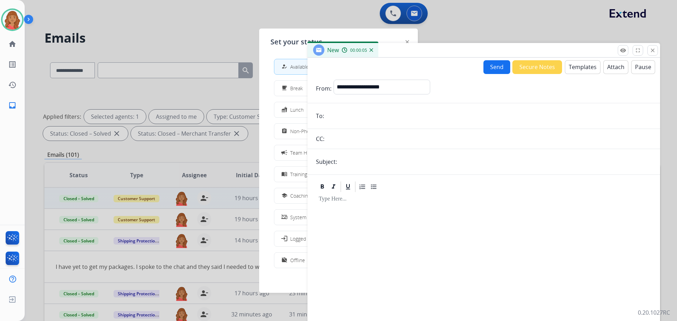
click at [291, 133] on div "assignment Non-Phone Queue" at bounding box center [306, 131] width 52 height 8
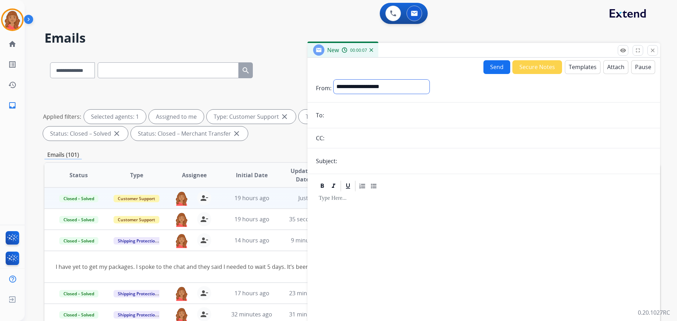
click at [357, 86] on select "**********" at bounding box center [382, 87] width 96 height 14
select select "**********"
click at [334, 80] on select "**********" at bounding box center [382, 87] width 96 height 14
click at [345, 117] on input "email" at bounding box center [489, 116] width 326 height 14
paste input "**********"
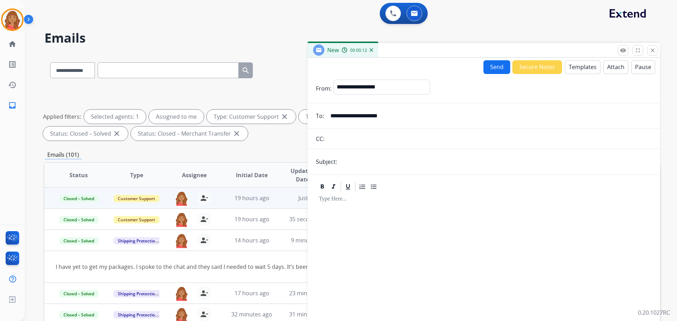
type input "**********"
click at [345, 164] on input "text" at bounding box center [495, 162] width 313 height 14
type input "*"
type input "**********"
click at [576, 68] on button "Templates" at bounding box center [583, 67] width 36 height 14
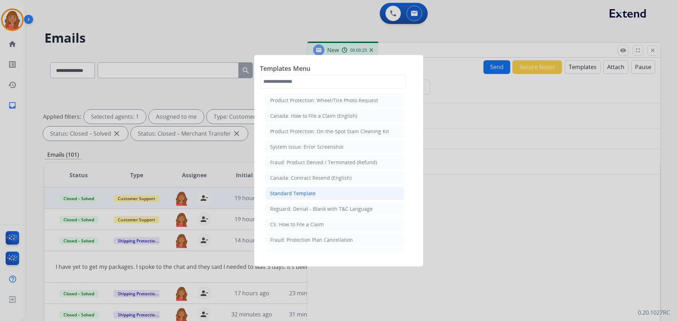
click at [314, 196] on div "Standard Template" at bounding box center [293, 193] width 46 height 7
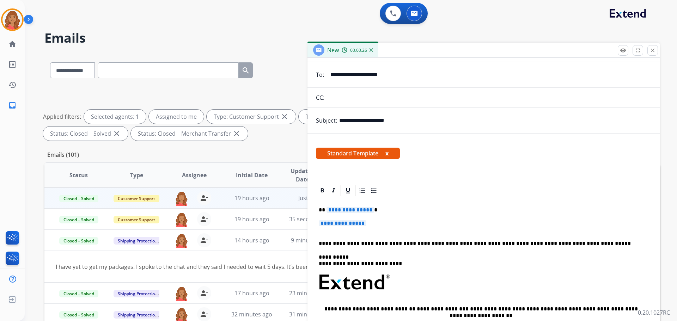
scroll to position [98, 0]
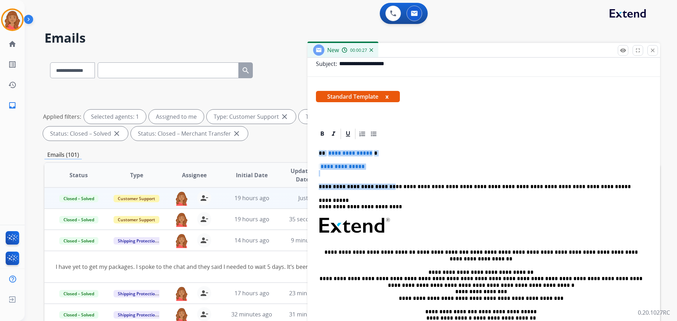
drag, startPoint x: 378, startPoint y: 178, endPoint x: 316, endPoint y: 155, distance: 66.8
click at [313, 154] on div "**********" at bounding box center [484, 236] width 353 height 216
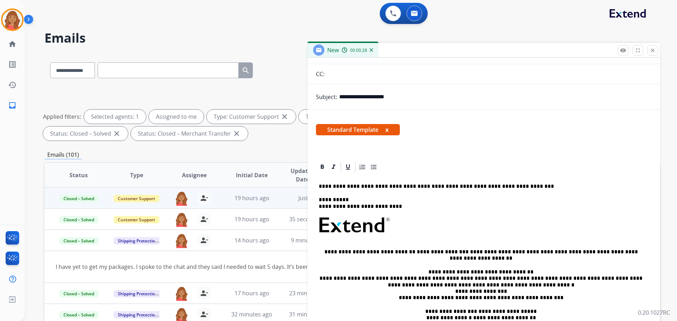
scroll to position [64, 0]
click at [322, 180] on div "**********" at bounding box center [484, 259] width 336 height 171
click at [332, 178] on div "**********" at bounding box center [484, 259] width 336 height 171
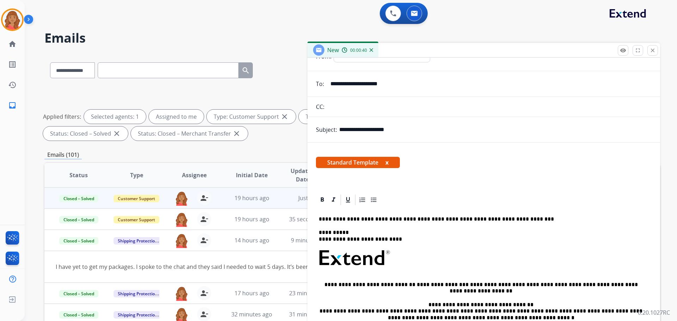
scroll to position [0, 0]
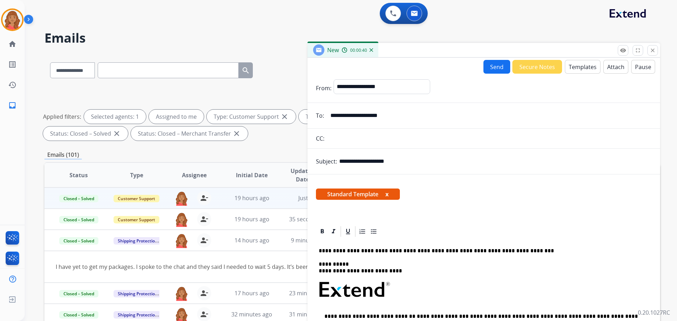
click at [578, 61] on button "Templates" at bounding box center [583, 67] width 36 height 14
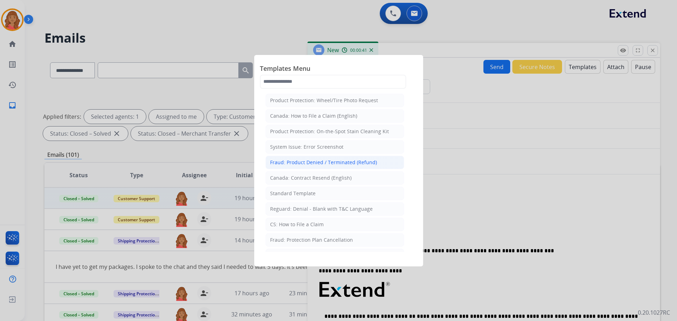
click at [316, 162] on div "Fraud: Product Denied / Terminated (Refund)" at bounding box center [323, 162] width 107 height 7
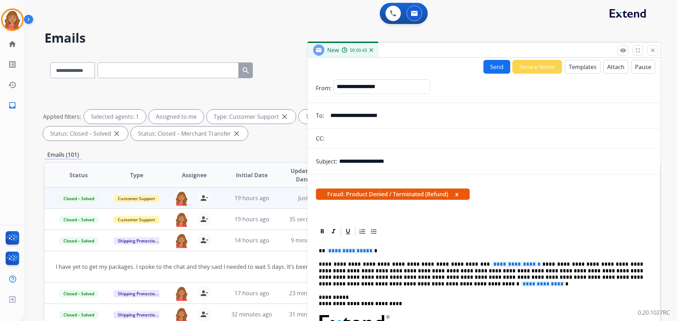
click at [584, 66] on button "Templates" at bounding box center [583, 67] width 36 height 14
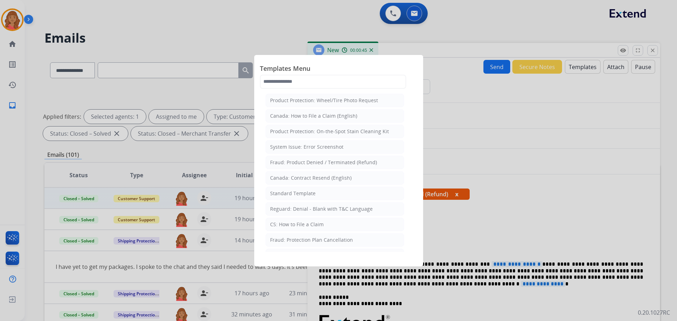
click at [297, 194] on div "Standard Template" at bounding box center [293, 193] width 46 height 7
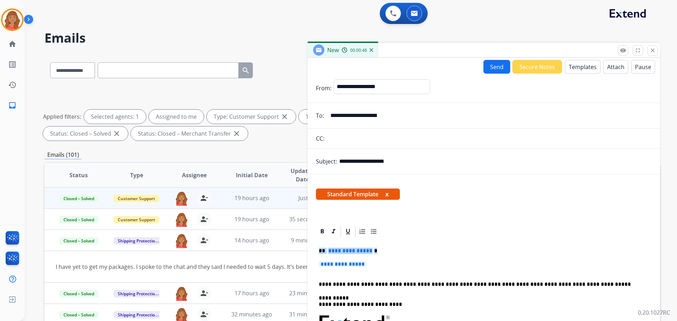
drag, startPoint x: 379, startPoint y: 267, endPoint x: 317, endPoint y: 253, distance: 63.4
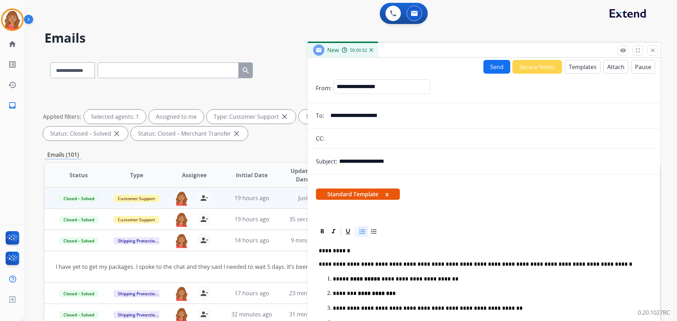
click at [492, 65] on button "Send" at bounding box center [497, 67] width 27 height 14
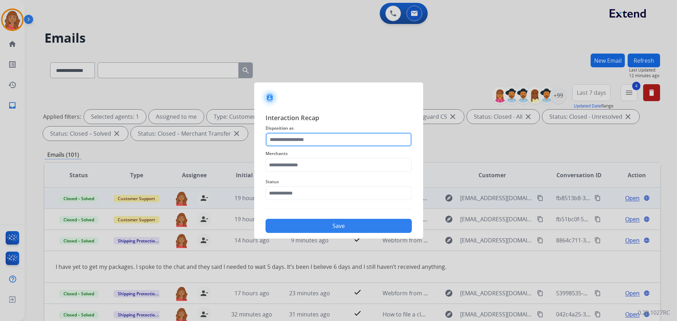
click at [306, 139] on input "text" at bounding box center [339, 140] width 146 height 14
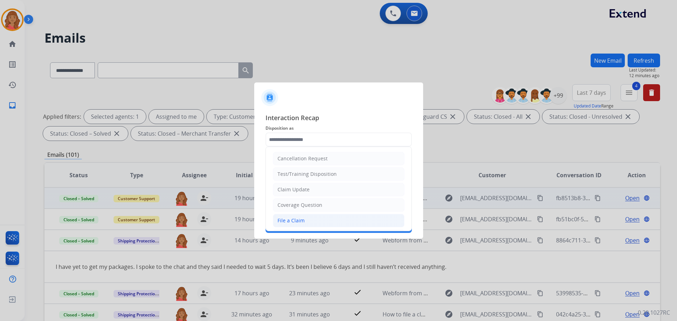
click at [289, 218] on div "File a Claim" at bounding box center [291, 220] width 27 height 7
type input "**********"
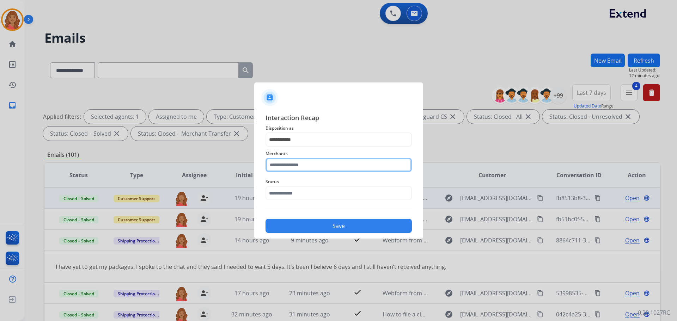
click at [296, 162] on input "text" at bounding box center [339, 165] width 146 height 14
click at [288, 166] on input "text" at bounding box center [339, 165] width 146 height 14
click at [286, 189] on div "Jomashop" at bounding box center [289, 185] width 23 height 7
type input "********"
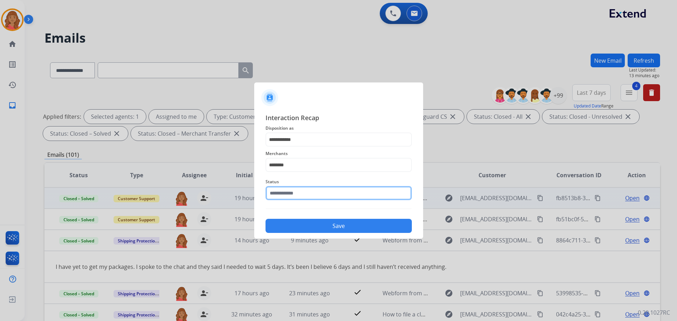
click at [286, 199] on input "text" at bounding box center [339, 193] width 146 height 14
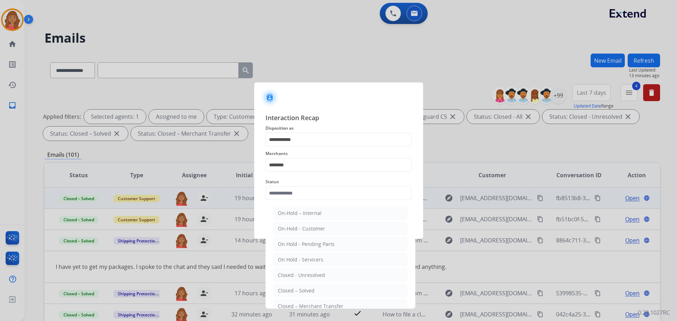
click at [291, 287] on li "Closed – Solved" at bounding box center [340, 290] width 134 height 13
type input "**********"
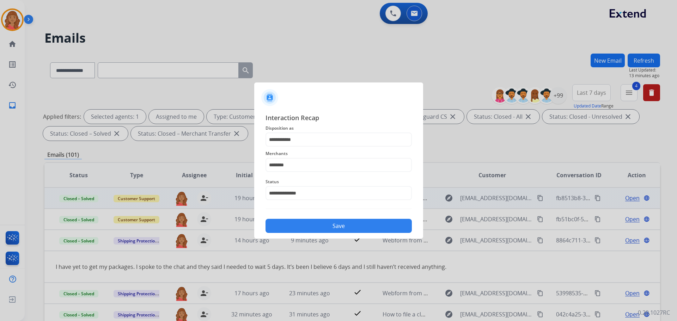
click at [319, 225] on button "Save" at bounding box center [339, 226] width 146 height 14
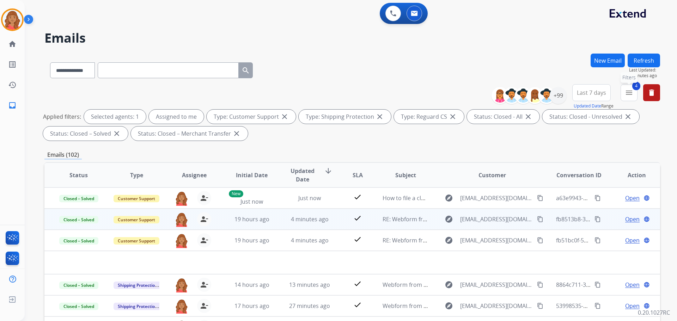
drag, startPoint x: 634, startPoint y: 93, endPoint x: 626, endPoint y: 97, distance: 9.2
click at [635, 94] on button "4 menu Filters" at bounding box center [629, 92] width 17 height 17
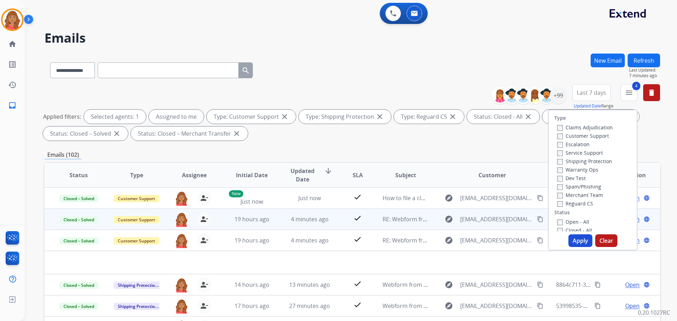
click at [581, 241] on button "Apply" at bounding box center [581, 241] width 24 height 13
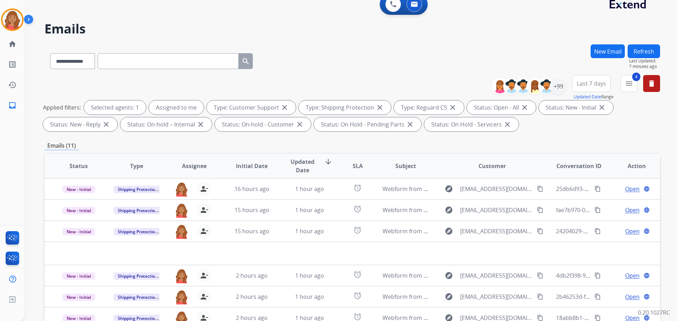
scroll to position [8, 0]
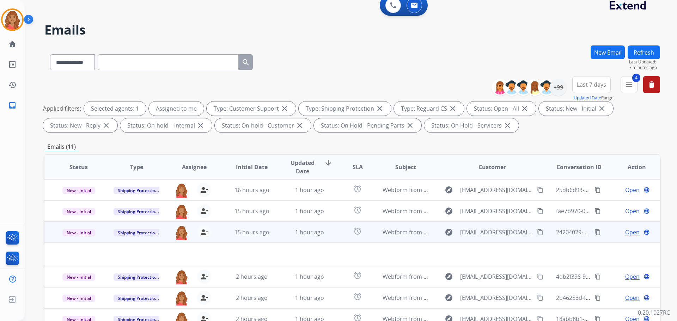
click at [232, 237] on td "15 hours ago" at bounding box center [247, 232] width 58 height 21
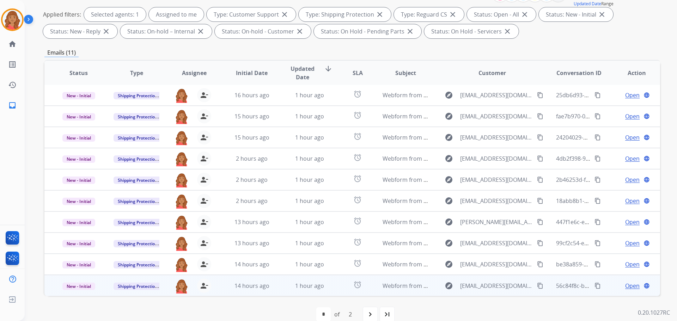
scroll to position [114, 0]
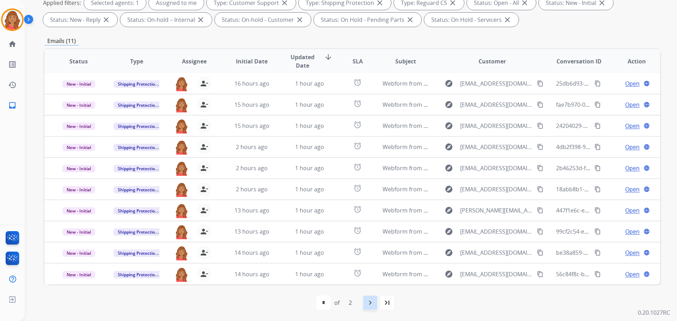
click at [364, 304] on div "navigate_next" at bounding box center [371, 303] width 16 height 16
select select "*"
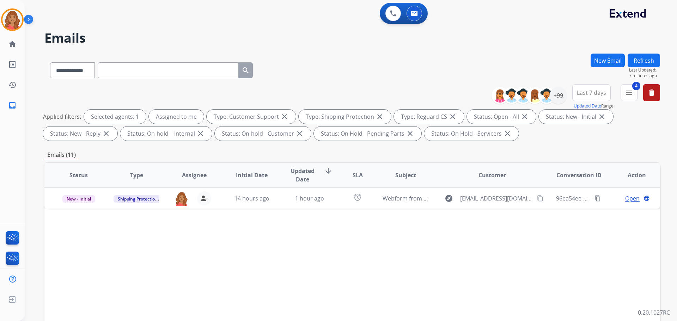
scroll to position [0, 0]
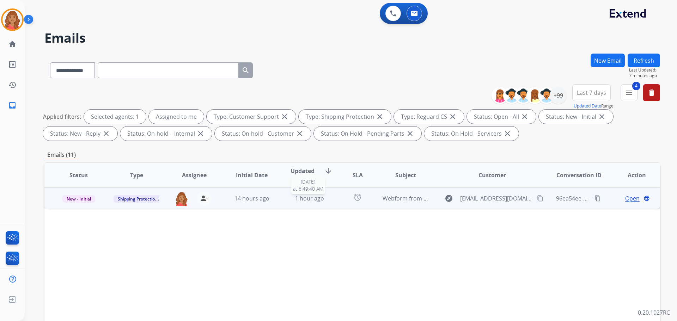
click at [295, 200] on span "1 hour ago" at bounding box center [309, 199] width 29 height 8
click at [537, 199] on mat-icon "content_copy" at bounding box center [540, 198] width 6 height 6
drag, startPoint x: 75, startPoint y: 196, endPoint x: 74, endPoint y: 201, distance: 5.1
click at [75, 196] on span "New - Initial" at bounding box center [78, 198] width 33 height 7
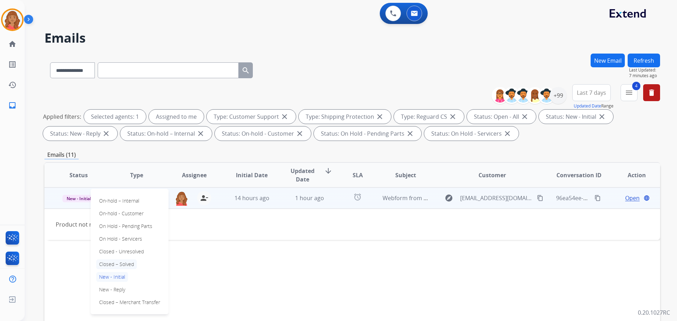
click at [113, 264] on p "Closed – Solved" at bounding box center [116, 265] width 41 height 10
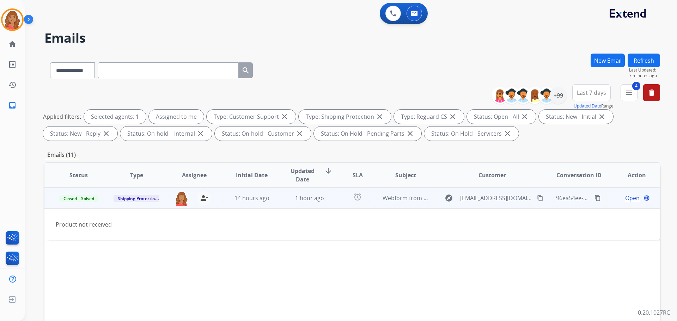
click at [629, 198] on span "Open" at bounding box center [632, 198] width 14 height 8
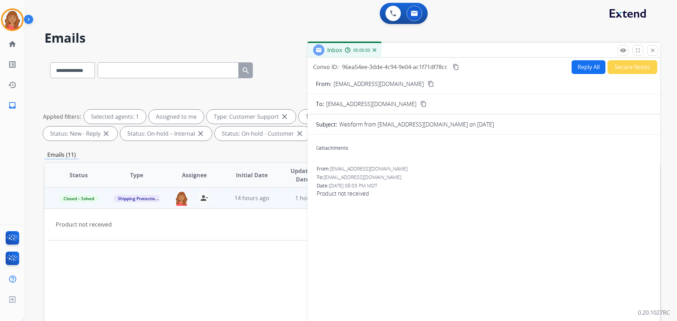
click at [617, 71] on button "Secure Notes" at bounding box center [633, 67] width 50 height 14
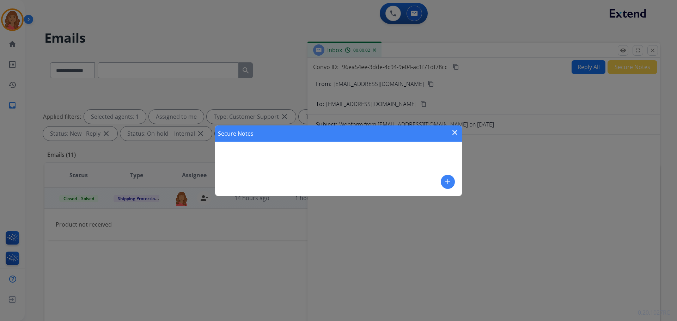
click at [445, 182] on mat-icon "add" at bounding box center [448, 182] width 8 height 8
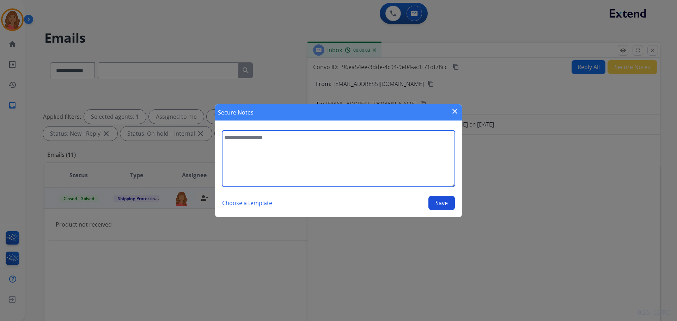
click at [272, 153] on textarea at bounding box center [338, 159] width 233 height 56
type textarea "**********"
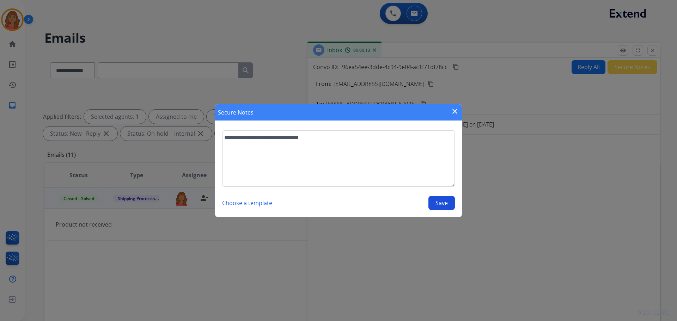
click at [450, 205] on button "Save" at bounding box center [442, 203] width 26 height 14
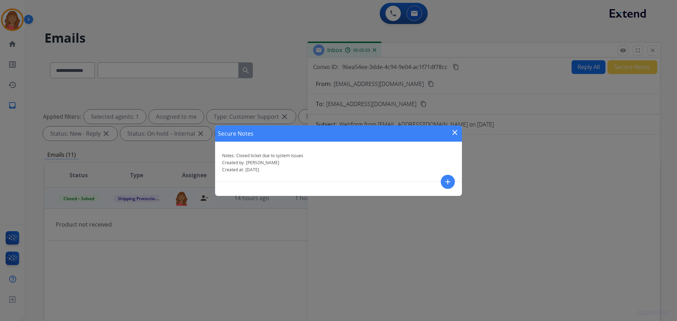
click at [454, 132] on mat-icon "close" at bounding box center [455, 132] width 8 height 8
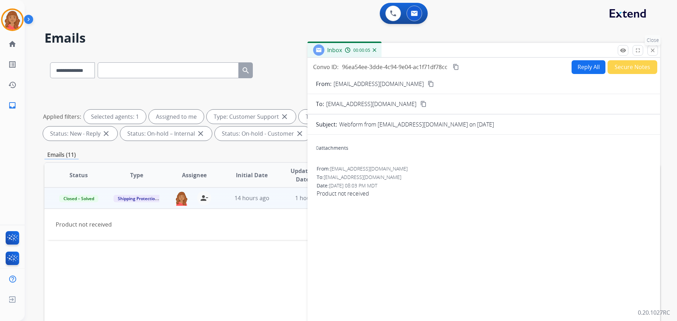
click at [650, 52] on mat-icon "close" at bounding box center [653, 50] width 6 height 6
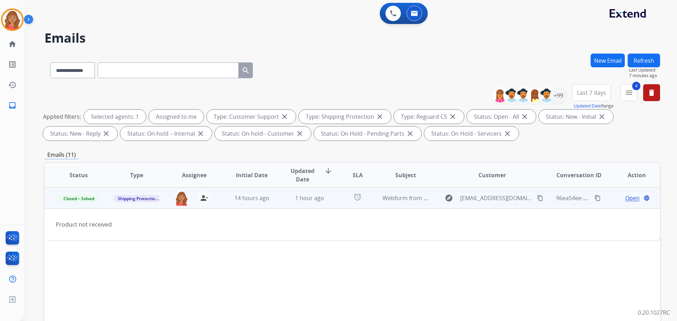
click at [614, 61] on button "New Email" at bounding box center [608, 61] width 34 height 14
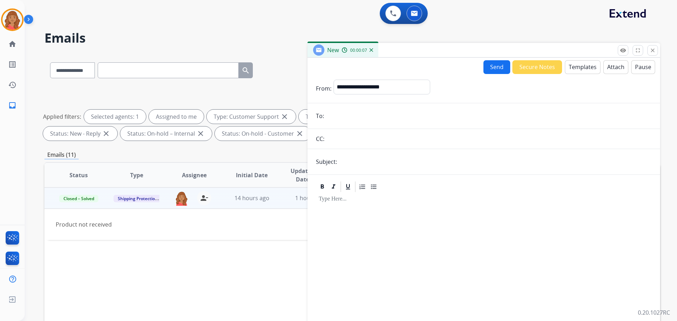
paste input "**********"
type input "**********"
click at [370, 91] on select "**********" at bounding box center [382, 87] width 96 height 14
select select "**********"
click at [334, 80] on select "**********" at bounding box center [382, 87] width 96 height 14
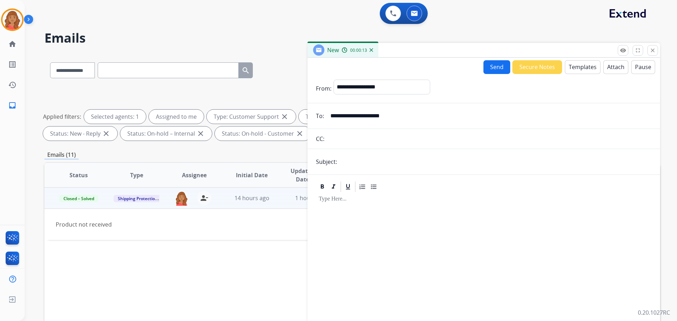
click at [353, 158] on input "text" at bounding box center [495, 162] width 313 height 14
type input "**********"
click at [573, 65] on button "Templates" at bounding box center [583, 67] width 36 height 14
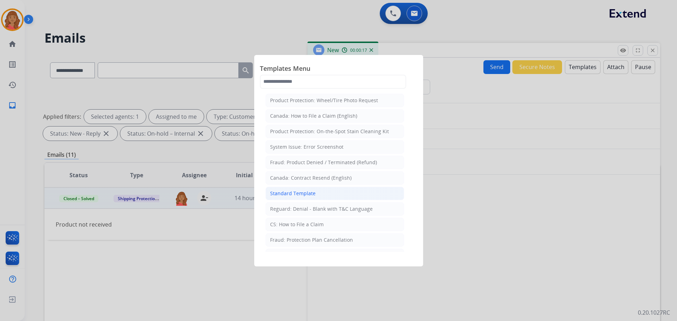
click at [302, 194] on div "Standard Template" at bounding box center [293, 193] width 46 height 7
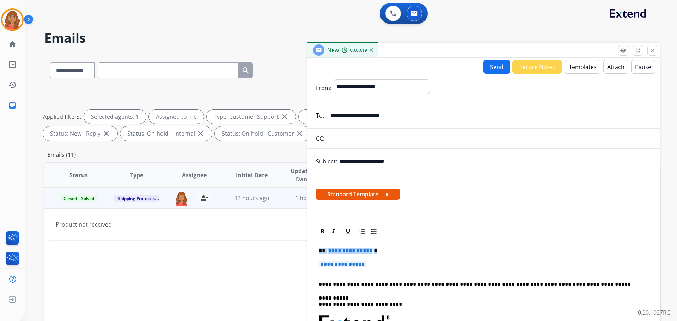
drag, startPoint x: 312, startPoint y: 259, endPoint x: 294, endPoint y: 242, distance: 25.0
click at [294, 242] on div "**********" at bounding box center [352, 245] width 616 height 382
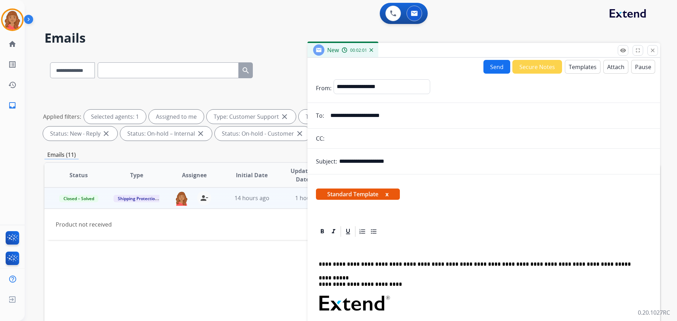
click at [578, 68] on button "Templates" at bounding box center [583, 67] width 36 height 14
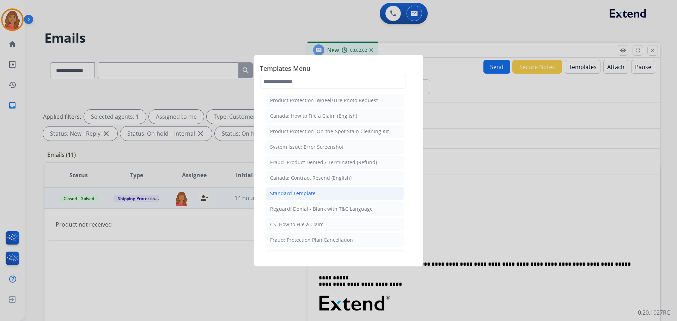
click at [310, 194] on div "Standard Template" at bounding box center [293, 193] width 46 height 7
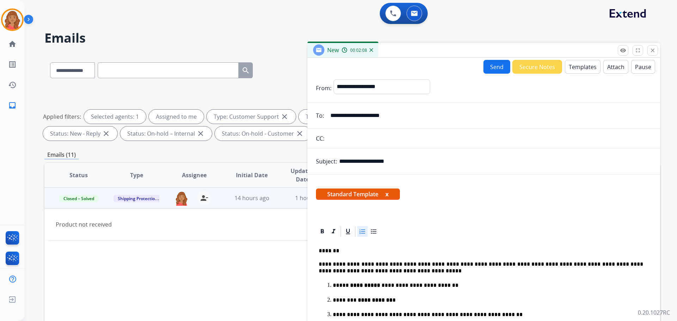
click at [491, 67] on button "Send" at bounding box center [497, 67] width 27 height 14
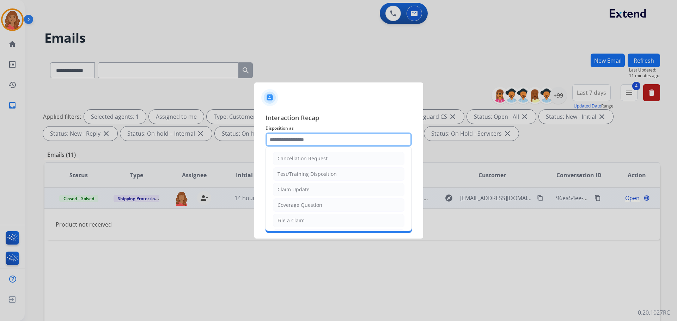
drag, startPoint x: 304, startPoint y: 136, endPoint x: 302, endPoint y: 144, distance: 7.9
click at [304, 136] on input "text" at bounding box center [339, 140] width 146 height 14
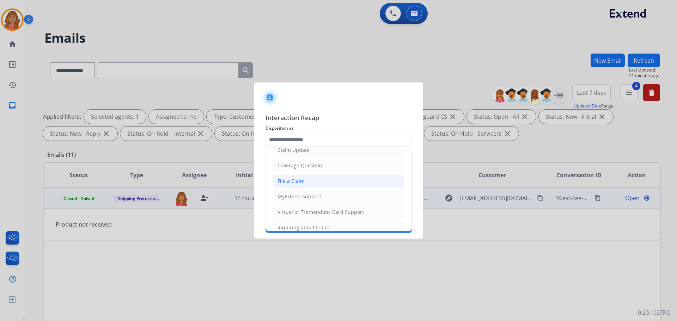
click at [289, 183] on div "File a Claim" at bounding box center [291, 181] width 27 height 7
type input "**********"
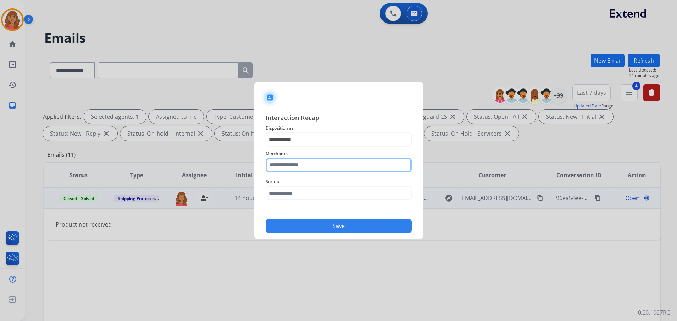
click at [284, 168] on input "text" at bounding box center [339, 165] width 146 height 14
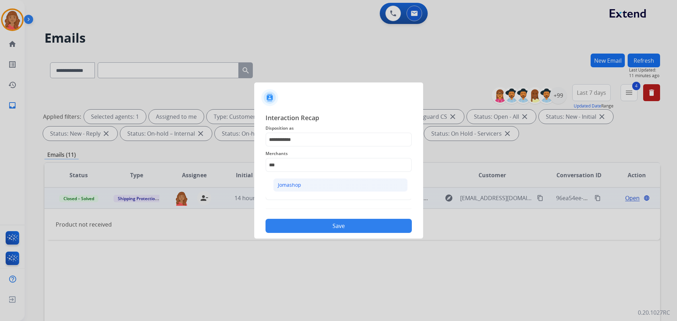
click at [294, 184] on div "Jomashop" at bounding box center [289, 185] width 23 height 7
type input "********"
drag, startPoint x: 297, startPoint y: 193, endPoint x: 297, endPoint y: 201, distance: 8.5
click at [297, 193] on input "text" at bounding box center [339, 193] width 146 height 14
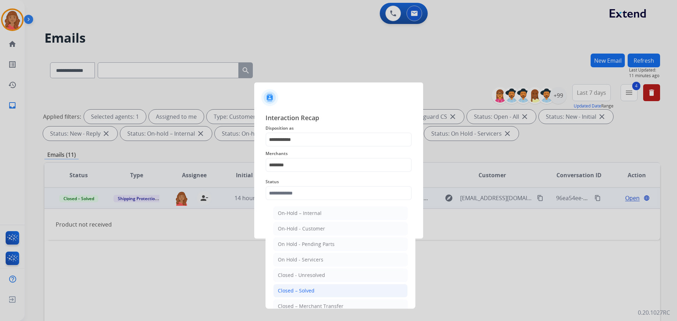
click at [304, 291] on div "Closed – Solved" at bounding box center [296, 290] width 37 height 7
type input "**********"
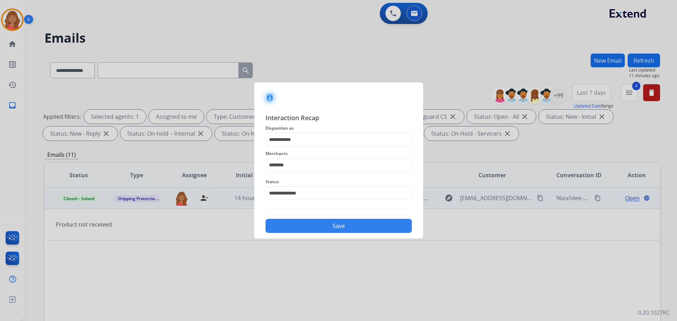
drag, startPoint x: 298, startPoint y: 218, endPoint x: 300, endPoint y: 226, distance: 8.5
click at [299, 220] on div "Save" at bounding box center [339, 224] width 146 height 18
click at [301, 227] on button "Save" at bounding box center [339, 226] width 146 height 14
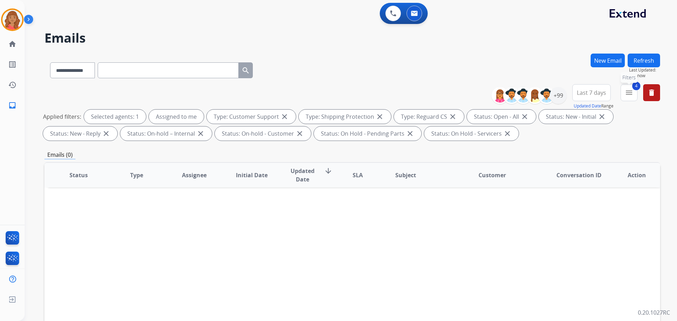
drag, startPoint x: 627, startPoint y: 94, endPoint x: 624, endPoint y: 97, distance: 4.5
click at [627, 94] on mat-icon "menu" at bounding box center [629, 93] width 8 height 8
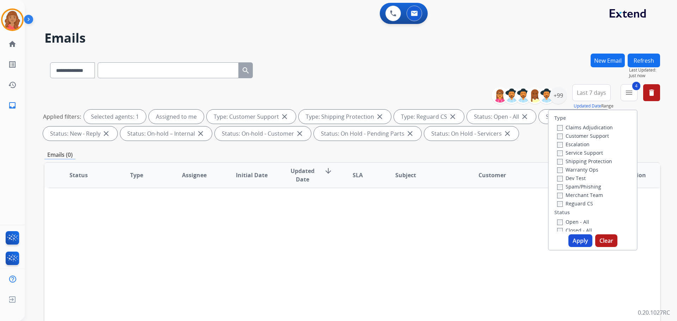
click at [573, 233] on div "Type Claims Adjudication Customer Support Escalation Service Support Shipping P…" at bounding box center [593, 180] width 90 height 141
click at [579, 238] on button "Apply" at bounding box center [581, 241] width 24 height 13
select select "*"
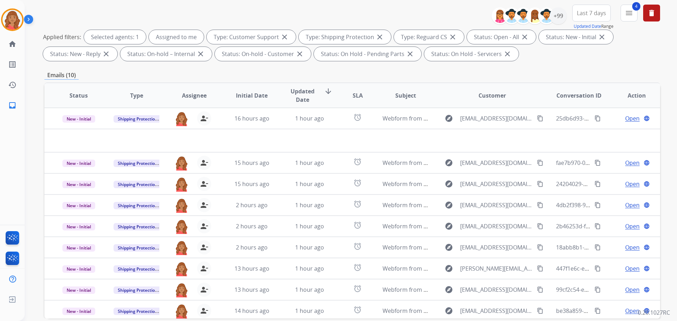
scroll to position [0, 0]
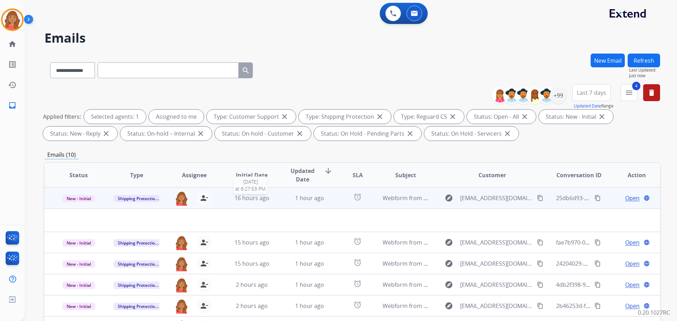
click at [267, 200] on span "16 hours ago" at bounding box center [252, 198] width 35 height 8
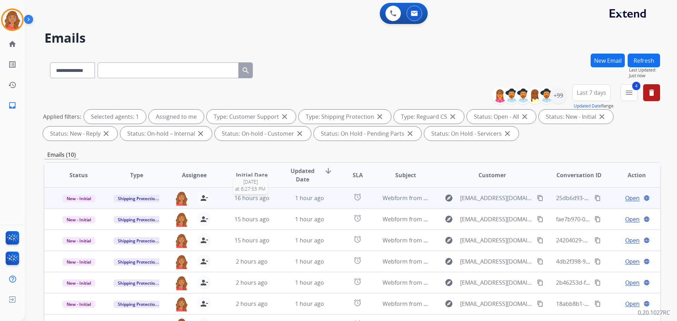
click at [254, 201] on span "16 hours ago" at bounding box center [252, 198] width 35 height 8
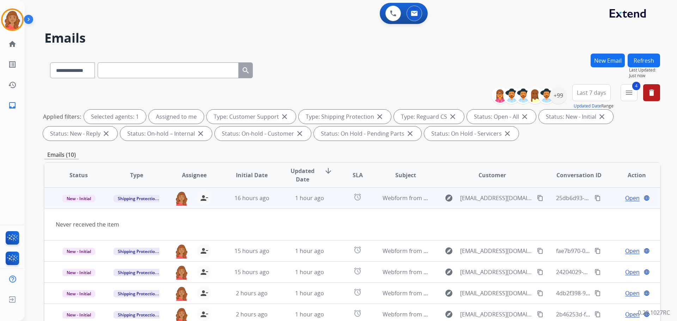
drag, startPoint x: 532, startPoint y: 199, endPoint x: 529, endPoint y: 197, distance: 3.8
click at [537, 199] on mat-icon "content_copy" at bounding box center [540, 198] width 6 height 6
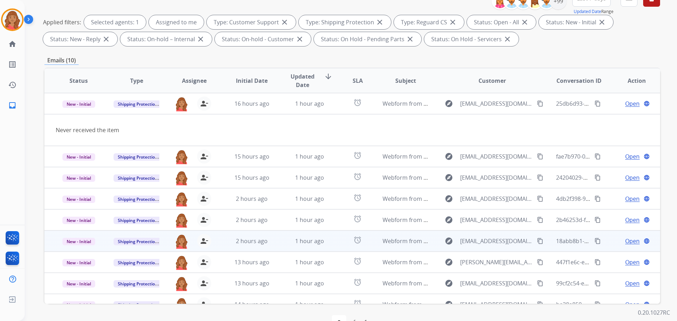
scroll to position [79, 0]
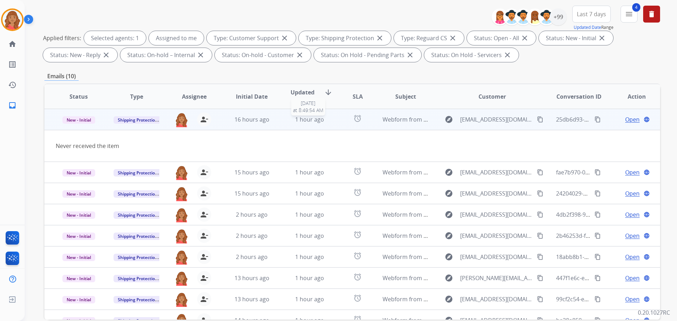
click at [317, 119] on span "1 hour ago" at bounding box center [309, 120] width 29 height 8
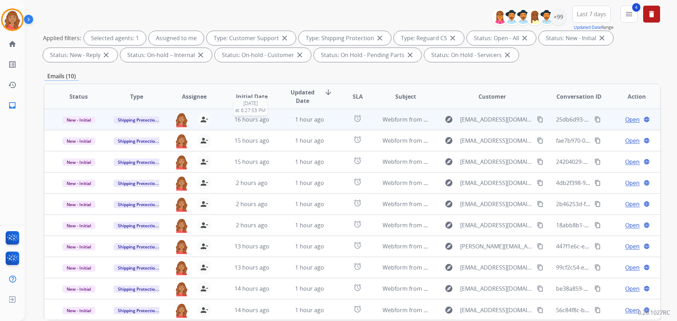
click at [250, 120] on span "16 hours ago" at bounding box center [252, 120] width 35 height 8
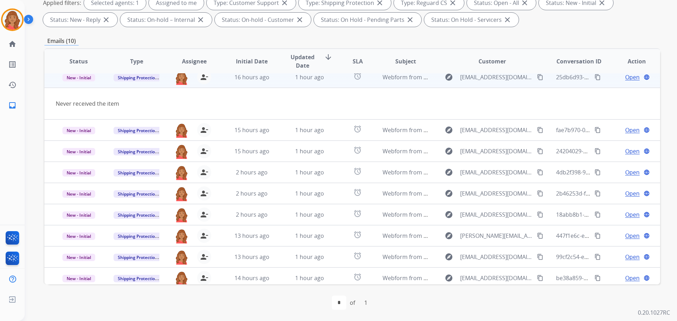
scroll to position [0, 0]
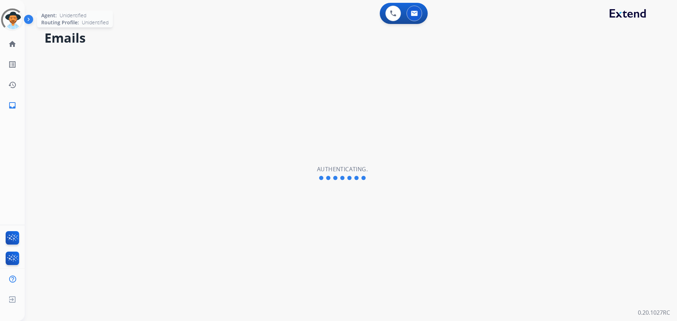
click at [13, 19] on div at bounding box center [12, 19] width 23 height 23
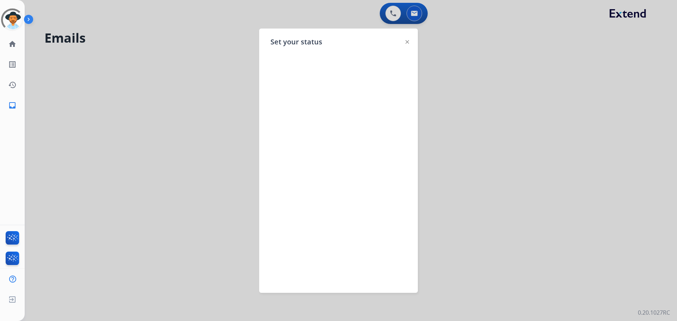
select select "**********"
click at [17, 22] on img at bounding box center [12, 20] width 20 height 20
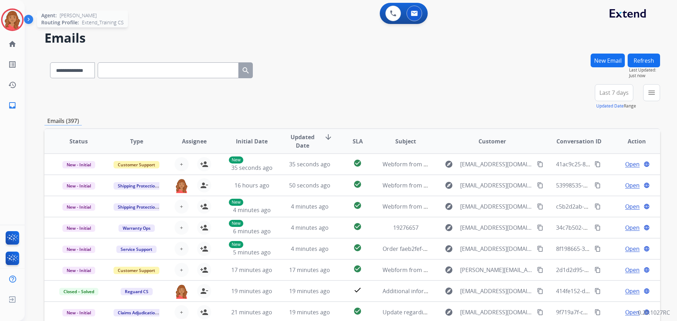
click at [12, 16] on img at bounding box center [12, 20] width 20 height 20
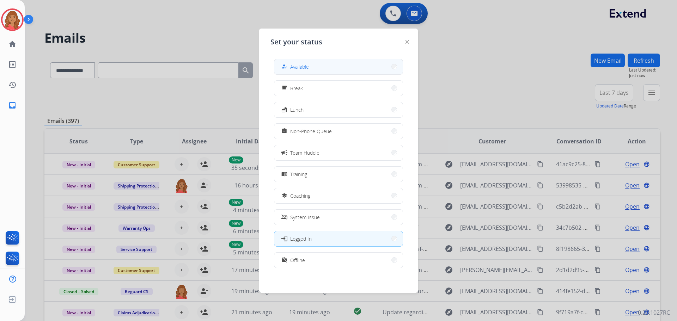
click at [305, 65] on span "Available" at bounding box center [299, 66] width 19 height 7
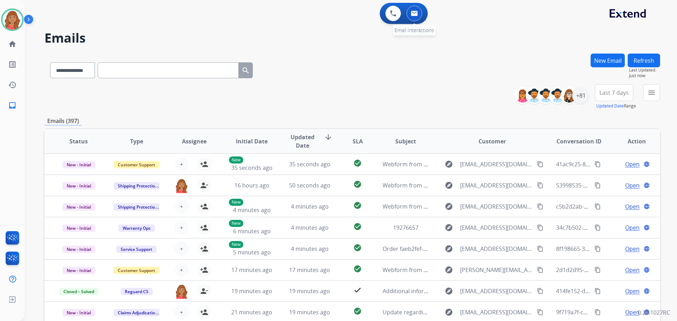
click at [418, 14] on button at bounding box center [415, 14] width 16 height 16
click at [413, 11] on img at bounding box center [414, 14] width 7 height 6
click at [416, 12] on img at bounding box center [414, 14] width 7 height 6
drag, startPoint x: 650, startPoint y: 96, endPoint x: 621, endPoint y: 110, distance: 32.8
click at [652, 96] on mat-icon "menu" at bounding box center [652, 93] width 8 height 8
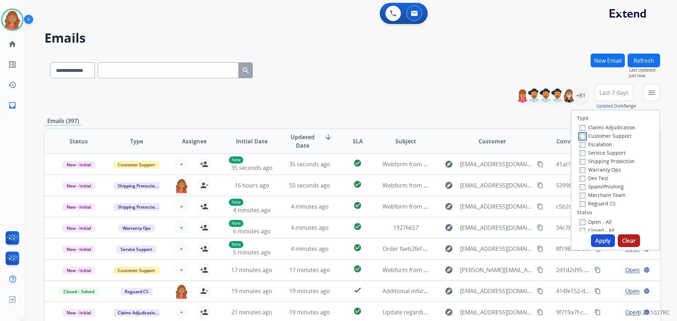
click at [584, 138] on label "Customer Support" at bounding box center [606, 136] width 52 height 7
click at [602, 243] on button "Apply" at bounding box center [603, 241] width 24 height 13
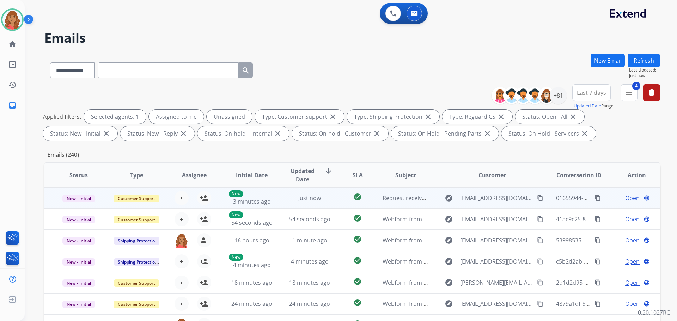
scroll to position [1, 0]
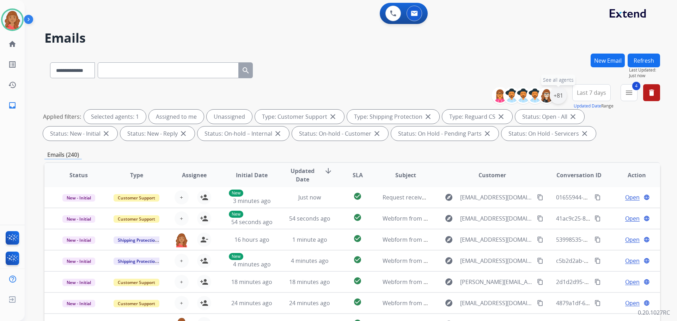
click at [558, 97] on div "+81" at bounding box center [558, 95] width 17 height 17
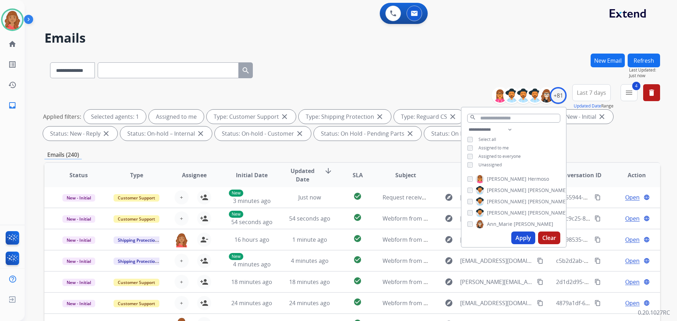
click at [530, 239] on button "Apply" at bounding box center [523, 238] width 24 height 13
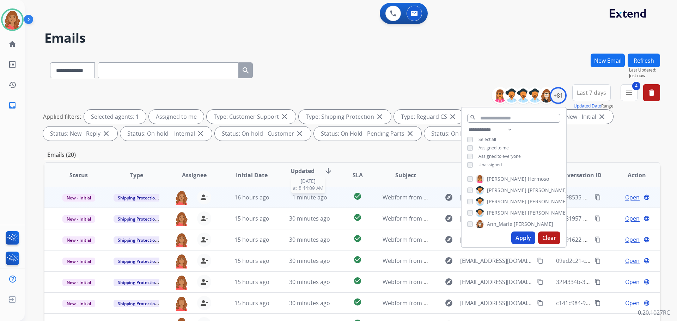
click at [296, 200] on span "1 minute ago" at bounding box center [309, 198] width 35 height 8
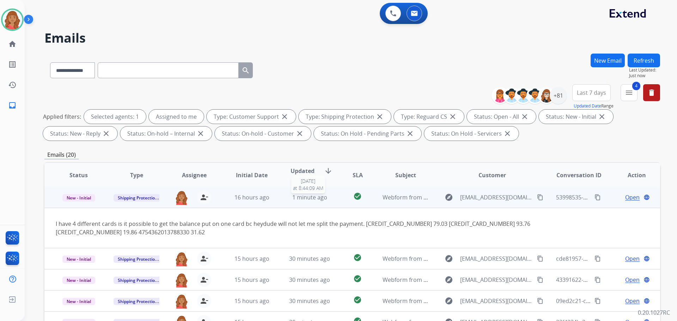
scroll to position [0, 0]
click at [625, 200] on span "Open" at bounding box center [632, 198] width 14 height 8
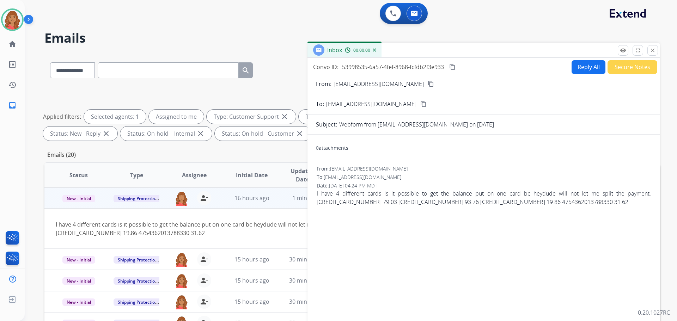
click at [577, 65] on button "Reply All" at bounding box center [589, 67] width 34 height 14
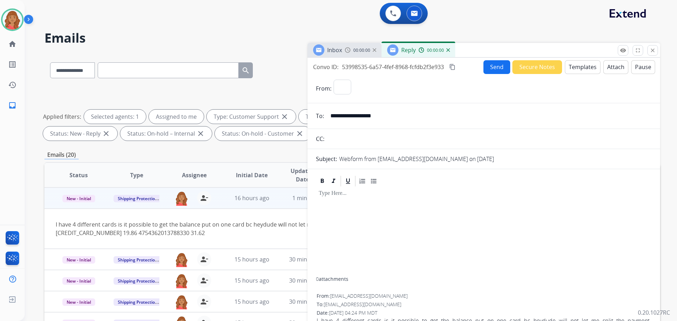
select select "**********"
click at [576, 70] on button "Templates" at bounding box center [583, 67] width 36 height 14
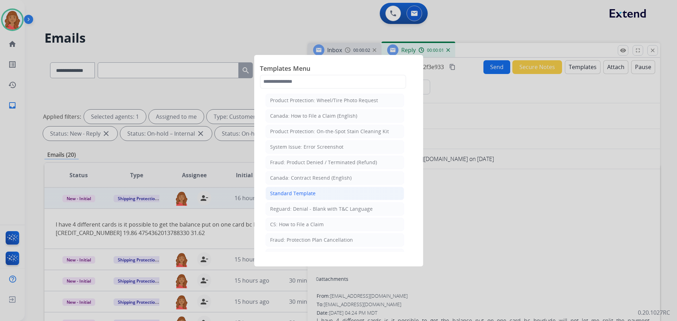
click at [303, 196] on div "Standard Template" at bounding box center [293, 193] width 46 height 7
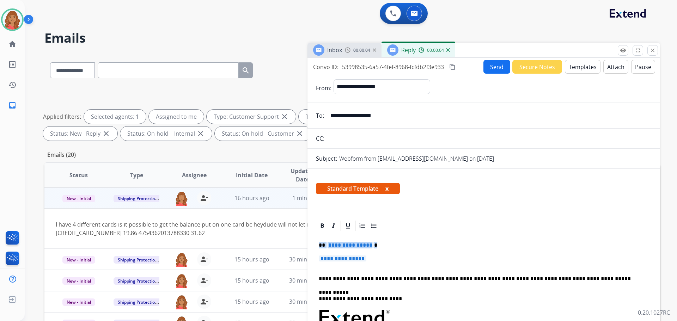
drag, startPoint x: 357, startPoint y: 260, endPoint x: 299, endPoint y: 238, distance: 62.2
click at [299, 238] on div "**********" at bounding box center [352, 245] width 616 height 382
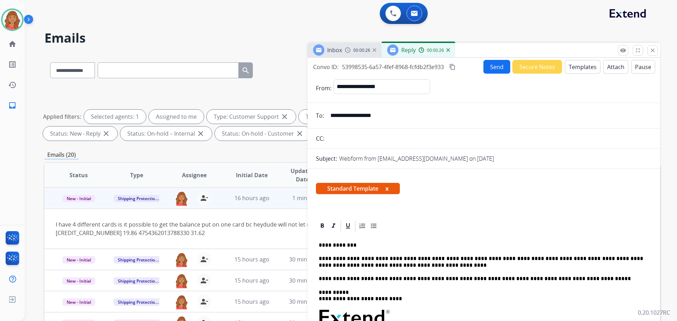
click at [492, 70] on button "Send" at bounding box center [497, 67] width 27 height 14
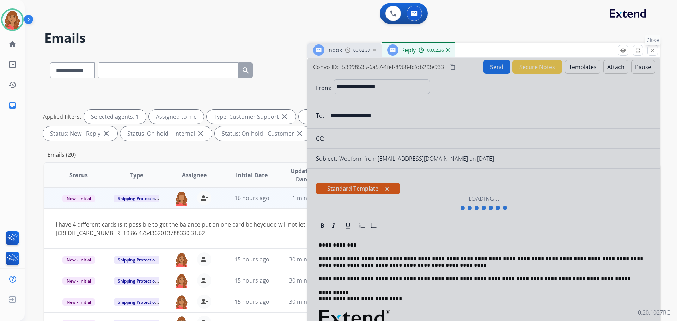
click at [651, 53] on mat-icon "close" at bounding box center [653, 50] width 6 height 6
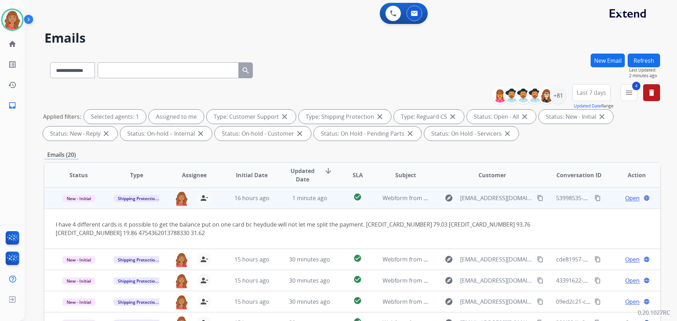
click at [614, 196] on div "Open language" at bounding box center [637, 198] width 46 height 8
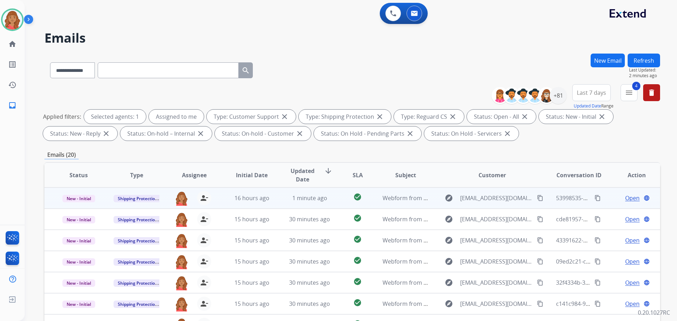
click at [627, 199] on span "Open" at bounding box center [632, 198] width 14 height 8
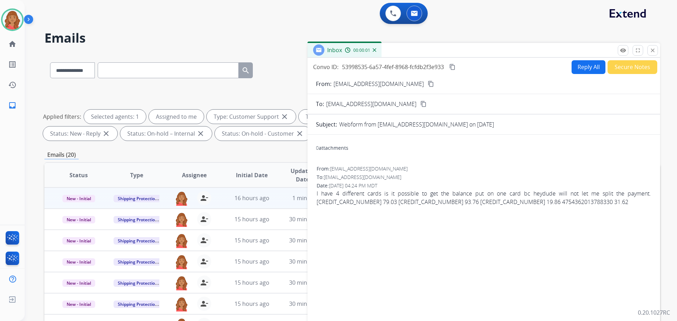
click at [583, 67] on button "Reply All" at bounding box center [589, 67] width 34 height 14
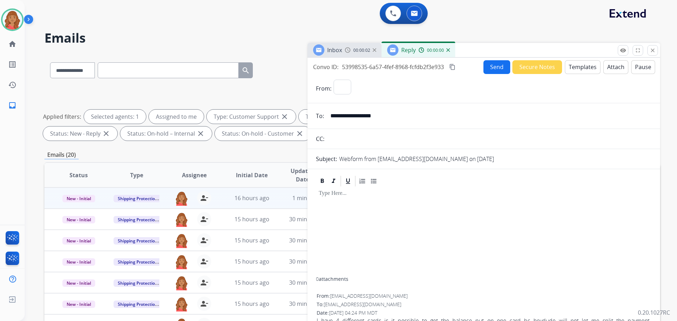
select select "**********"
click at [576, 72] on button "Templates" at bounding box center [583, 67] width 36 height 14
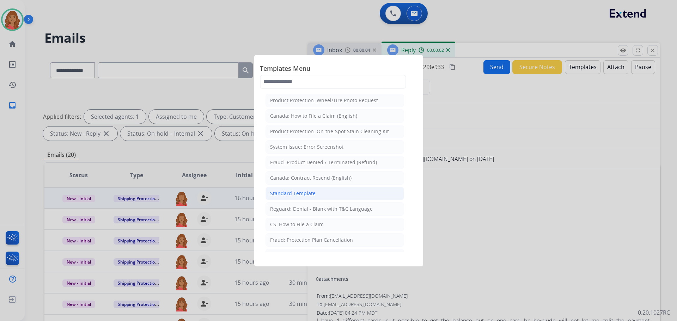
click at [296, 196] on div "Standard Template" at bounding box center [293, 193] width 46 height 7
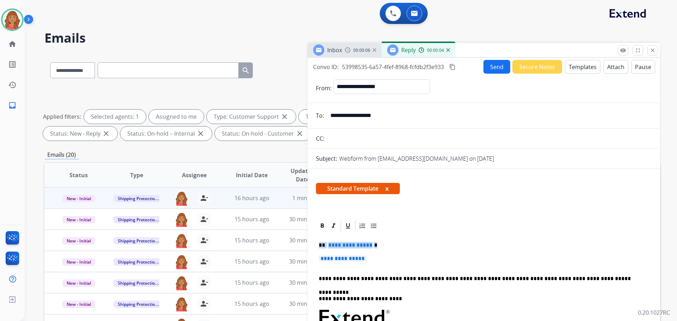
drag, startPoint x: 363, startPoint y: 259, endPoint x: 317, endPoint y: 243, distance: 49.1
drag, startPoint x: 373, startPoint y: 259, endPoint x: 314, endPoint y: 244, distance: 61.6
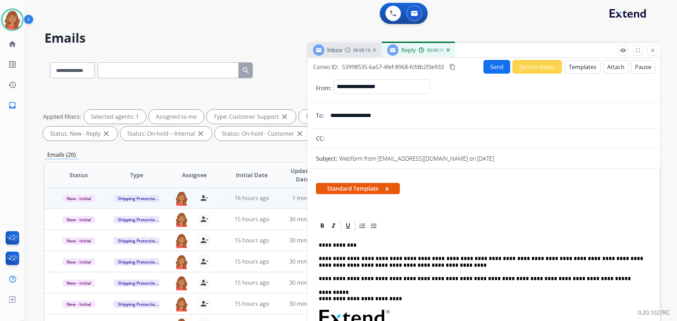
click at [495, 68] on button "Send" at bounding box center [497, 67] width 27 height 14
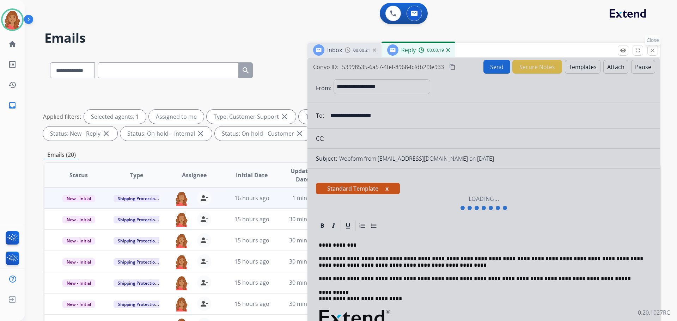
click at [654, 51] on mat-icon "close" at bounding box center [653, 50] width 6 height 6
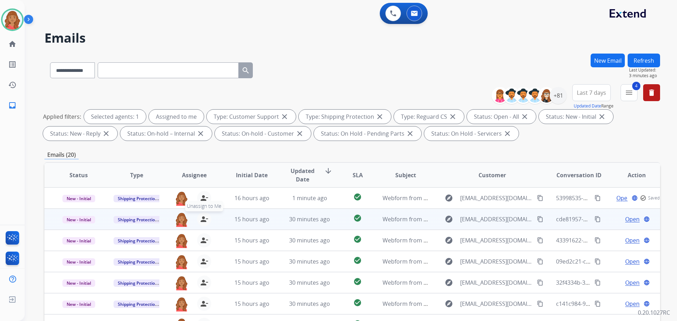
click at [203, 202] on span "Unassign to Me" at bounding box center [204, 206] width 38 height 11
click at [201, 220] on mat-icon "person_add" at bounding box center [204, 219] width 8 height 8
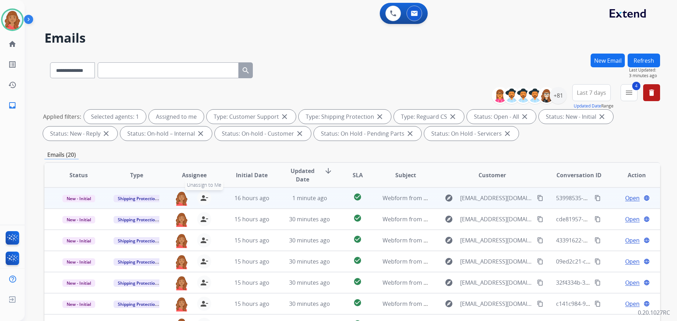
click at [204, 201] on mat-icon "person_remove" at bounding box center [204, 198] width 8 height 8
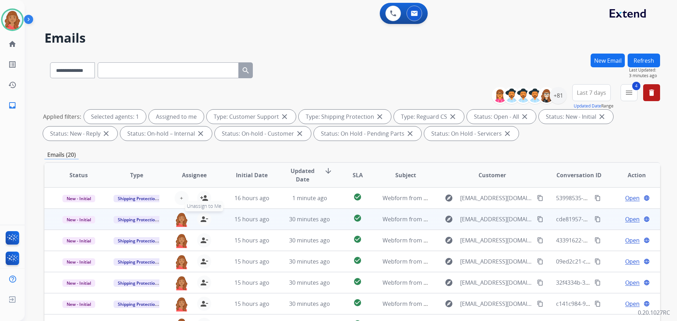
click at [205, 220] on mat-icon "person_remove" at bounding box center [204, 219] width 8 height 8
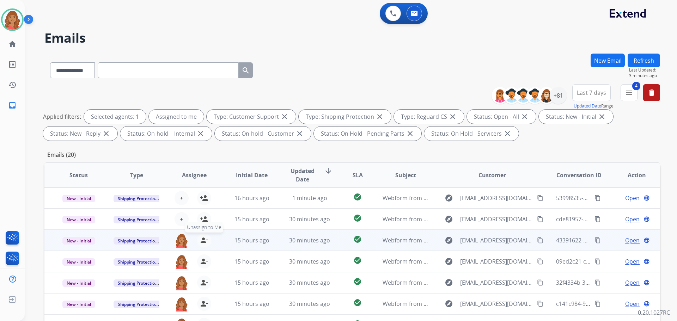
drag, startPoint x: 202, startPoint y: 240, endPoint x: 202, endPoint y: 246, distance: 6.4
click at [202, 241] on mat-icon "person_remove" at bounding box center [204, 240] width 8 height 8
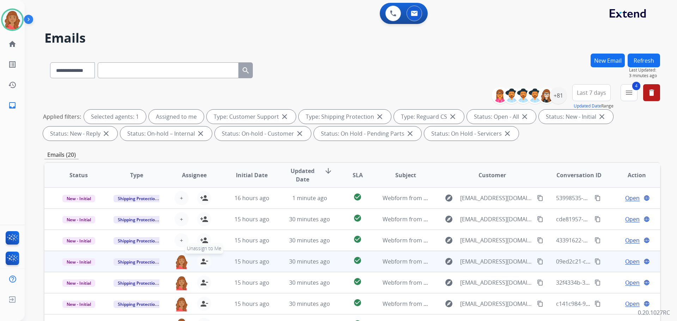
click at [202, 261] on mat-icon "person_remove" at bounding box center [204, 261] width 8 height 8
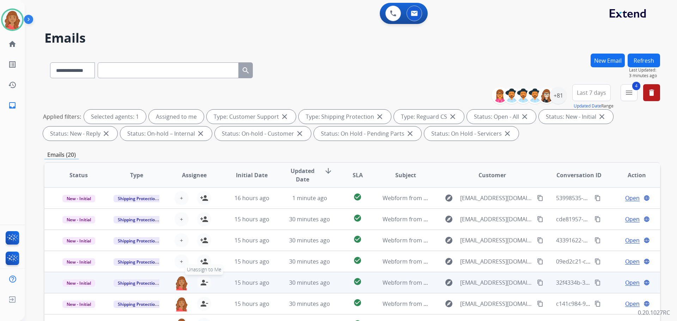
drag, startPoint x: 201, startPoint y: 280, endPoint x: 200, endPoint y: 286, distance: 5.7
click at [201, 281] on mat-icon "person_remove" at bounding box center [204, 283] width 8 height 8
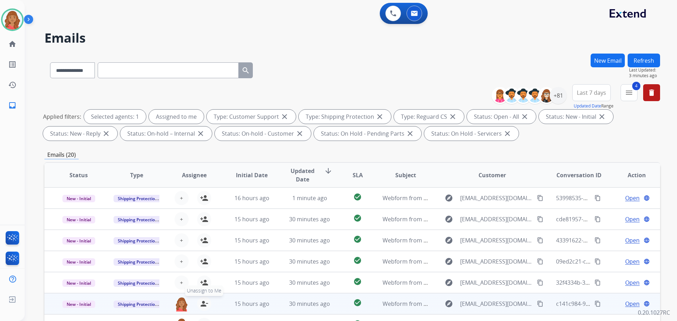
click at [202, 298] on button "person_remove Unassign to Me" at bounding box center [204, 304] width 14 height 14
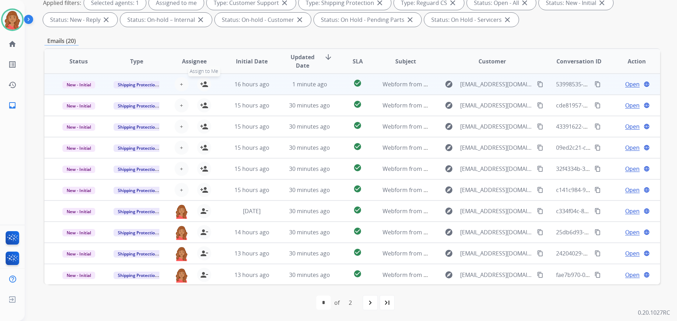
click at [202, 86] on mat-icon "person_add" at bounding box center [204, 84] width 8 height 8
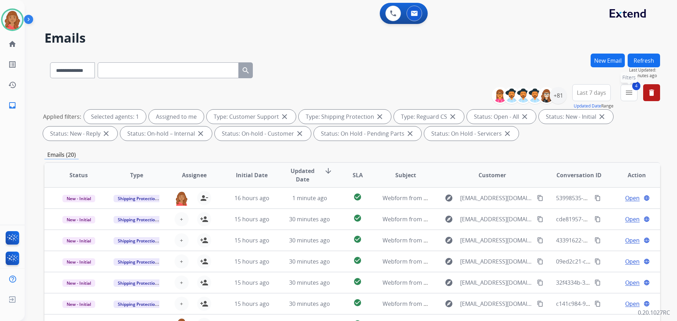
click at [632, 95] on mat-icon "menu" at bounding box center [629, 93] width 8 height 8
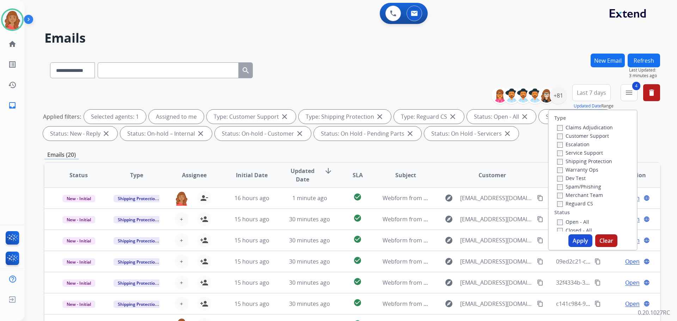
click at [570, 236] on button "Apply" at bounding box center [581, 241] width 24 height 13
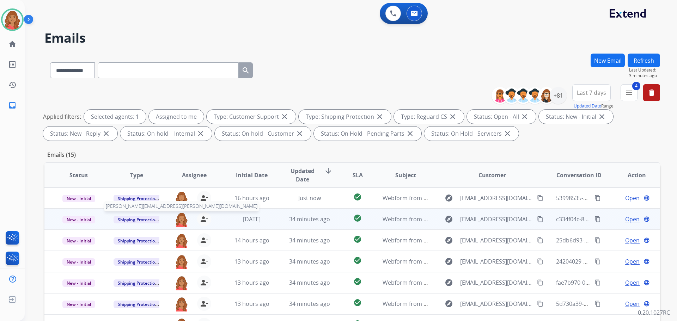
scroll to position [1, 0]
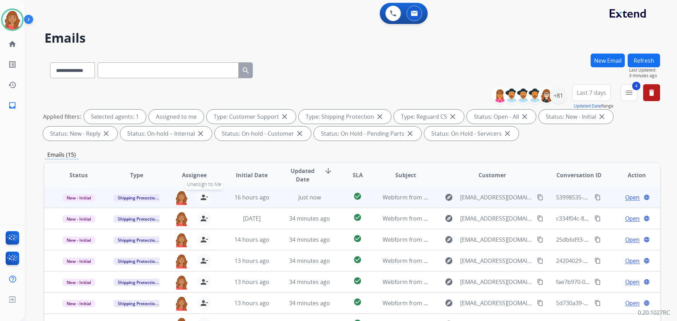
click at [198, 197] on button "person_remove Unassign to Me" at bounding box center [204, 197] width 14 height 14
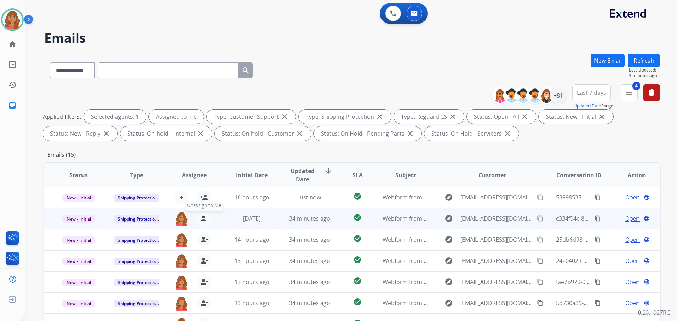
click at [202, 218] on mat-icon "person_remove" at bounding box center [204, 218] width 8 height 8
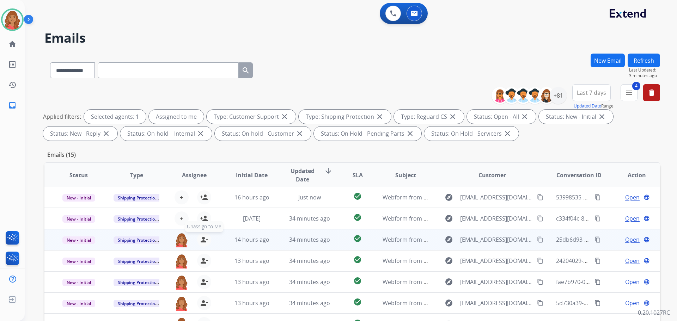
click at [202, 243] on mat-icon "person_remove" at bounding box center [204, 240] width 8 height 8
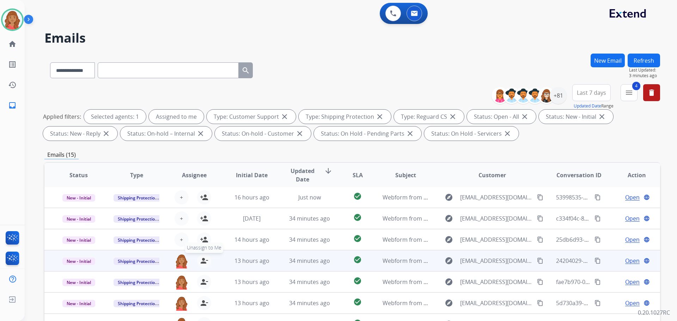
click at [201, 262] on mat-icon "person_remove" at bounding box center [204, 261] width 8 height 8
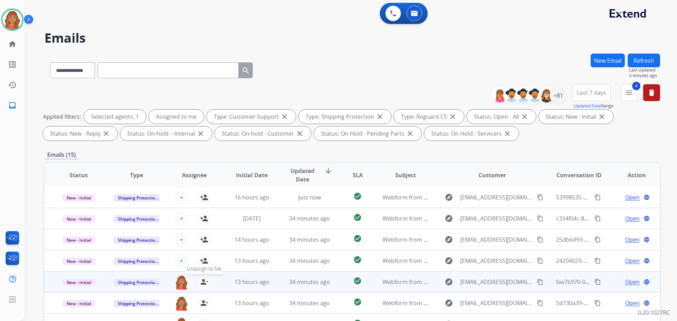
click at [200, 288] on button "person_remove Unassign to Me" at bounding box center [204, 282] width 14 height 14
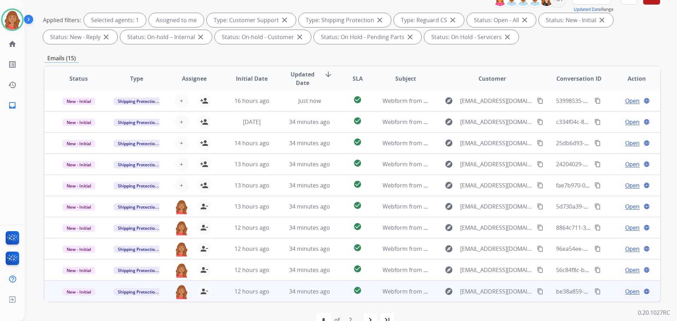
scroll to position [114, 0]
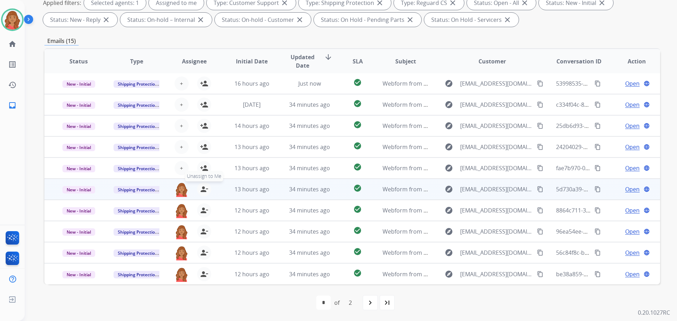
drag, startPoint x: 202, startPoint y: 190, endPoint x: 203, endPoint y: 194, distance: 3.9
click at [203, 192] on mat-icon "person_remove" at bounding box center [204, 189] width 8 height 8
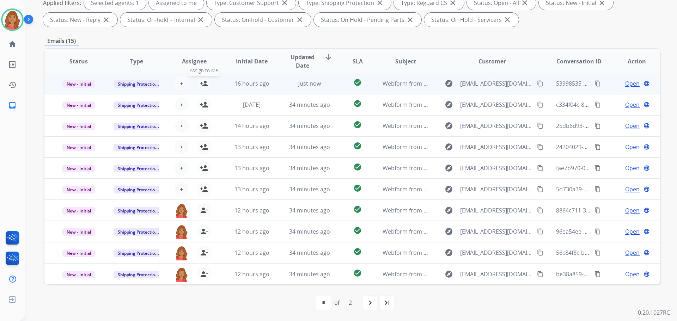
click at [201, 86] on mat-icon "person_add" at bounding box center [204, 83] width 8 height 8
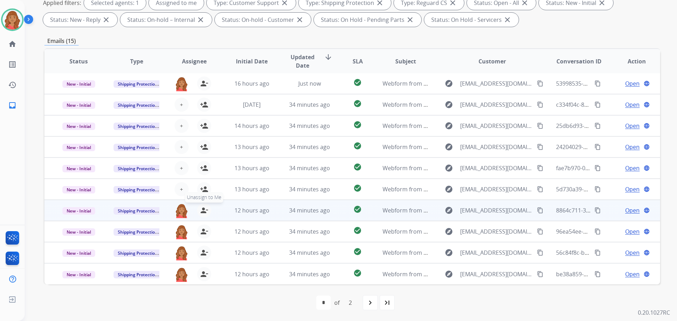
click at [204, 214] on mat-icon "person_remove" at bounding box center [204, 210] width 8 height 8
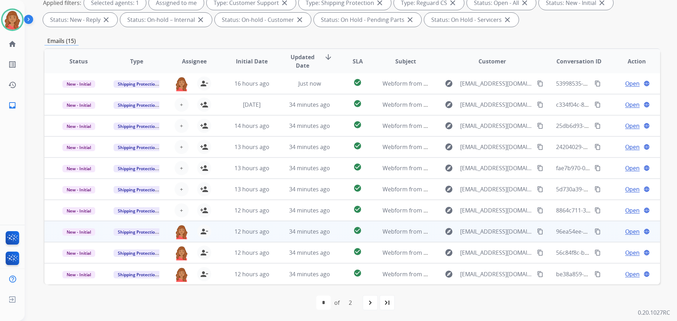
drag, startPoint x: 200, startPoint y: 233, endPoint x: 202, endPoint y: 242, distance: 9.1
click at [201, 234] on mat-icon "person_remove" at bounding box center [204, 232] width 8 height 8
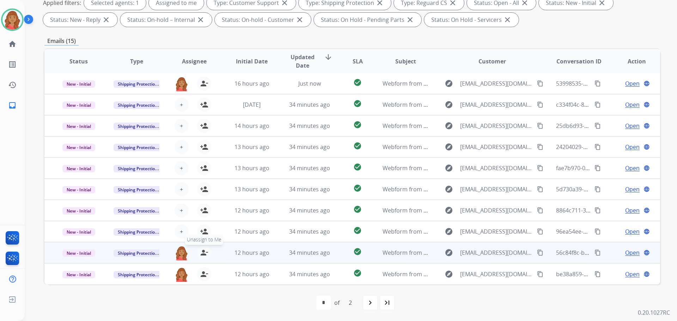
click at [200, 256] on mat-icon "person_remove" at bounding box center [204, 253] width 8 height 8
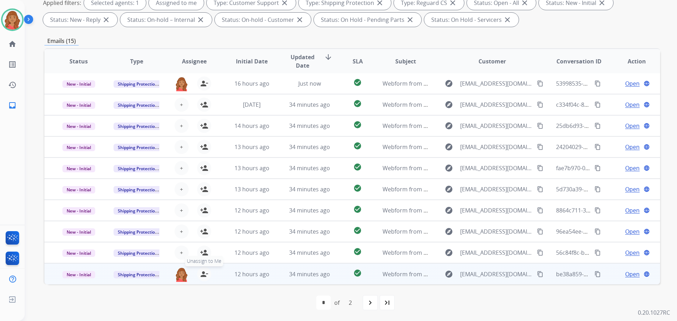
click at [205, 279] on button "person_remove Unassign to Me" at bounding box center [204, 274] width 14 height 14
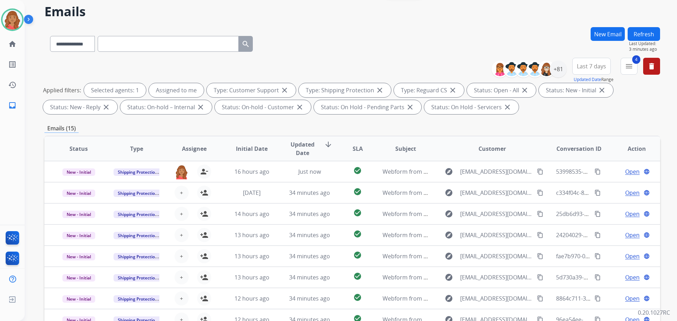
scroll to position [8, 0]
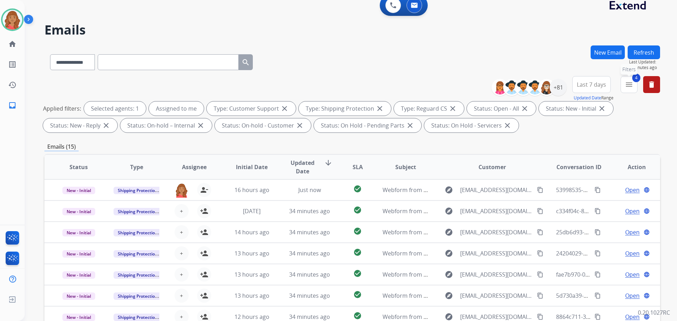
click at [630, 82] on mat-icon "menu" at bounding box center [629, 84] width 8 height 8
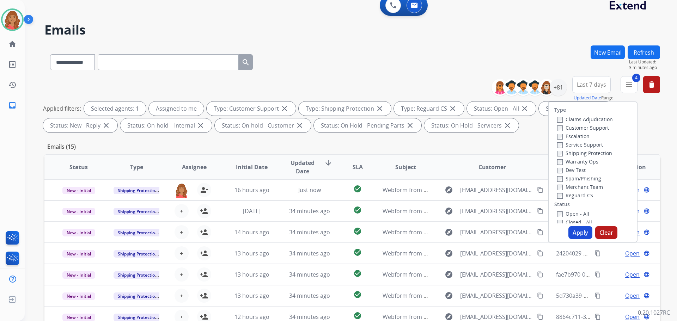
click at [573, 237] on button "Apply" at bounding box center [581, 232] width 24 height 13
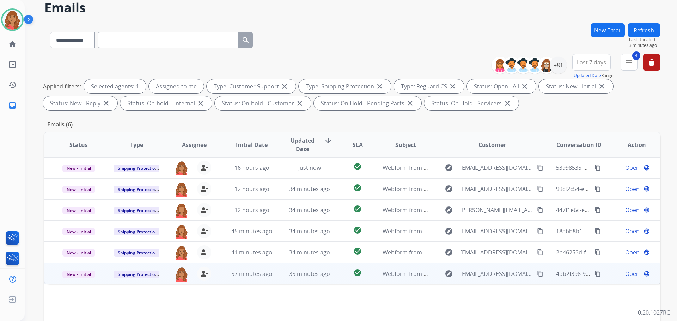
scroll to position [114, 0]
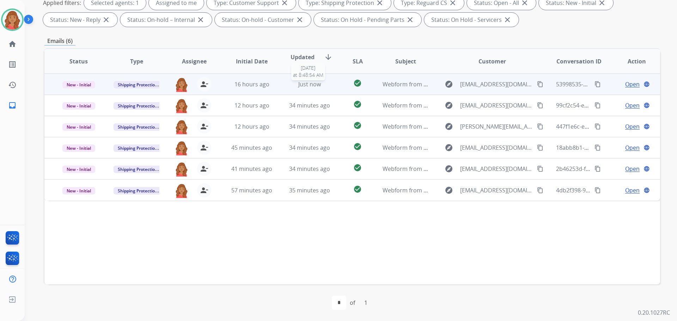
click at [307, 86] on span "Just now" at bounding box center [309, 84] width 23 height 8
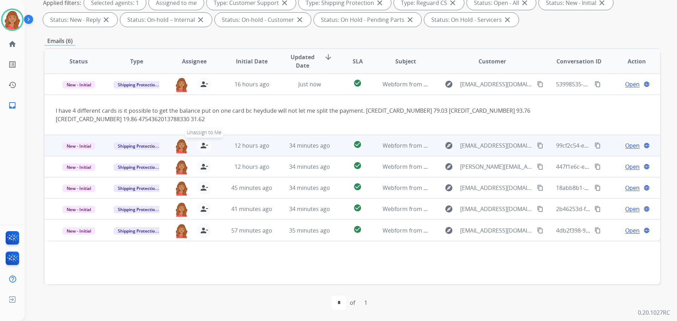
click at [203, 148] on mat-icon "person_remove" at bounding box center [204, 145] width 8 height 8
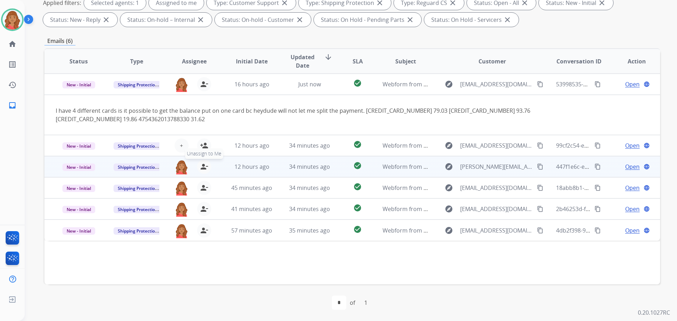
click at [204, 168] on mat-icon "person_remove" at bounding box center [204, 167] width 8 height 8
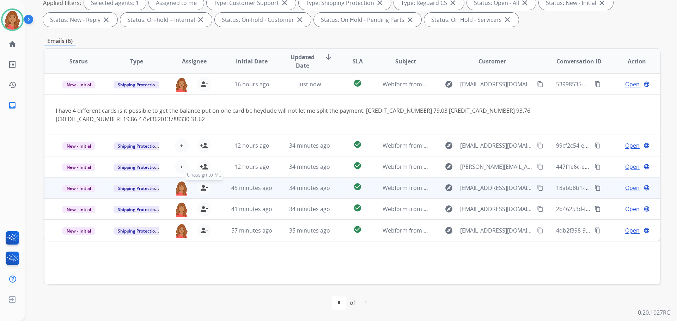
click at [206, 191] on mat-icon "person_remove" at bounding box center [204, 188] width 8 height 8
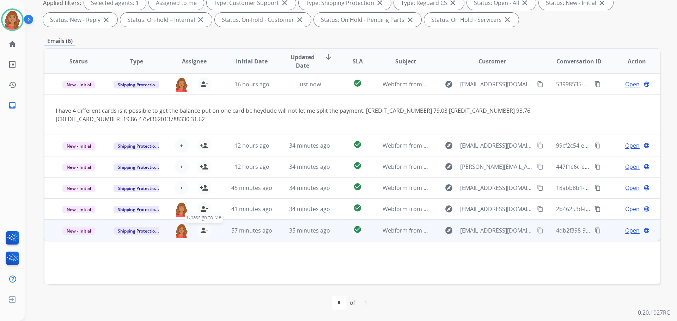
drag, startPoint x: 205, startPoint y: 210, endPoint x: 201, endPoint y: 229, distance: 19.2
click at [205, 211] on mat-icon "person_remove" at bounding box center [204, 209] width 8 height 8
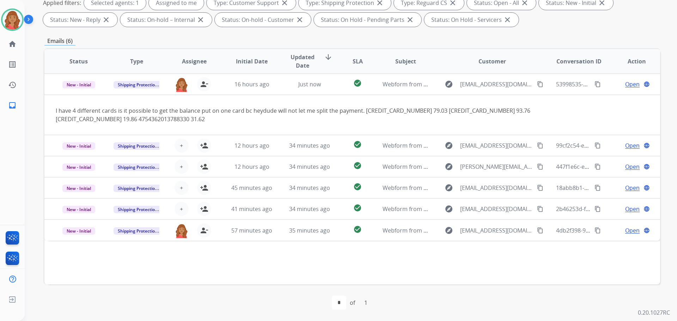
drag, startPoint x: 201, startPoint y: 231, endPoint x: 201, endPoint y: 242, distance: 10.2
click at [201, 232] on mat-icon "person_remove" at bounding box center [204, 230] width 8 height 8
click at [201, 250] on div "Status Type Assignee Initial Date Updated Date arrow_downward SLA Subject Custo…" at bounding box center [352, 166] width 616 height 236
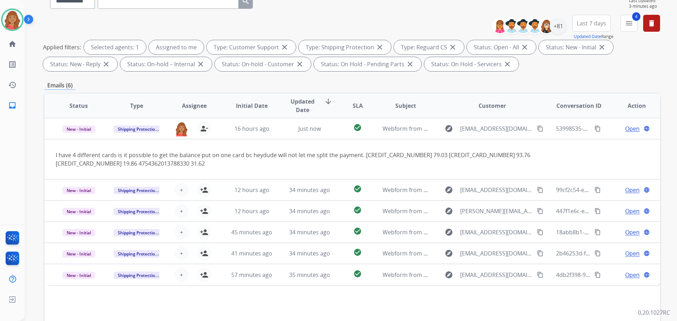
scroll to position [0, 0]
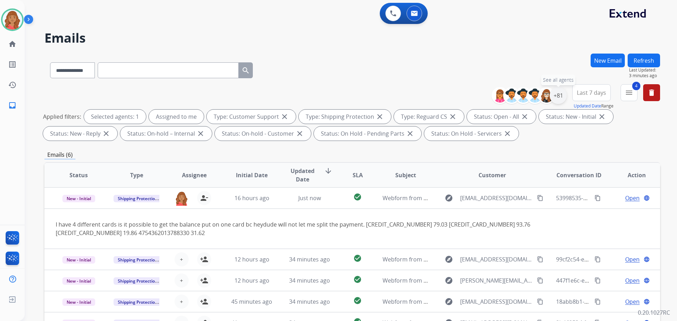
click at [558, 96] on div "+81" at bounding box center [558, 95] width 17 height 17
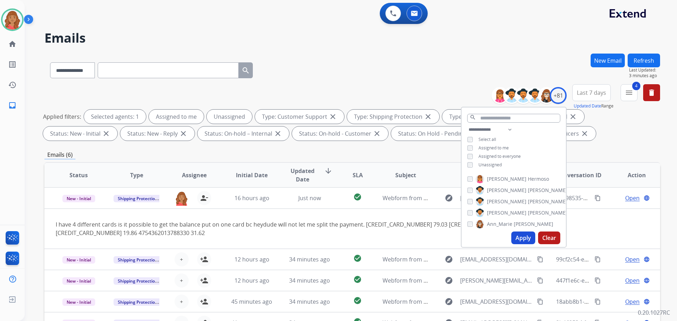
click at [516, 244] on button "Apply" at bounding box center [523, 238] width 24 height 13
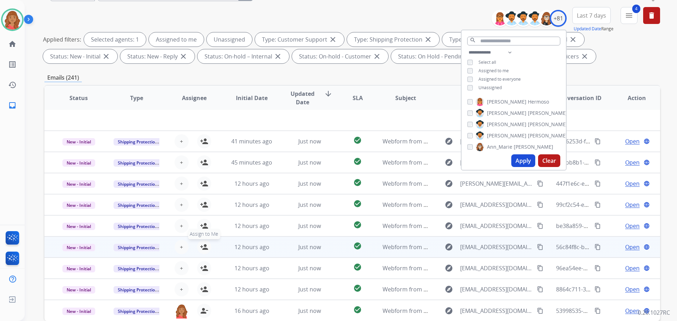
scroll to position [114, 0]
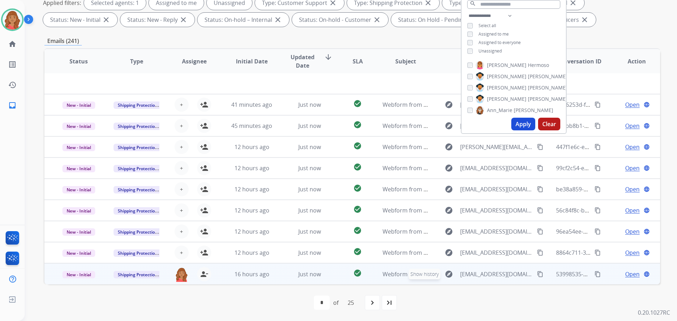
click at [444, 277] on button "explore Show history" at bounding box center [449, 274] width 17 height 11
type input "**********"
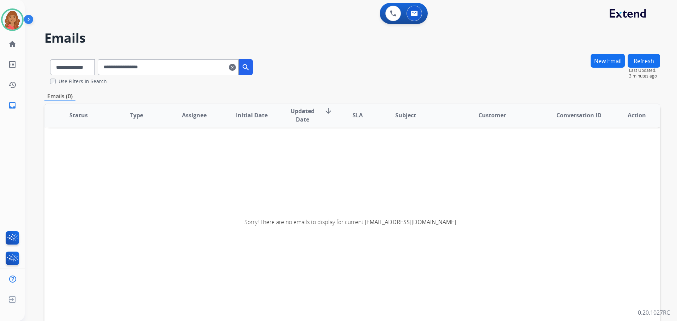
scroll to position [1, 0]
click at [236, 69] on mat-icon "clear" at bounding box center [232, 67] width 7 height 8
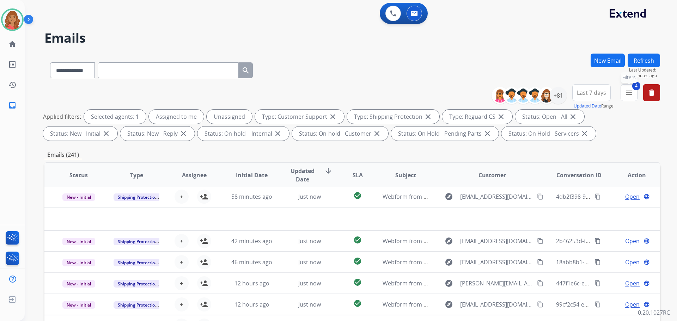
click at [627, 93] on mat-icon "menu" at bounding box center [629, 93] width 8 height 8
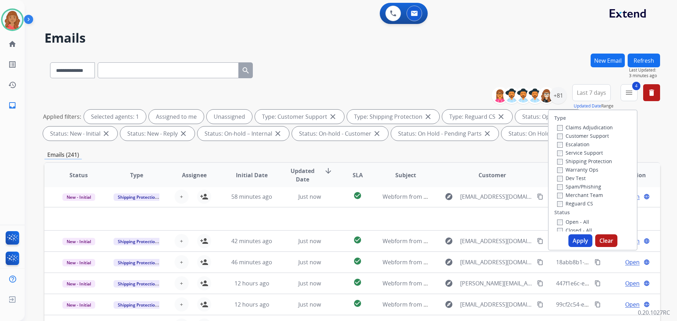
click at [573, 236] on button "Apply" at bounding box center [581, 241] width 24 height 13
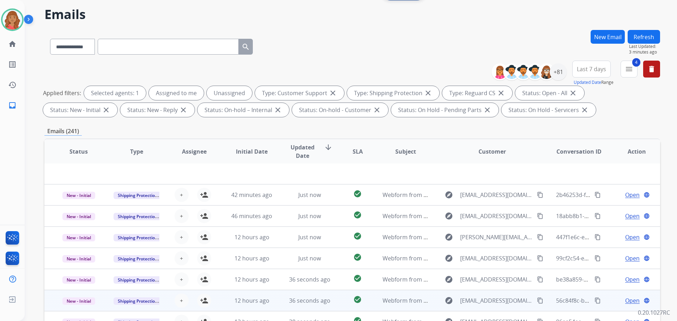
scroll to position [114, 0]
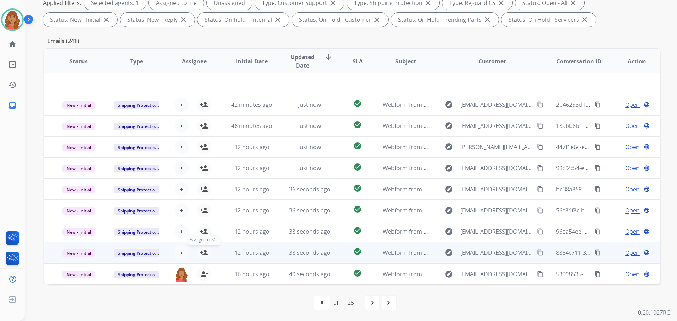
click at [204, 255] on mat-icon "person_add" at bounding box center [204, 253] width 8 height 8
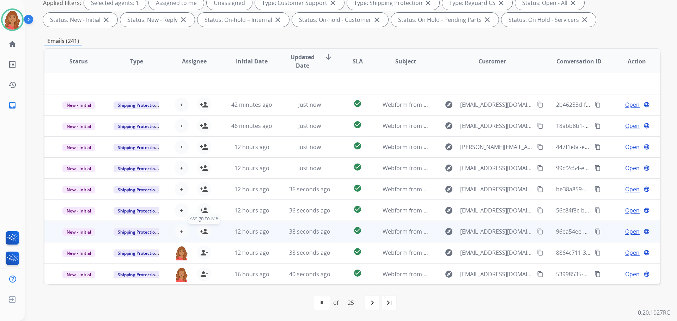
click at [204, 238] on button "person_add Assign to Me" at bounding box center [204, 232] width 14 height 14
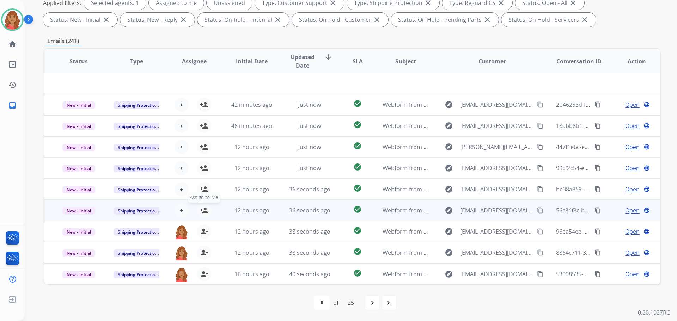
click at [201, 210] on mat-icon "person_add" at bounding box center [204, 210] width 8 height 8
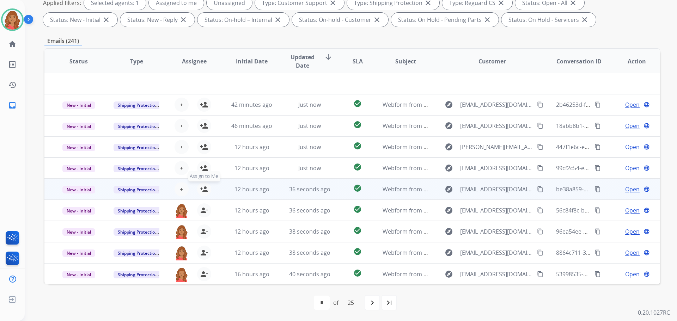
drag, startPoint x: 202, startPoint y: 191, endPoint x: 203, endPoint y: 176, distance: 15.6
click at [202, 191] on mat-icon "person_add" at bounding box center [204, 189] width 8 height 8
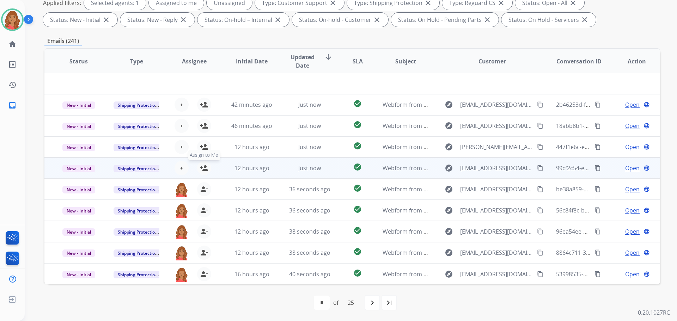
click at [202, 163] on button "person_add Assign to Me" at bounding box center [204, 168] width 14 height 14
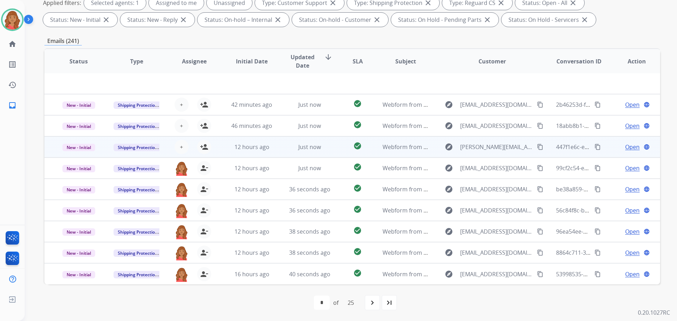
click at [201, 139] on div "+ Select agent person_add Assign to Me" at bounding box center [188, 147] width 57 height 20
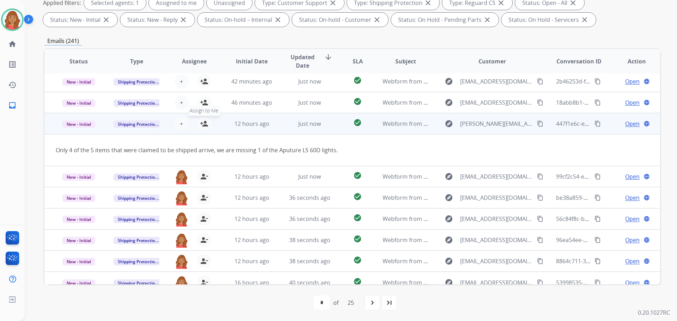
scroll to position [32, 0]
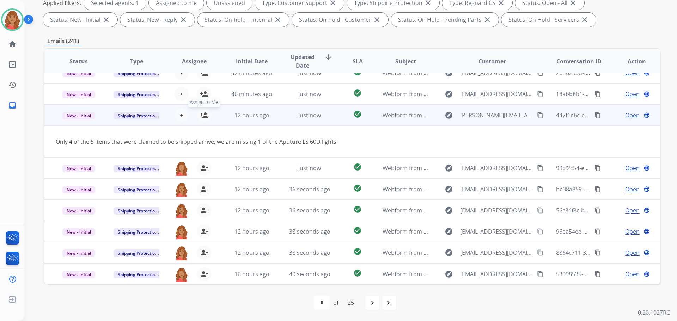
drag, startPoint x: 201, startPoint y: 115, endPoint x: 204, endPoint y: 112, distance: 4.0
click at [201, 115] on mat-icon "person_add" at bounding box center [204, 115] width 8 height 8
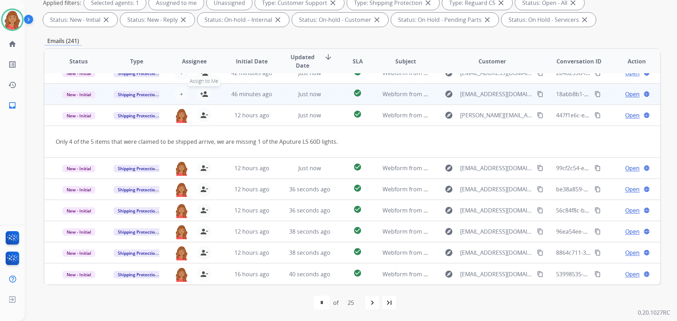
click at [201, 99] on button "person_add Assign to Me" at bounding box center [204, 94] width 14 height 14
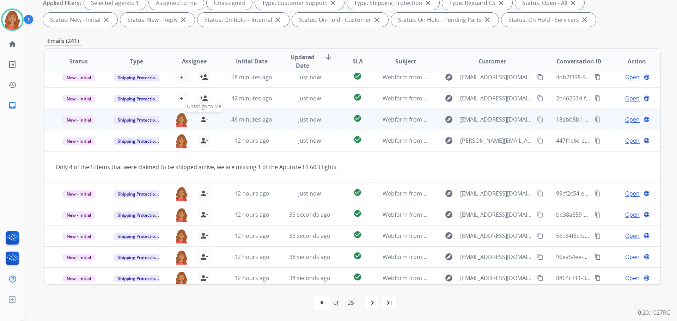
scroll to position [0, 0]
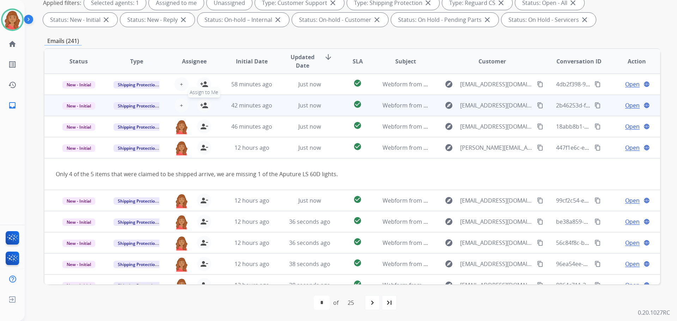
click at [204, 105] on mat-icon "person_add" at bounding box center [204, 105] width 8 height 8
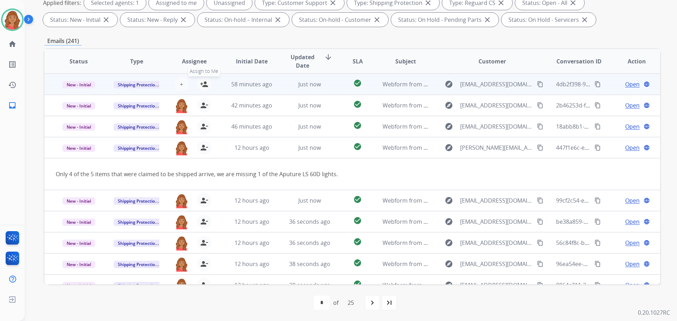
click at [204, 86] on mat-icon "person_add" at bounding box center [204, 84] width 8 height 8
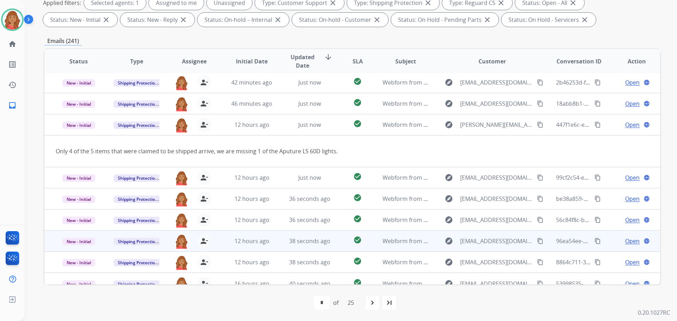
scroll to position [32, 0]
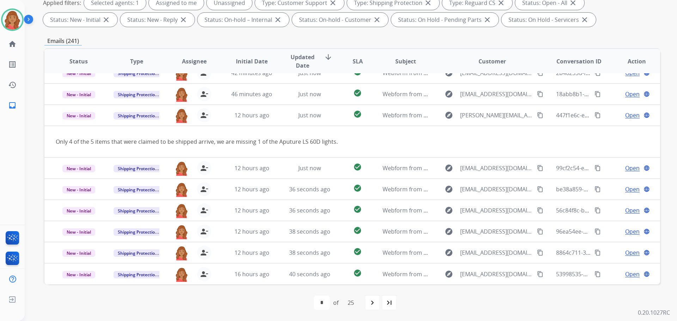
click at [373, 304] on mat-icon "navigate_next" at bounding box center [372, 303] width 8 height 8
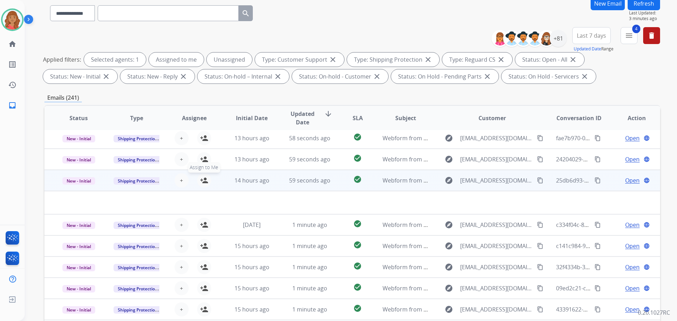
scroll to position [71, 0]
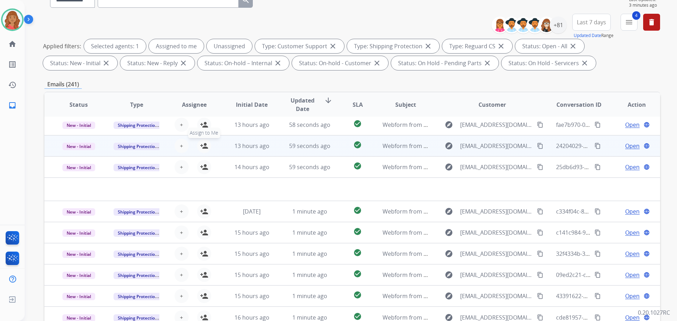
click at [208, 128] on span "Assign to Me" at bounding box center [204, 133] width 32 height 11
click at [205, 147] on mat-icon "person_remove" at bounding box center [204, 146] width 8 height 8
click at [203, 145] on mat-icon "person_add" at bounding box center [204, 146] width 8 height 8
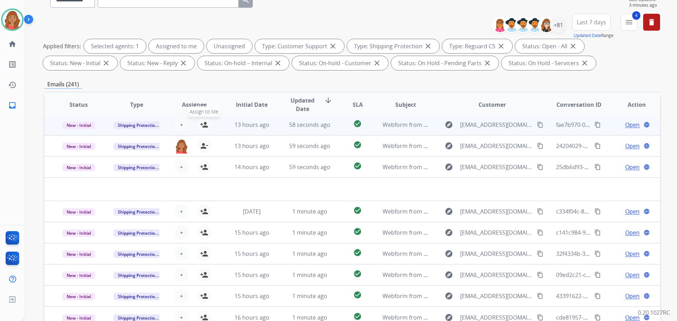
click at [204, 127] on mat-icon "person_add" at bounding box center [204, 125] width 8 height 8
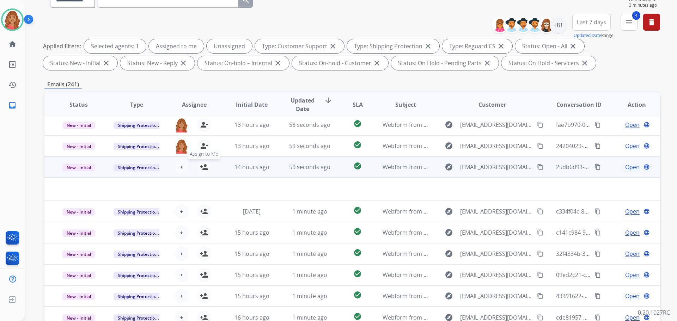
drag, startPoint x: 205, startPoint y: 163, endPoint x: 206, endPoint y: 172, distance: 8.5
click at [205, 164] on mat-icon "person_add" at bounding box center [204, 167] width 8 height 8
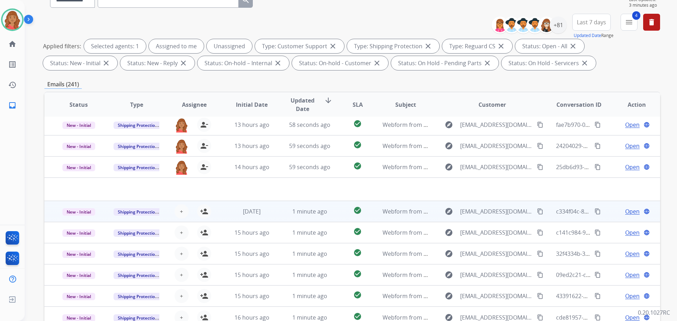
click at [205, 218] on div "+ Select agent person_add Assign to Me" at bounding box center [188, 212] width 45 height 14
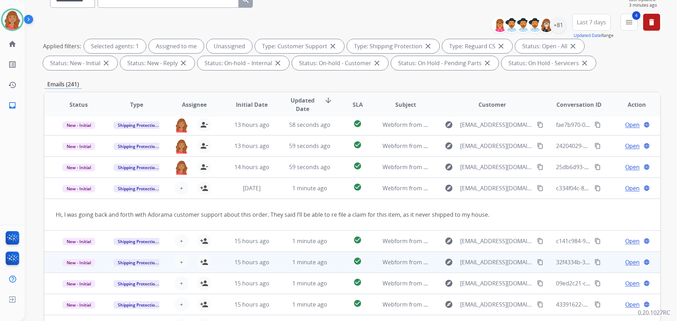
scroll to position [32, 0]
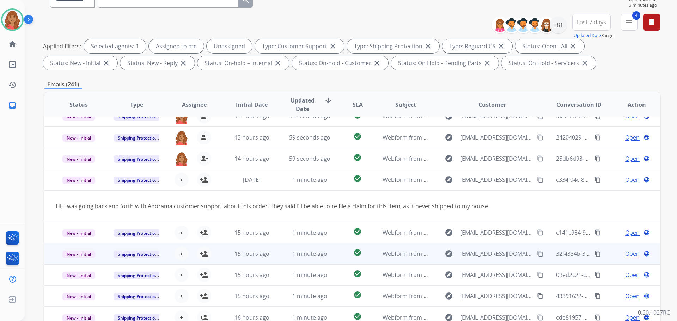
click at [206, 245] on div "+ Select agent person_add Assign to Me" at bounding box center [188, 254] width 57 height 20
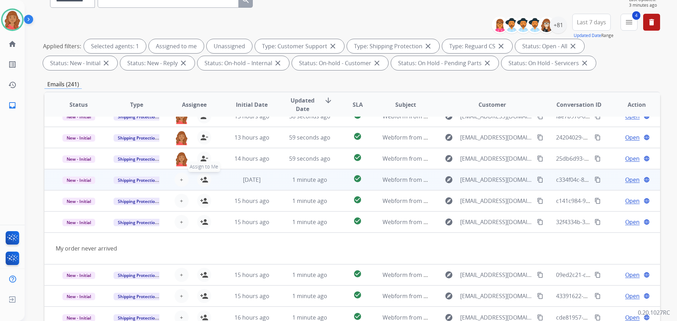
click at [202, 182] on mat-icon "person_add" at bounding box center [204, 180] width 8 height 8
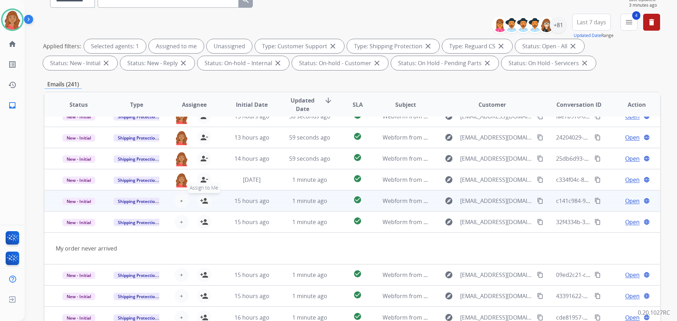
click at [204, 198] on mat-icon "person_add" at bounding box center [204, 201] width 8 height 8
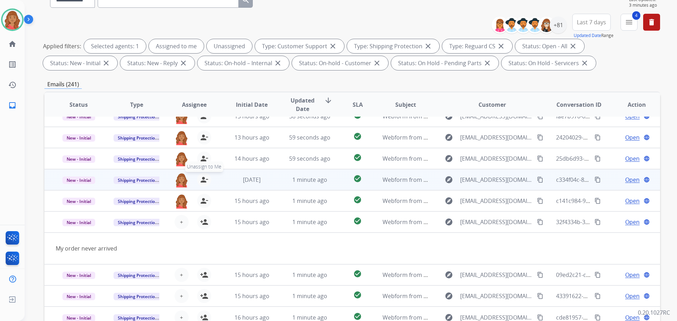
click at [206, 215] on div "+ Select agent person_add Assign to Me" at bounding box center [188, 222] width 57 height 20
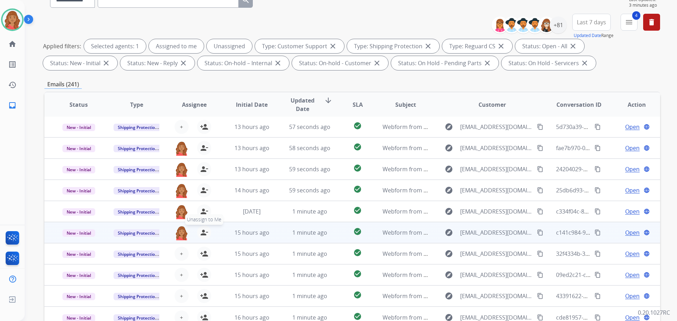
scroll to position [1, 0]
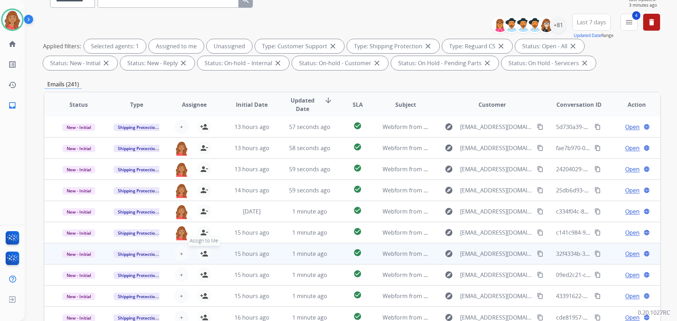
drag, startPoint x: 202, startPoint y: 248, endPoint x: 202, endPoint y: 256, distance: 8.5
click at [202, 250] on button "person_add Assign to Me" at bounding box center [204, 254] width 14 height 14
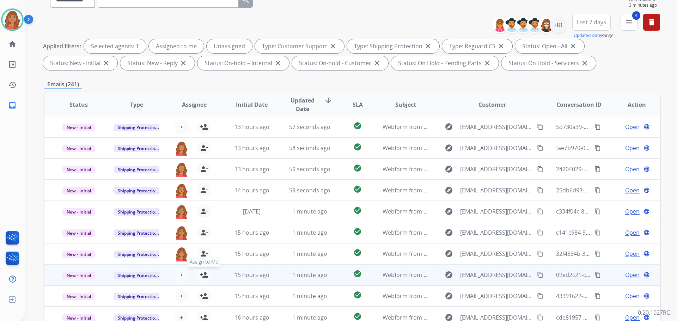
click at [204, 275] on mat-icon "person_add" at bounding box center [204, 275] width 8 height 8
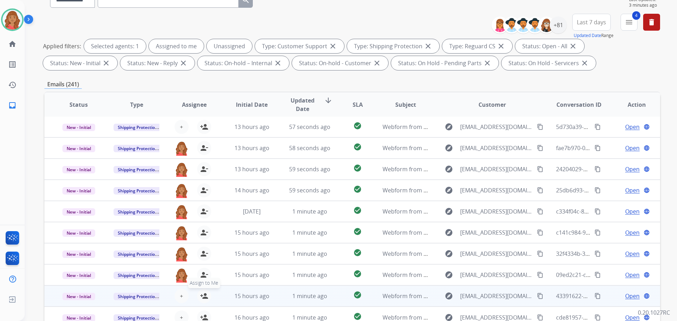
click at [206, 298] on mat-icon "person_add" at bounding box center [204, 296] width 8 height 8
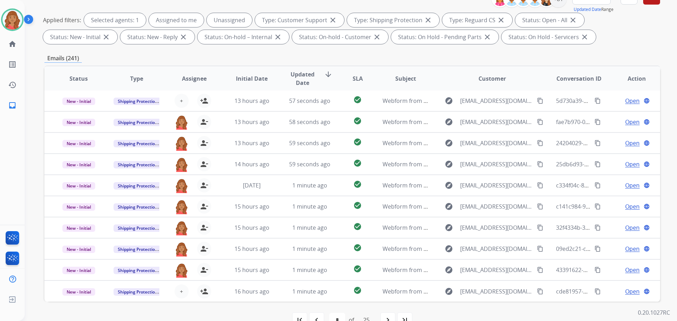
scroll to position [114, 0]
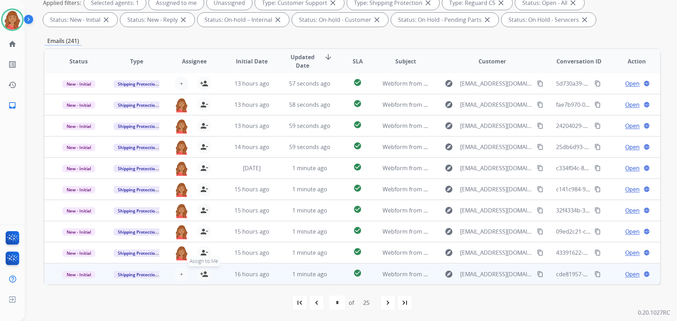
click at [204, 273] on mat-icon "person_add" at bounding box center [204, 274] width 8 height 8
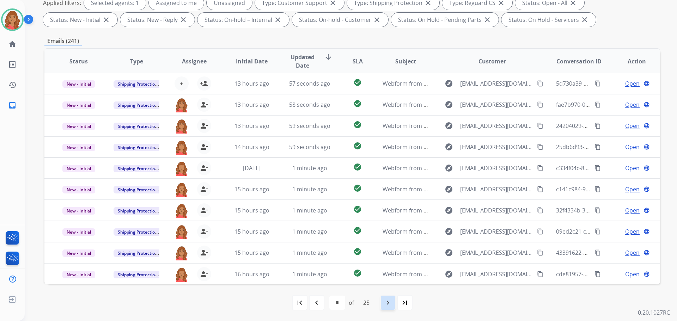
click at [390, 305] on mat-icon "navigate_next" at bounding box center [388, 303] width 8 height 8
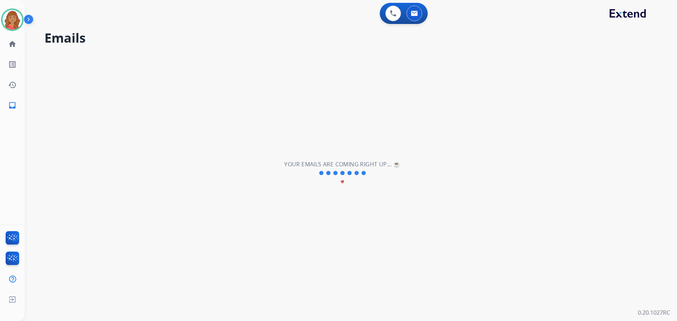
scroll to position [0, 0]
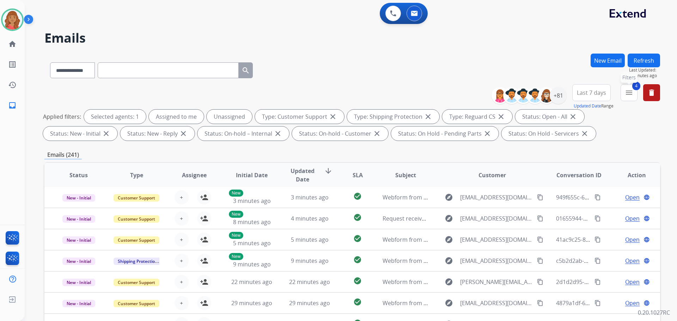
click at [629, 95] on mat-icon "menu" at bounding box center [629, 93] width 8 height 8
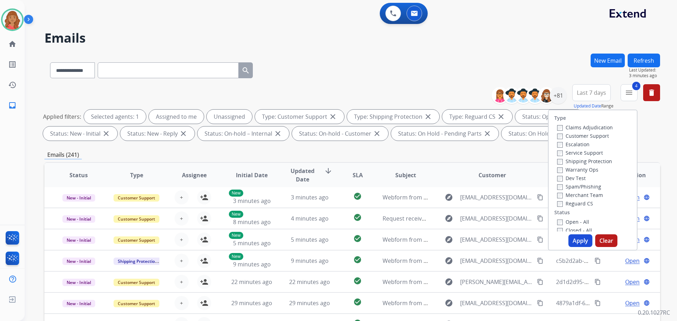
click at [578, 238] on button "Apply" at bounding box center [581, 241] width 24 height 13
select select "*"
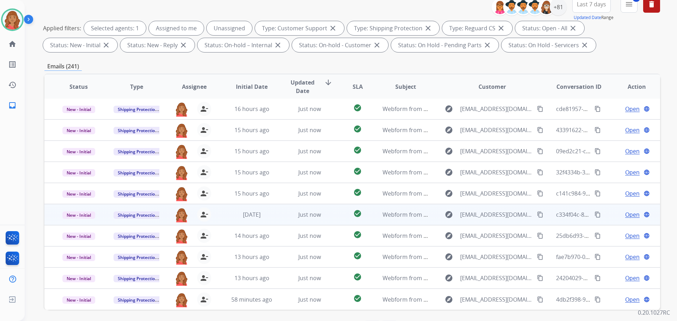
scroll to position [114, 0]
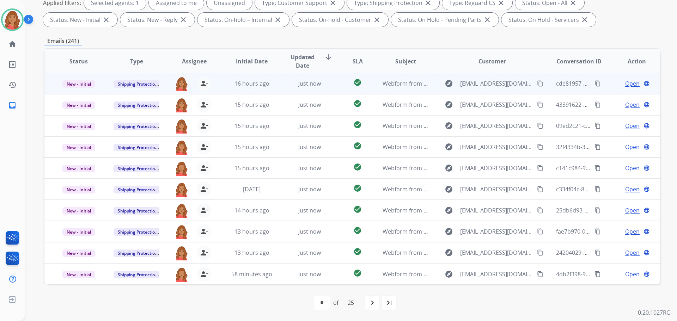
click at [314, 89] on td "Just now" at bounding box center [304, 83] width 58 height 21
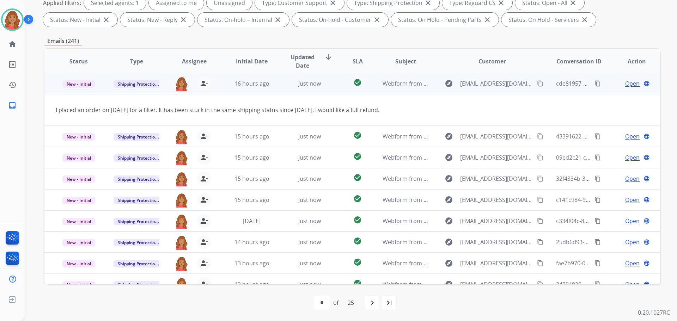
scroll to position [0, 0]
click at [537, 85] on mat-icon "content_copy" at bounding box center [540, 84] width 6 height 6
click at [625, 87] on span "Open" at bounding box center [632, 84] width 14 height 8
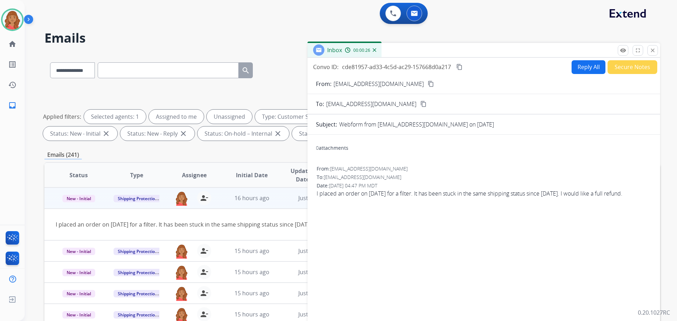
click at [617, 69] on button "Secure Notes" at bounding box center [633, 67] width 50 height 14
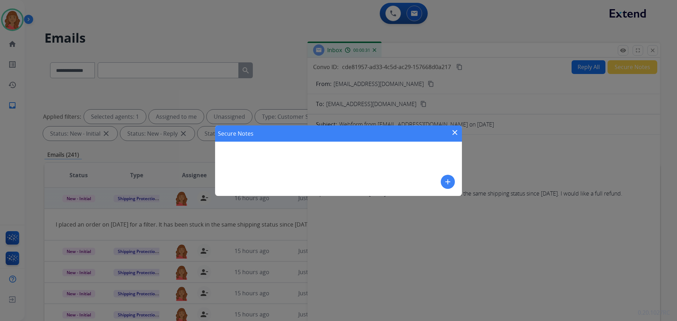
click at [654, 50] on div "Secure Notes close add" at bounding box center [338, 160] width 677 height 321
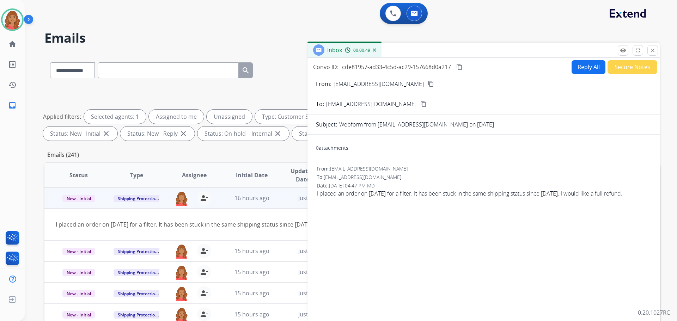
click at [652, 50] on mat-icon "close" at bounding box center [653, 50] width 6 height 6
